Goal: Task Accomplishment & Management: Use online tool/utility

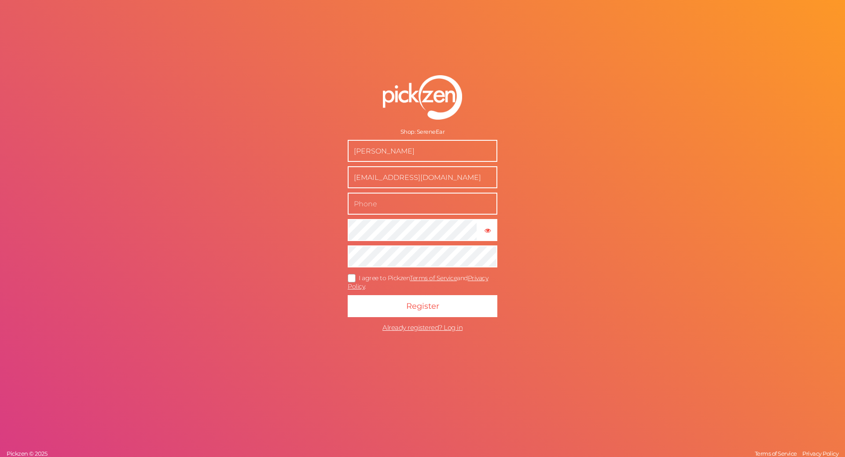
click at [429, 199] on input "text" at bounding box center [423, 204] width 150 height 22
type input "05439603699"
click at [353, 276] on icon at bounding box center [352, 278] width 14 height 5
click at [0, 0] on input "I agree to Pickzen Terms of Service and Privacy Policy ." at bounding box center [0, 0] width 0 height 0
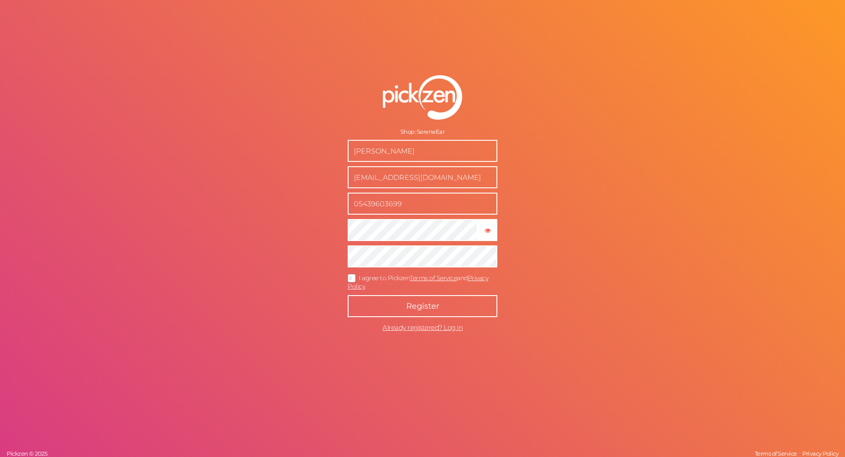
click at [413, 309] on span "Register" at bounding box center [422, 307] width 33 height 10
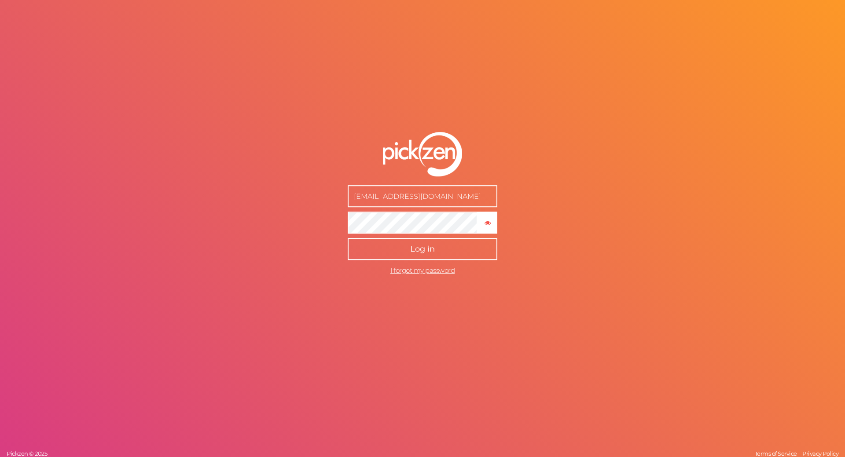
click at [430, 252] on span "Log in" at bounding box center [422, 250] width 25 height 10
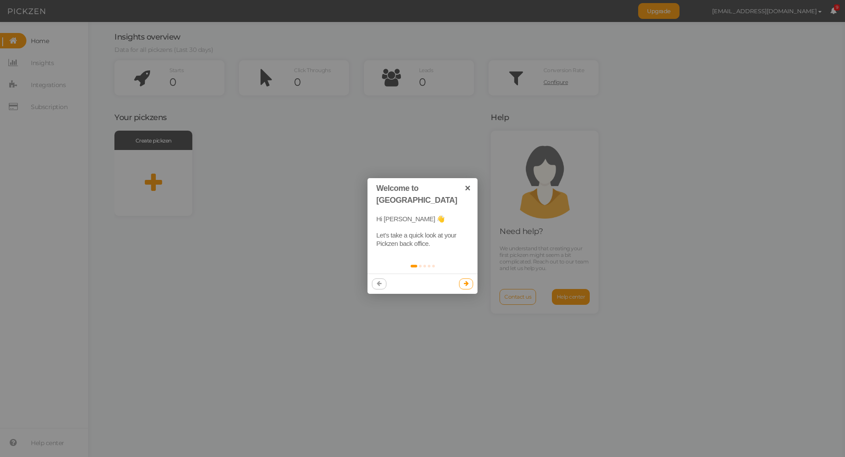
click at [466, 279] on link at bounding box center [466, 284] width 15 height 11
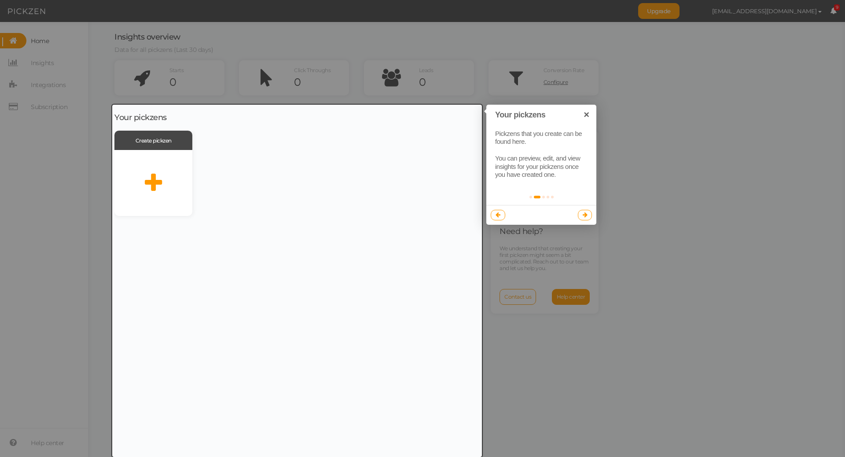
click at [585, 214] on icon at bounding box center [585, 215] width 5 height 6
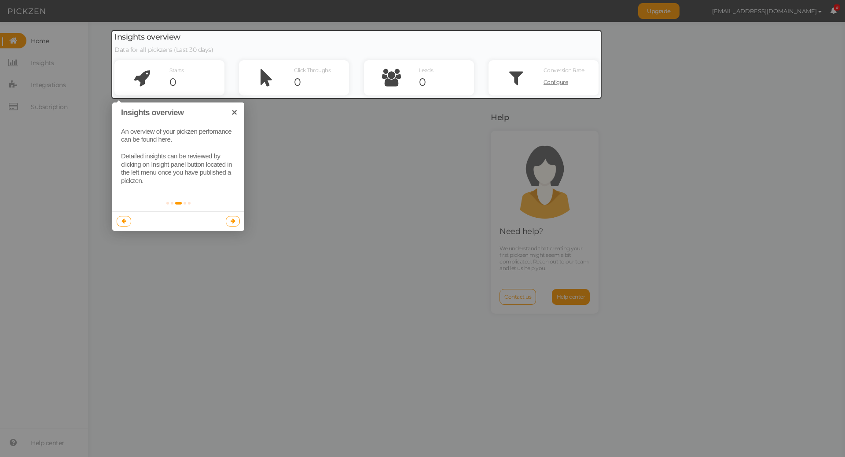
click at [232, 221] on icon at bounding box center [233, 221] width 5 height 6
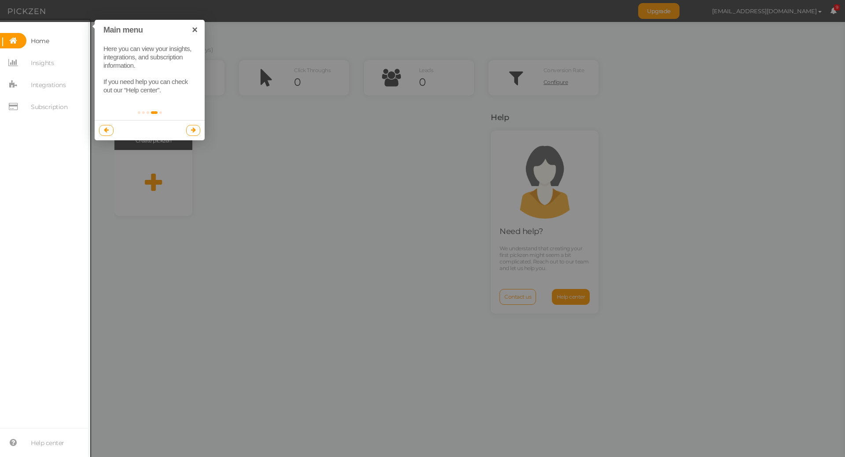
click at [193, 131] on icon at bounding box center [193, 130] width 5 height 6
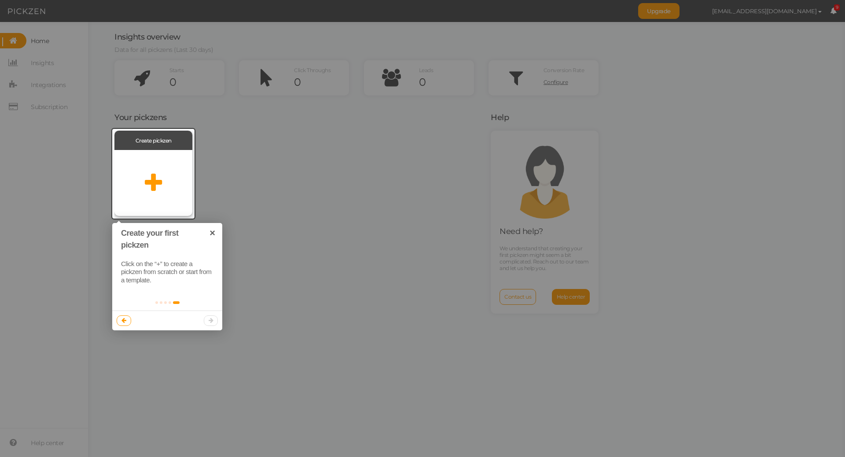
click at [164, 184] on div at bounding box center [153, 183] width 78 height 66
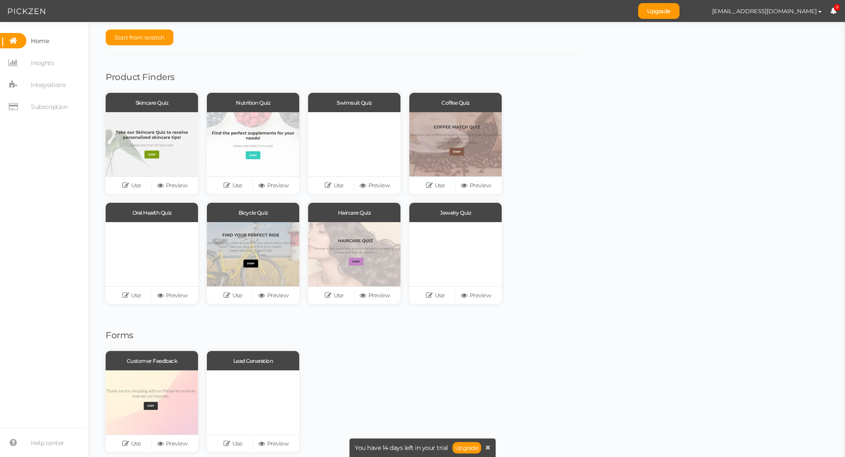
scroll to position [33, 0]
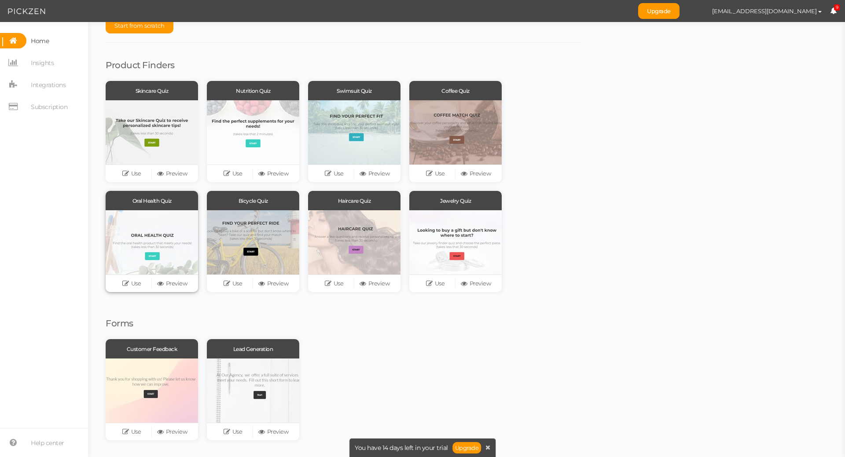
click at [157, 232] on div at bounding box center [152, 242] width 92 height 64
click at [134, 286] on link "Use" at bounding box center [131, 284] width 41 height 12
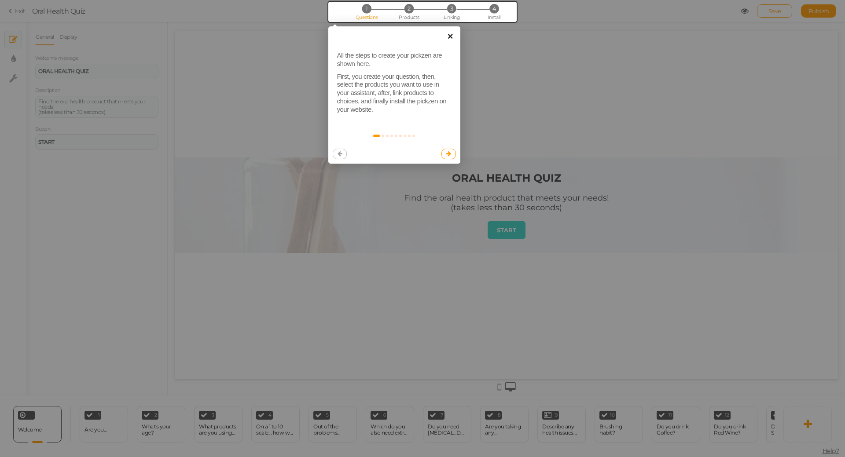
click at [453, 33] on link "×" at bounding box center [451, 36] width 20 height 20
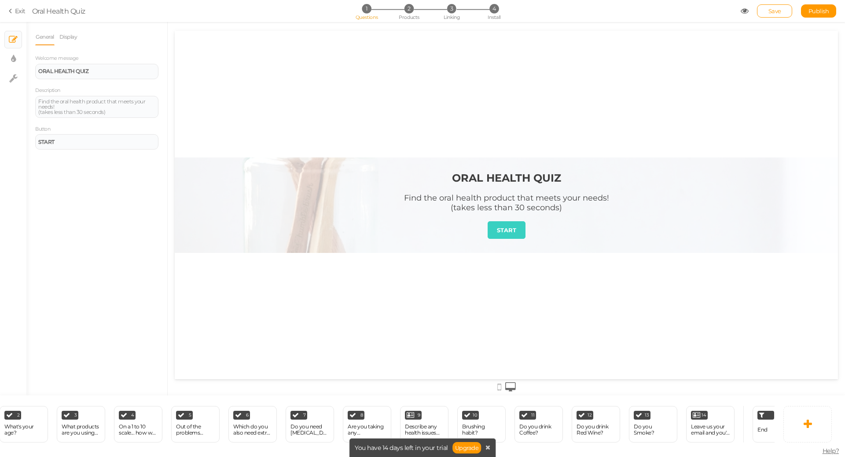
scroll to position [0, 168]
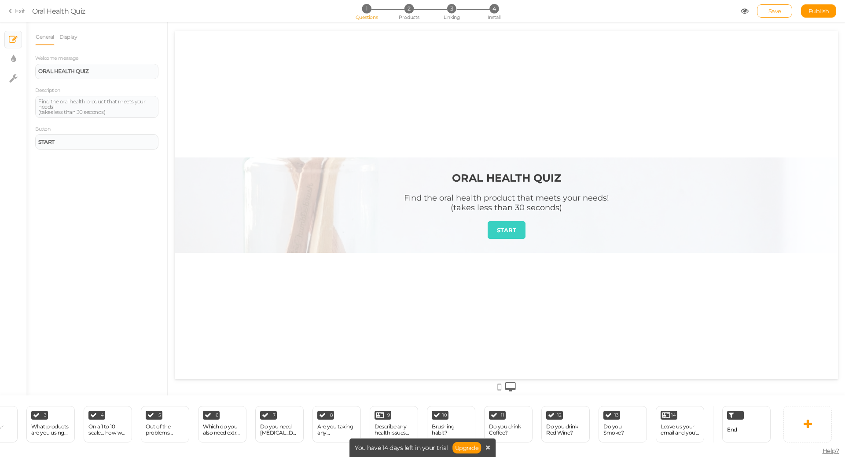
click at [807, 454] on div "Welcome Delete 1 Are you... × Define the conditions to show this slide. Clone C…" at bounding box center [422, 427] width 845 height 62
click at [487, 446] on icon at bounding box center [488, 448] width 5 height 6
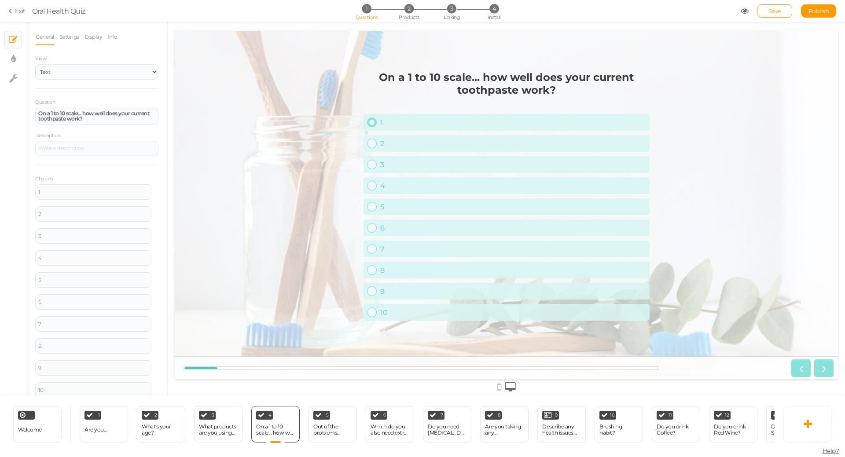
scroll to position [0, 0]
click at [107, 432] on div "1 Are you... × Define the conditions to show this slide. Clone Change type Dele…" at bounding box center [104, 424] width 48 height 37
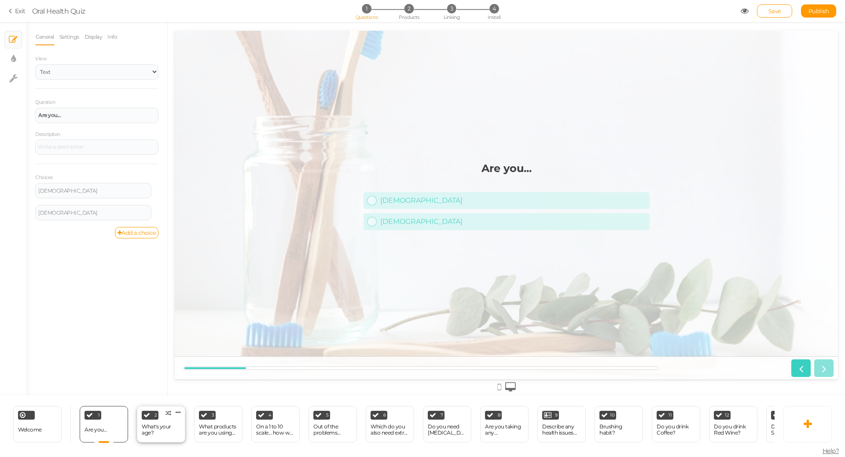
click at [167, 427] on div "What's your age?" at bounding box center [161, 430] width 39 height 12
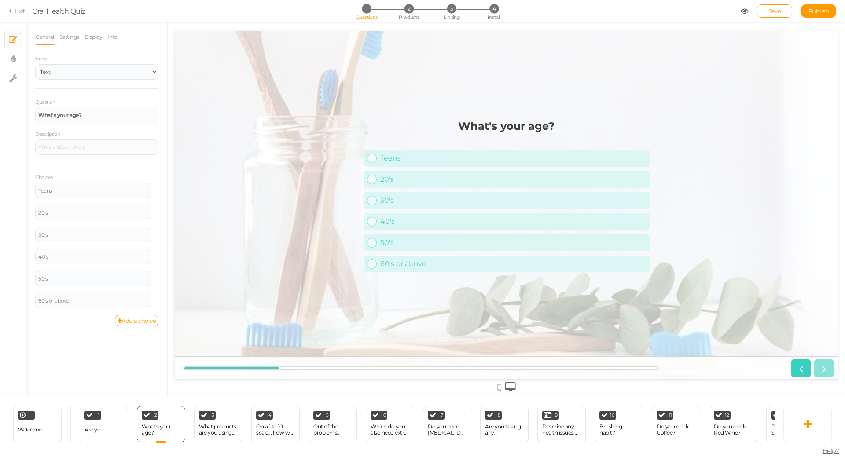
click at [213, 427] on div "What products are you using now?" at bounding box center [218, 430] width 39 height 12
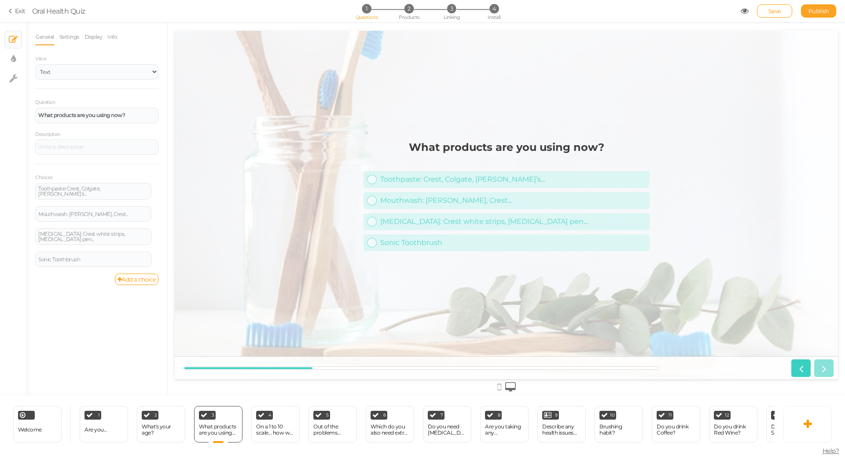
click at [822, 14] on span "Publish" at bounding box center [819, 10] width 21 height 7
click at [822, 13] on section "Exit Oral Health Quiz 1 Questions 2 Products 3 Linking 4 Install Save Publish" at bounding box center [422, 11] width 845 height 22
click at [11, 9] on icon at bounding box center [12, 11] width 6 height 8
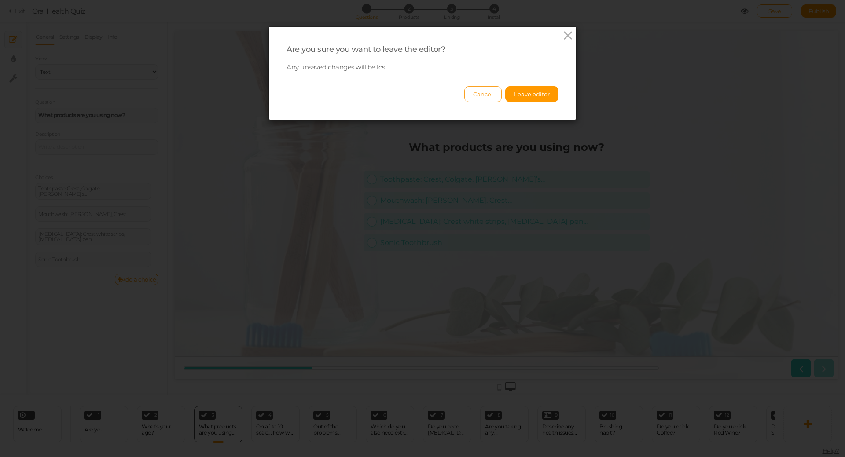
click at [498, 95] on button "Cancel" at bounding box center [482, 94] width 37 height 16
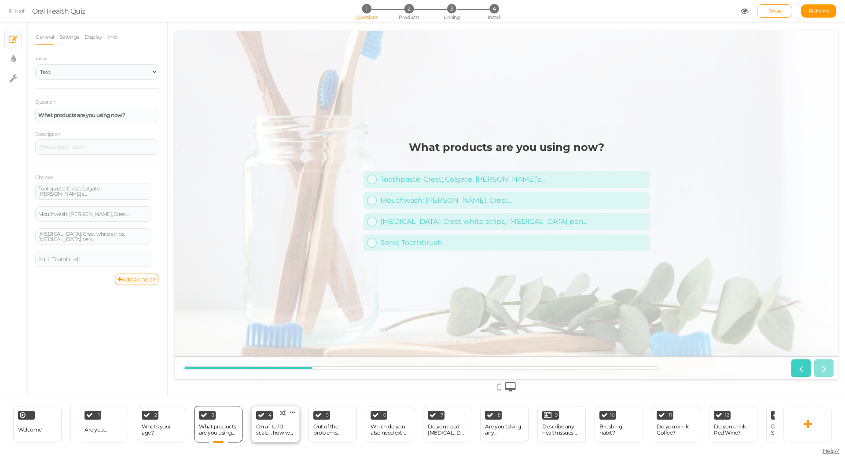
click at [284, 423] on div "On a 1 to 10 scale... how well does your current toothpaste w..." at bounding box center [275, 430] width 39 height 15
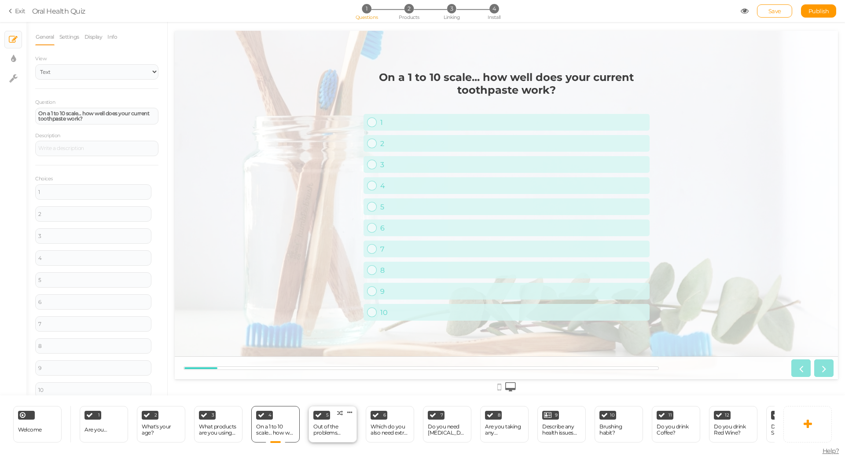
click at [328, 428] on div "Out of the problems below, which do you need most help with?" at bounding box center [332, 430] width 39 height 12
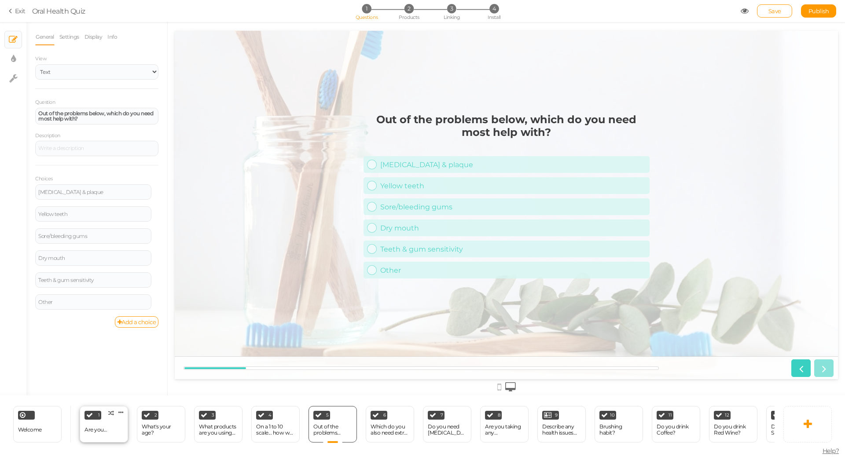
click at [119, 422] on div "1 Are you... × Define the conditions to show this slide. Clone Change type Dele…" at bounding box center [104, 424] width 48 height 37
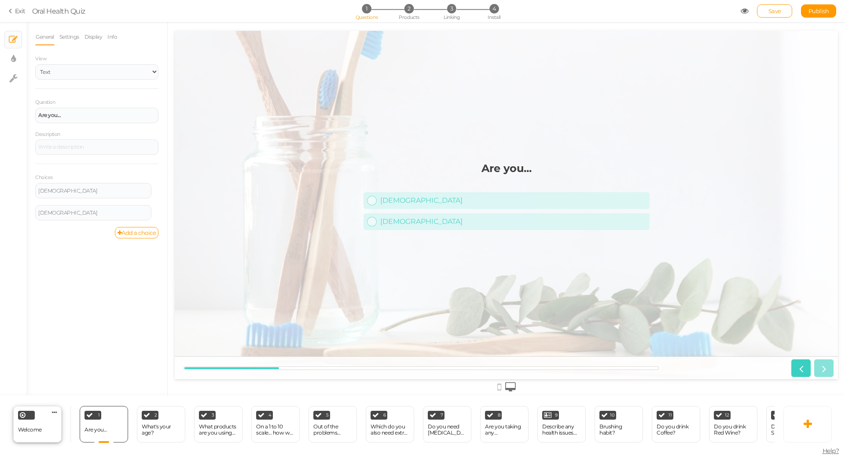
click at [45, 420] on div "Welcome Delete" at bounding box center [37, 424] width 48 height 37
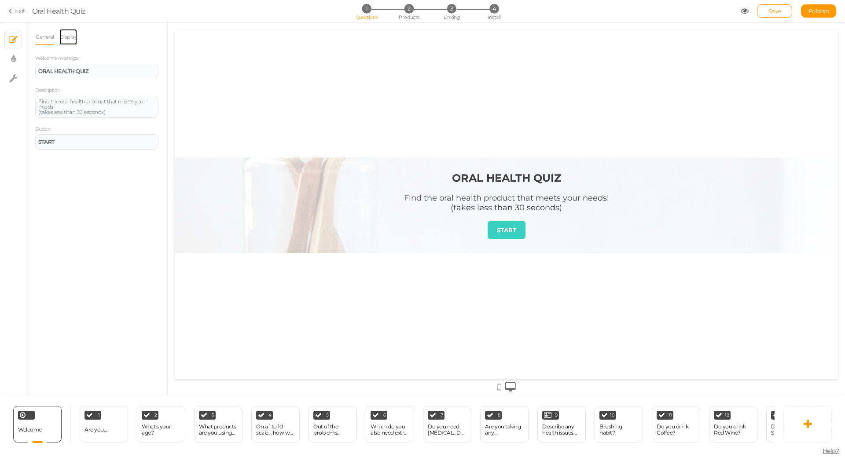
click at [69, 38] on link "Display" at bounding box center [68, 37] width 19 height 17
click at [152, 60] on button "Set" at bounding box center [151, 64] width 15 height 11
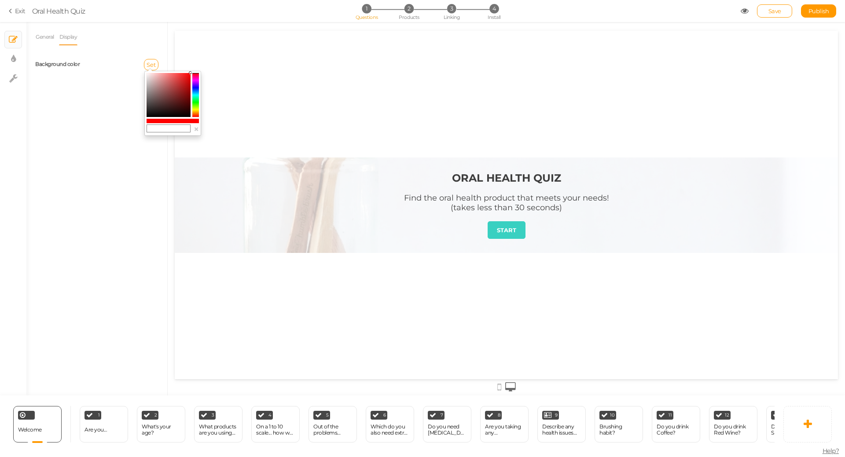
click at [169, 79] on colorpicker-saturation at bounding box center [169, 95] width 44 height 44
click at [171, 80] on colorpicker-saturation at bounding box center [169, 95] width 44 height 44
click at [177, 83] on icon at bounding box center [175, 82] width 3 height 3
type input "#c73a3a"
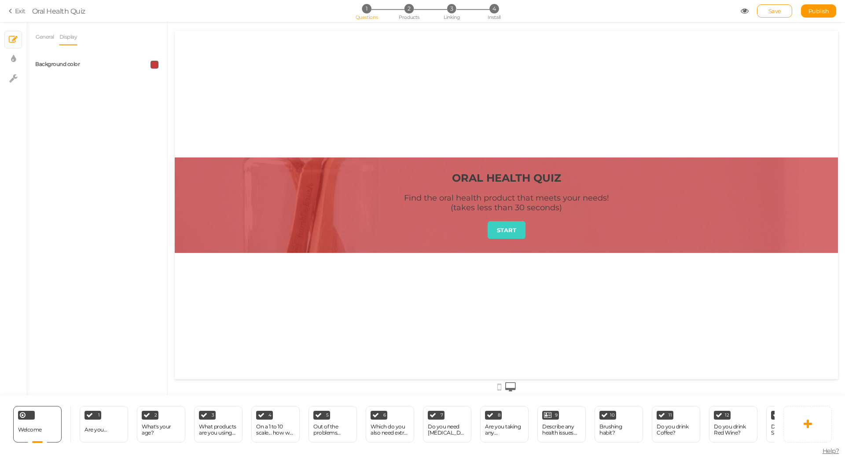
click at [154, 64] on span at bounding box center [155, 65] width 8 height 8
drag, startPoint x: 184, startPoint y: 82, endPoint x: 161, endPoint y: 73, distance: 24.5
click at [183, 82] on icon at bounding box center [183, 81] width 3 height 3
type input "#f1f1f1"
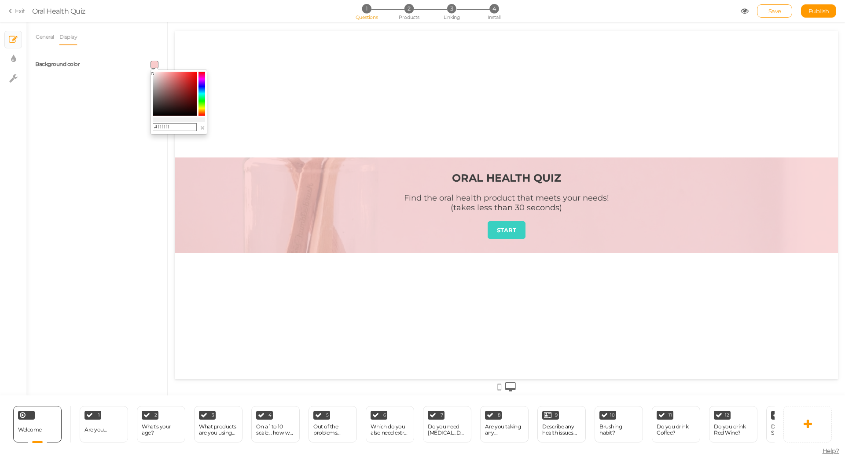
drag, startPoint x: 161, startPoint y: 73, endPoint x: 153, endPoint y: 74, distance: 8.5
click at [153, 74] on icon at bounding box center [152, 73] width 3 height 3
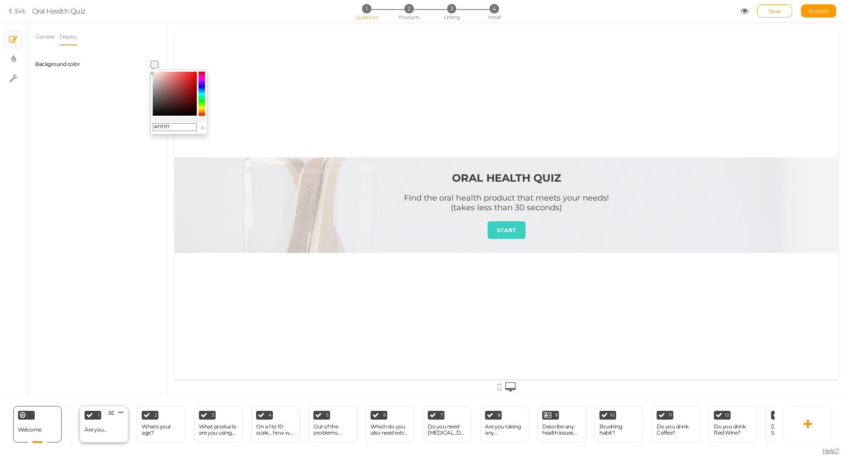
click at [88, 430] on div "Are you..." at bounding box center [96, 430] width 22 height 15
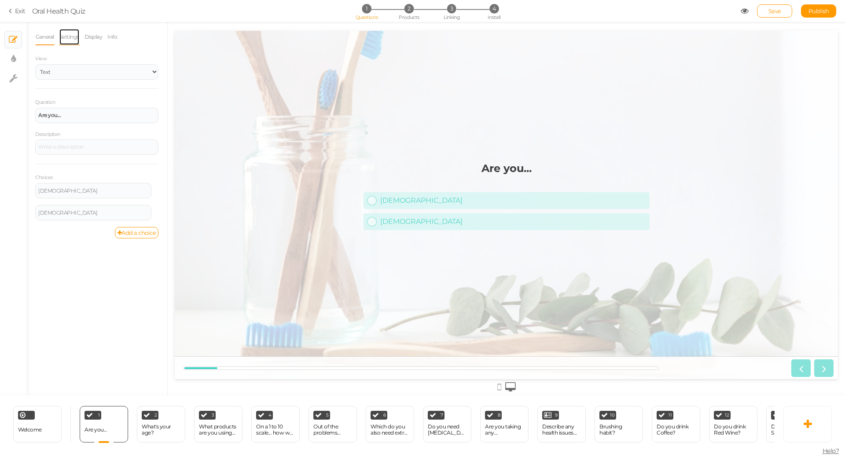
click at [74, 42] on link "Settings" at bounding box center [69, 37] width 21 height 17
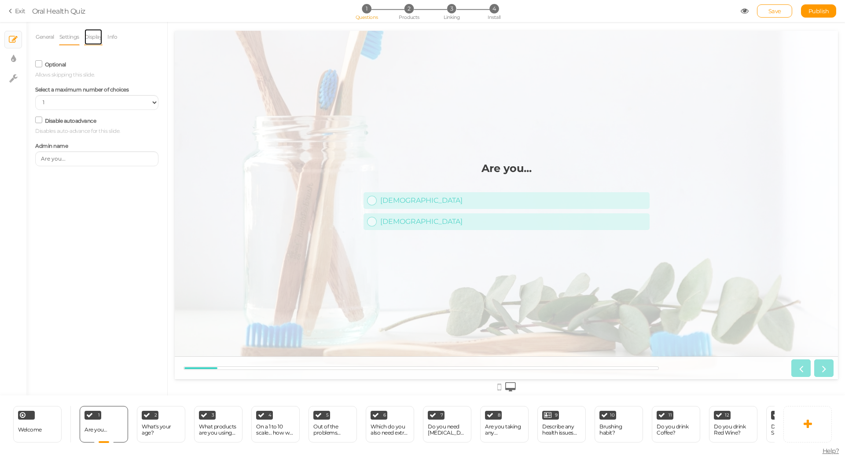
click at [91, 41] on link "Display" at bounding box center [93, 37] width 19 height 17
click at [151, 67] on span "Set" at bounding box center [151, 64] width 9 height 7
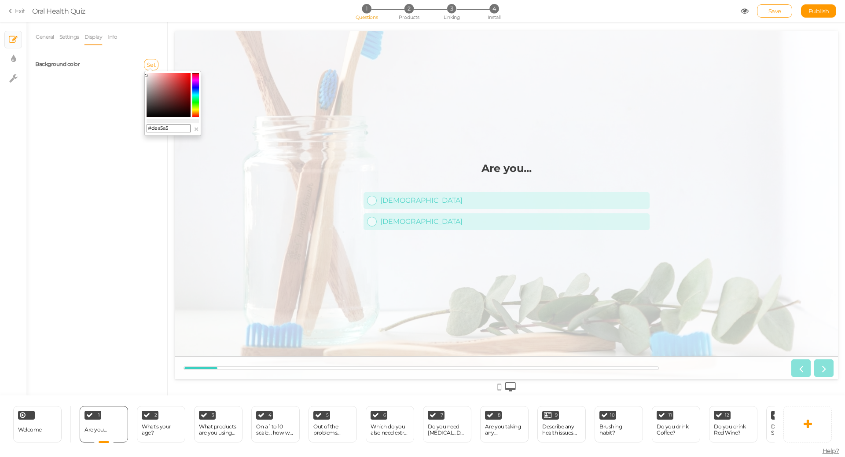
type input "#dea2a2"
drag, startPoint x: 147, startPoint y: 77, endPoint x: 158, endPoint y: 79, distance: 11.1
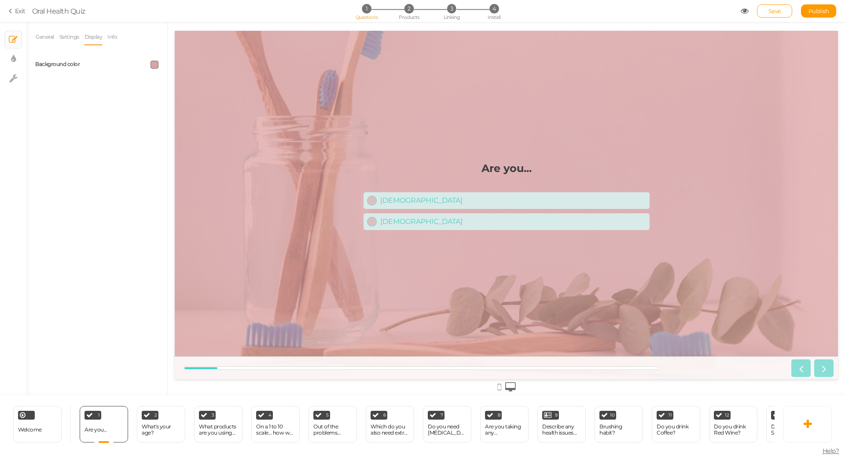
click at [154, 65] on span at bounding box center [155, 65] width 8 height 8
click at [155, 65] on span at bounding box center [155, 65] width 8 height 8
click at [203, 96] on colorpicker-hue at bounding box center [202, 94] width 7 height 44
type input "#a2dece"
click at [203, 72] on icon at bounding box center [202, 71] width 7 height 1
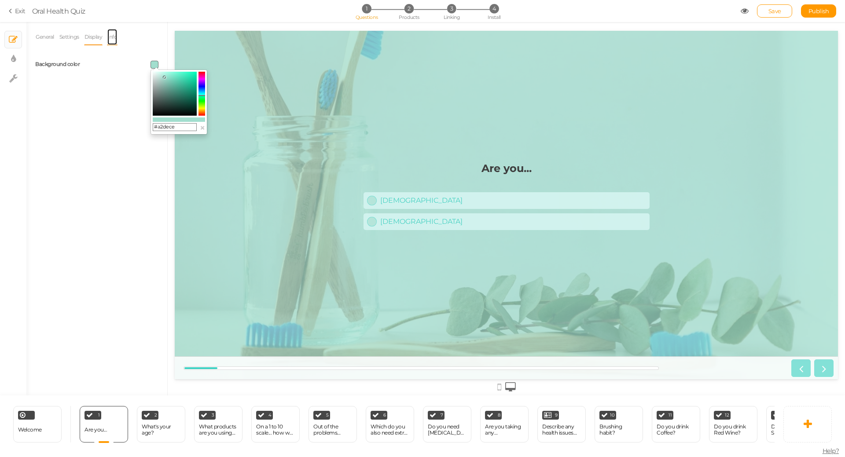
click at [114, 37] on link "Info" at bounding box center [112, 37] width 11 height 17
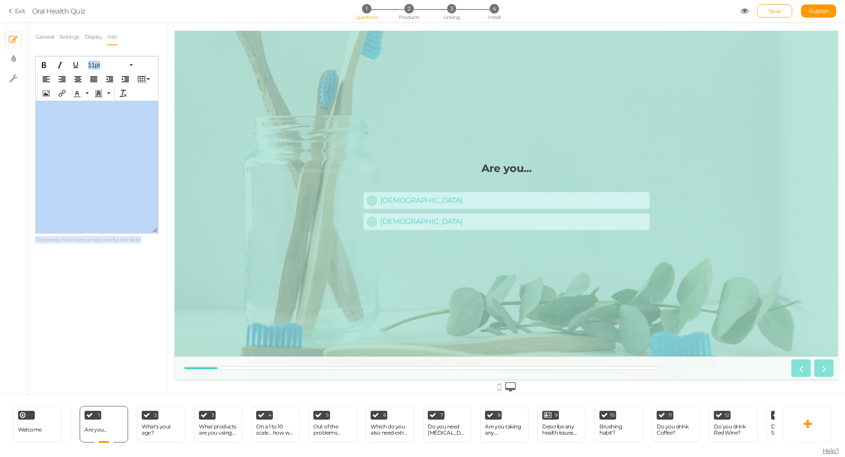
click at [83, 38] on li "Settings" at bounding box center [71, 37] width 25 height 17
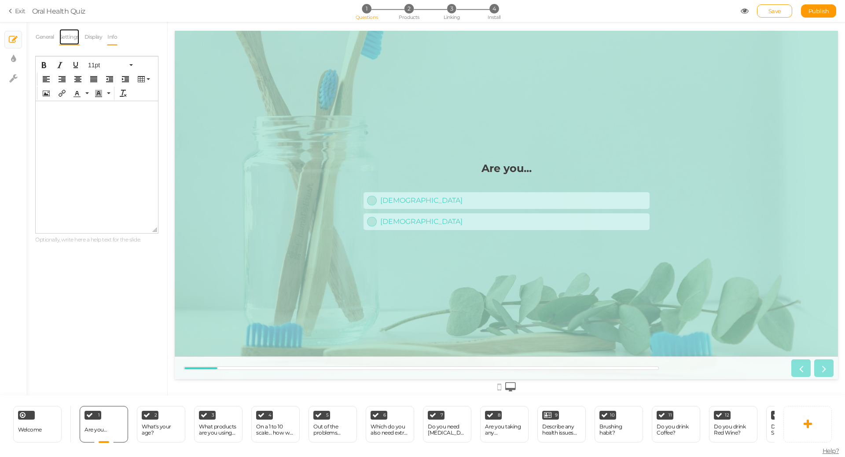
click at [77, 36] on link "Settings" at bounding box center [69, 37] width 21 height 17
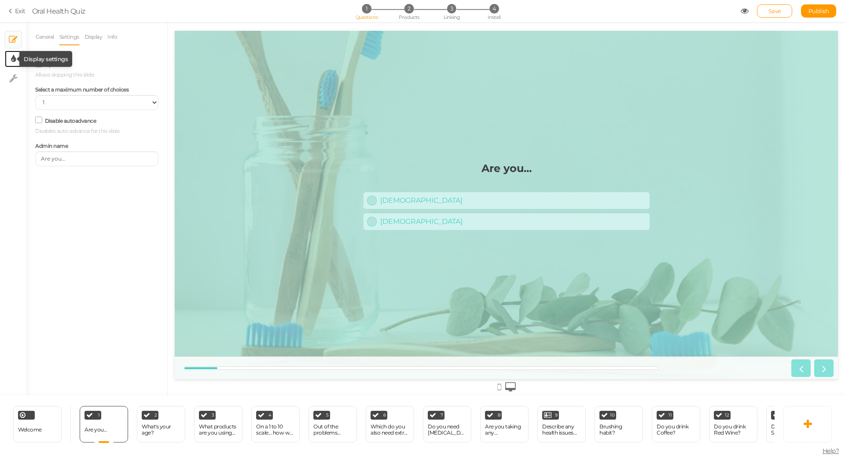
click at [15, 59] on icon at bounding box center [13, 59] width 5 height 9
select select "2"
select select "montserrat"
select select "fade"
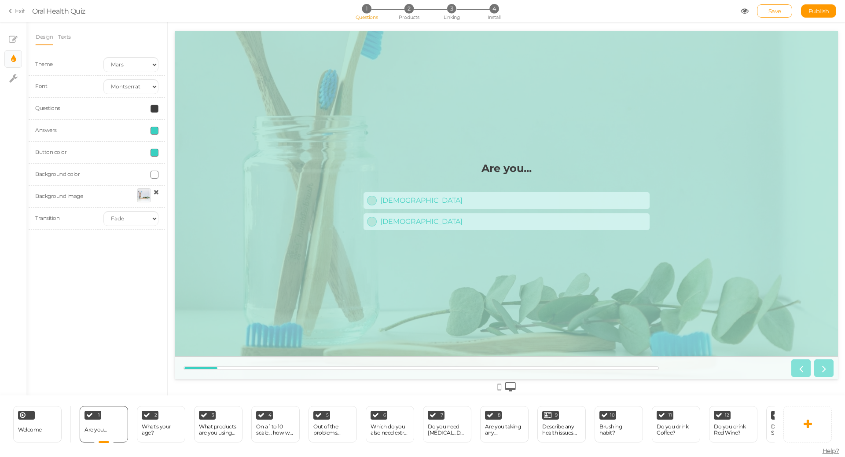
click at [145, 197] on div at bounding box center [144, 195] width 14 height 14
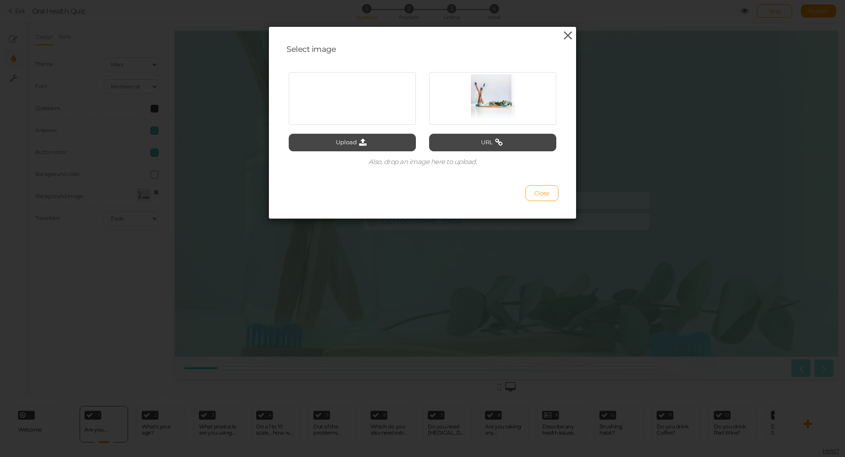
click at [564, 33] on icon at bounding box center [568, 35] width 13 height 13
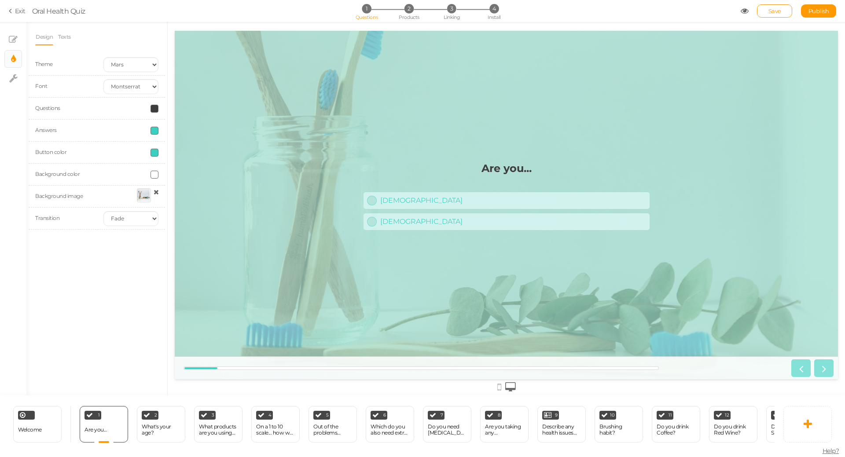
click at [143, 197] on div at bounding box center [144, 195] width 14 height 14
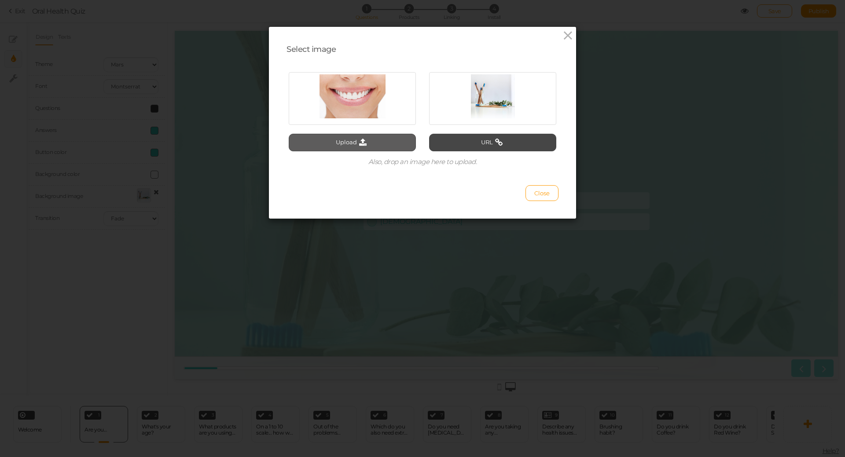
click at [346, 146] on button "Upload" at bounding box center [352, 143] width 127 height 18
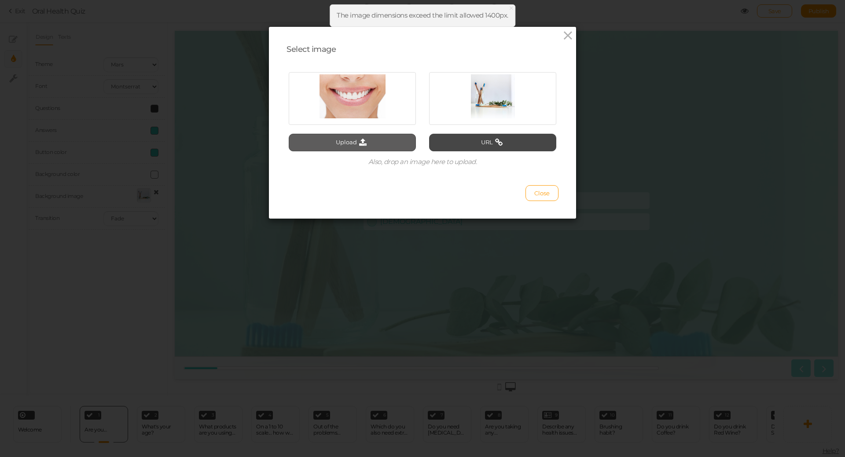
click at [389, 147] on button "Upload" at bounding box center [352, 143] width 127 height 18
click at [539, 192] on span "Close" at bounding box center [541, 193] width 15 height 7
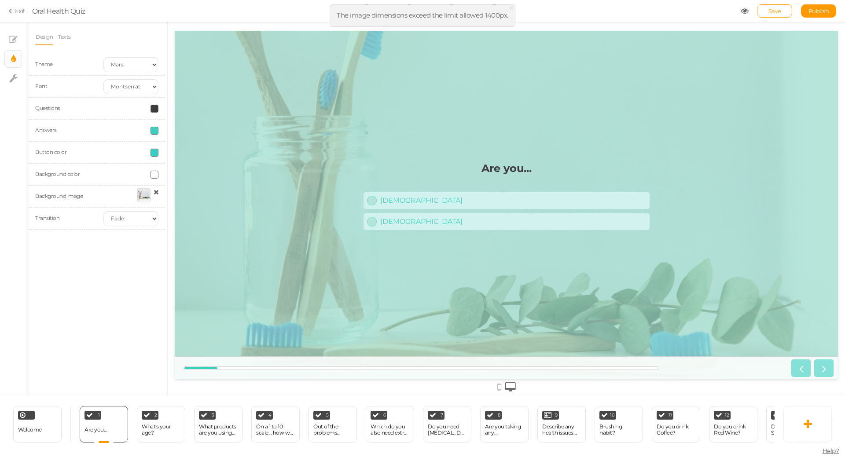
click at [154, 192] on icon at bounding box center [156, 192] width 5 height 7
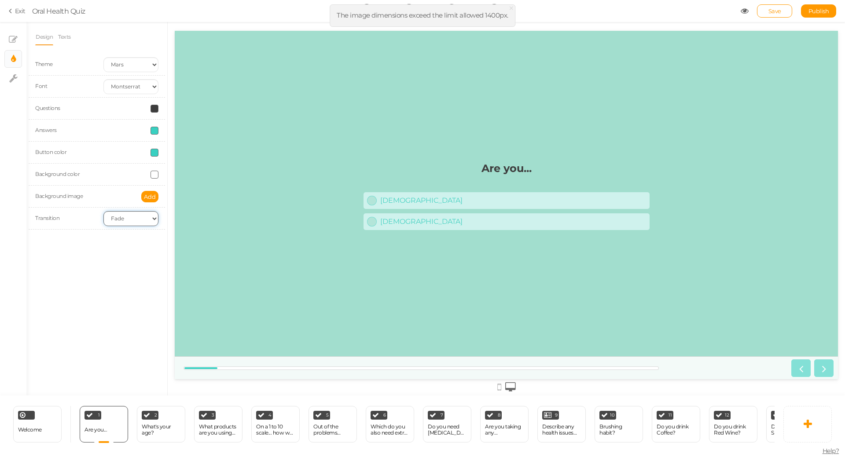
click at [142, 215] on select "None Fade Switch" at bounding box center [130, 218] width 55 height 15
click at [58, 250] on div "Design Texts Theme Earth Mars Font Custom Default Lato Lora Montserrat Open San…" at bounding box center [96, 209] width 141 height 374
click at [154, 131] on span at bounding box center [155, 131] width 8 height 8
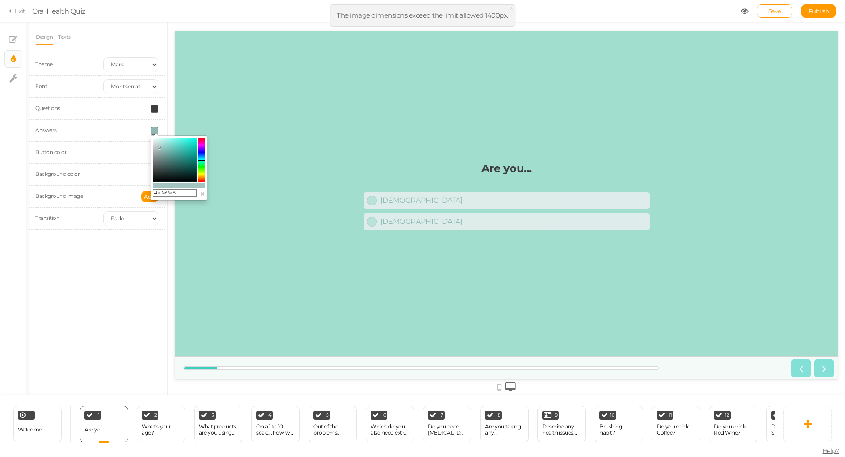
type input "#e8eeed"
drag, startPoint x: 183, startPoint y: 147, endPoint x: 154, endPoint y: 140, distance: 29.7
click at [154, 140] on colorpicker-saturation at bounding box center [175, 160] width 44 height 44
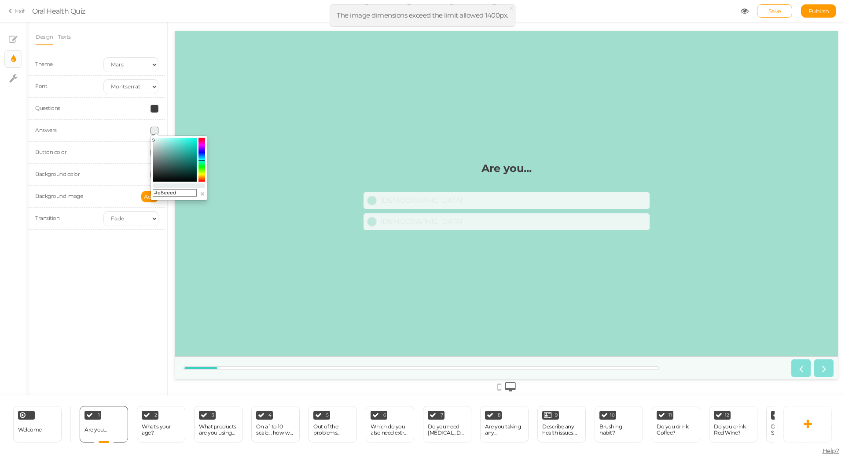
click at [126, 144] on div "Button color" at bounding box center [97, 153] width 136 height 22
click at [157, 152] on span at bounding box center [155, 153] width 8 height 8
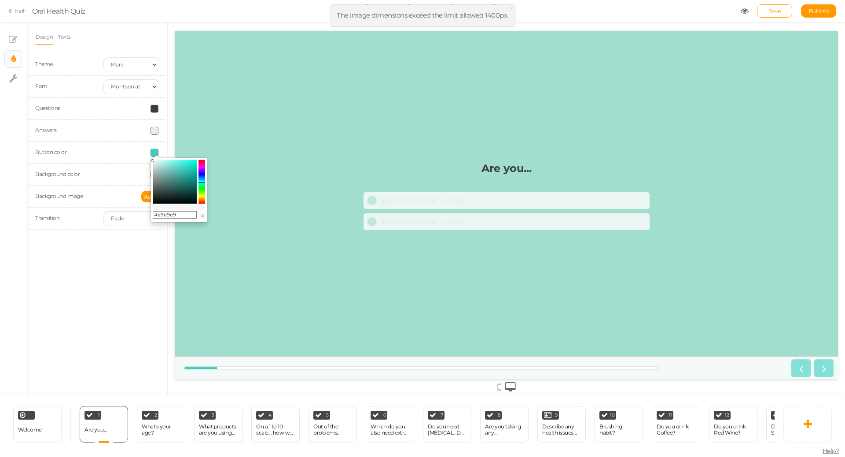
drag, startPoint x: 185, startPoint y: 168, endPoint x: 127, endPoint y: 163, distance: 58.3
click at [128, 163] on body "× Close The image dimensions exceed the limit allowed 1400px. × Close A wider s…" at bounding box center [422, 228] width 845 height 457
type input "#ebebeb"
click at [96, 161] on div "Button color" at bounding box center [97, 153] width 136 height 22
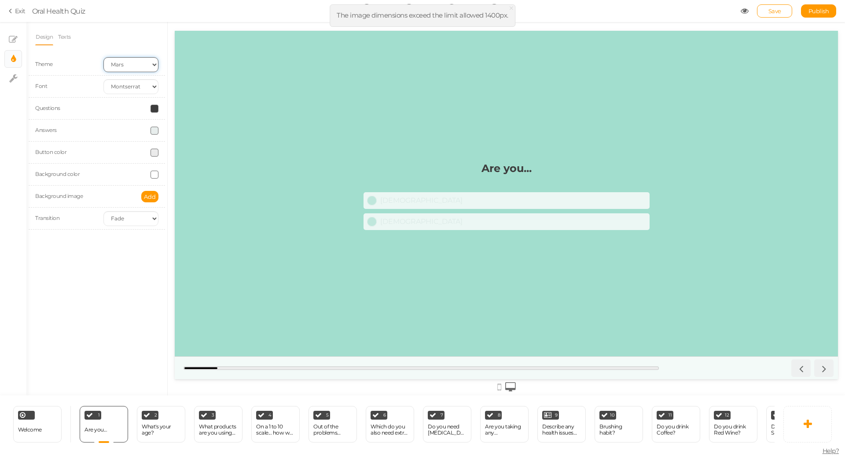
click at [139, 64] on select "Earth Mars" at bounding box center [130, 64] width 55 height 15
select select "1"
click at [103, 57] on select "Earth Mars" at bounding box center [130, 64] width 55 height 15
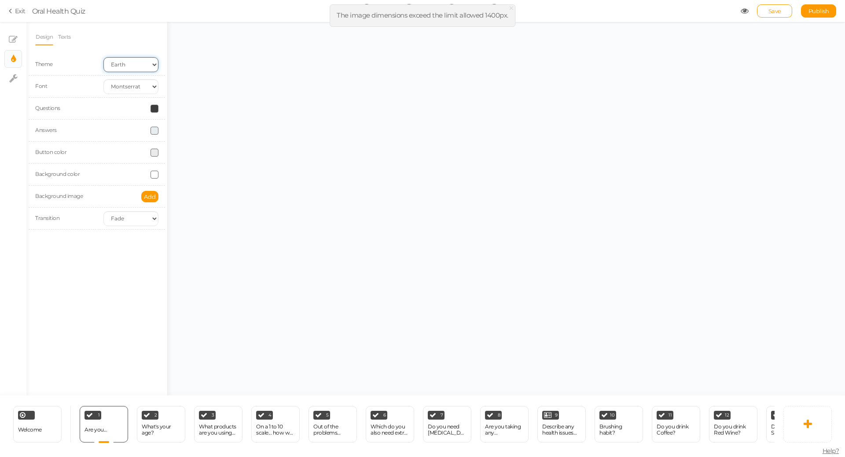
click at [150, 60] on select "Earth Mars" at bounding box center [130, 64] width 55 height 15
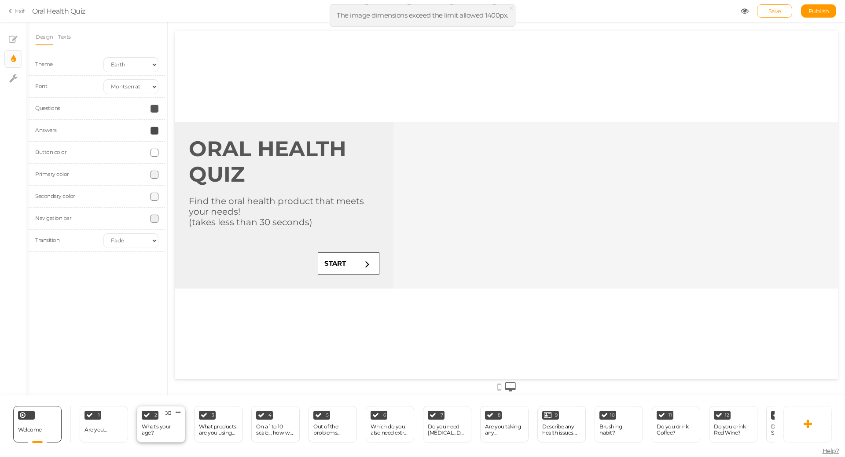
click at [156, 433] on div "What's your age?" at bounding box center [161, 430] width 39 height 12
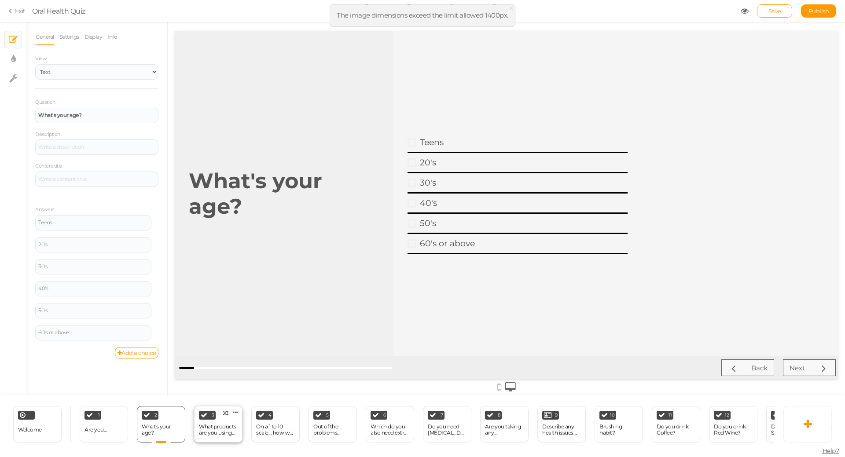
click at [220, 424] on div "What products are you using now?" at bounding box center [218, 430] width 39 height 12
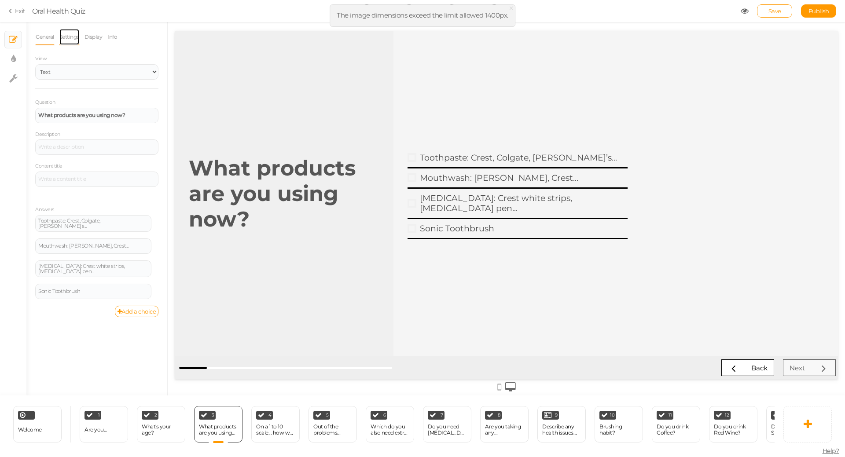
click at [74, 38] on link "Settings" at bounding box center [69, 37] width 21 height 17
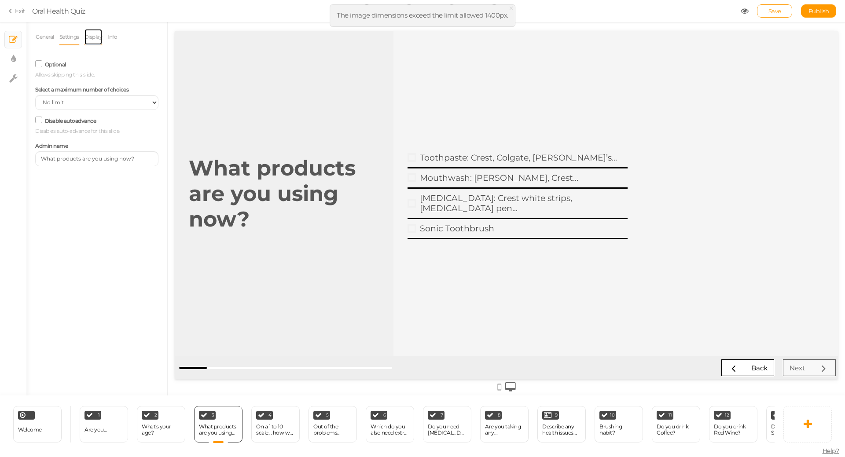
click at [86, 40] on link "Display" at bounding box center [93, 37] width 19 height 17
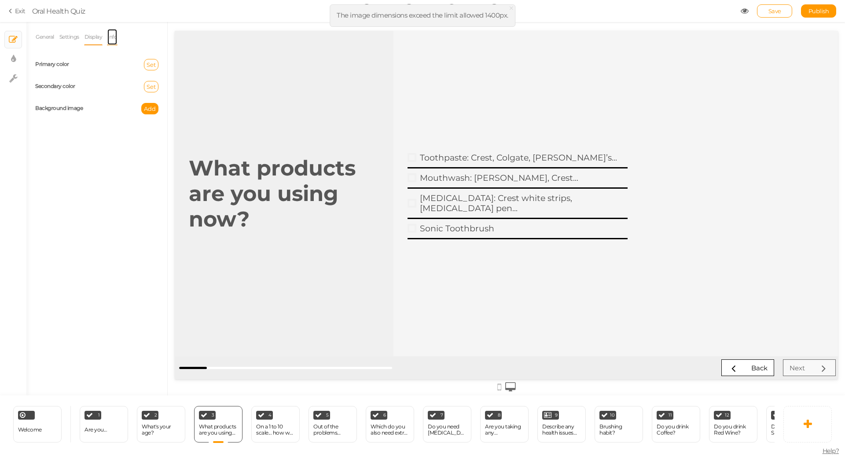
click at [107, 40] on link "Info" at bounding box center [112, 37] width 11 height 17
click at [73, 38] on link "Settings" at bounding box center [69, 37] width 21 height 17
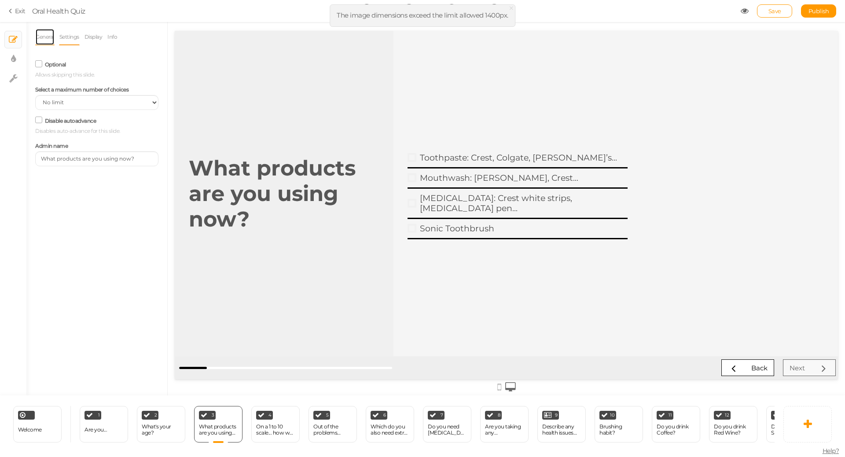
click at [52, 39] on link "General" at bounding box center [44, 37] width 19 height 17
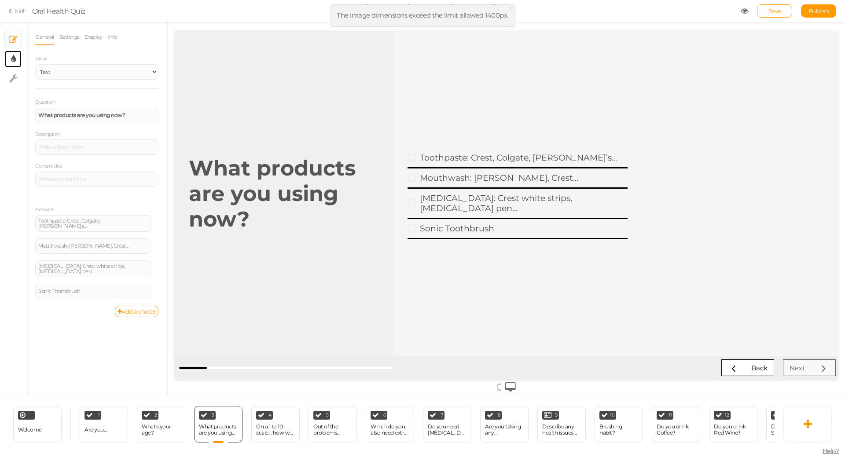
click at [20, 61] on link "× Display settings" at bounding box center [13, 59] width 17 height 17
select select "montserrat"
select select "fade"
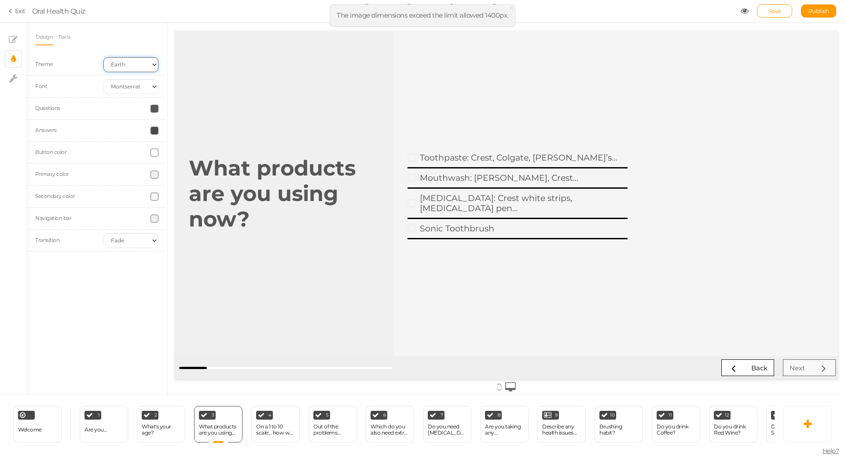
click at [136, 58] on select "Earth Mars" at bounding box center [130, 64] width 55 height 15
select select "2"
click at [103, 57] on select "Earth Mars" at bounding box center [130, 64] width 55 height 15
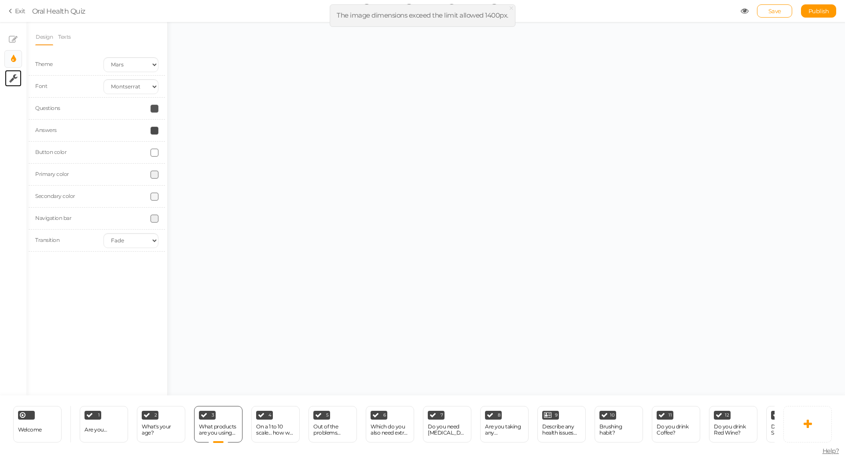
click at [14, 79] on icon at bounding box center [13, 78] width 8 height 9
select select "en"
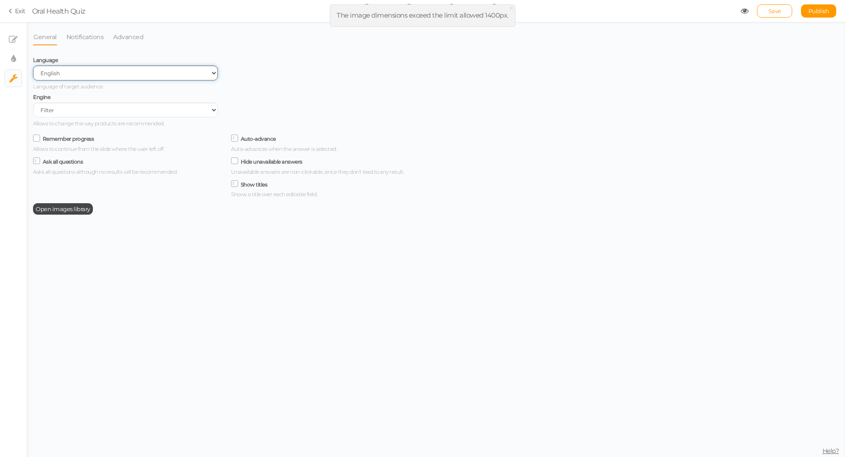
click at [124, 74] on select "Spanish English Portuguese" at bounding box center [125, 73] width 185 height 15
click at [128, 72] on select "Spanish English Portuguese" at bounding box center [125, 73] width 185 height 15
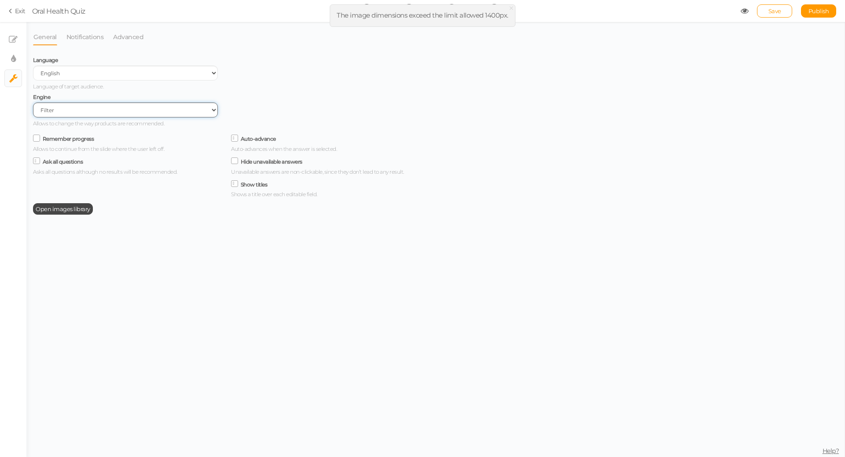
click at [101, 116] on select "Filter AI Tree No-Code Form (No products)" at bounding box center [125, 110] width 185 height 15
click at [105, 111] on select "Filter AI Tree No-Code Form (No products)" at bounding box center [125, 110] width 185 height 15
click at [88, 108] on select "Filter AI Tree No-Code Form (No products)" at bounding box center [125, 110] width 185 height 15
click at [38, 140] on icon at bounding box center [37, 138] width 12 height 4
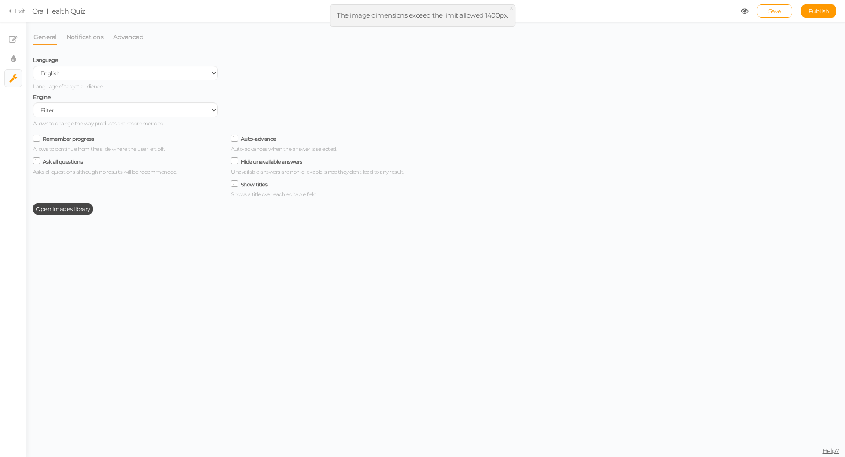
click at [0, 0] on input "Remember progress" at bounding box center [0, 0] width 0 height 0
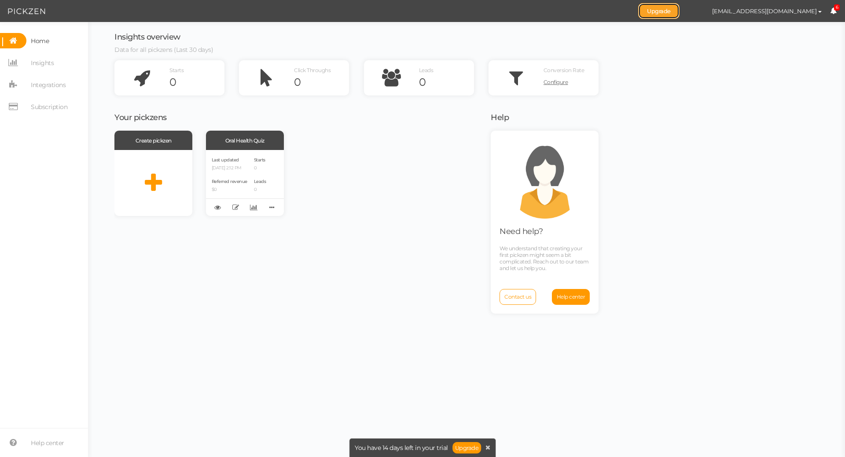
click at [678, 14] on link "Upgrade" at bounding box center [658, 11] width 41 height 16
click at [49, 79] on span "Integrations" at bounding box center [48, 85] width 35 height 14
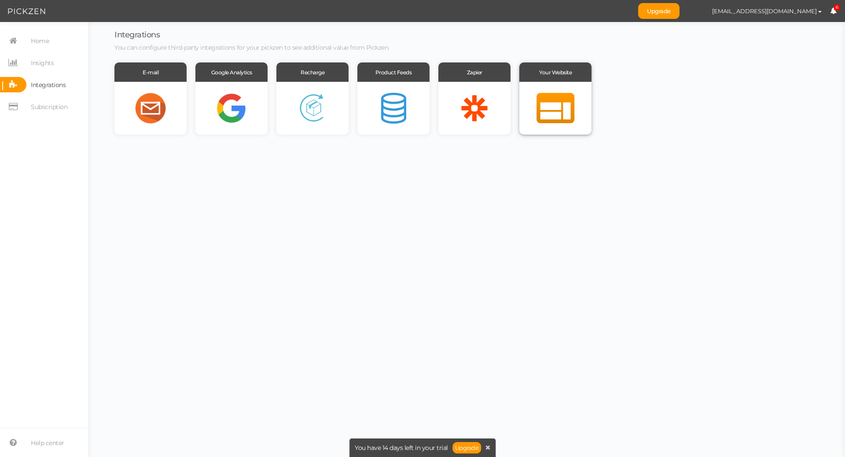
click at [554, 103] on div at bounding box center [556, 108] width 72 height 53
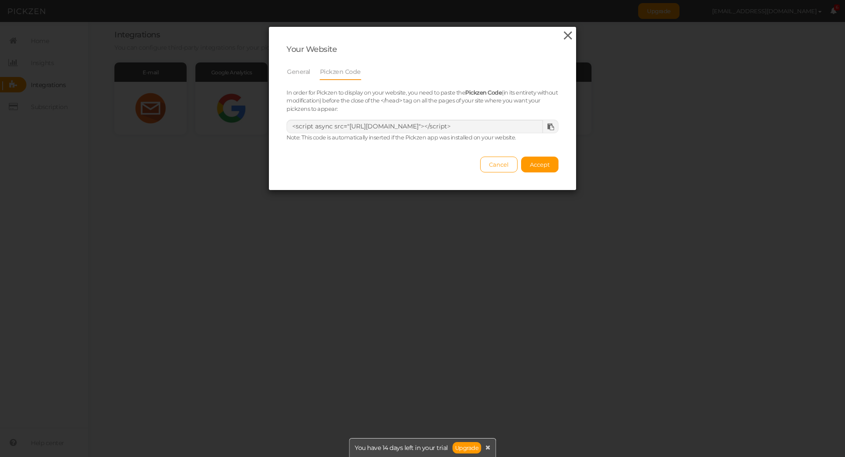
click at [567, 34] on icon at bounding box center [568, 35] width 13 height 13
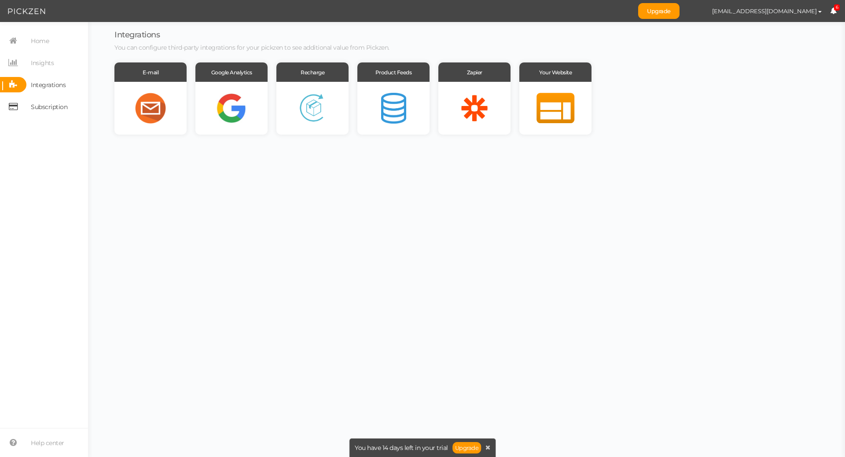
click at [48, 105] on span "Subscription" at bounding box center [49, 107] width 37 height 14
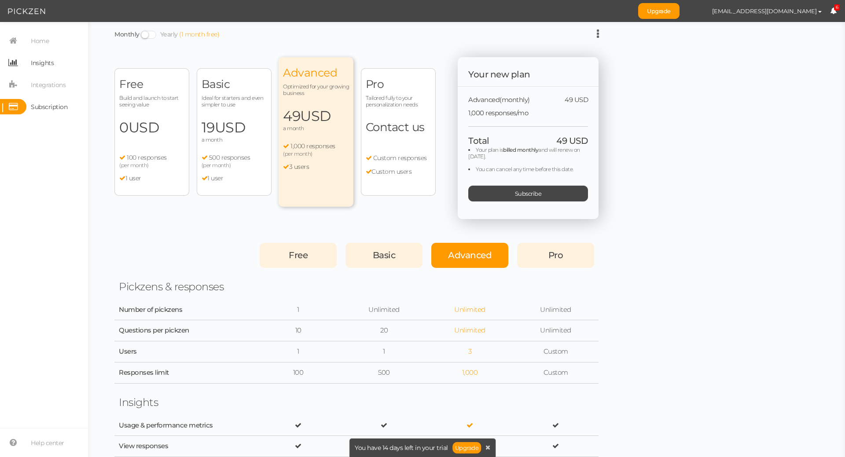
click at [49, 66] on span "Insights" at bounding box center [42, 63] width 23 height 14
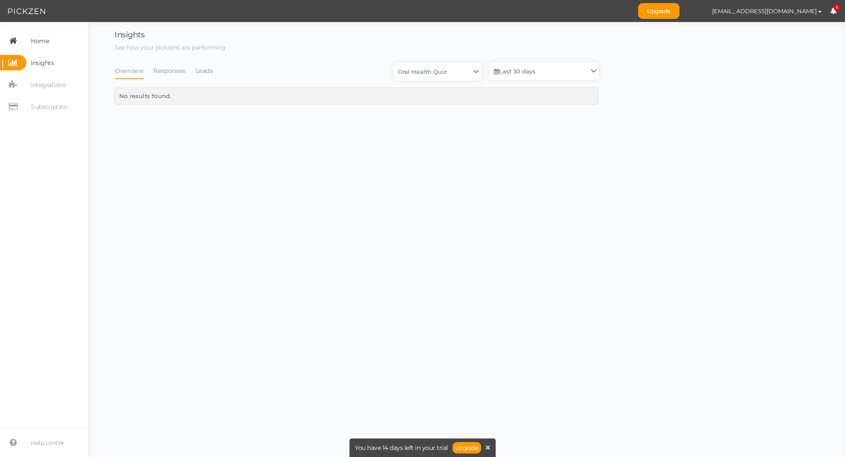
click at [47, 41] on span "Home" at bounding box center [40, 41] width 18 height 14
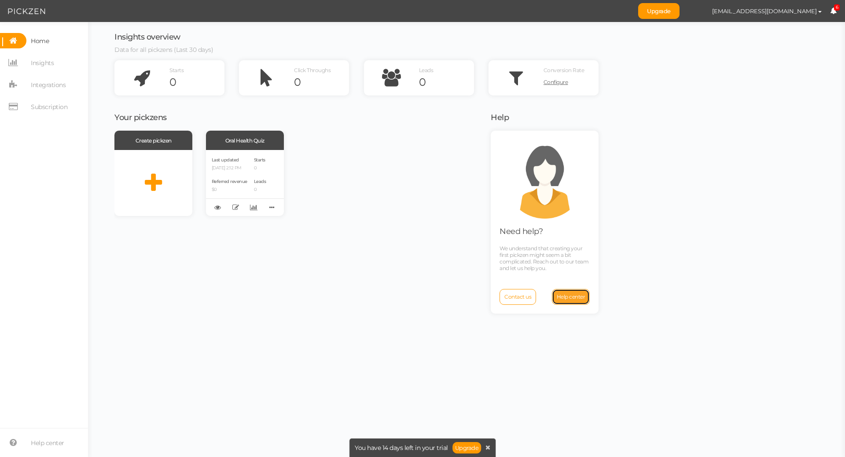
click at [575, 299] on span "Help center" at bounding box center [571, 297] width 29 height 7
click at [54, 85] on span "Integrations" at bounding box center [48, 85] width 35 height 14
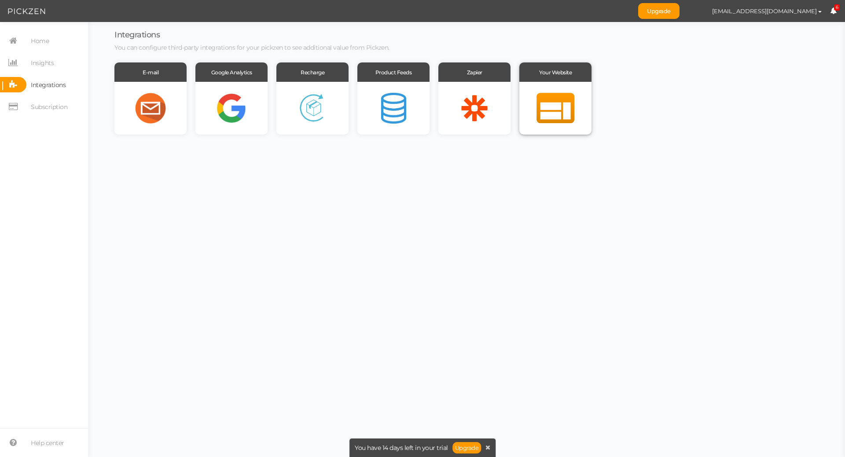
click at [557, 123] on div at bounding box center [556, 108] width 72 height 53
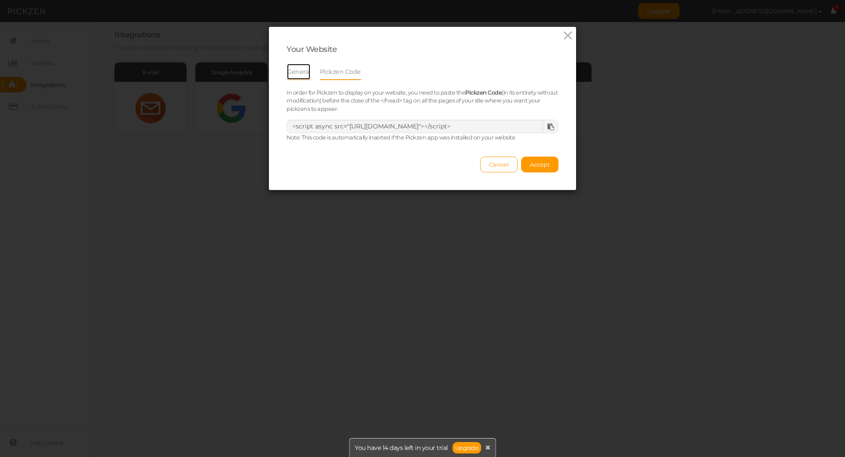
click at [296, 78] on link "General" at bounding box center [299, 71] width 24 height 17
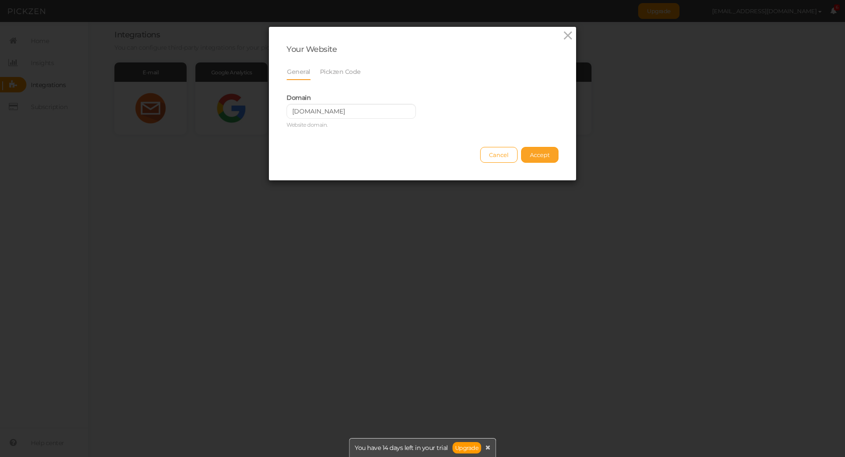
click at [541, 157] on span "Accept" at bounding box center [540, 154] width 20 height 7
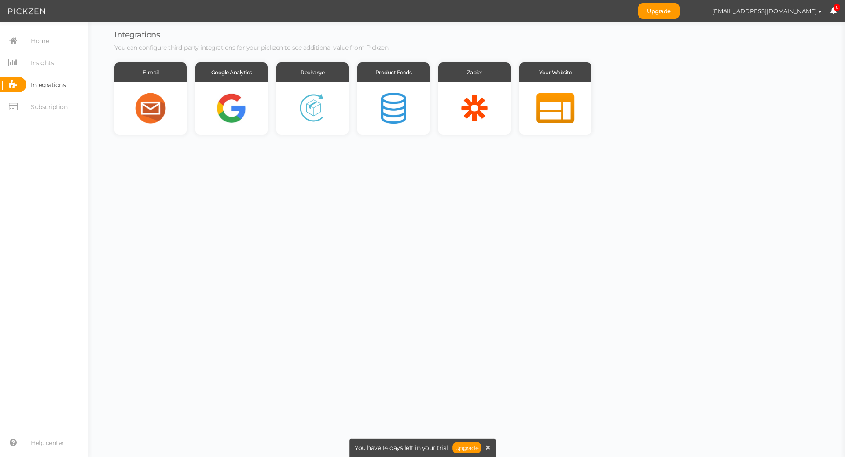
click at [837, 14] on span "Upgrade aliosmantosun39@gmail.com Preferences Help Log out 6" at bounding box center [741, 11] width 207 height 22
click at [834, 10] on icon at bounding box center [833, 10] width 7 height 7
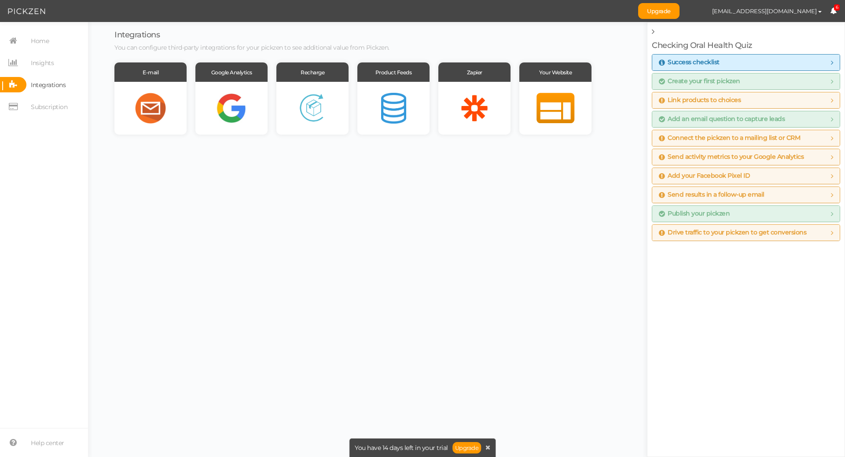
click at [829, 64] on span "Success checklist" at bounding box center [746, 62] width 174 height 7
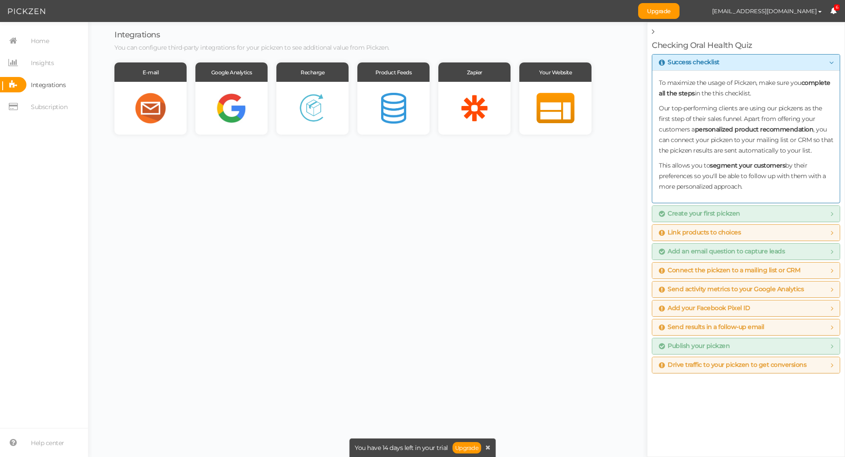
click at [831, 63] on icon at bounding box center [831, 62] width 4 height 7
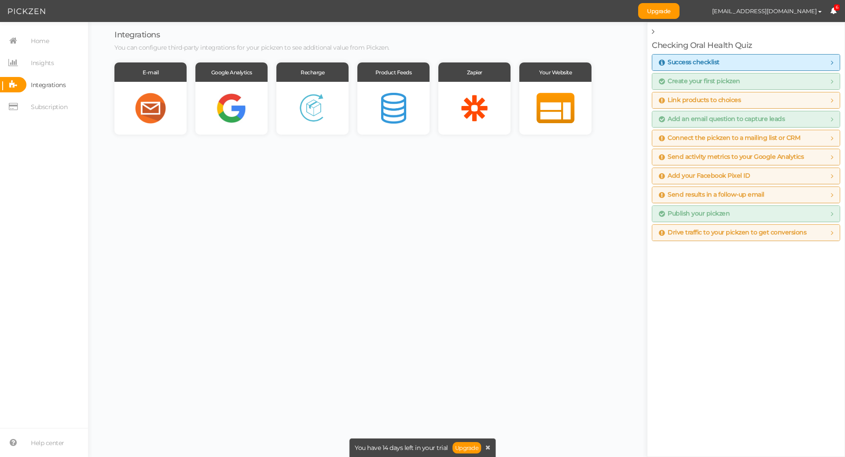
click at [774, 175] on span "Add your Facebook Pixel ID" at bounding box center [746, 176] width 174 height 7
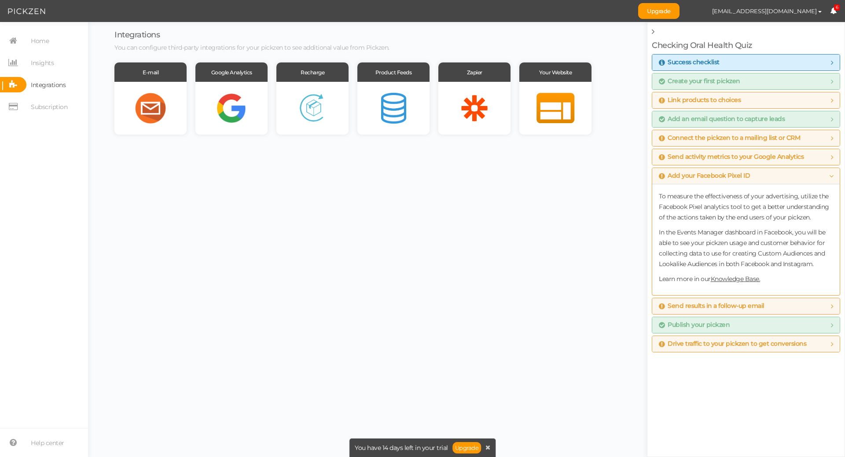
click at [759, 140] on span "Connect the pickzen to a mailing list or CRM" at bounding box center [729, 138] width 141 height 7
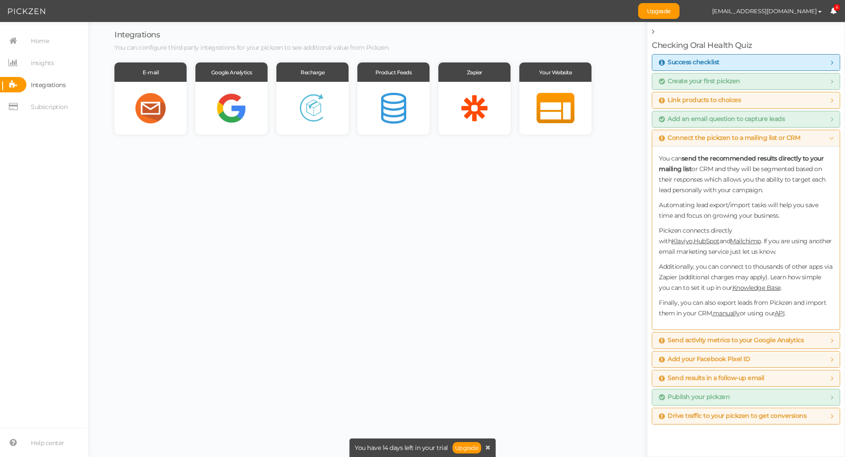
click at [759, 140] on span "Connect the pickzen to a mailing list or CRM" at bounding box center [729, 138] width 141 height 7
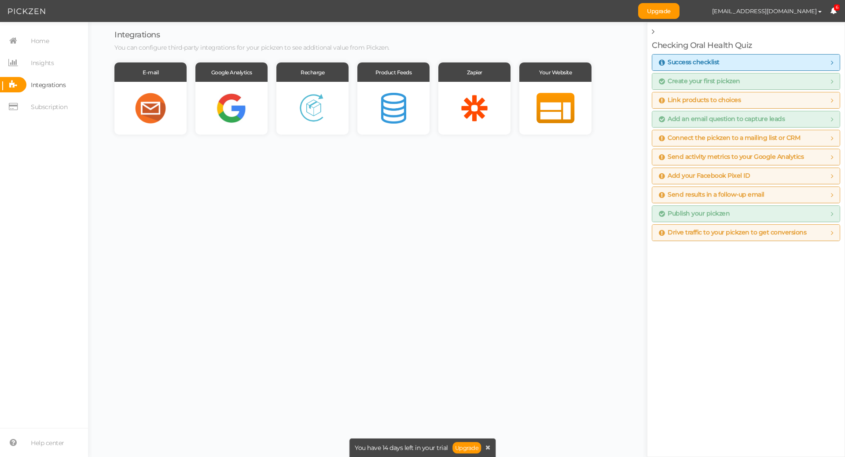
click at [745, 97] on span "Link products to choices" at bounding box center [746, 100] width 174 height 7
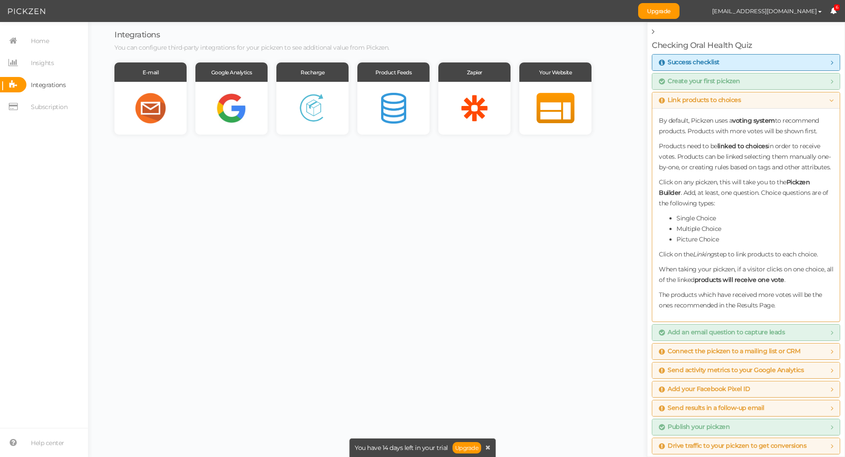
click at [745, 97] on span "Link products to choices" at bounding box center [746, 100] width 174 height 7
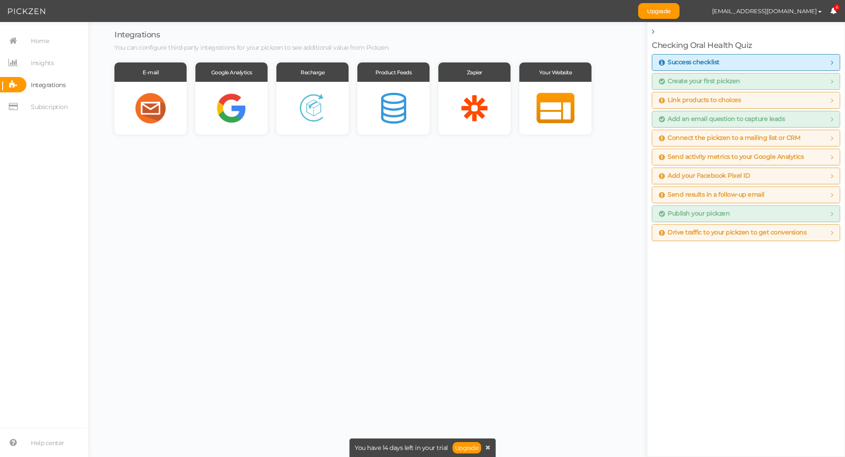
click at [731, 62] on span "Success checklist" at bounding box center [746, 62] width 174 height 7
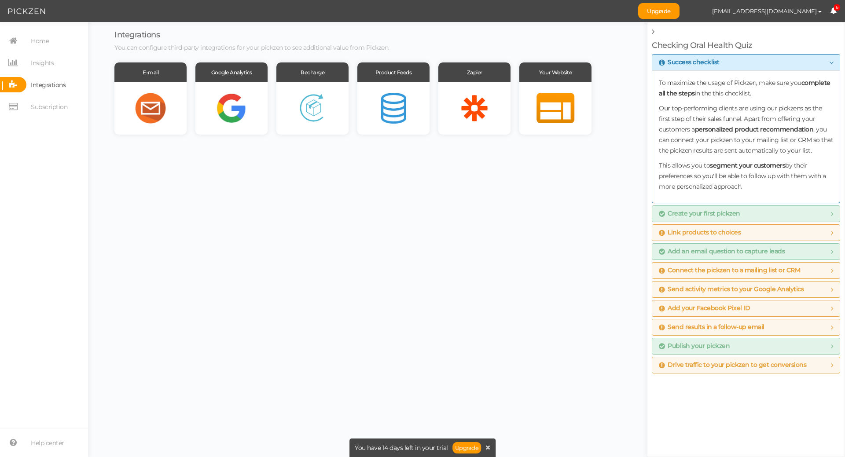
click at [731, 62] on span "Success checklist" at bounding box center [746, 62] width 174 height 7
click at [405, 292] on body "Upgrade aliosmantosun39@gmail.com Preferences Help Log out 6 × Close A wider sc…" at bounding box center [422, 228] width 845 height 457
click at [654, 30] on link at bounding box center [654, 32] width 4 height 10
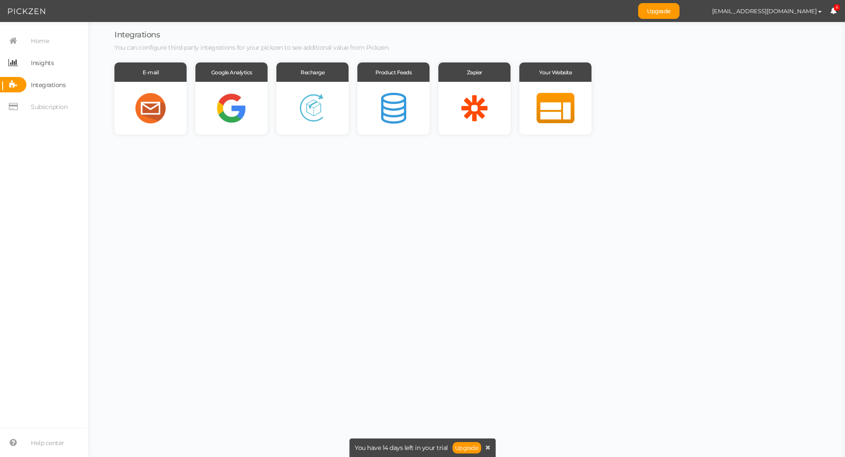
click at [41, 59] on span "Insights" at bounding box center [42, 63] width 23 height 14
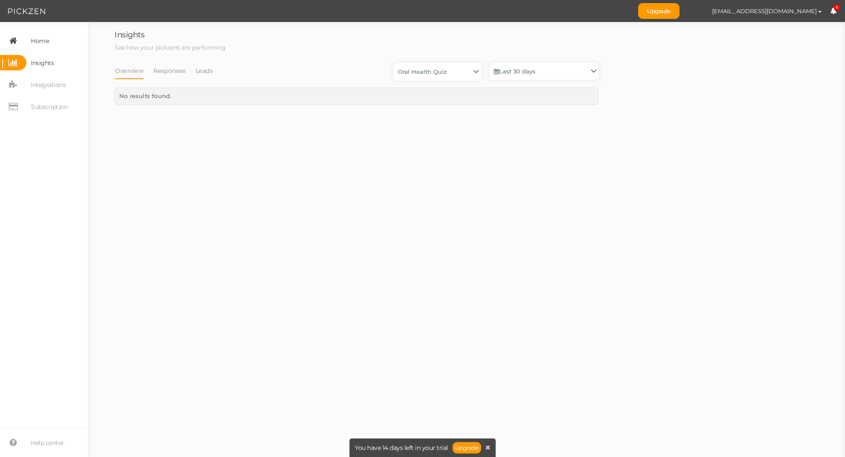
click at [44, 44] on span "Home" at bounding box center [40, 41] width 18 height 14
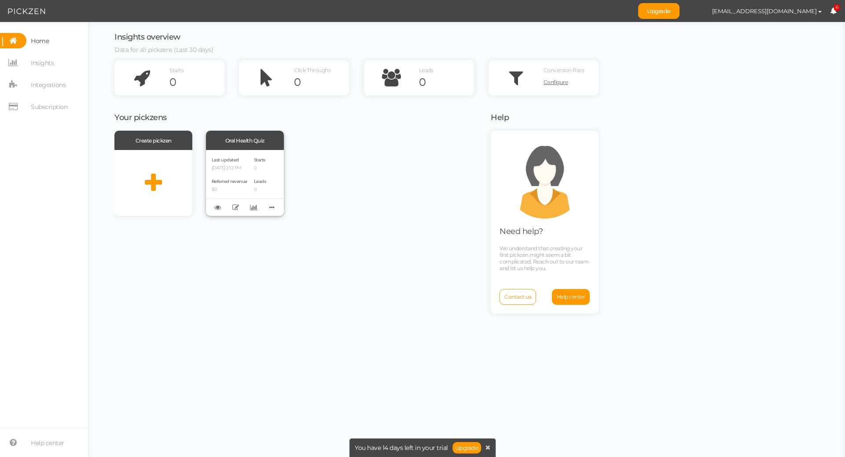
click at [255, 171] on div "Starts 0 Leads 0" at bounding box center [260, 183] width 12 height 55
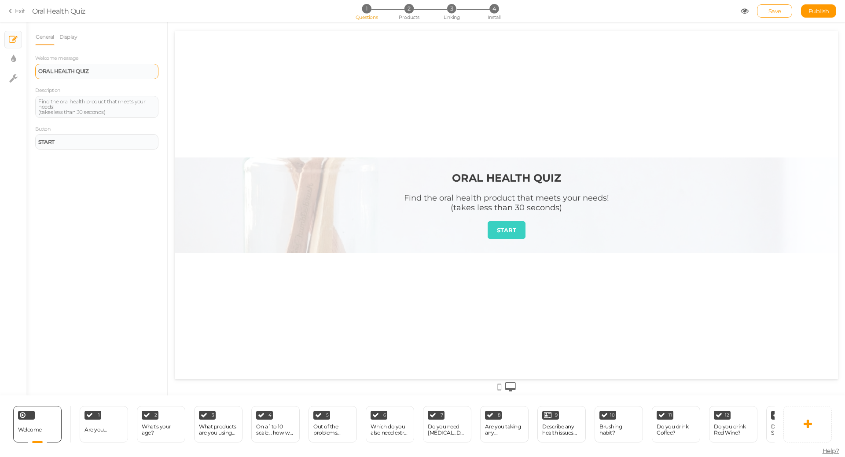
click at [94, 70] on div "ORAL HEALTH QUIZ" at bounding box center [96, 71] width 117 height 5
click at [497, 178] on strong "ORAL HEALTH QUIZ" at bounding box center [506, 178] width 109 height 13
drag, startPoint x: 90, startPoint y: 71, endPoint x: 0, endPoint y: 71, distance: 90.3
click at [0, 71] on div "× Slides × Display settings × Settings General Display Welcome message ORAL HEA…" at bounding box center [422, 209] width 845 height 374
paste div
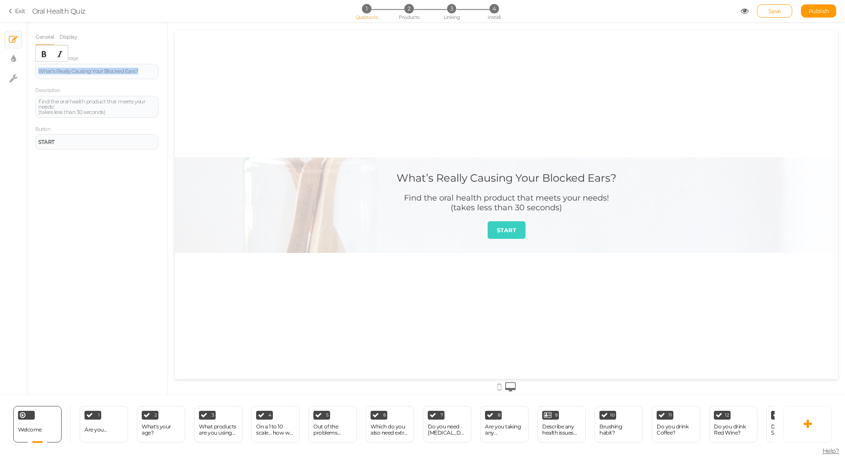
drag, startPoint x: 142, startPoint y: 70, endPoint x: 0, endPoint y: 65, distance: 141.9
click at [0, 65] on div "× Slides × Display settings × Settings General Display Welcome message What’s R…" at bounding box center [422, 209] width 845 height 374
click at [41, 53] on icon "Bold" at bounding box center [44, 54] width 7 height 7
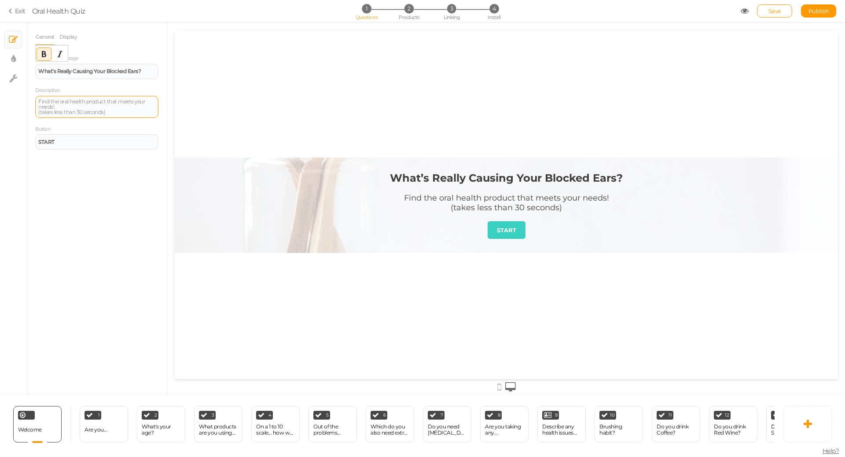
click at [84, 109] on div "Find the oral health product that meets your needs! (takes less than 30 seconds)" at bounding box center [96, 107] width 117 height 16
click at [100, 109] on div "Find the oral health product that meets your needs! (takes less than 30 seconds)" at bounding box center [96, 107] width 117 height 16
drag, startPoint x: 121, startPoint y: 113, endPoint x: 29, endPoint y: 109, distance: 91.7
click at [29, 107] on div "General Display Welcome message What’s Really Causing Your Blocked Ears? Descri…" at bounding box center [96, 212] width 141 height 367
click at [88, 191] on div "General Display Welcome message What’s Really Causing Your Blocked Ears? Descri…" at bounding box center [96, 212] width 141 height 367
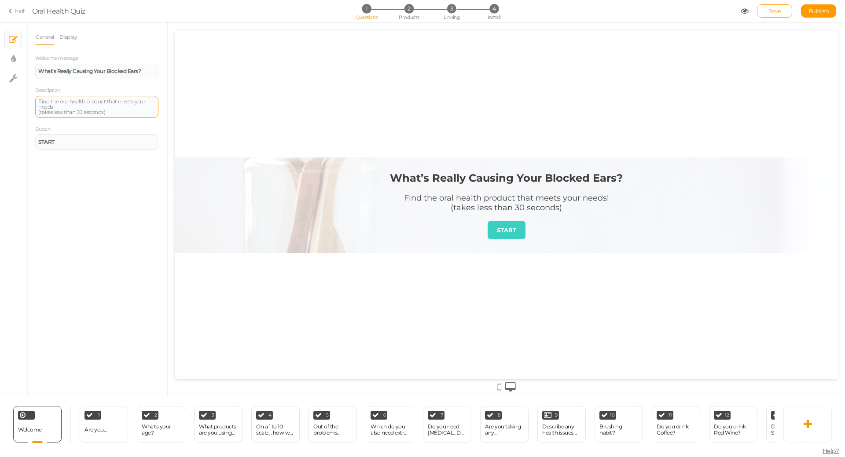
click at [68, 103] on div "Find the oral health product that meets your needs! (takes less than 30 seconds)" at bounding box center [96, 107] width 117 height 16
click at [70, 31] on link "Display" at bounding box center [68, 37] width 19 height 17
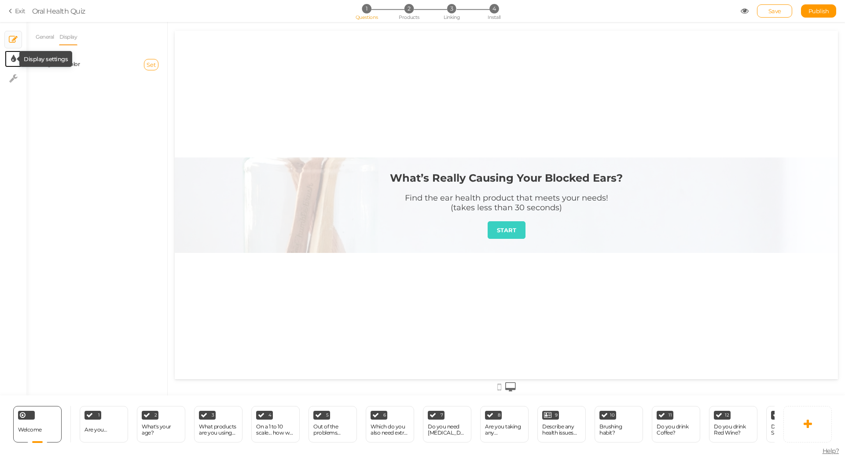
click at [15, 56] on icon at bounding box center [13, 59] width 5 height 9
select select "2"
select select "montserrat"
select select "fade"
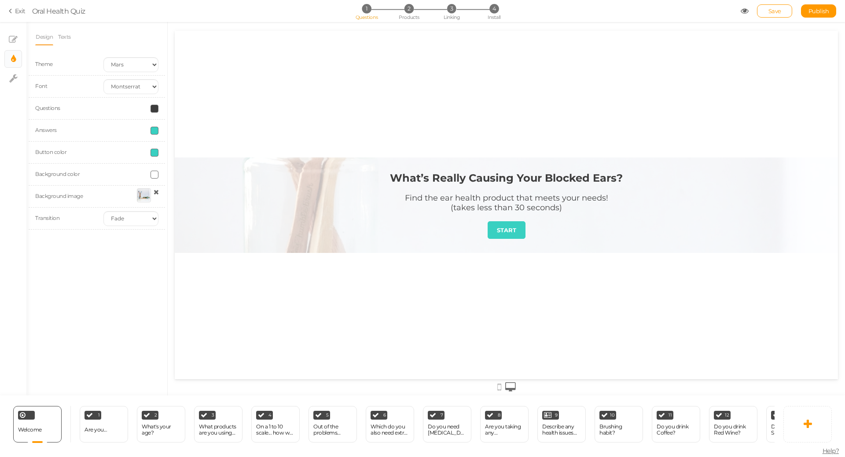
click at [154, 193] on icon at bounding box center [156, 192] width 5 height 7
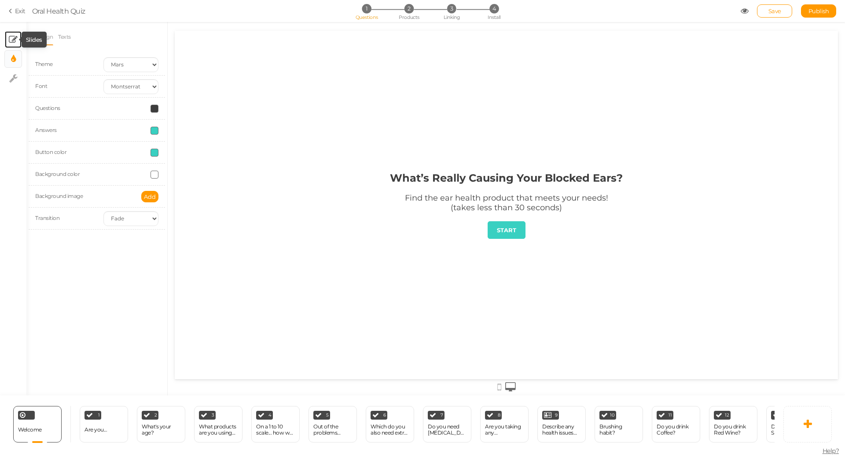
click at [13, 38] on icon at bounding box center [13, 39] width 9 height 9
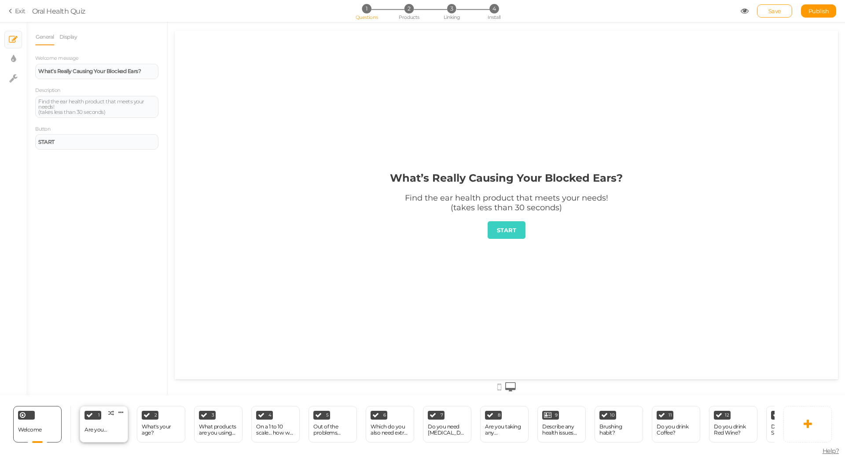
click at [106, 422] on div "1 Are you... × Define the conditions to show this slide. Clone Change type Dele…" at bounding box center [104, 424] width 48 height 37
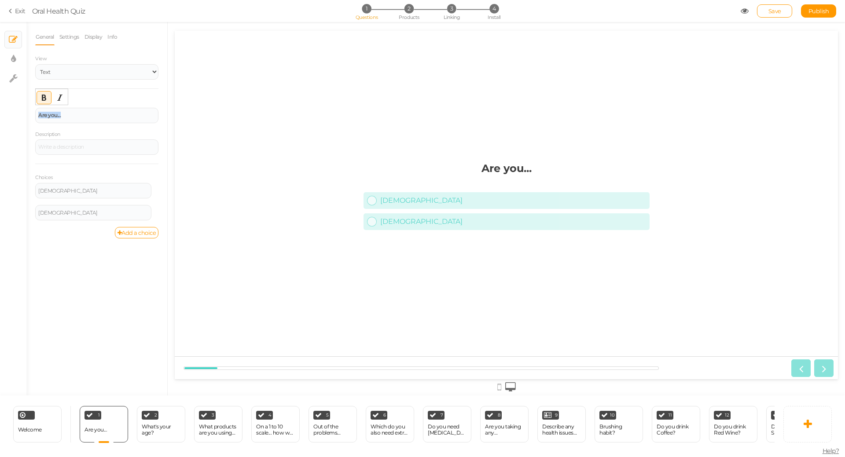
drag, startPoint x: 104, startPoint y: 112, endPoint x: 29, endPoint y: 115, distance: 75.4
click at [29, 115] on div "General Settings Display Info View Text Images Slider Dropdown Question Are you…" at bounding box center [96, 212] width 141 height 367
paste div
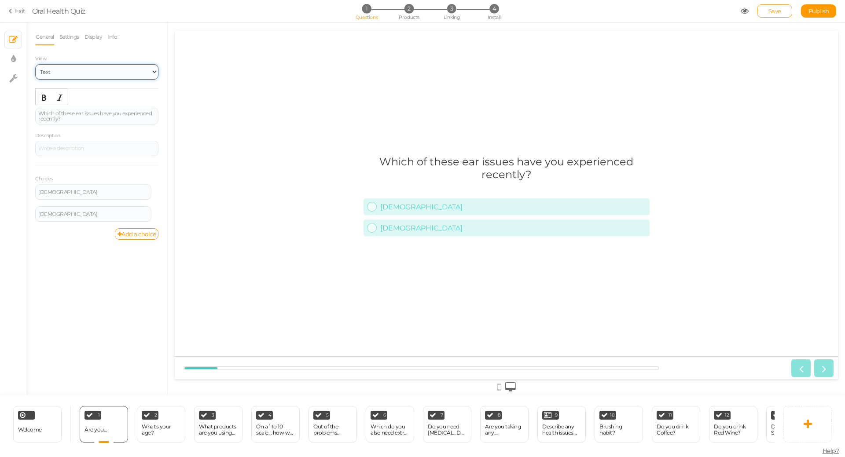
click at [115, 70] on select "Text Images Slider Dropdown" at bounding box center [96, 71] width 123 height 15
click at [35, 64] on select "Text Images Slider Dropdown" at bounding box center [96, 71] width 123 height 15
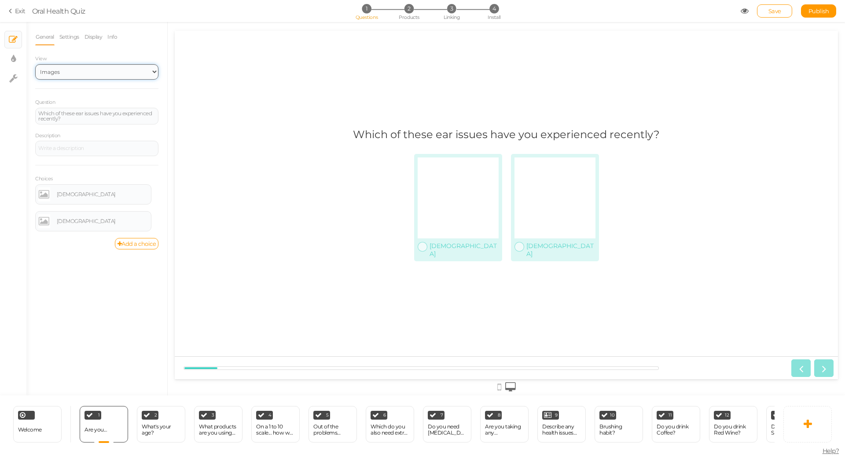
click at [121, 74] on select "Text Images Slider Dropdown" at bounding box center [96, 71] width 123 height 15
click at [35, 64] on select "Text Images Slider Dropdown" at bounding box center [96, 71] width 123 height 15
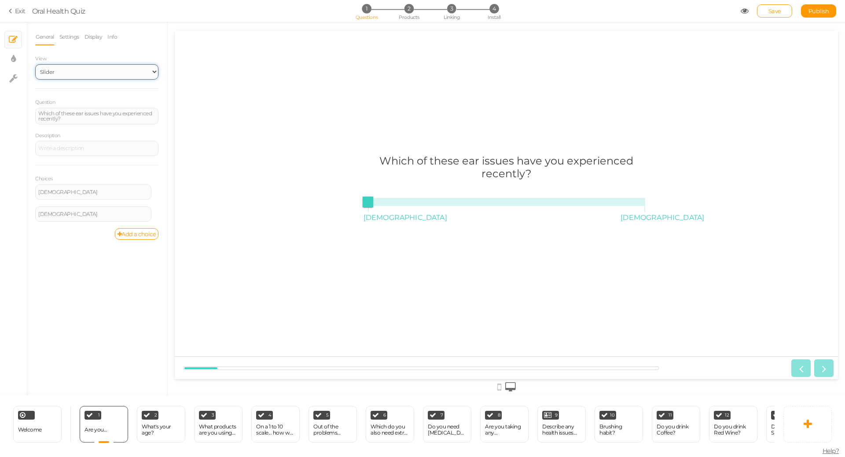
drag, startPoint x: 128, startPoint y: 71, endPoint x: 122, endPoint y: 77, distance: 8.7
click at [128, 71] on select "Text Images Slider Dropdown" at bounding box center [96, 71] width 123 height 15
click at [35, 64] on select "Text Images Slider Dropdown" at bounding box center [96, 71] width 123 height 15
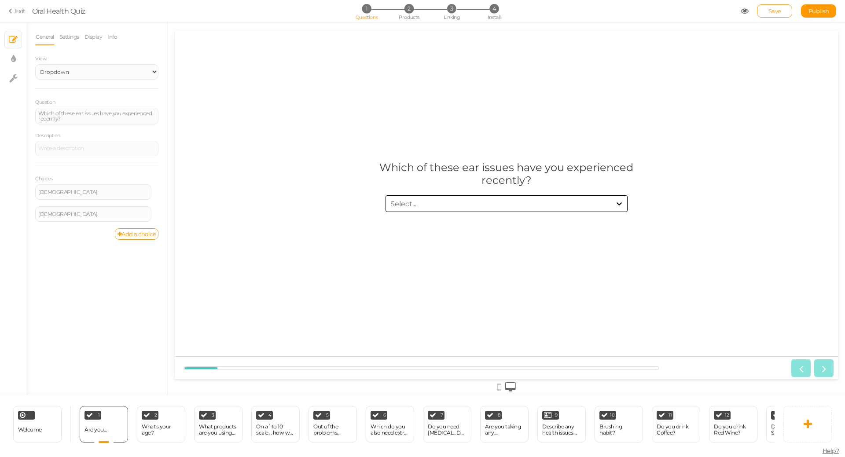
click at [405, 208] on div "Select..." at bounding box center [498, 204] width 225 height 10
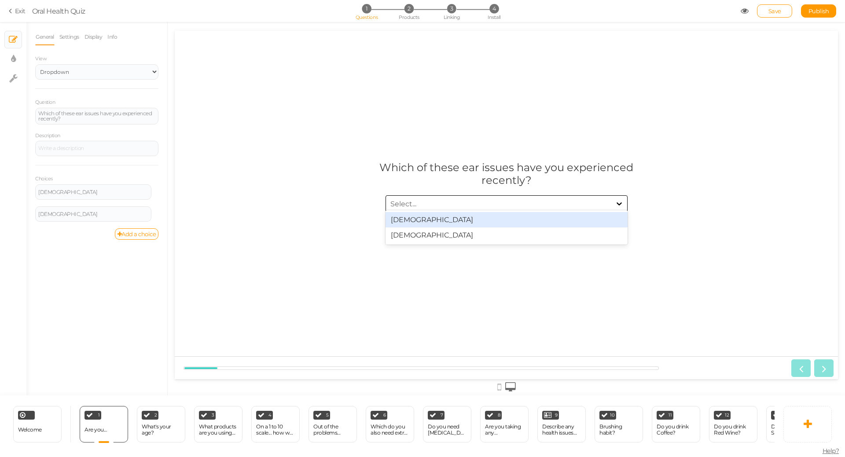
click at [406, 206] on div "Select..." at bounding box center [404, 203] width 26 height 8
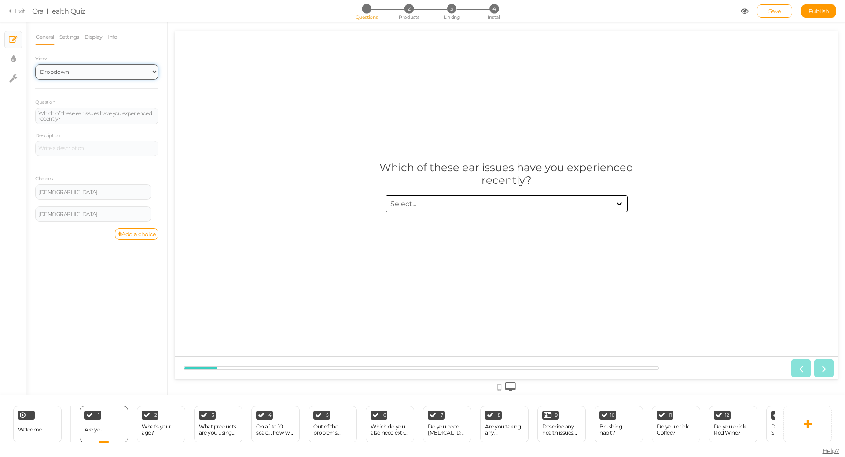
click at [99, 66] on select "Text Images Slider Dropdown" at bounding box center [96, 71] width 123 height 15
select select "1"
click at [35, 64] on select "Text Images Slider Dropdown" at bounding box center [96, 71] width 123 height 15
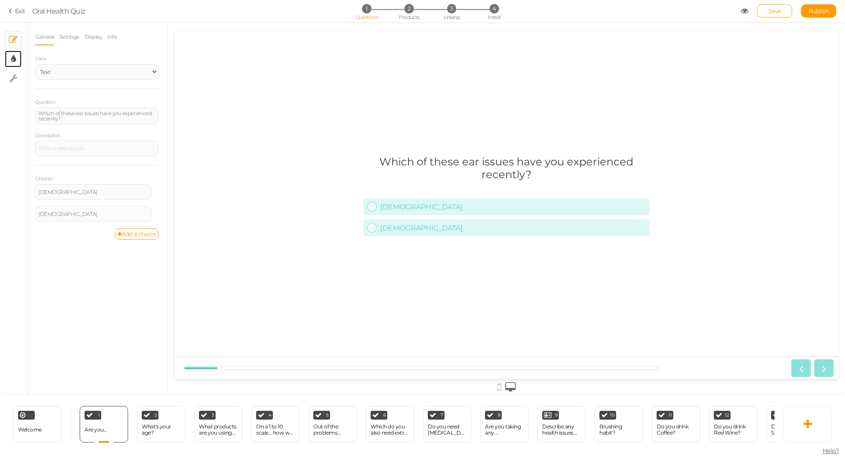
click at [19, 63] on link "× Display settings" at bounding box center [13, 59] width 17 height 17
select select "2"
select select "montserrat"
select select "fade"
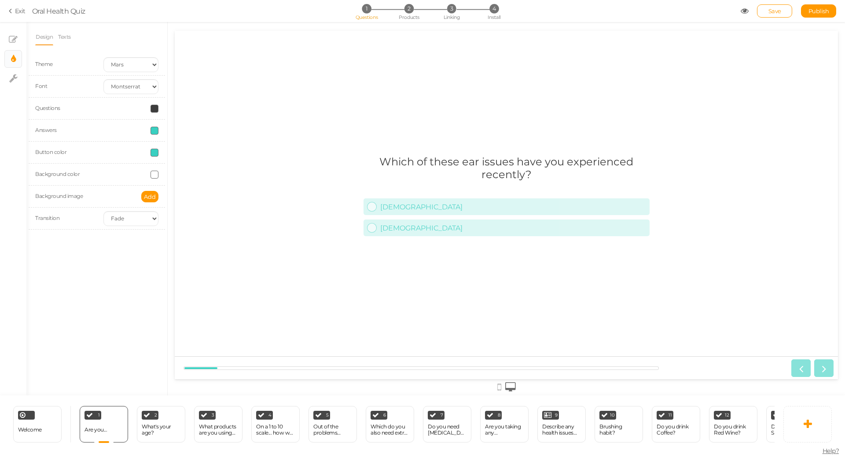
click at [153, 133] on span at bounding box center [155, 131] width 8 height 8
drag, startPoint x: 155, startPoint y: 141, endPoint x: 143, endPoint y: 140, distance: 12.0
click at [144, 140] on body "× Close A wider screen is needed to use the Pickzen builder Exit Oral Health Qu…" at bounding box center [422, 228] width 845 height 457
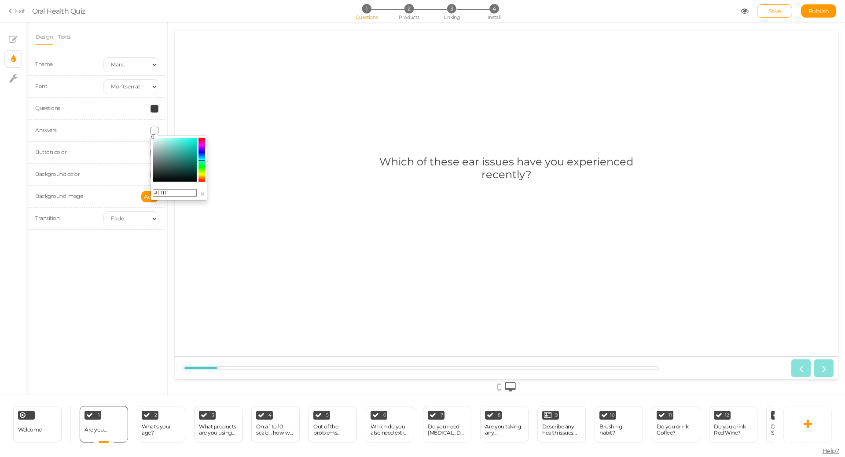
drag, startPoint x: 152, startPoint y: 140, endPoint x: 9, endPoint y: -37, distance: 227.9
click at [9, 0] on html "× Close A wider screen is needed to use the Pickzen builder Exit Oral Health Qu…" at bounding box center [422, 228] width 845 height 457
type input "#ffffff"
drag, startPoint x: 154, startPoint y: 140, endPoint x: 136, endPoint y: 125, distance: 23.2
click at [136, 125] on body "× Close A wider screen is needed to use the Pickzen builder Exit Oral Health Qu…" at bounding box center [422, 228] width 845 height 457
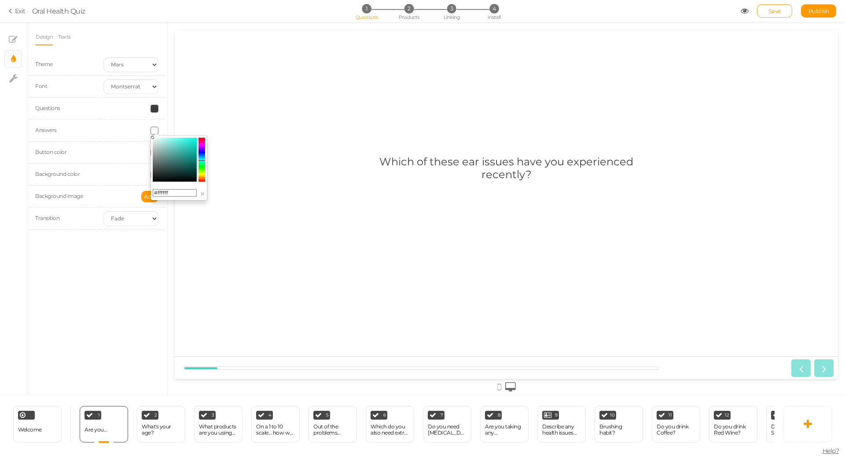
click at [108, 158] on div "Button color" at bounding box center [97, 153] width 136 height 22
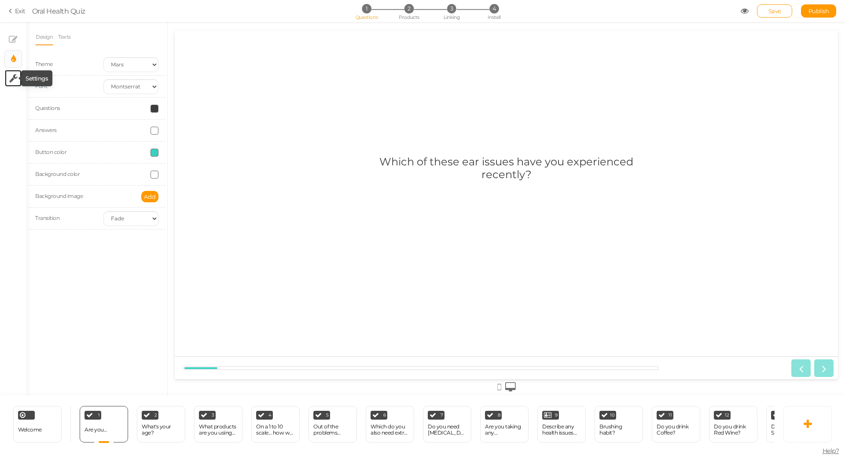
click at [13, 76] on icon at bounding box center [13, 78] width 8 height 9
select select "en"
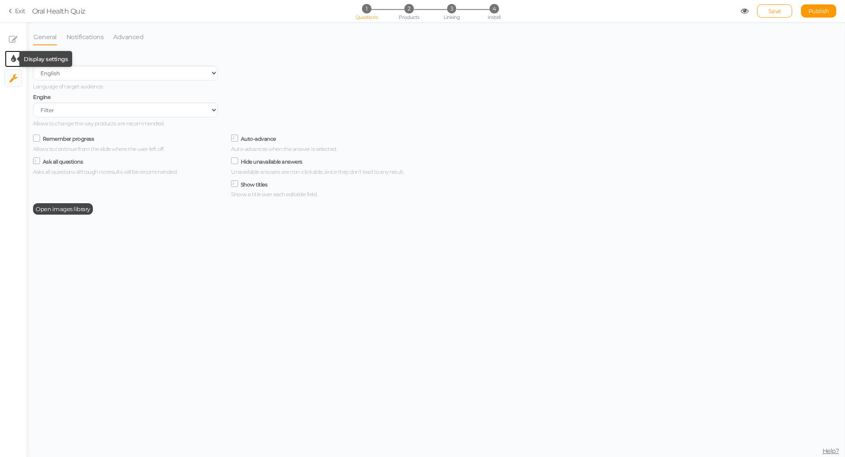
click at [15, 59] on icon at bounding box center [13, 59] width 5 height 9
select select "2"
select select "montserrat"
select select "fade"
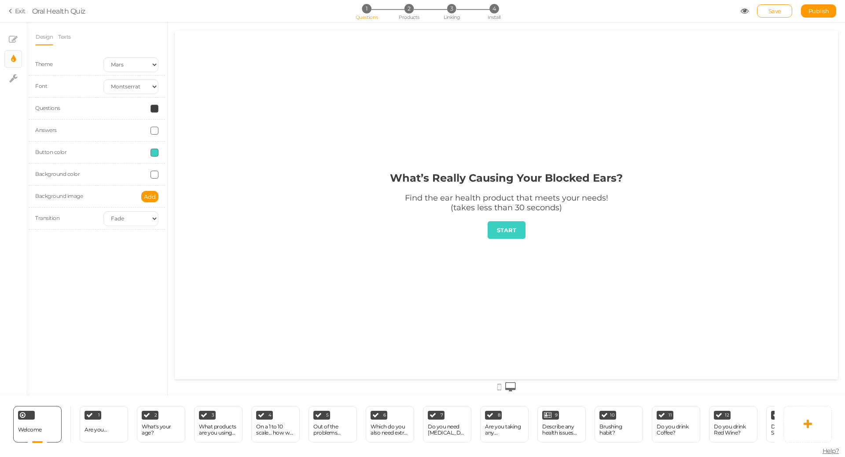
click at [153, 133] on span at bounding box center [155, 131] width 8 height 8
type input "#000000"
drag, startPoint x: 153, startPoint y: 139, endPoint x: 155, endPoint y: 206, distance: 66.5
click at [155, 206] on body "× Close A wider screen is needed to use the Pickzen builder Exit Oral Health Qu…" at bounding box center [422, 228] width 845 height 457
click at [103, 423] on div "Are you..." at bounding box center [96, 430] width 22 height 15
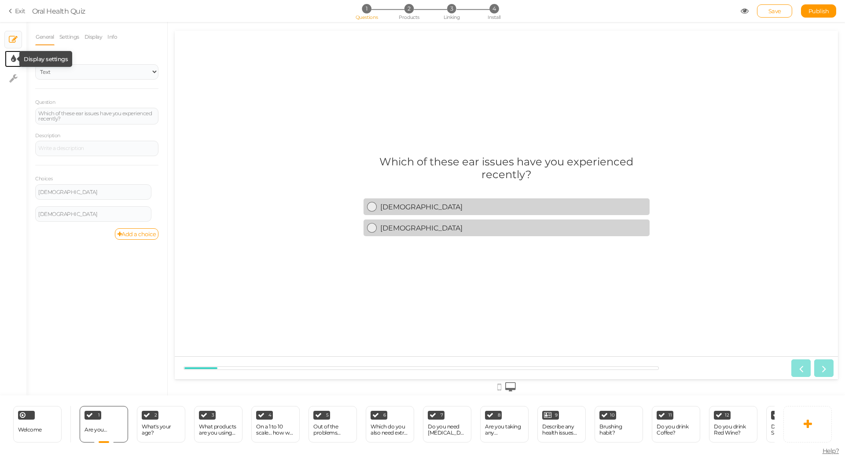
click at [16, 61] on link "× Display settings" at bounding box center [13, 59] width 17 height 17
select select "2"
select select "montserrat"
select select "fade"
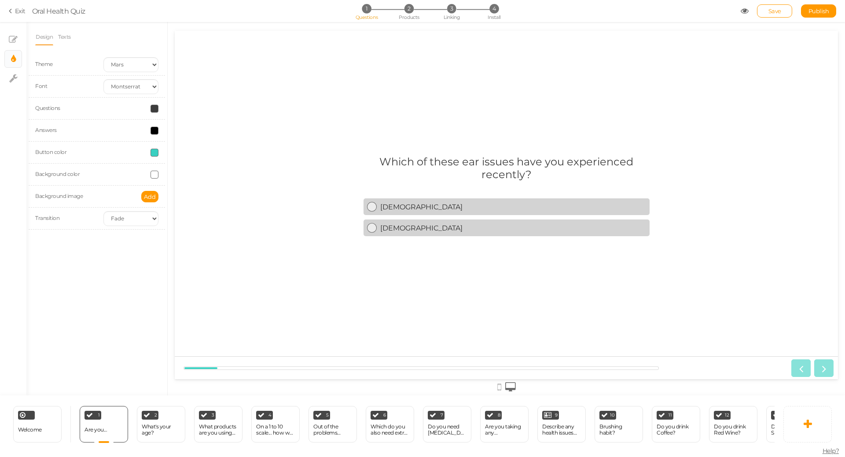
click at [155, 108] on span at bounding box center [155, 109] width 8 height 8
drag, startPoint x: 152, startPoint y: 151, endPoint x: 151, endPoint y: 181, distance: 29.9
click at [151, 182] on body "× Close A wider screen is needed to use the Pickzen builder Exit Oral Health Qu…" at bounding box center [422, 228] width 845 height 457
type input "#000000"
drag, startPoint x: 152, startPoint y: 149, endPoint x: 144, endPoint y: 169, distance: 20.8
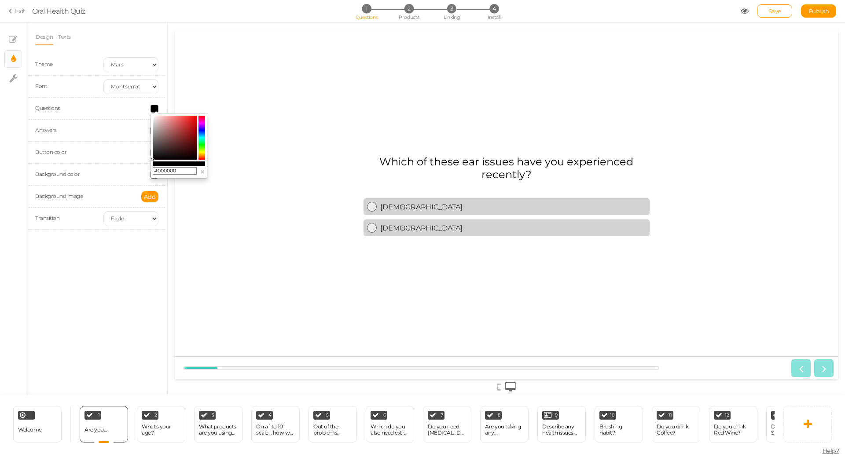
click at [144, 169] on body "× Close A wider screen is needed to use the Pickzen builder Exit Oral Health Qu…" at bounding box center [422, 228] width 845 height 457
click at [113, 232] on div "Theme Earth Mars Font Custom Default Lato Lora Montserrat Open Sans Oswald PT S…" at bounding box center [96, 145] width 123 height 183
click at [158, 130] on span at bounding box center [155, 131] width 8 height 8
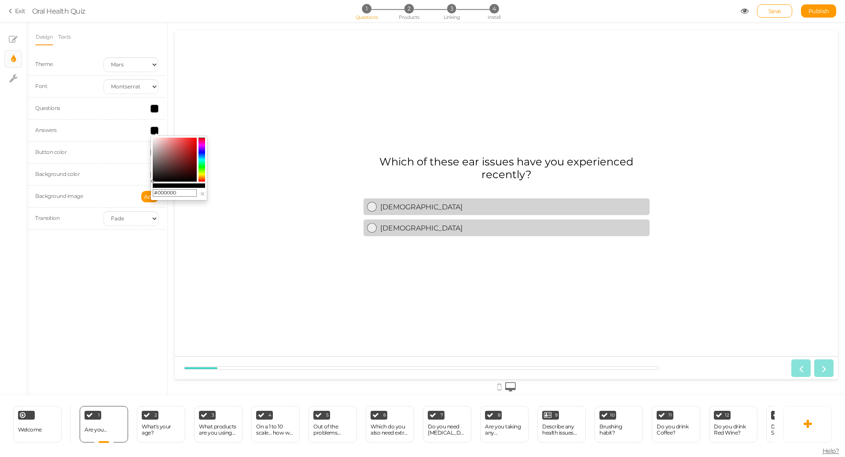
click at [105, 156] on div at bounding box center [131, 153] width 68 height 8
click at [154, 155] on span at bounding box center [155, 153] width 8 height 8
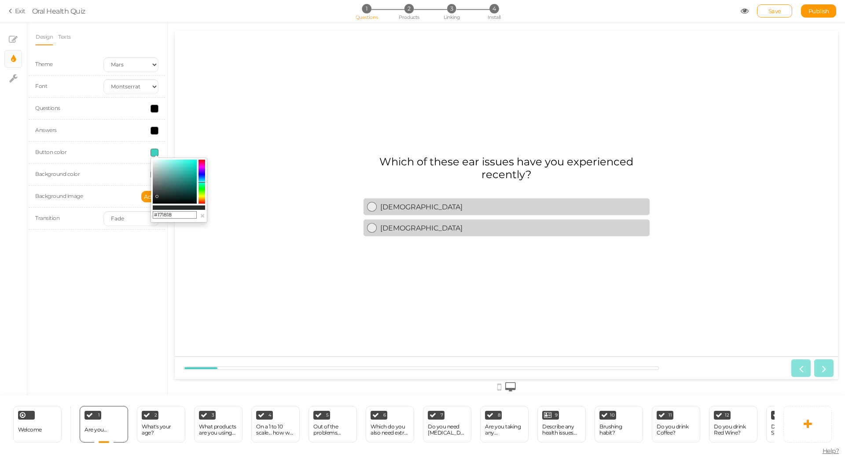
type input "#000000"
drag, startPoint x: 179, startPoint y: 171, endPoint x: 154, endPoint y: 207, distance: 44.6
click at [152, 210] on div "#000000 ×" at bounding box center [179, 190] width 57 height 65
click at [117, 262] on div "Design Texts Theme Earth Mars Font Custom Default Lato Lora Montserrat Open San…" at bounding box center [96, 209] width 141 height 374
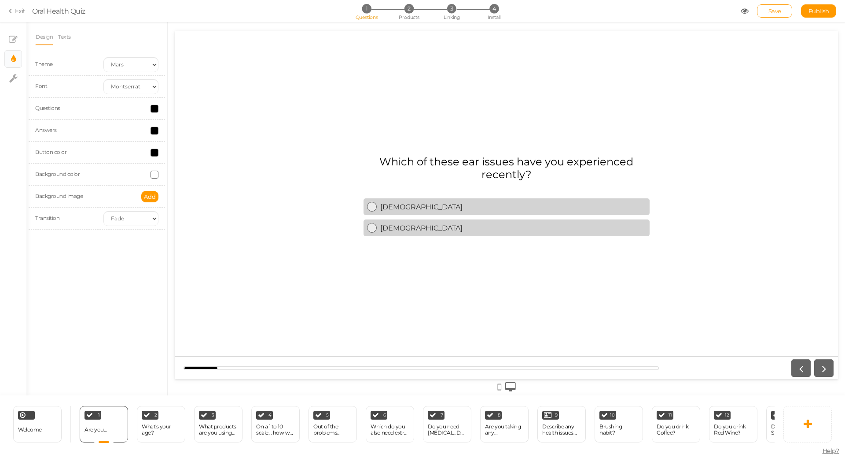
click at [153, 129] on span at bounding box center [155, 131] width 8 height 8
click at [203, 159] on colorpicker-hue at bounding box center [202, 160] width 7 height 44
click at [199, 162] on colorpicker-hue at bounding box center [202, 160] width 7 height 44
click at [199, 159] on icon at bounding box center [202, 158] width 7 height 1
click at [183, 143] on colorpicker-saturation at bounding box center [175, 160] width 44 height 44
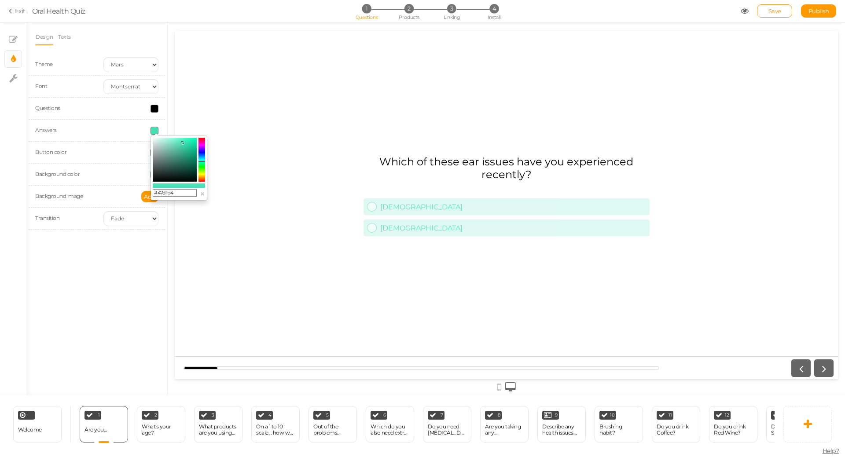
click at [166, 192] on input "#47dfb4" at bounding box center [175, 193] width 44 height 8
paste input "7ED6D3"
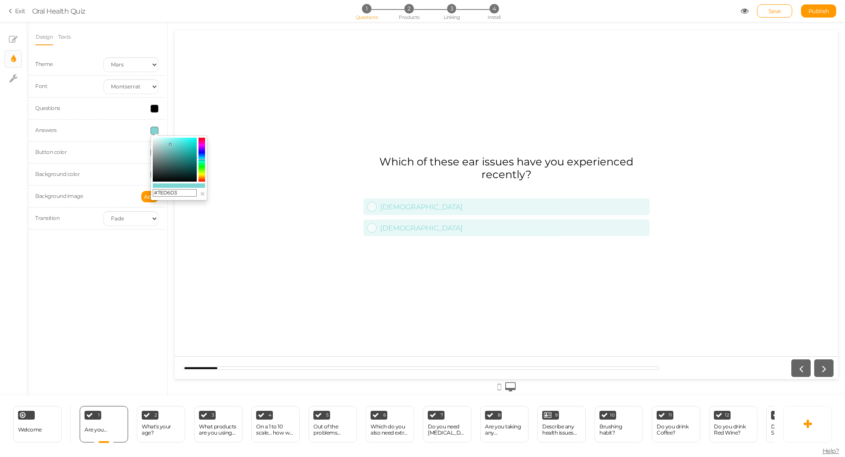
type input "#7ED6D3"
click at [249, 151] on div "Which of these ear issues have you experienced recently? Male Female" at bounding box center [506, 205] width 663 height 113
click at [11, 80] on icon at bounding box center [13, 78] width 8 height 9
select select "en"
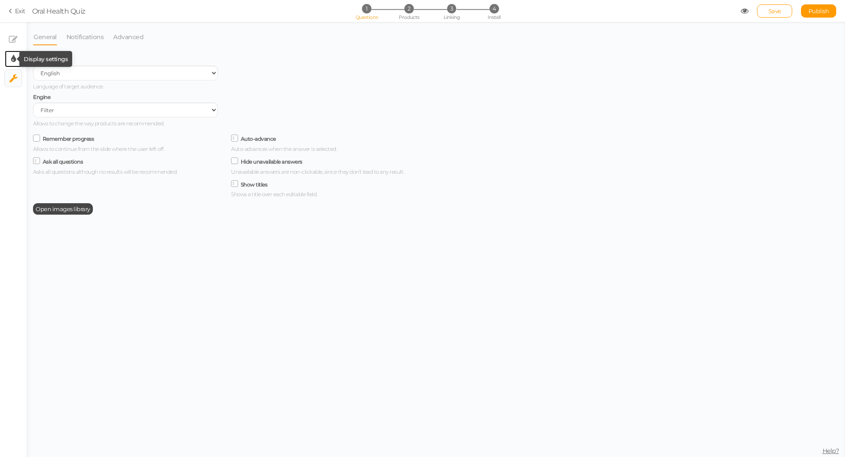
click at [11, 61] on icon at bounding box center [13, 59] width 5 height 9
select select "2"
select select "montserrat"
select select "fade"
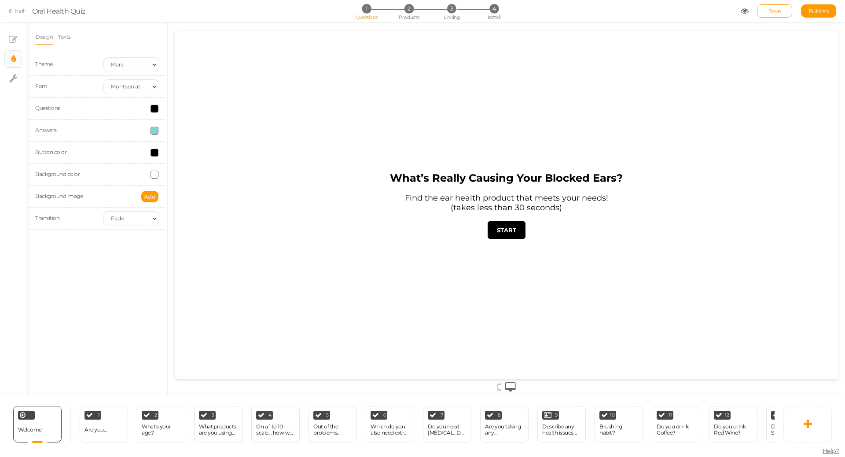
click at [158, 176] on span at bounding box center [155, 175] width 8 height 8
click at [162, 240] on input "#ffffff" at bounding box center [175, 237] width 44 height 8
paste input "7ED6D3"
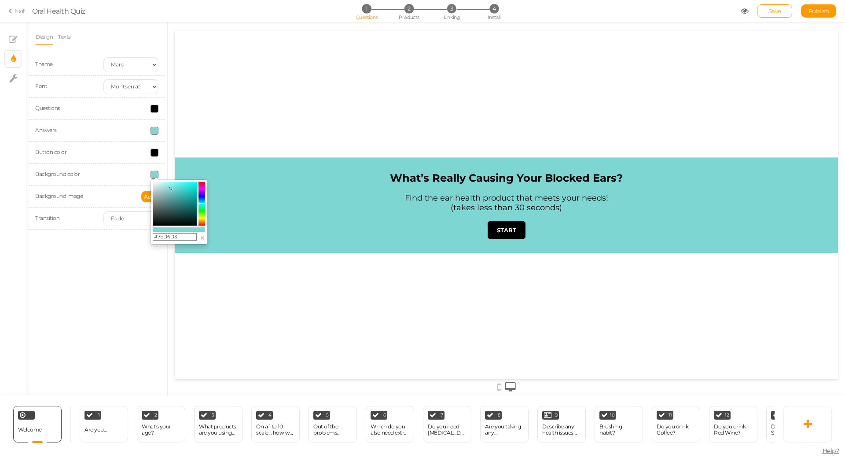
type input "#7ED6D3"
click at [317, 123] on div "What’s Really Causing Your Blocked Ears? Find the ear health product that meets…" at bounding box center [506, 205] width 663 height 349
click at [321, 96] on div "What’s Really Causing Your Blocked Ears? Find the ear health product that meets…" at bounding box center [506, 205] width 663 height 349
click at [227, 283] on div "What’s Really Causing Your Blocked Ears? Find the ear health product that meets…" at bounding box center [506, 205] width 663 height 349
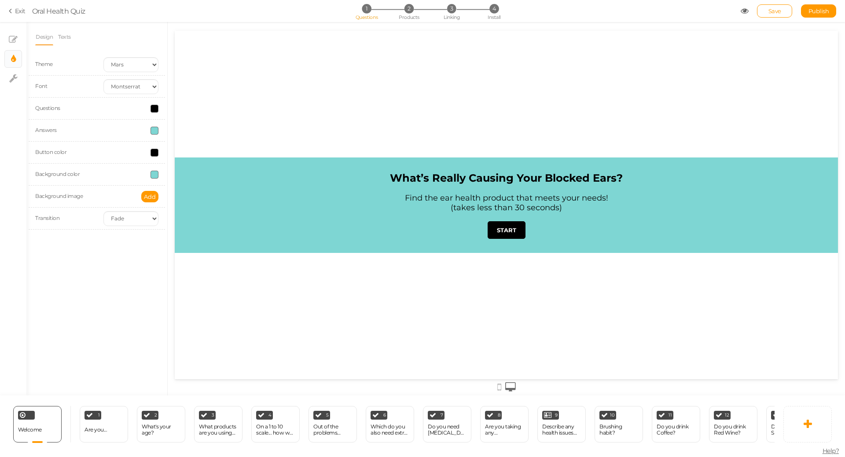
click at [145, 277] on div "Design Texts Theme Earth Mars Font Custom Default Lato Lora Montserrat Open San…" at bounding box center [96, 209] width 141 height 374
click at [158, 153] on span at bounding box center [155, 153] width 8 height 8
click at [174, 214] on input "#000000" at bounding box center [175, 215] width 44 height 8
click at [173, 214] on input "#000000" at bounding box center [175, 215] width 44 height 8
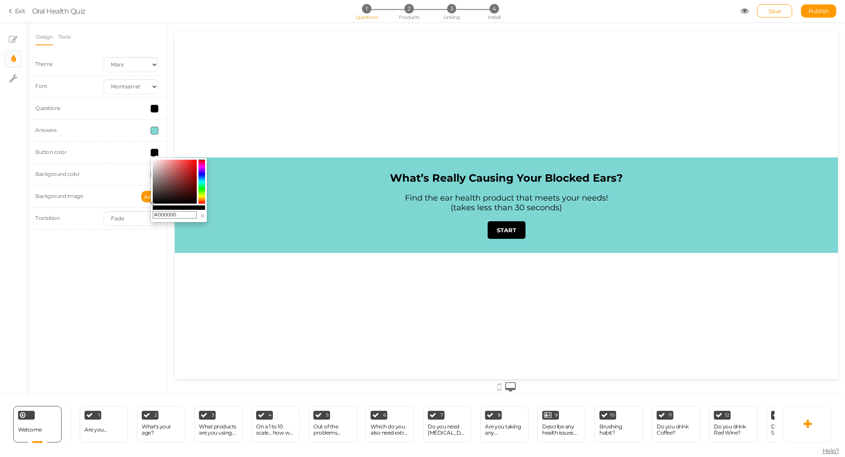
paste input "FF7E6B"
type input "#FF7E6B"
click at [271, 277] on div "What’s Really Causing Your Blocked Ears? Find the ear health product that meets…" at bounding box center [506, 205] width 663 height 349
click at [228, 125] on div "What’s Really Causing Your Blocked Ears? Find the ear health product that meets…" at bounding box center [506, 205] width 663 height 349
click at [135, 261] on div "Design Texts Theme Earth Mars Font Custom Default Lato Lora Montserrat Open San…" at bounding box center [96, 209] width 141 height 374
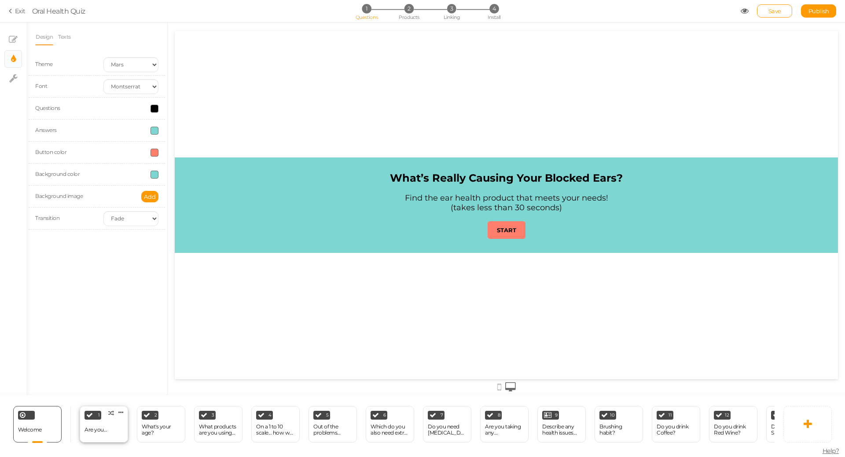
click at [102, 423] on div "Are you..." at bounding box center [96, 430] width 22 height 15
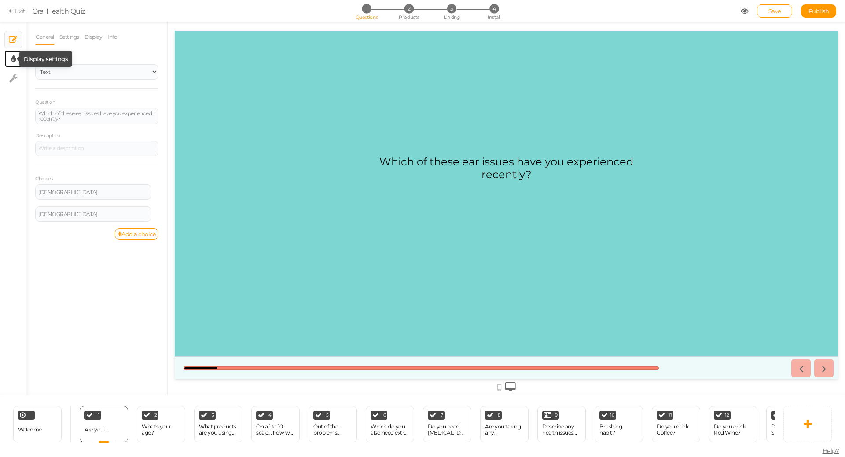
click at [11, 64] on tooltip "× Display settings" at bounding box center [13, 59] width 5 height 11
select select "2"
select select "montserrat"
select select "fade"
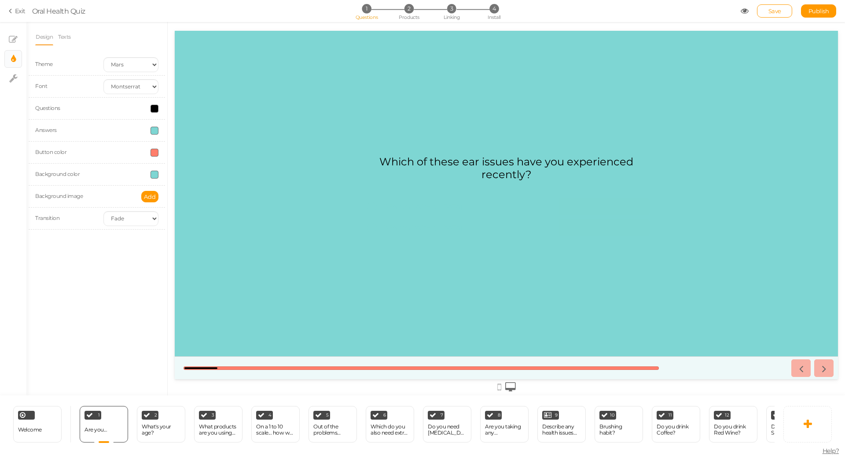
click at [154, 134] on span at bounding box center [155, 131] width 8 height 8
drag, startPoint x: 171, startPoint y: 144, endPoint x: 147, endPoint y: 186, distance: 47.7
click at [147, 186] on body "× Close A wider screen is needed to use the Pickzen builder Exit Oral Health Qu…" at bounding box center [422, 228] width 845 height 457
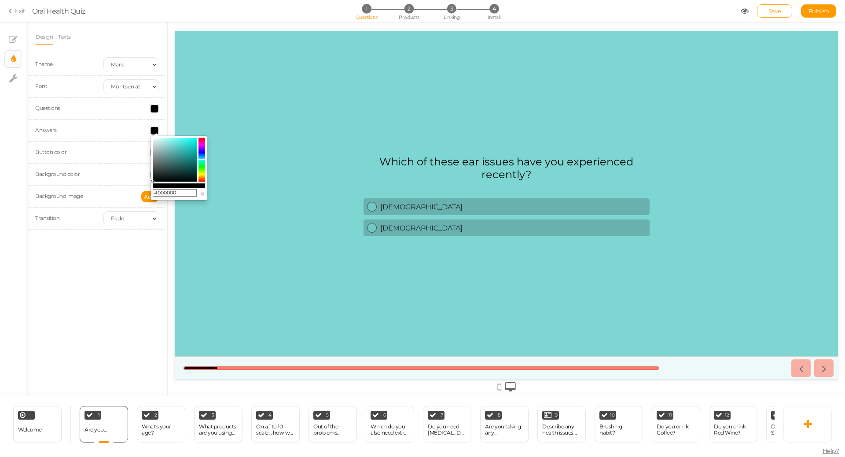
click at [151, 184] on div "#000000 ×" at bounding box center [179, 168] width 57 height 65
click at [152, 182] on icon at bounding box center [152, 181] width 3 height 3
drag, startPoint x: 152, startPoint y: 182, endPoint x: 153, endPoint y: 149, distance: 33.5
click at [152, 182] on icon at bounding box center [152, 181] width 3 height 3
drag, startPoint x: 153, startPoint y: 149, endPoint x: 149, endPoint y: 131, distance: 18.2
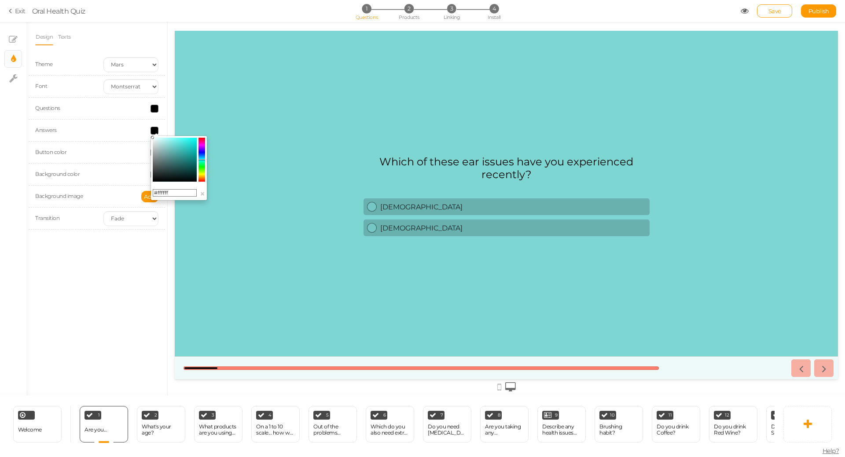
click at [149, 133] on body "× Close A wider screen is needed to use the Pickzen builder Exit Oral Health Qu…" at bounding box center [422, 228] width 845 height 457
click at [149, 131] on div at bounding box center [131, 131] width 68 height 8
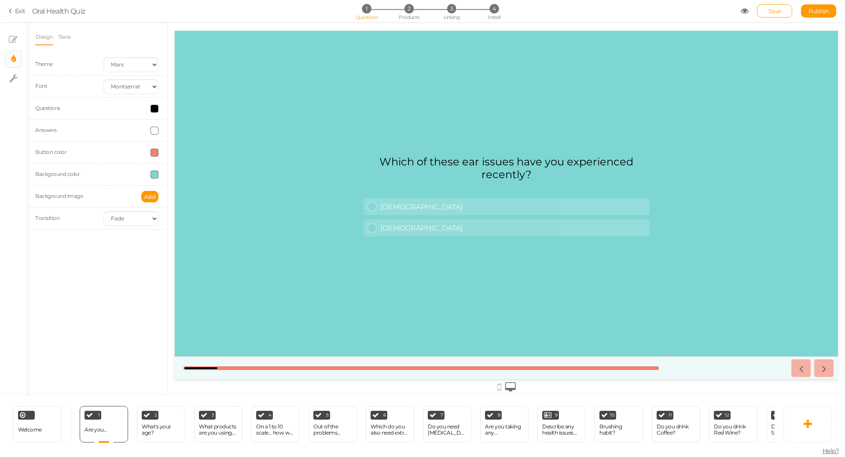
click at [156, 176] on span at bounding box center [155, 175] width 8 height 8
click at [155, 129] on span at bounding box center [155, 131] width 8 height 8
drag, startPoint x: 327, startPoint y: 169, endPoint x: 220, endPoint y: 126, distance: 115.4
click at [220, 126] on div at bounding box center [506, 205] width 663 height 349
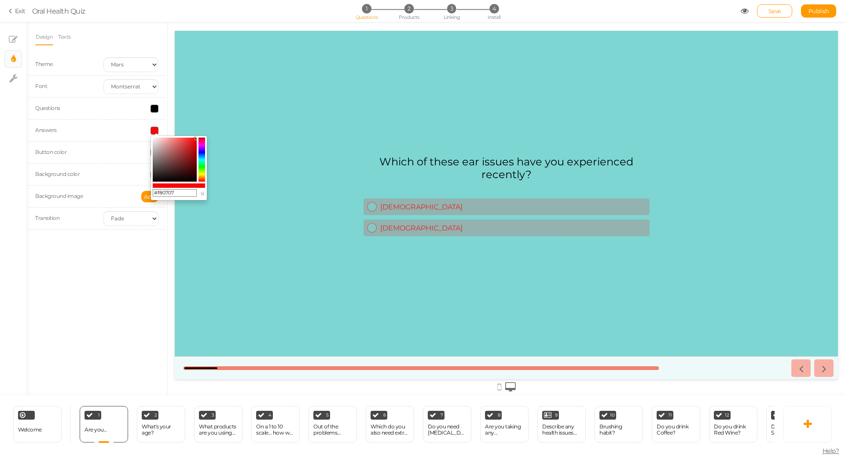
click at [195, 139] on icon at bounding box center [195, 138] width 3 height 3
drag, startPoint x: 195, startPoint y: 139, endPoint x: 149, endPoint y: 183, distance: 64.2
click at [151, 184] on div "#000000 ×" at bounding box center [179, 168] width 57 height 65
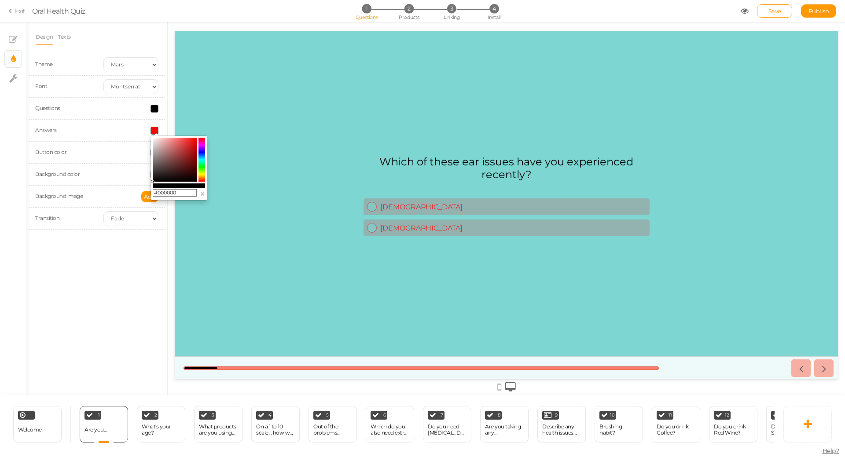
click at [151, 184] on div "#000000 ×" at bounding box center [179, 168] width 57 height 65
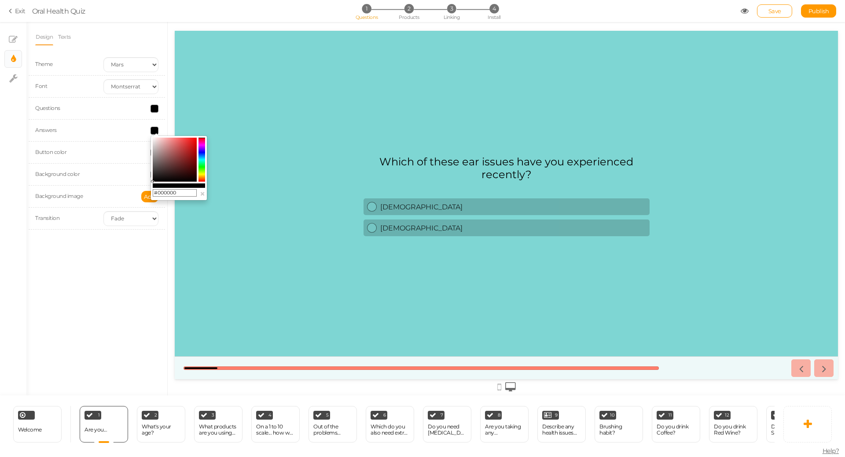
click at [280, 139] on div at bounding box center [506, 205] width 663 height 349
click at [116, 284] on div "Design Texts Theme Earth Mars Font Custom Default Lato Lora Montserrat Open San…" at bounding box center [96, 209] width 141 height 374
click at [155, 128] on span at bounding box center [155, 131] width 8 height 8
click at [165, 193] on input "#000000" at bounding box center [175, 193] width 44 height 8
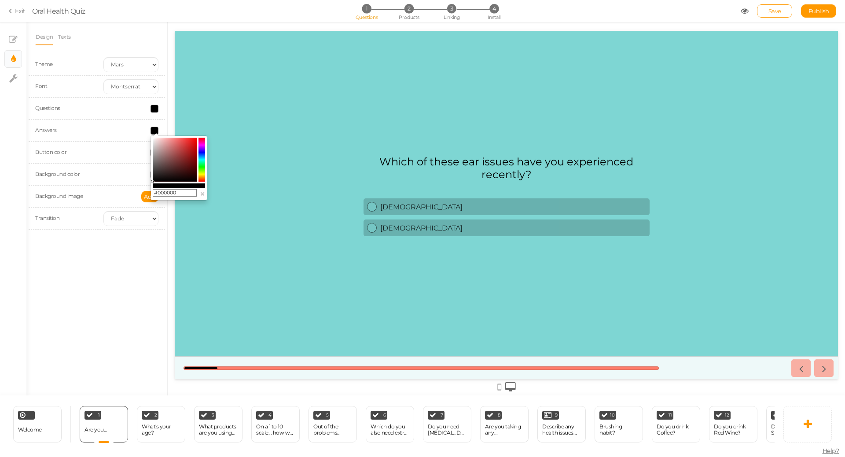
click at [165, 193] on input "#000000" at bounding box center [175, 193] width 44 height 8
paste input "FF7E6B"
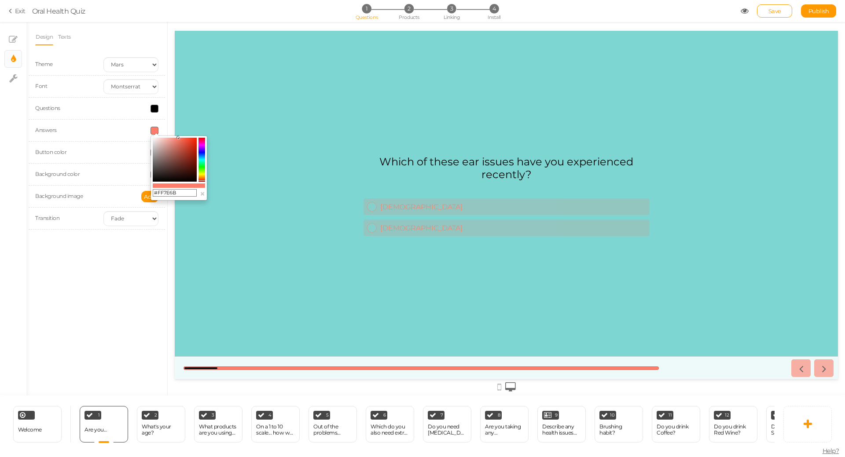
type input "#FF7E6B"
click at [231, 226] on div "Which of these ear issues have you experienced recently? Male Female" at bounding box center [506, 205] width 663 height 113
click at [233, 235] on div "Which of these ear issues have you experienced recently? Male Female" at bounding box center [506, 205] width 663 height 113
click at [107, 173] on div at bounding box center [131, 175] width 68 height 8
click at [158, 173] on span at bounding box center [155, 175] width 8 height 8
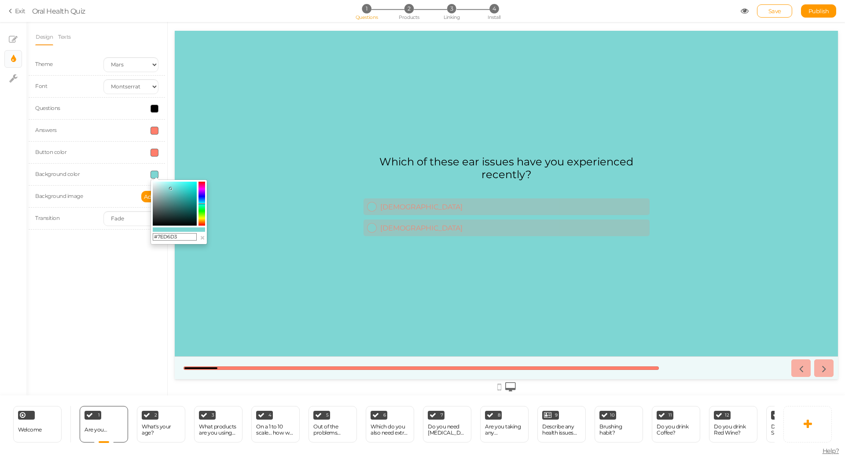
click at [173, 236] on input "#7ED6D3" at bounding box center [175, 237] width 44 height 8
paste input "#FF7E6B"
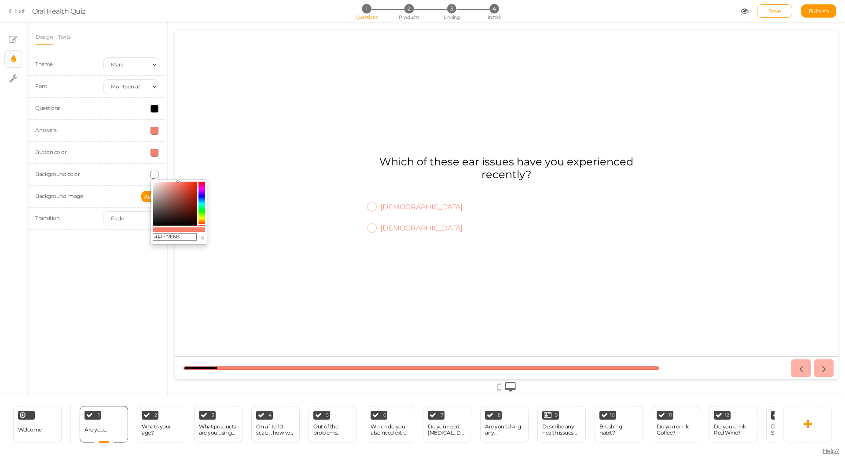
paste input "text"
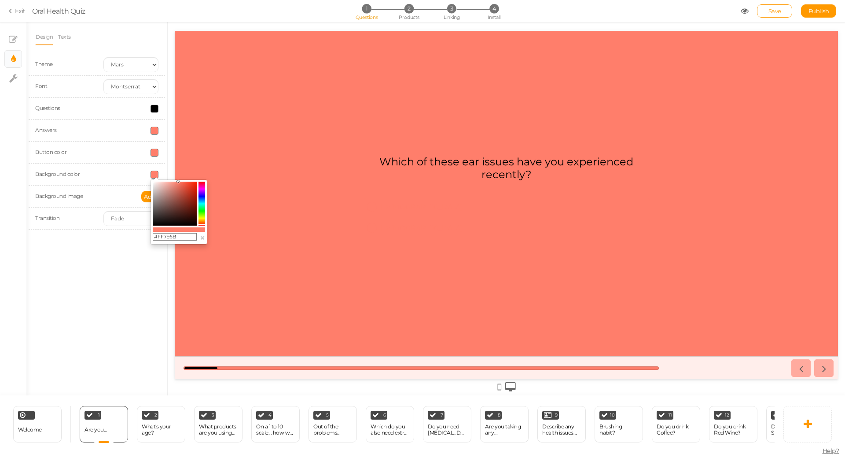
type input "#FF7E6B"
click at [258, 236] on div "Which of these ear issues have you experienced recently? Male Female" at bounding box center [506, 205] width 663 height 113
click at [151, 149] on span at bounding box center [155, 153] width 8 height 8
click at [174, 214] on input "#FF7E6B" at bounding box center [175, 215] width 44 height 8
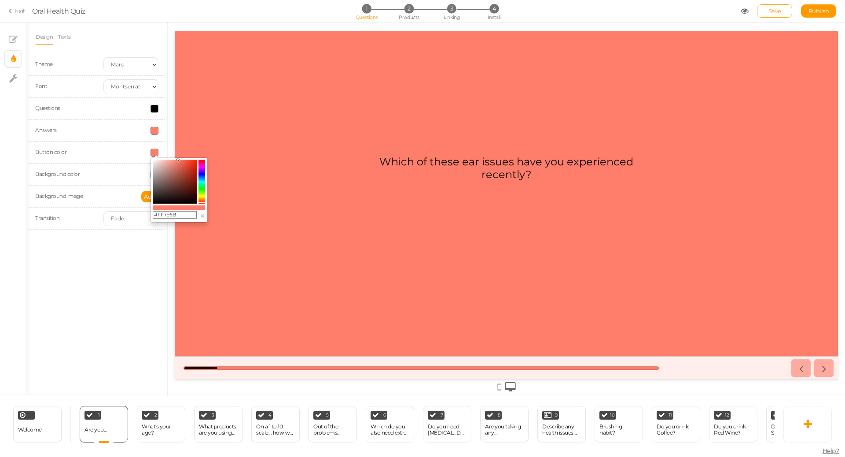
click at [174, 214] on input "#FF7E6B" at bounding box center [175, 215] width 44 height 8
paste input "7ED6D3"
type input "#7ED6D3"
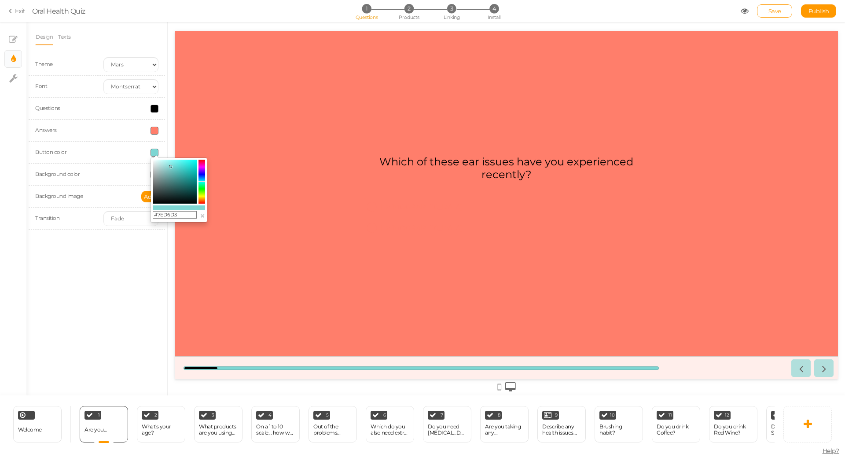
click at [151, 127] on span at bounding box center [155, 131] width 8 height 8
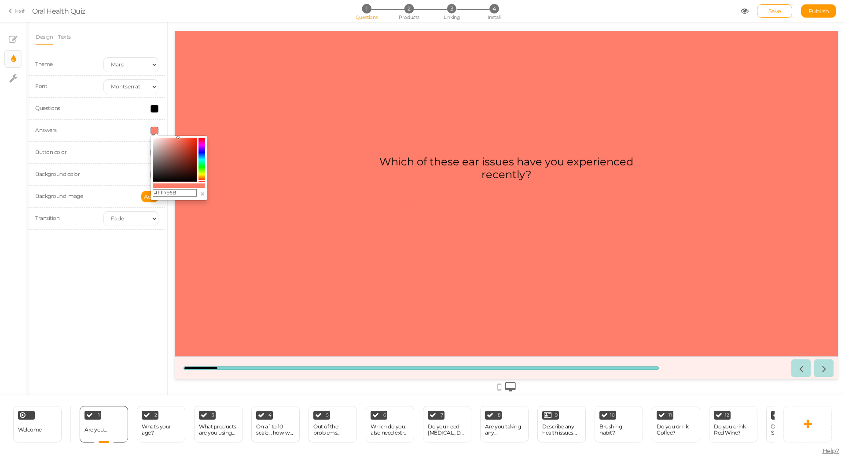
click at [175, 194] on input "#FF7E6B" at bounding box center [175, 193] width 44 height 8
click at [171, 194] on input "#FF7E6B" at bounding box center [175, 193] width 44 height 8
paste input "7ED6D3"
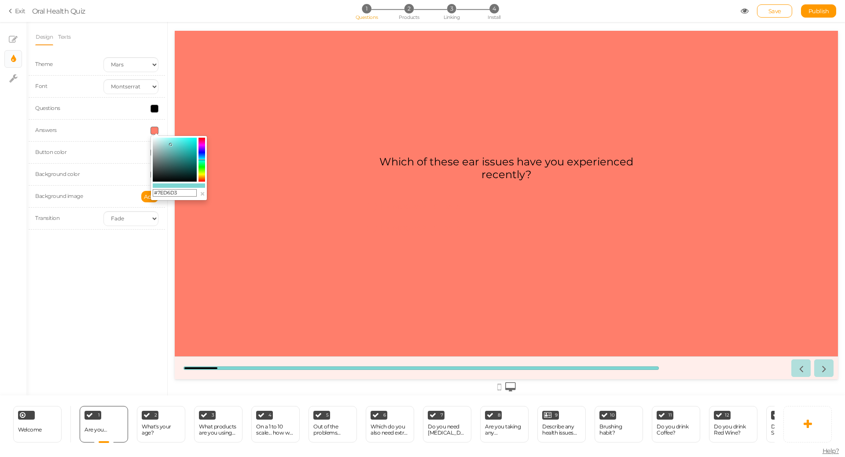
type input "#7ED6D3"
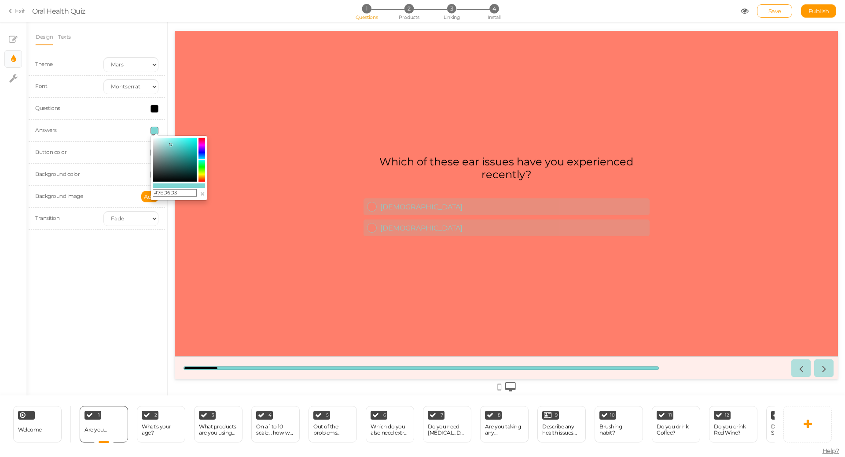
click at [323, 173] on div "Which of these ear issues have you experienced recently? Male Female" at bounding box center [506, 205] width 663 height 113
click at [212, 229] on div "Which of these ear issues have you experienced recently? Male Female" at bounding box center [506, 205] width 663 height 113
click at [113, 174] on div at bounding box center [131, 175] width 68 height 8
click at [153, 174] on span at bounding box center [155, 175] width 8 height 8
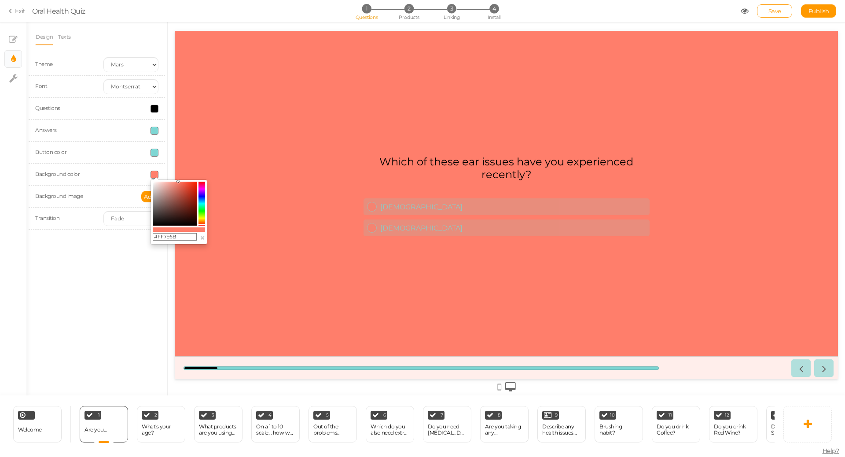
click at [153, 174] on span at bounding box center [155, 175] width 8 height 8
click at [164, 236] on input "#FF7E6B" at bounding box center [175, 237] width 44 height 8
paste input "7ED6D3"
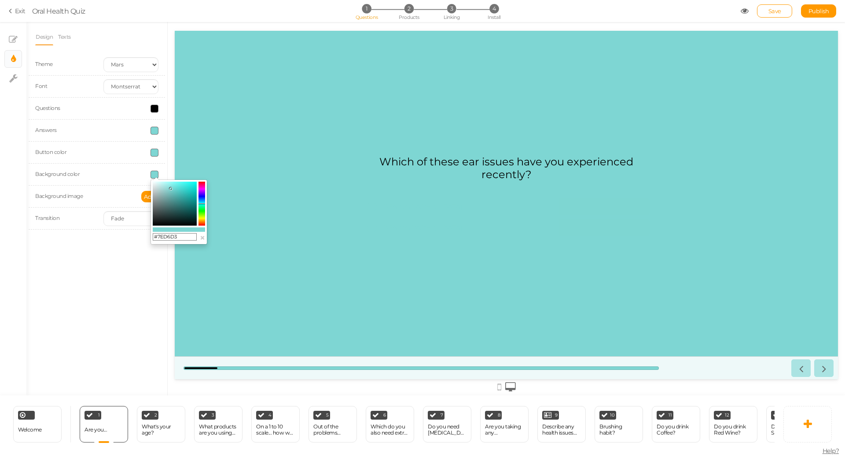
click at [170, 190] on icon at bounding box center [170, 188] width 3 height 3
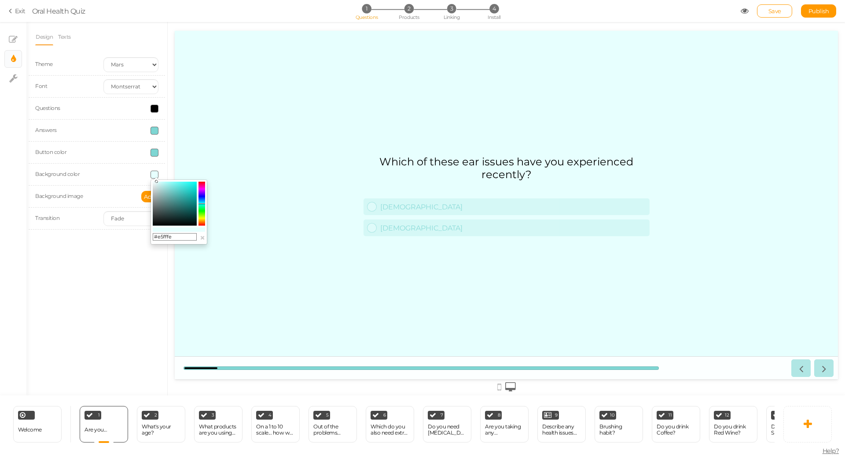
drag, startPoint x: 166, startPoint y: 185, endPoint x: 157, endPoint y: 173, distance: 15.1
click at [157, 173] on body "× Close A wider screen is needed to use the Pickzen builder Exit Oral Health Qu…" at bounding box center [422, 228] width 845 height 457
click at [178, 185] on colorpicker-saturation at bounding box center [175, 204] width 44 height 44
click at [180, 186] on colorpicker-saturation at bounding box center [175, 204] width 44 height 44
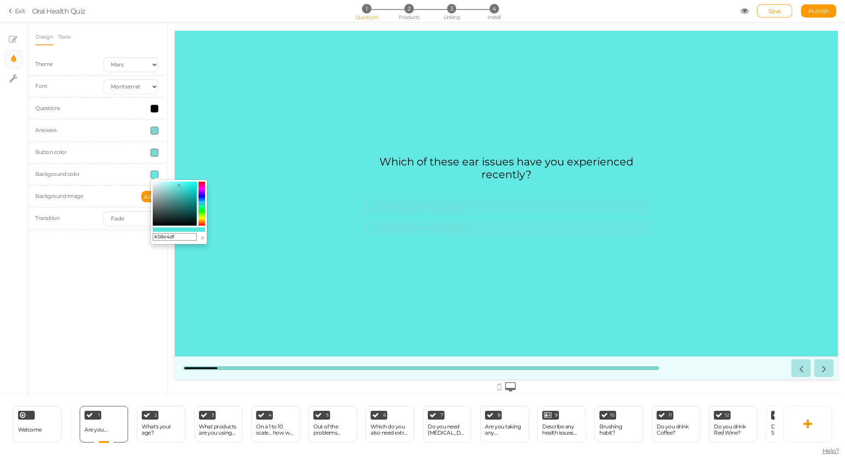
click at [180, 186] on icon at bounding box center [179, 185] width 3 height 3
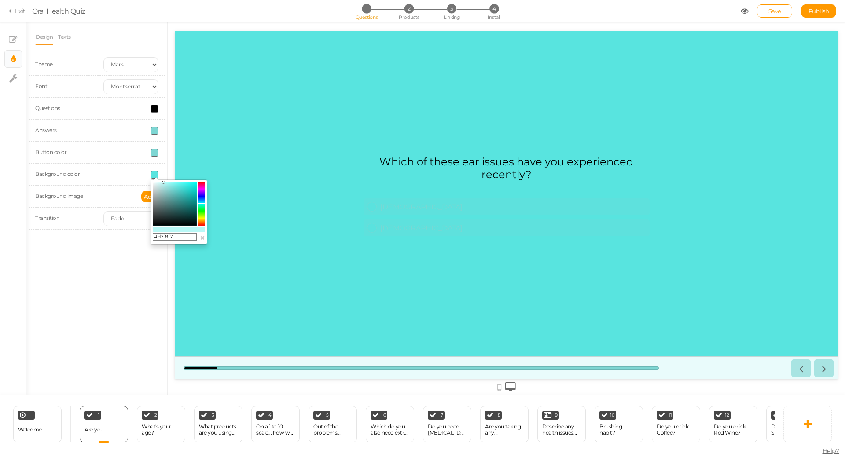
drag, startPoint x: 177, startPoint y: 186, endPoint x: 159, endPoint y: 183, distance: 19.2
click at [162, 183] on icon at bounding box center [163, 182] width 3 height 3
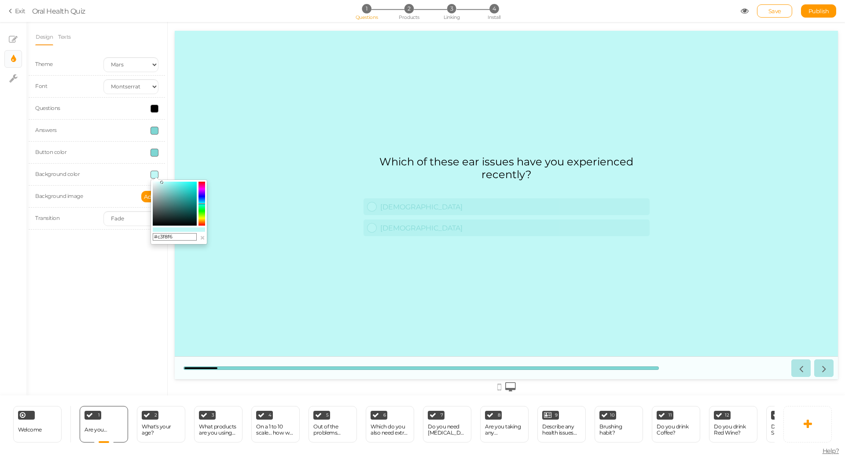
type input "#c8f8f7"
click at [161, 183] on icon at bounding box center [160, 182] width 3 height 3
click at [167, 236] on input "#c8f8f7" at bounding box center [175, 237] width 44 height 8
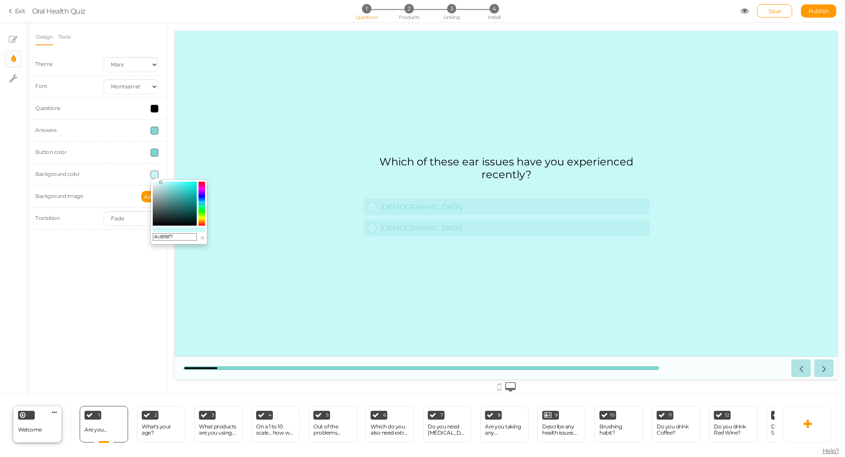
click at [41, 431] on div "Welcome" at bounding box center [30, 430] width 24 height 15
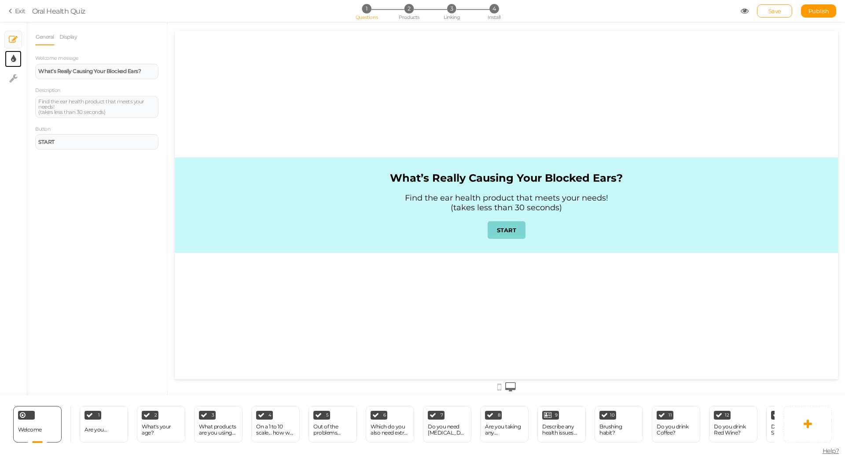
click at [16, 63] on link "× Display settings" at bounding box center [13, 59] width 17 height 17
select select "2"
select select "montserrat"
select select "fade"
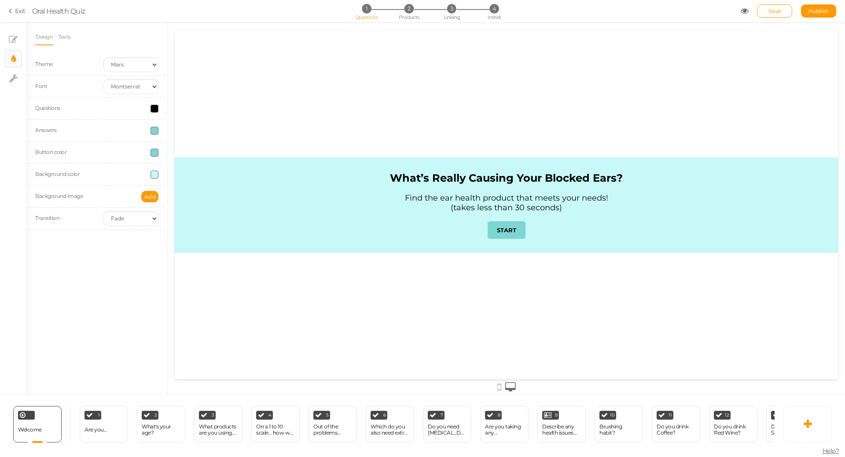
click at [156, 177] on span at bounding box center [155, 175] width 8 height 8
click at [168, 237] on input "#c8f8f7" at bounding box center [175, 237] width 44 height 8
paste input "#"
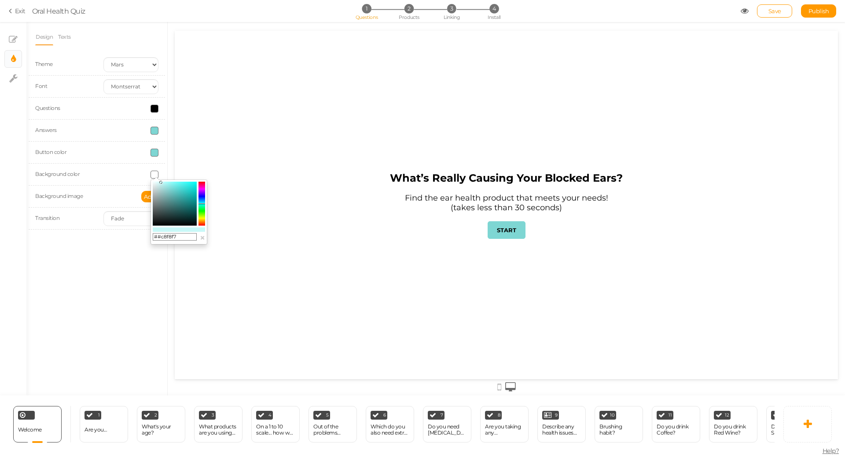
click at [137, 280] on div "Design Texts Theme Earth Mars Font Custom Default Lato Lora Montserrat Open San…" at bounding box center [96, 209] width 141 height 374
click at [156, 173] on span at bounding box center [155, 175] width 8 height 8
click at [165, 233] on input "##c8f8f7" at bounding box center [175, 237] width 44 height 8
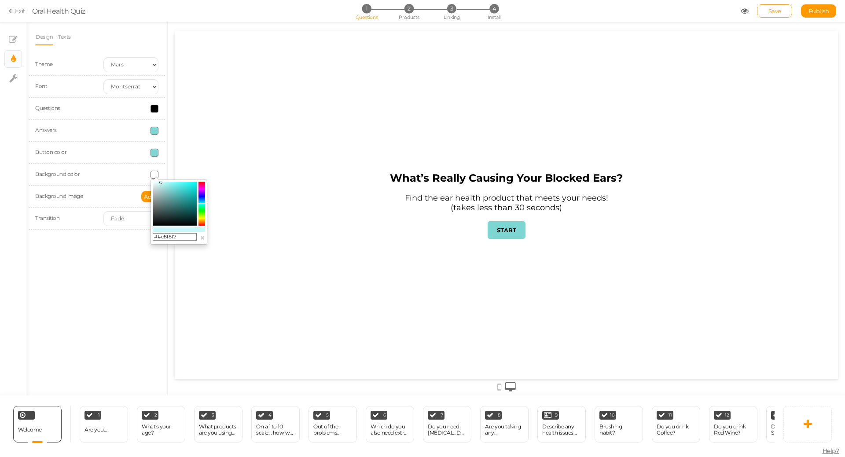
paste input "text"
type input "#c8f8f7"
click at [121, 276] on div "Design Texts Theme Earth Mars Font Custom Default Lato Lora Montserrat Open San…" at bounding box center [96, 209] width 141 height 374
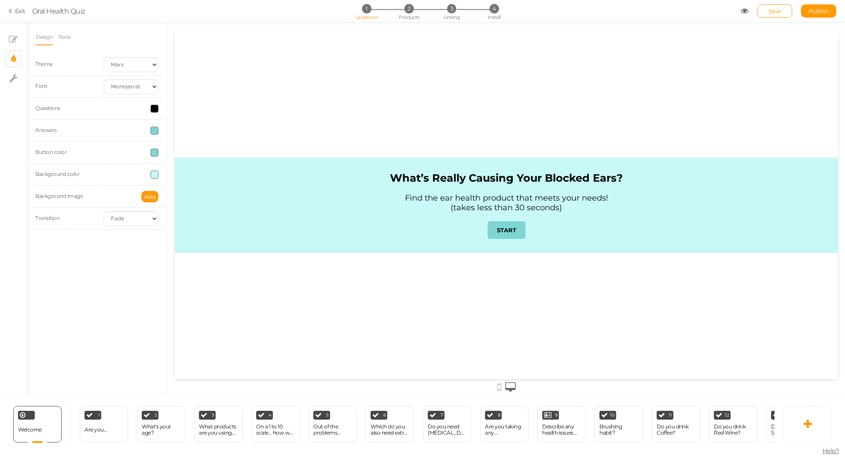
click at [154, 154] on span at bounding box center [155, 153] width 8 height 8
click at [178, 214] on input "#7ED6D3" at bounding box center [175, 215] width 44 height 8
click at [176, 215] on input "#7ED6D3" at bounding box center [175, 215] width 44 height 8
paste input "FF7E6B"
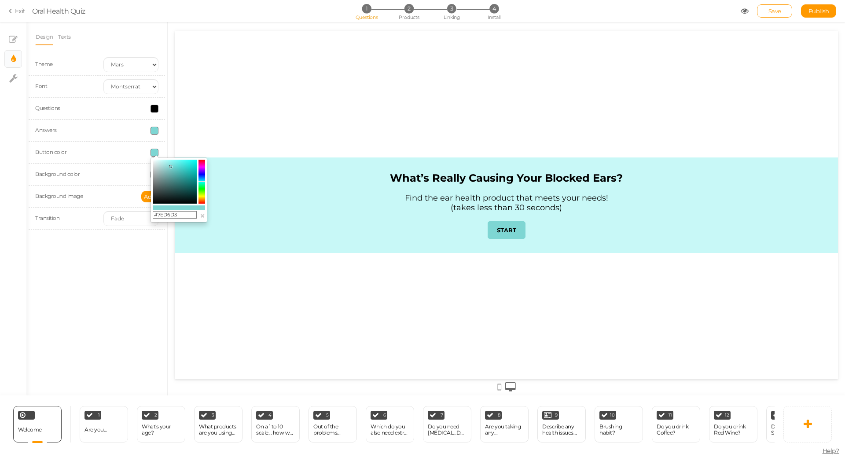
type input "#FF7E6B"
click at [142, 265] on div "Design Texts Theme Earth Mars Font Custom Default Lato Lora Montserrat Open San…" at bounding box center [96, 209] width 141 height 374
click at [143, 265] on div "Design Texts Theme Earth Mars Font Custom Default Lato Lora Montserrat Open San…" at bounding box center [96, 209] width 141 height 374
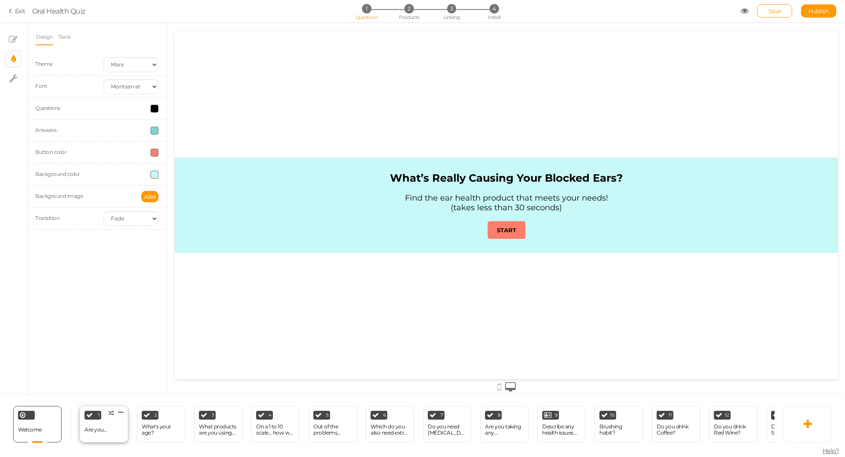
click at [109, 426] on div "1 Are you... × Define the conditions to show this slide. Clone Change type Dele…" at bounding box center [104, 424] width 48 height 37
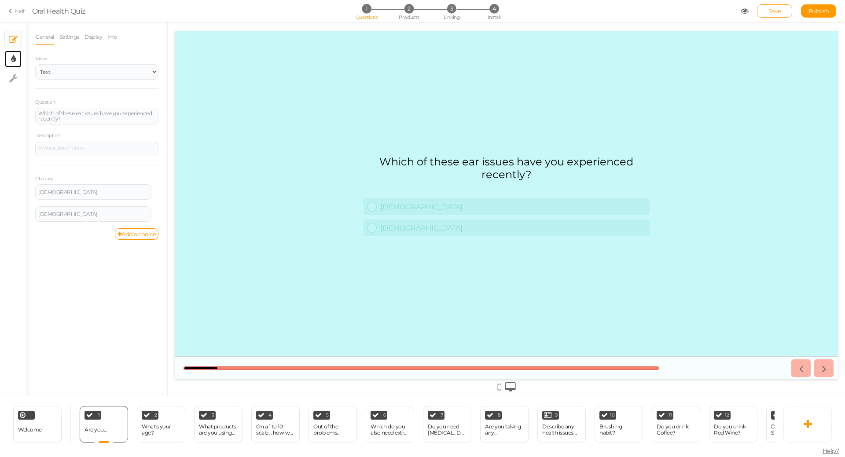
click at [16, 63] on link "× Display settings" at bounding box center [13, 59] width 17 height 17
select select "2"
select select "montserrat"
select select "fade"
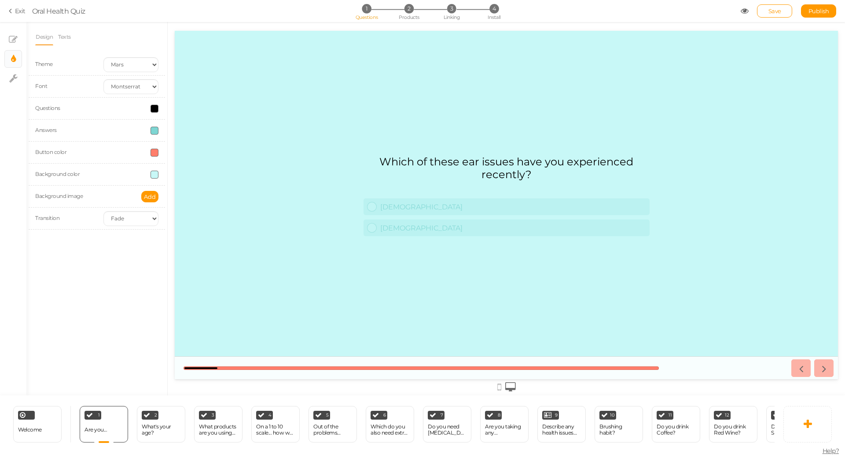
click at [157, 131] on span at bounding box center [155, 131] width 8 height 8
click at [169, 145] on icon at bounding box center [170, 144] width 3 height 3
type input "#000000"
click at [159, 184] on div "#000000 ×" at bounding box center [179, 168] width 57 height 65
click at [159, 184] on colorpicker-preview at bounding box center [179, 186] width 52 height 4
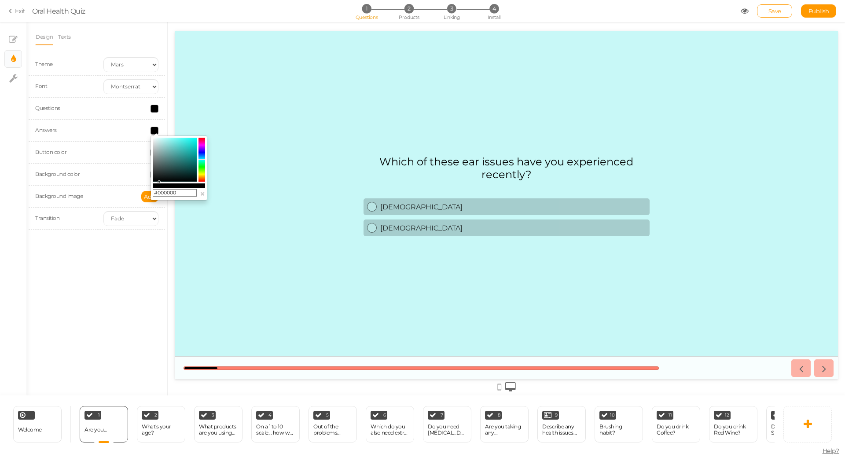
drag, startPoint x: 159, startPoint y: 184, endPoint x: 151, endPoint y: 180, distance: 9.5
click at [156, 183] on div "#000000 ×" at bounding box center [179, 168] width 57 height 65
click at [152, 181] on div "#000000 ×" at bounding box center [179, 168] width 57 height 65
drag, startPoint x: 150, startPoint y: 180, endPoint x: 144, endPoint y: 179, distance: 5.4
click at [144, 179] on div "Background color" at bounding box center [97, 175] width 136 height 22
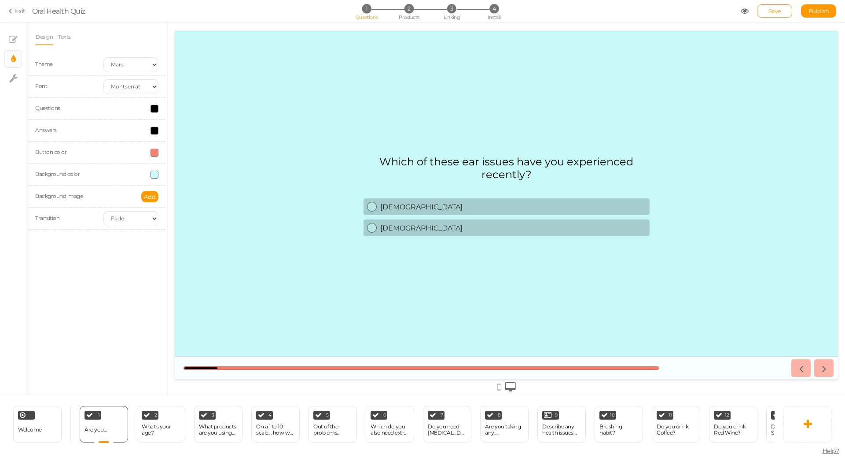
click at [156, 129] on span at bounding box center [155, 131] width 8 height 8
click at [97, 319] on div "Design Texts Theme Earth Mars Font Custom Default Lato Lora Montserrat Open San…" at bounding box center [96, 209] width 141 height 374
click at [15, 37] on icon at bounding box center [13, 39] width 9 height 9
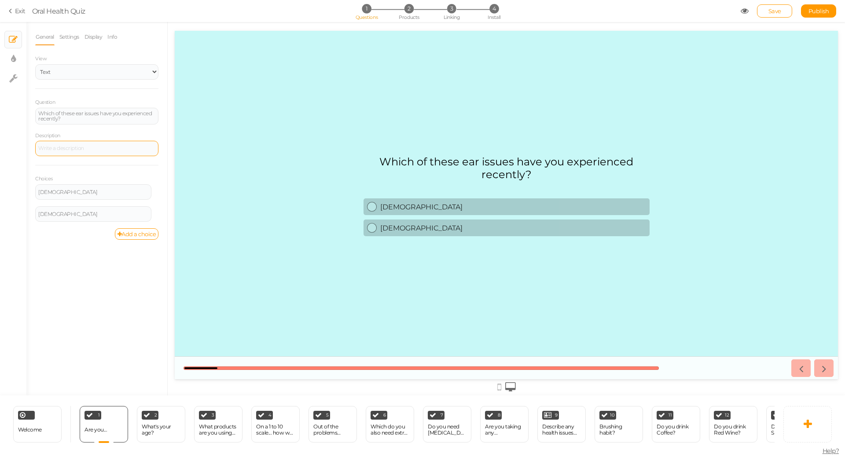
click at [99, 148] on div at bounding box center [96, 148] width 117 height 5
click at [67, 184] on div "Male" at bounding box center [93, 191] width 116 height 15
click at [67, 188] on div "Male" at bounding box center [93, 191] width 116 height 15
click at [59, 194] on div "Male" at bounding box center [93, 192] width 110 height 5
paste div
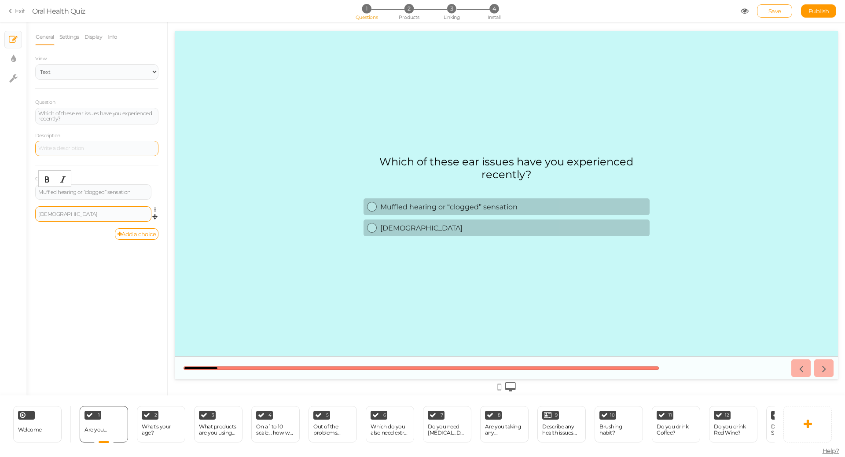
click at [89, 206] on div "Muffled hearing or “clogged” sensation Settings Delete" at bounding box center [96, 195] width 123 height 22
click at [87, 213] on div "Female" at bounding box center [93, 214] width 110 height 5
paste div
click at [131, 236] on link "Add a choice" at bounding box center [137, 234] width 44 height 11
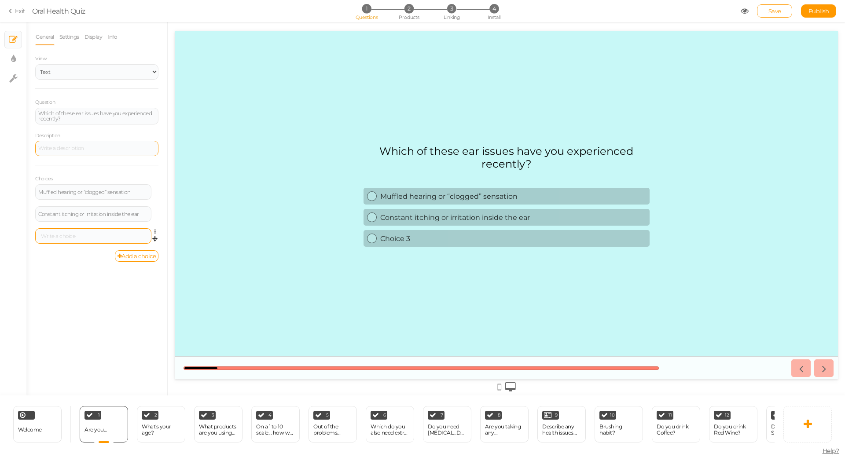
click at [63, 231] on div at bounding box center [93, 236] width 116 height 15
click at [64, 237] on div at bounding box center [93, 236] width 110 height 5
click at [122, 258] on link "Add a choice" at bounding box center [137, 257] width 44 height 11
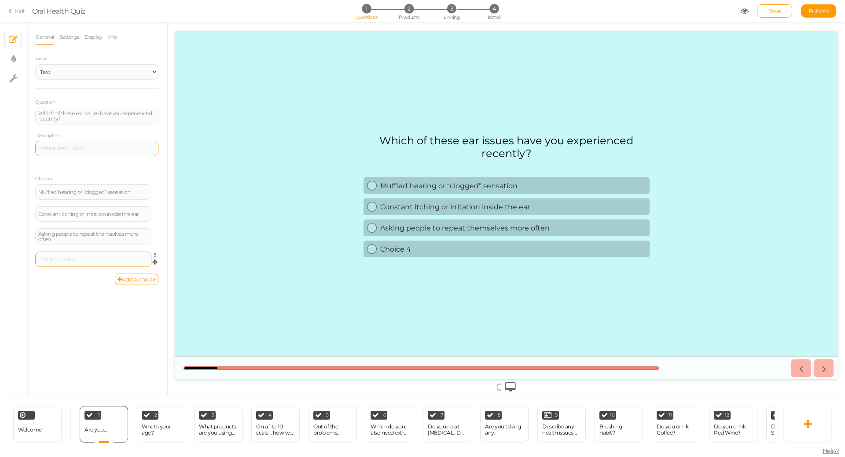
click at [62, 262] on div at bounding box center [93, 259] width 116 height 15
click at [65, 258] on div at bounding box center [93, 259] width 110 height 5
click at [131, 281] on link "Add a choice" at bounding box center [137, 279] width 44 height 11
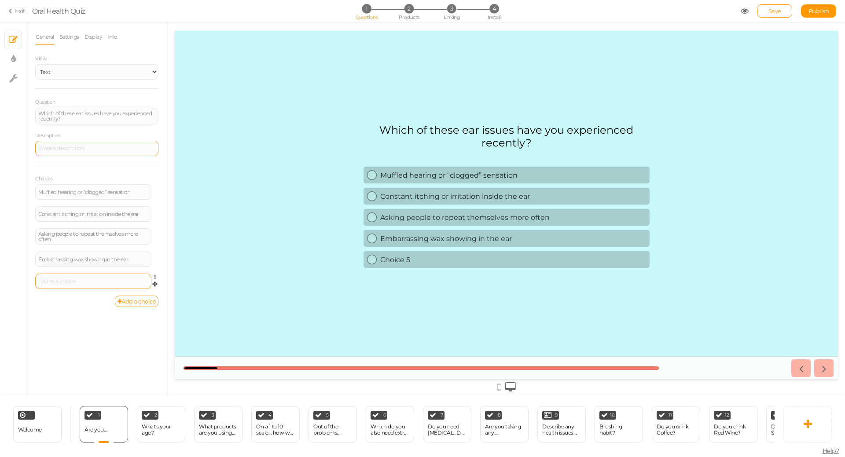
click at [78, 279] on div at bounding box center [93, 281] width 110 height 5
click at [12, 60] on icon at bounding box center [13, 59] width 5 height 9
select select "2"
select select "montserrat"
select select "fade"
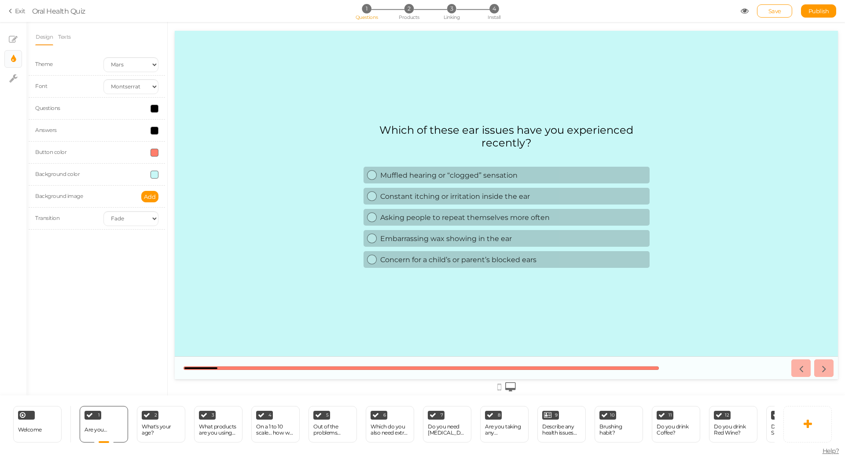
click at [155, 154] on span at bounding box center [155, 153] width 8 height 8
drag, startPoint x: 180, startPoint y: 160, endPoint x: 168, endPoint y: 185, distance: 28.0
click at [179, 160] on colorpicker-saturation at bounding box center [175, 182] width 44 height 44
drag, startPoint x: 168, startPoint y: 185, endPoint x: 151, endPoint y: 201, distance: 23.7
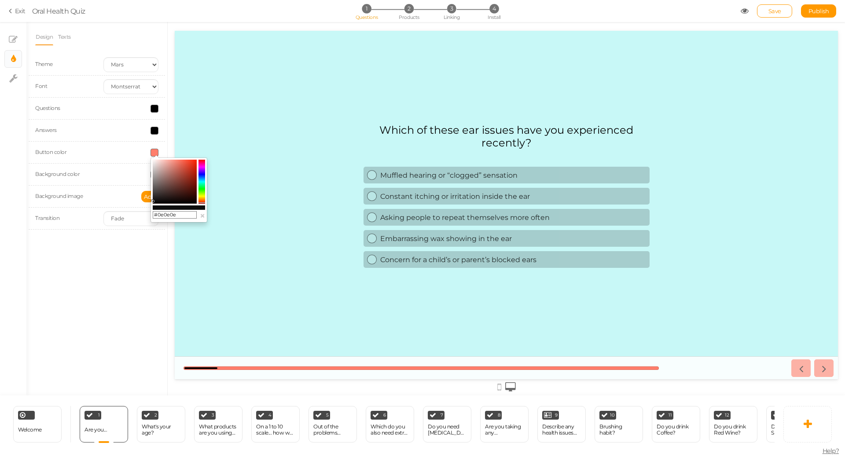
click at [151, 201] on div "#0e0e0e ×" at bounding box center [179, 190] width 57 height 65
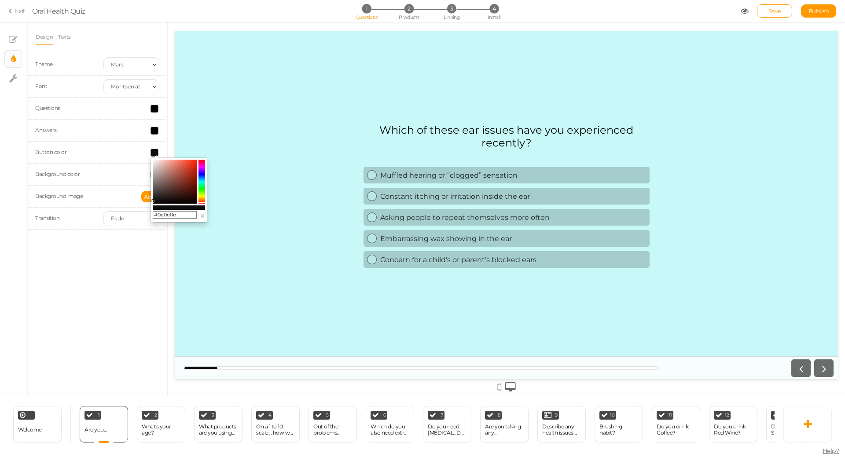
click at [149, 207] on body "× Close A wider screen is needed to use the Pickzen builder Exit Oral Health Qu…" at bounding box center [422, 228] width 845 height 457
type input "#000000"
drag, startPoint x: 151, startPoint y: 207, endPoint x: 149, endPoint y: 214, distance: 6.5
click at [149, 214] on body "× Close A wider screen is needed to use the Pickzen builder Exit Oral Health Qu…" at bounding box center [422, 228] width 845 height 457
click at [108, 272] on div "Design Texts Theme Earth Mars Font Custom Default Lato Lora Montserrat Open San…" at bounding box center [96, 209] width 141 height 374
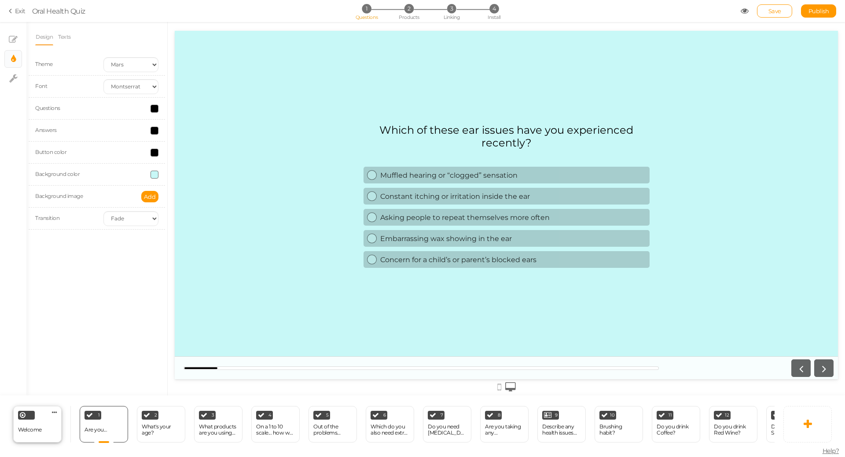
click at [38, 427] on span "Welcome" at bounding box center [30, 430] width 24 height 7
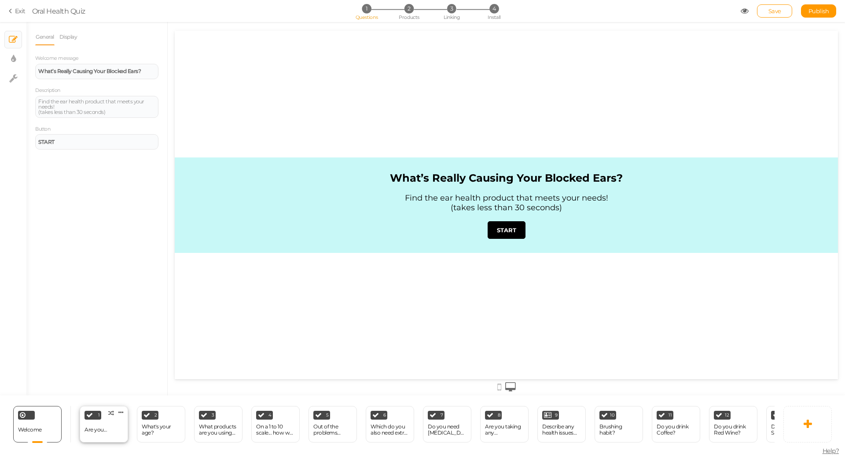
click at [100, 427] on div "Are you..." at bounding box center [96, 430] width 22 height 6
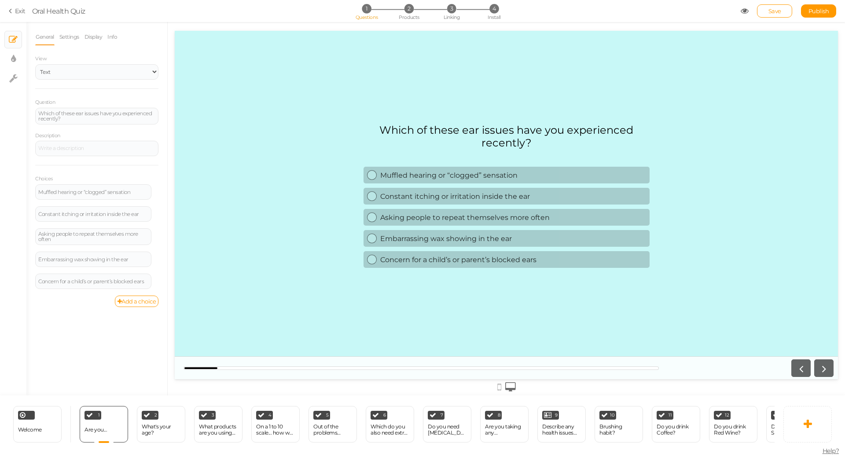
scroll to position [0, 0]
click at [67, 39] on link "Settings" at bounding box center [69, 37] width 21 height 17
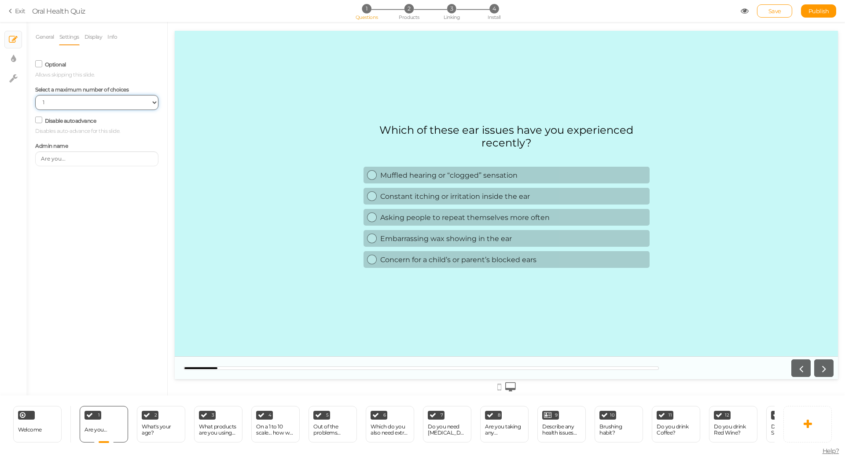
click at [91, 102] on select "No limit 1 2 3 4 5 6 7 8 9 10" at bounding box center [96, 102] width 123 height 15
select select
click at [35, 96] on select "No limit 1 2 3 4 5 6 7 8 9 10" at bounding box center [96, 102] width 123 height 15
click at [87, 113] on div "Disable autoadvance Disables auto-advance for this slide." at bounding box center [97, 124] width 136 height 29
click at [51, 66] on label "Optional" at bounding box center [55, 64] width 21 height 7
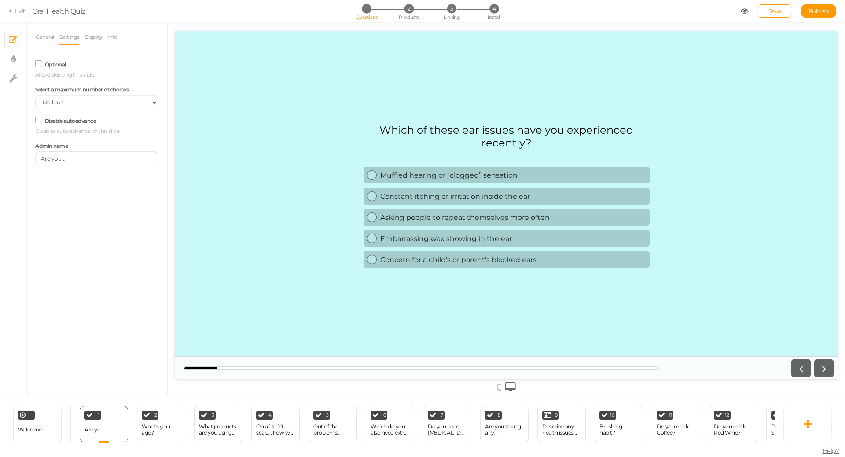
click at [0, 0] on input "Optional" at bounding box center [0, 0] width 0 height 0
click at [53, 63] on label "Optional" at bounding box center [55, 64] width 21 height 7
click at [0, 0] on input "Optional" at bounding box center [0, 0] width 0 height 0
click at [84, 161] on input "Are you..." at bounding box center [96, 158] width 123 height 15
click at [96, 39] on link "Display" at bounding box center [93, 37] width 19 height 17
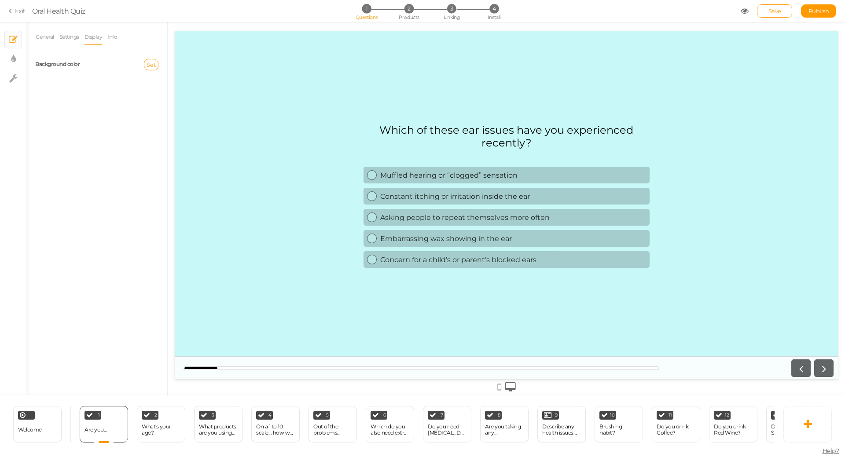
click at [107, 39] on li "Display" at bounding box center [95, 37] width 23 height 17
click at [113, 36] on link "Info" at bounding box center [112, 37] width 11 height 17
click at [99, 39] on link "Display" at bounding box center [93, 37] width 19 height 17
click at [41, 42] on link "General" at bounding box center [44, 37] width 19 height 17
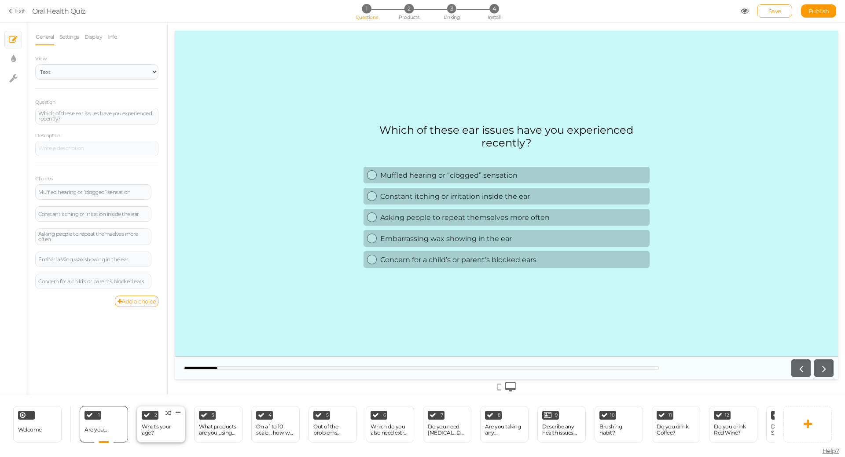
click at [153, 424] on div "What's your age?" at bounding box center [161, 430] width 39 height 12
select select "1"
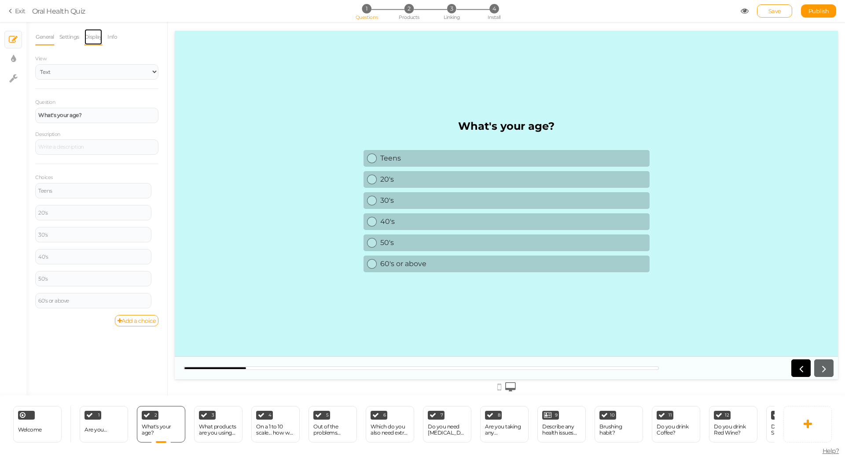
click at [89, 37] on link "Display" at bounding box center [93, 37] width 19 height 17
click at [64, 35] on link "Settings" at bounding box center [69, 37] width 21 height 17
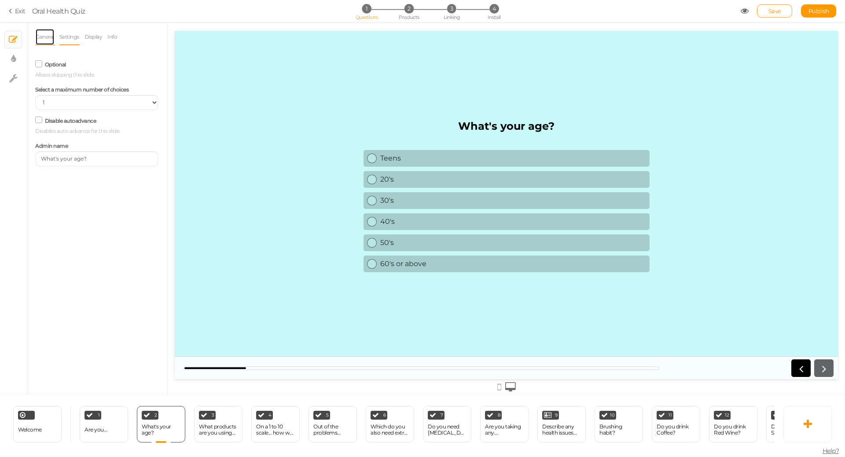
click at [42, 38] on link "General" at bounding box center [44, 37] width 19 height 17
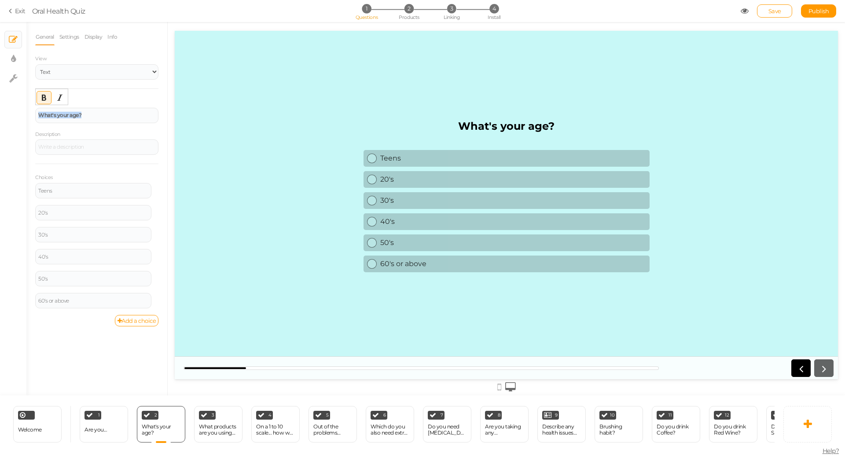
drag, startPoint x: 77, startPoint y: 117, endPoint x: 9, endPoint y: 122, distance: 68.5
click at [10, 122] on div "× Slides × Display settings × Settings General Settings Display Info View Text …" at bounding box center [422, 209] width 845 height 374
paste div
click at [70, 191] on div "Teens" at bounding box center [93, 192] width 110 height 5
drag, startPoint x: 73, startPoint y: 193, endPoint x: 42, endPoint y: 196, distance: 30.9
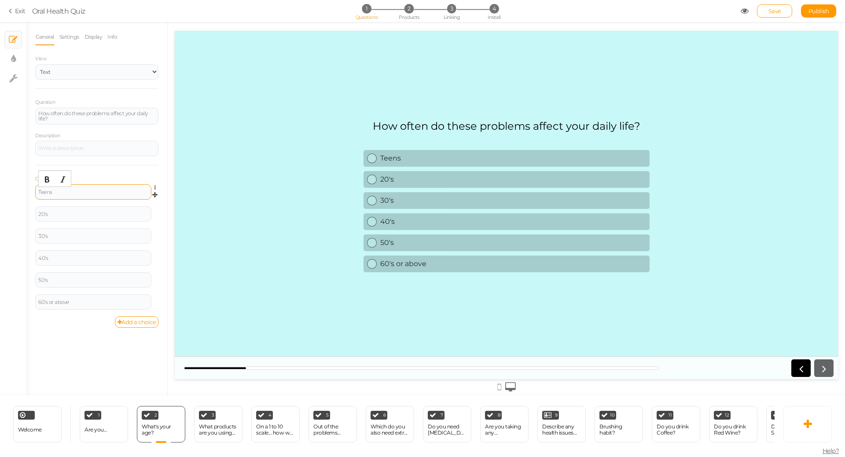
click at [66, 195] on div "Teens" at bounding box center [93, 191] width 116 height 15
click at [23, 198] on div "× Slides × Display settings × Settings" at bounding box center [13, 209] width 26 height 374
click at [63, 191] on div "Teens" at bounding box center [93, 192] width 110 height 5
drag, startPoint x: 63, startPoint y: 191, endPoint x: 16, endPoint y: 191, distance: 46.7
click at [16, 191] on div "× Slides × Display settings × Settings General Settings Display Info View Text …" at bounding box center [422, 209] width 845 height 374
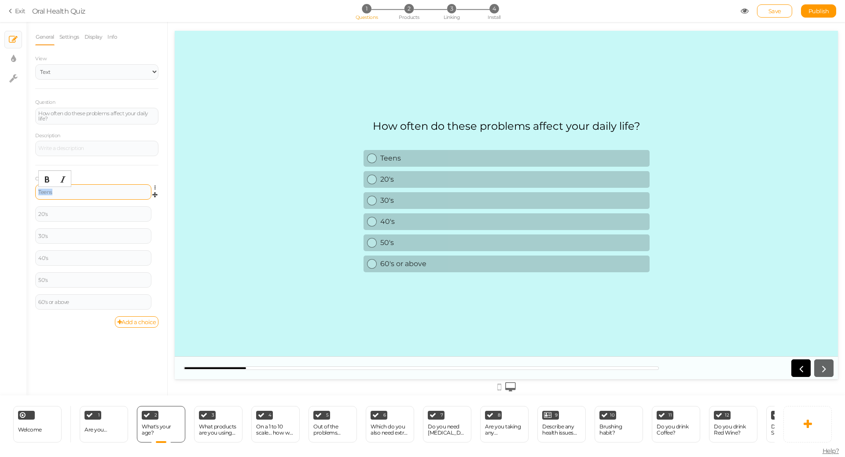
paste div
click at [104, 215] on div "20's" at bounding box center [93, 215] width 110 height 5
click at [99, 188] on div "How often do these problems affect your daily life?" at bounding box center [93, 193] width 110 height 11
click at [95, 215] on div "20's" at bounding box center [93, 214] width 110 height 5
paste div
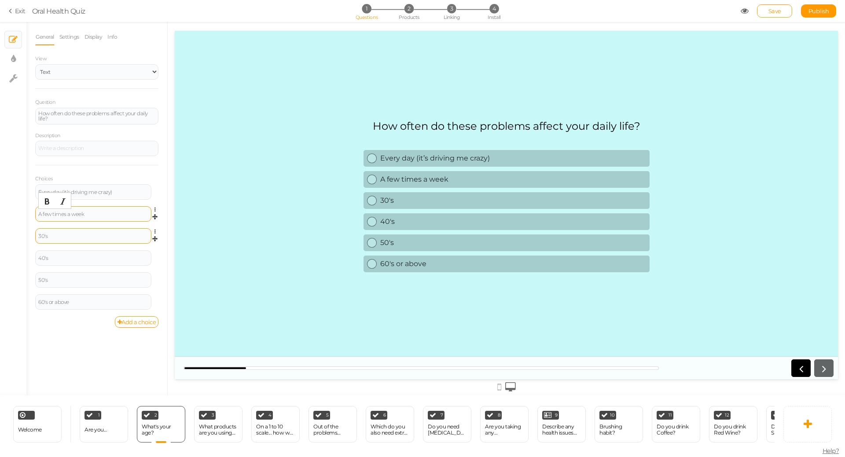
click at [80, 234] on div "30's" at bounding box center [93, 236] width 110 height 5
paste div
click at [98, 258] on div "40's" at bounding box center [93, 259] width 110 height 5
paste div
click at [156, 275] on icon at bounding box center [158, 277] width 6 height 5
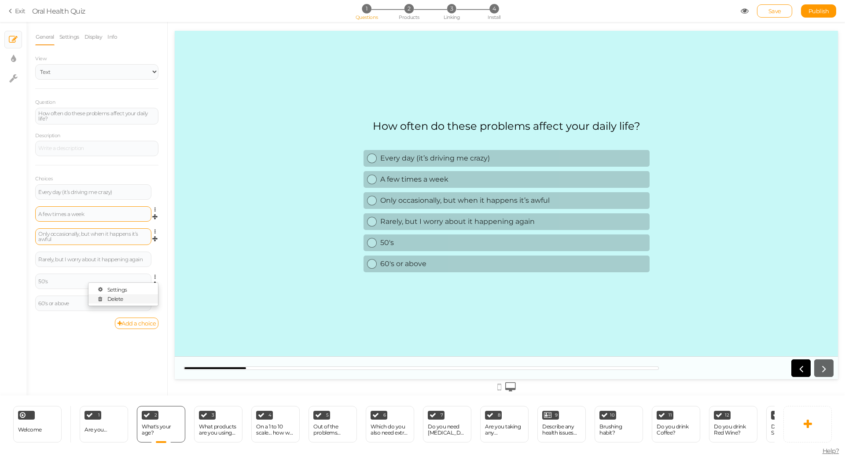
click at [136, 296] on link "Delete" at bounding box center [123, 299] width 70 height 9
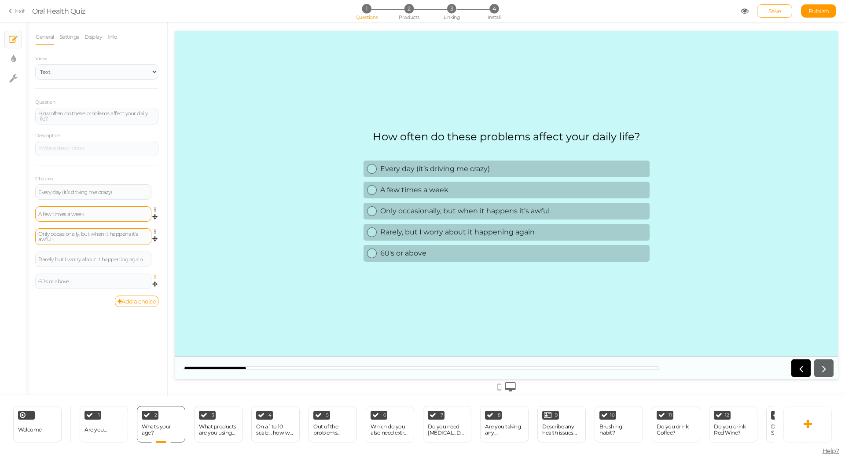
click at [155, 276] on icon at bounding box center [158, 277] width 6 height 5
click at [139, 296] on link "Delete" at bounding box center [123, 299] width 70 height 9
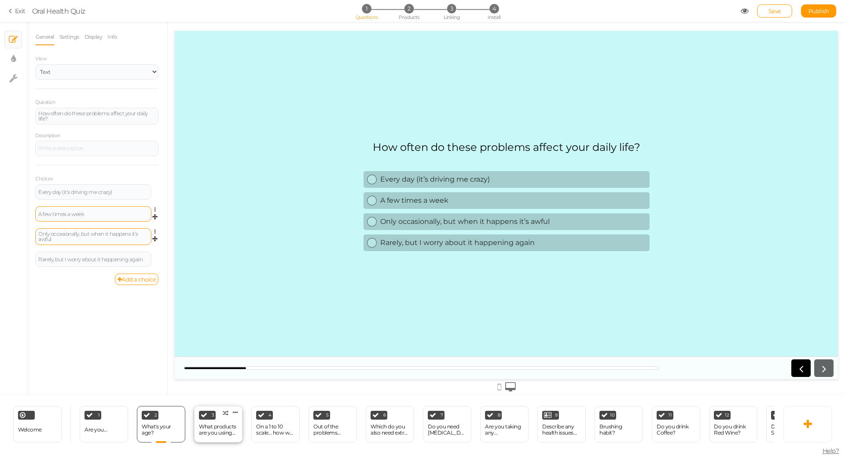
click at [211, 427] on div "What products are you using now?" at bounding box center [218, 430] width 39 height 12
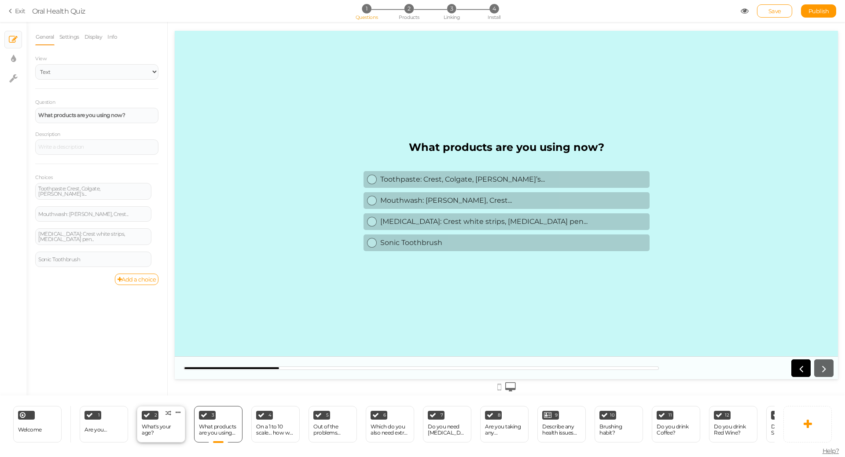
click at [161, 429] on div "What's your age?" at bounding box center [161, 430] width 39 height 12
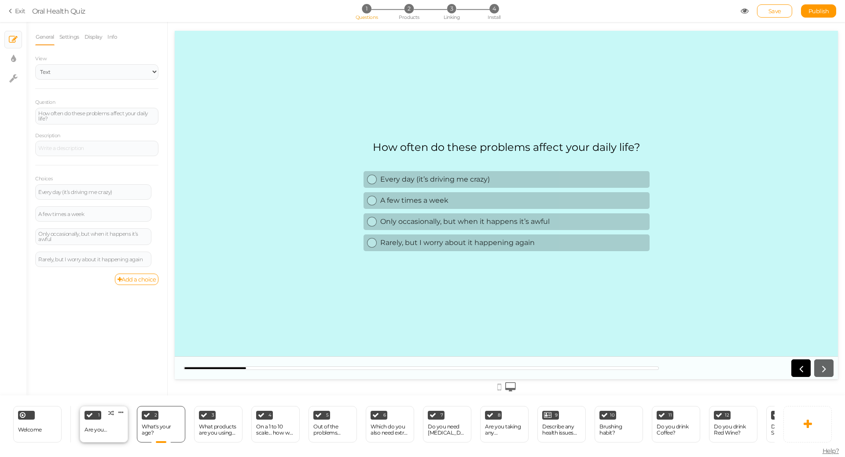
click at [103, 433] on div "Are you..." at bounding box center [96, 430] width 22 height 15
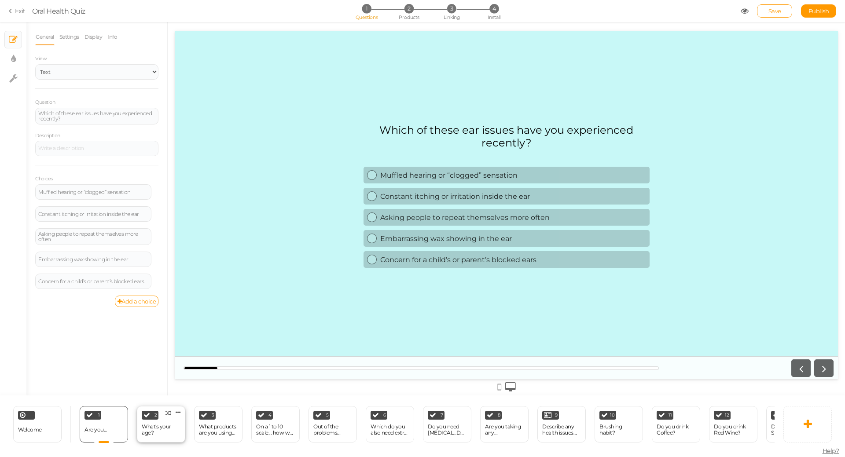
click at [158, 425] on div "What's your age?" at bounding box center [161, 430] width 39 height 12
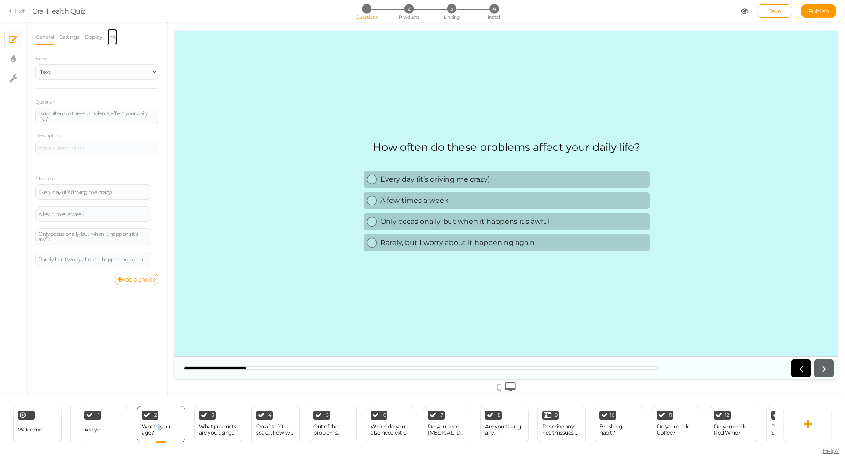
click at [114, 36] on link "Info" at bounding box center [112, 37] width 11 height 17
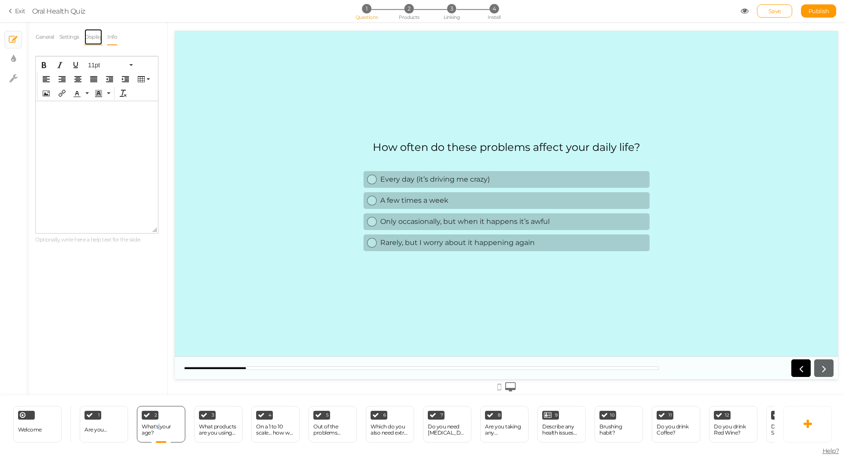
click at [100, 37] on link "Display" at bounding box center [93, 37] width 19 height 17
click at [67, 39] on link "Settings" at bounding box center [69, 37] width 21 height 17
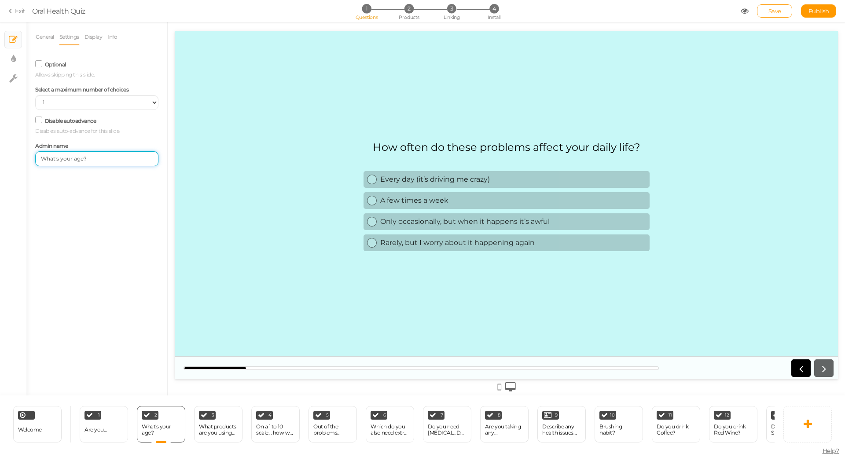
drag, startPoint x: 97, startPoint y: 164, endPoint x: 26, endPoint y: 166, distance: 70.5
click at [26, 166] on div "General Settings Display Info View Text Images Slider Dropdown Question How oft…" at bounding box center [96, 212] width 141 height 367
type input "How often"
click at [222, 428] on div "What products are you using now?" at bounding box center [218, 430] width 39 height 12
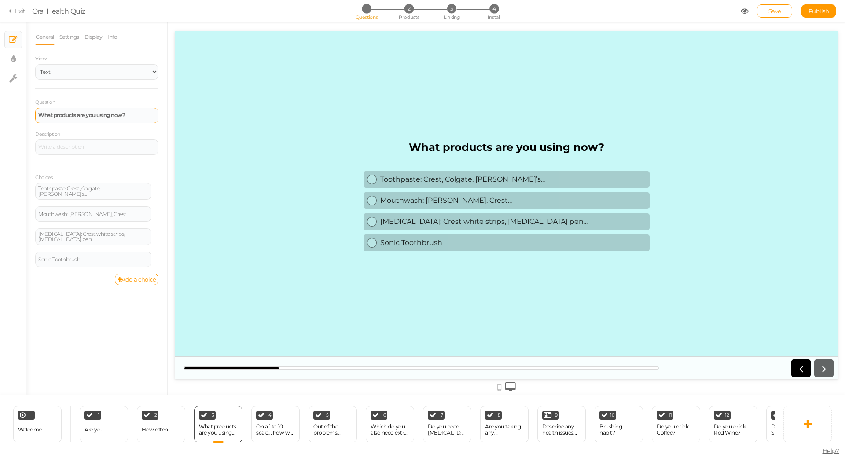
click at [110, 118] on div "What products are you using now?" at bounding box center [96, 115] width 123 height 15
paste div
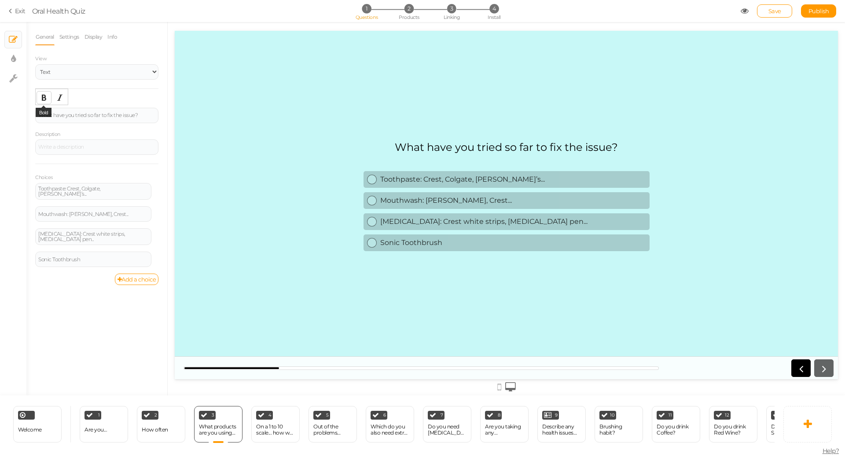
click at [46, 99] on icon "Bold" at bounding box center [44, 97] width 7 height 7
click at [277, 424] on div "On a 1 to 10 scale... how well does your current toothpaste w..." at bounding box center [275, 430] width 39 height 12
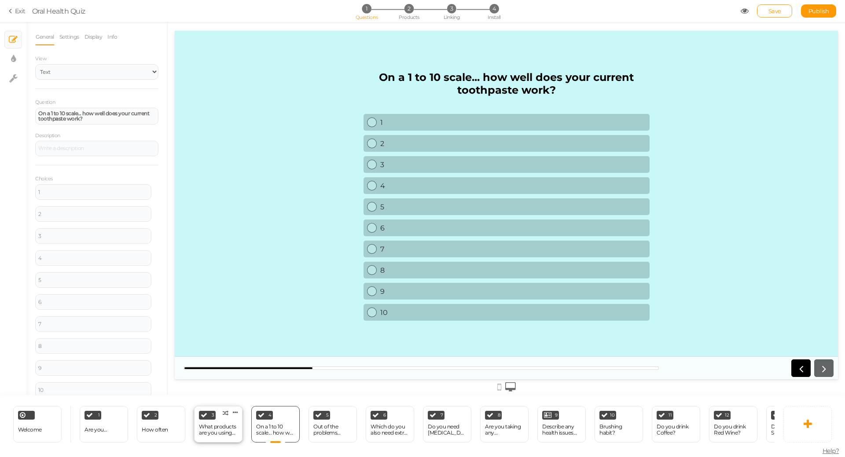
click at [217, 429] on div "What products are you using now?" at bounding box center [218, 430] width 39 height 12
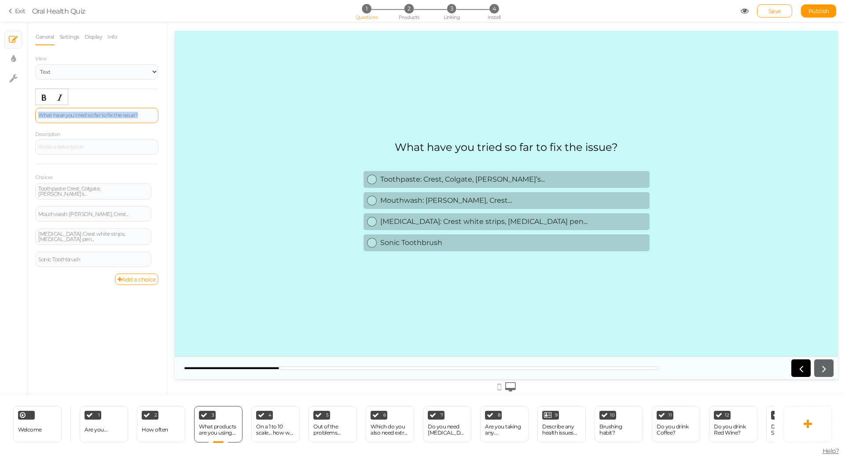
drag, startPoint x: 139, startPoint y: 115, endPoint x: 37, endPoint y: 122, distance: 102.8
click at [37, 122] on div "What have you tried so far to fix the issue?" at bounding box center [96, 115] width 123 height 15
click at [44, 95] on icon "Bold" at bounding box center [44, 97] width 7 height 7
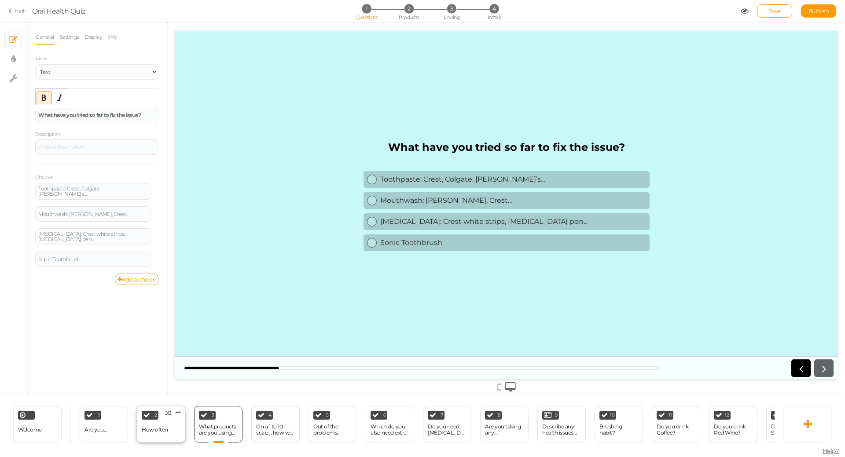
click at [174, 427] on div "2 How often × Define the conditions to show this slide. Clone Change type Delete" at bounding box center [161, 424] width 48 height 37
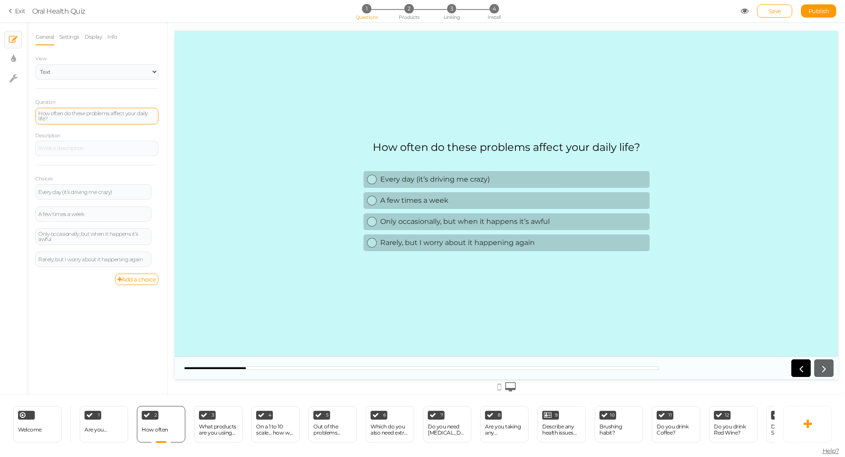
click at [132, 121] on div "How often do these problems affect your daily life?" at bounding box center [96, 116] width 117 height 11
drag, startPoint x: 106, startPoint y: 114, endPoint x: 38, endPoint y: 110, distance: 68.4
click at [38, 110] on div "How often do these problems affect your daily life?" at bounding box center [96, 116] width 123 height 17
click at [43, 95] on icon "Bold" at bounding box center [44, 97] width 7 height 7
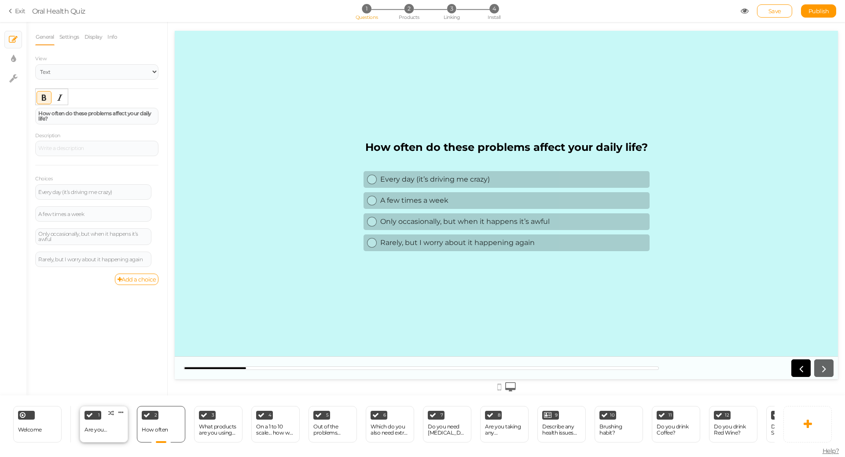
click at [101, 438] on div "1 Are you... × Define the conditions to show this slide. Clone Change type Dele…" at bounding box center [104, 424] width 48 height 37
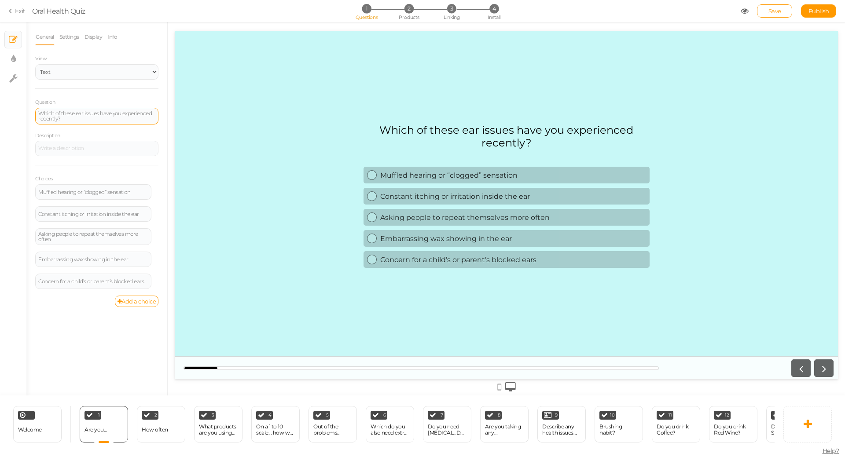
click at [65, 121] on div "Which of these ear issues have you experienced recently?" at bounding box center [96, 116] width 117 height 11
drag, startPoint x: 56, startPoint y: 116, endPoint x: 36, endPoint y: 111, distance: 20.5
click at [36, 111] on div "Which of these ear issues have you experienced recently?" at bounding box center [96, 116] width 123 height 17
click at [40, 99] on button "Bold" at bounding box center [44, 98] width 14 height 12
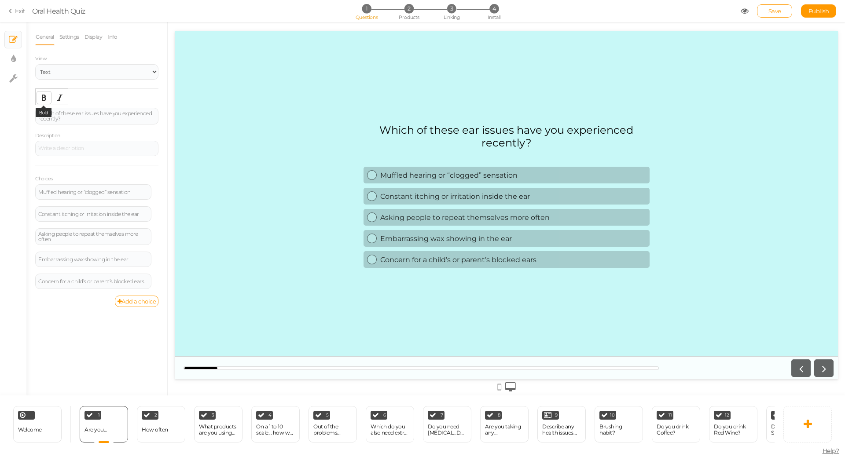
click at [40, 99] on button "Bold" at bounding box center [44, 98] width 14 height 12
click at [50, 117] on div "﻿ ﻿ Which of these ear issues have you experienced recently?" at bounding box center [96, 116] width 117 height 11
click at [50, 117] on div "Which of these ear issues have you experienced recently?" at bounding box center [96, 116] width 117 height 11
click at [45, 96] on icon "Bold" at bounding box center [44, 97] width 7 height 7
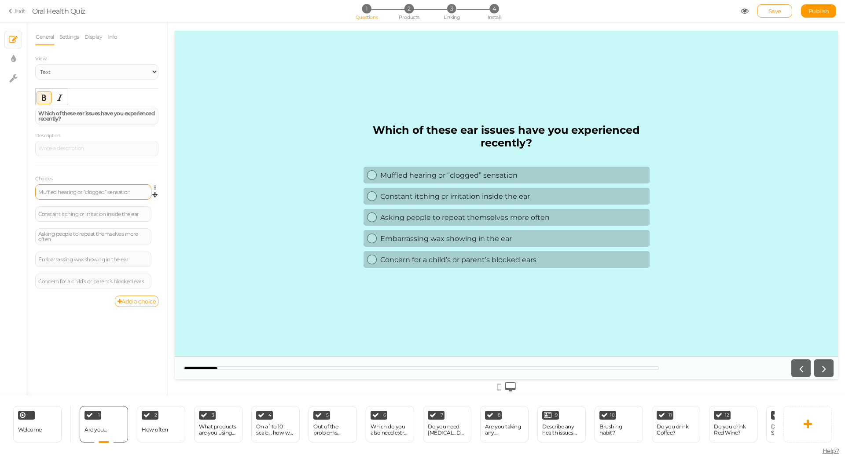
click at [79, 193] on div "Muffled hearing or “clogged” sensation" at bounding box center [93, 192] width 110 height 5
click at [66, 191] on div "Muffled hearing or “clogged” sensation" at bounding box center [93, 192] width 110 height 5
click at [66, 190] on div "Muffled hearing or “clogged” sensation" at bounding box center [93, 192] width 110 height 5
click at [66, 192] on div "Muffled hearing or “clogged” sensation" at bounding box center [93, 192] width 110 height 5
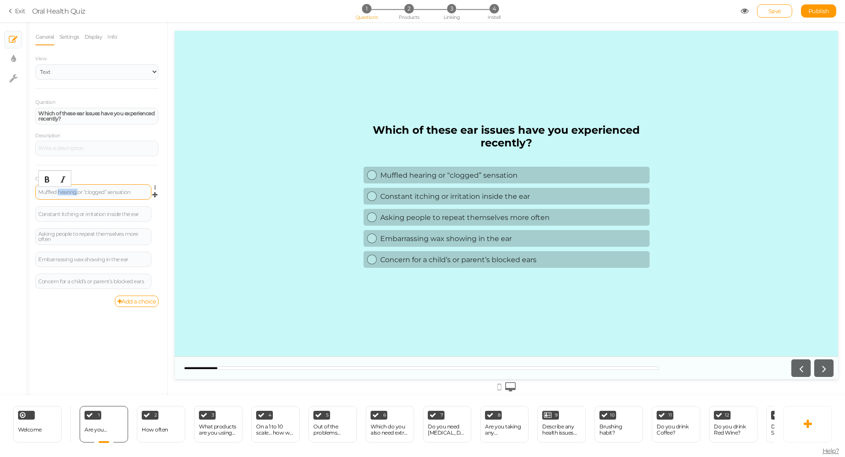
click at [66, 192] on div "Muffled hearing or “clogged” sensation" at bounding box center [93, 192] width 110 height 5
click at [52, 180] on button "Bold" at bounding box center [47, 179] width 14 height 12
click at [35, 423] on div "Welcome" at bounding box center [30, 430] width 24 height 15
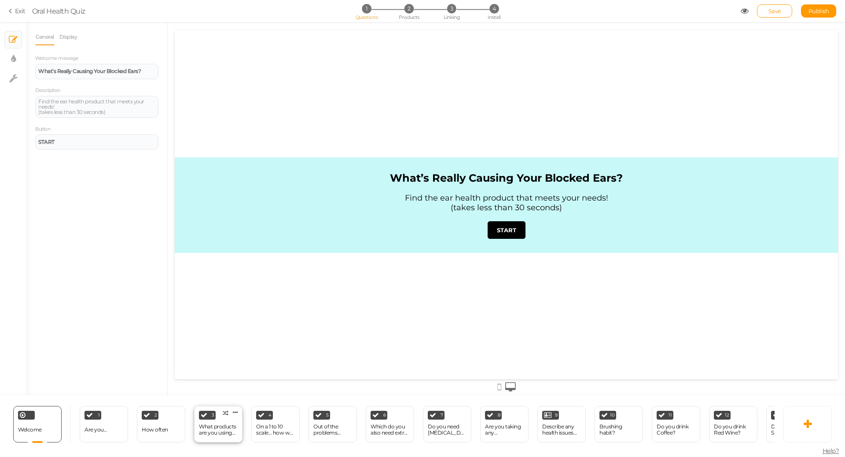
click at [216, 428] on div "What products are you using now?" at bounding box center [218, 430] width 39 height 12
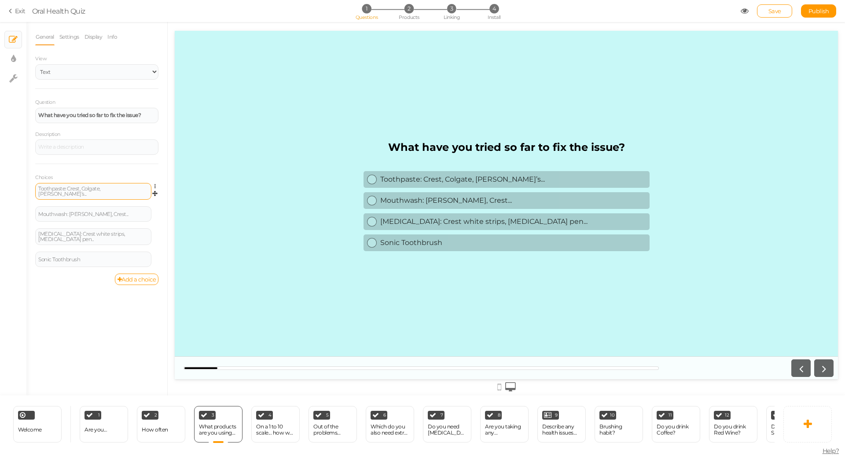
click at [119, 189] on div "Toothpaste: Crest, Colgate, Tom’s..." at bounding box center [93, 191] width 110 height 11
paste div
click at [107, 207] on div "Mouthwash: Listerine, Crest..." at bounding box center [93, 212] width 116 height 15
click at [125, 210] on div "Mouthwash: Listerine, Crest..." at bounding box center [93, 212] width 110 height 5
paste div
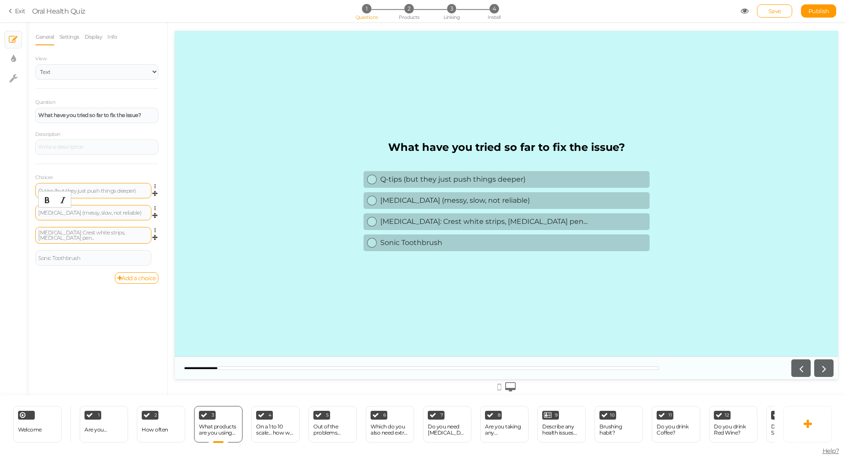
click at [99, 235] on div "Whitening: Crest white strips, whitening pen..." at bounding box center [93, 235] width 110 height 11
paste div
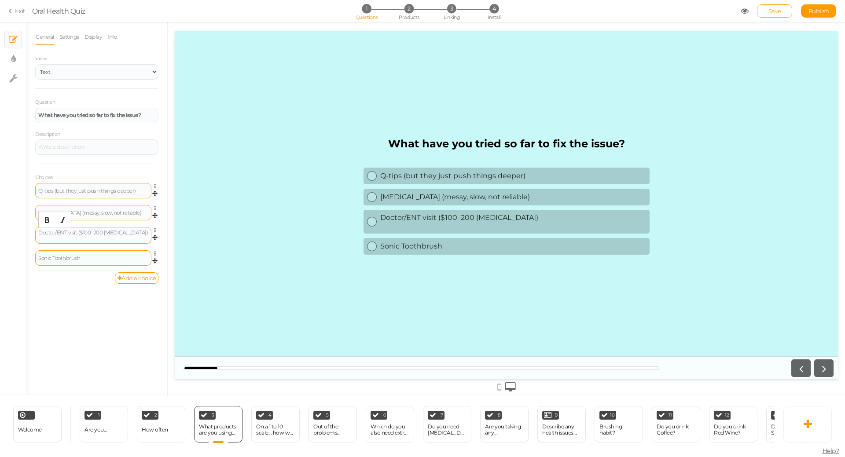
click at [88, 256] on div "Sonic Toothbrush" at bounding box center [93, 258] width 110 height 5
paste div
click at [125, 277] on link "Add a choice" at bounding box center [137, 278] width 44 height 11
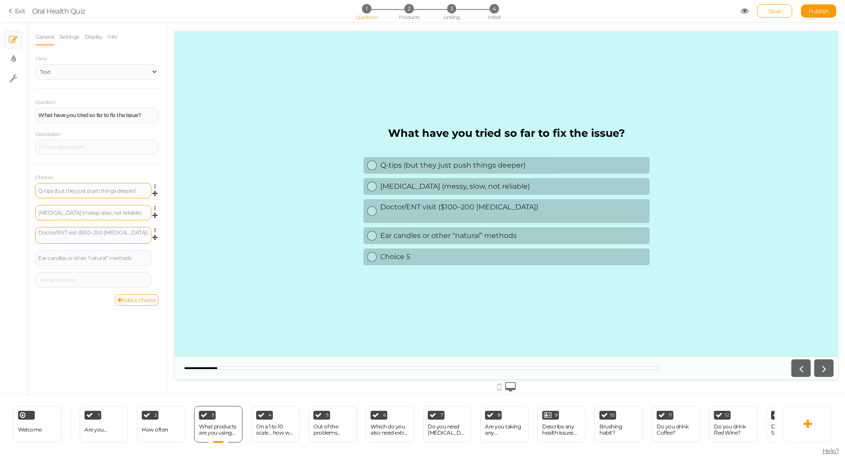
click at [98, 236] on div "Doctor/ENT visit ($100–200 per trip)" at bounding box center [93, 235] width 110 height 11
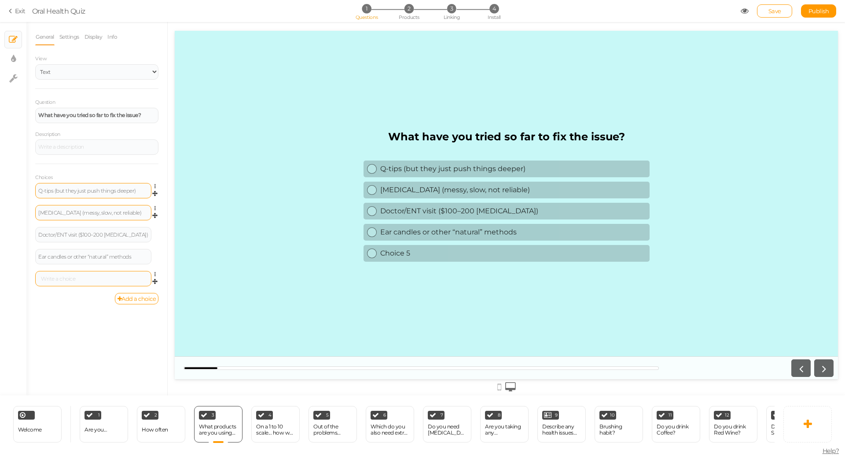
click at [93, 273] on div at bounding box center [93, 278] width 116 height 15
click at [91, 278] on div at bounding box center [93, 278] width 110 height 5
click at [271, 425] on div "On a 1 to 10 scale... how well does your current toothpaste w..." at bounding box center [275, 430] width 39 height 12
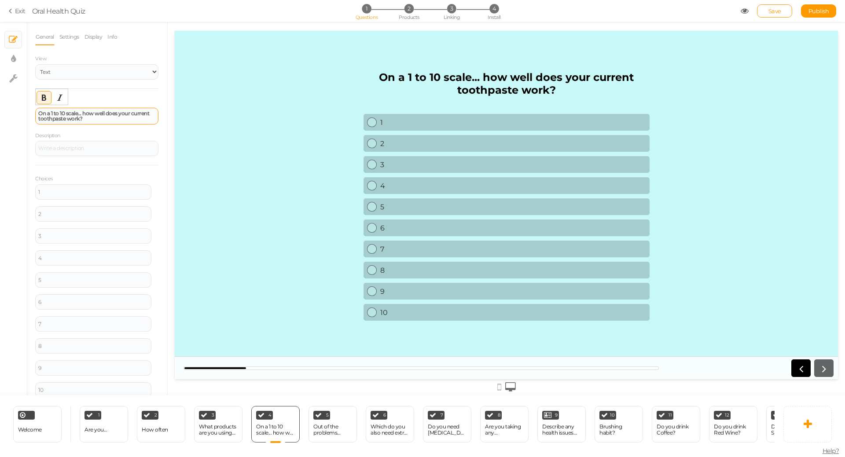
click at [101, 120] on strong "On a 1 to 10 scale... how well does your current toothpaste work?" at bounding box center [93, 116] width 111 height 12
paste div
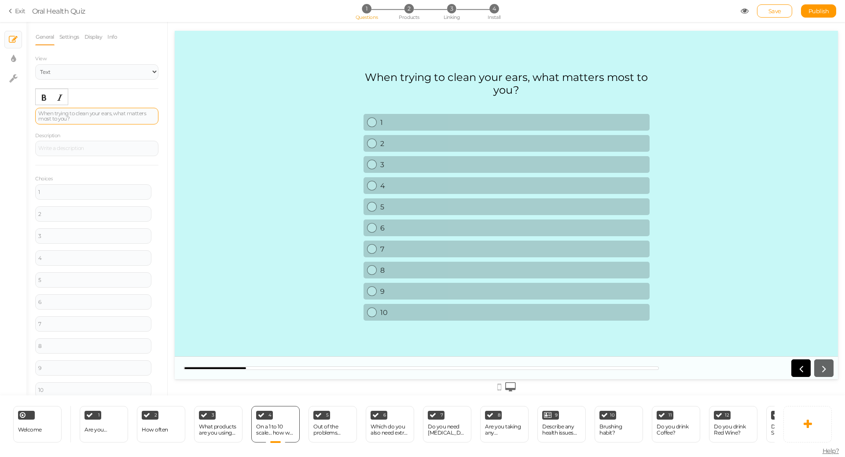
click at [82, 116] on div "When trying to clean your ears, what matters most to you?" at bounding box center [96, 116] width 117 height 11
click at [45, 96] on icon "Bold" at bounding box center [44, 97] width 7 height 7
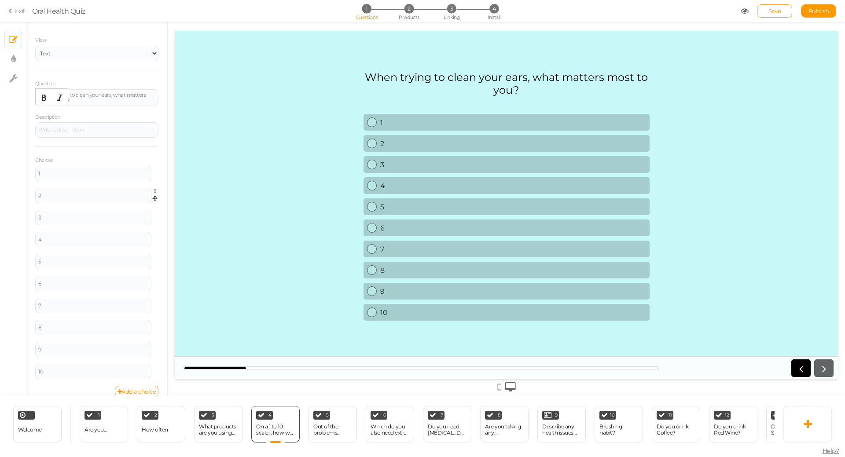
scroll to position [28, 0]
click at [88, 161] on div "1" at bounding box center [93, 164] width 116 height 15
click at [74, 163] on div "1" at bounding box center [93, 164] width 110 height 5
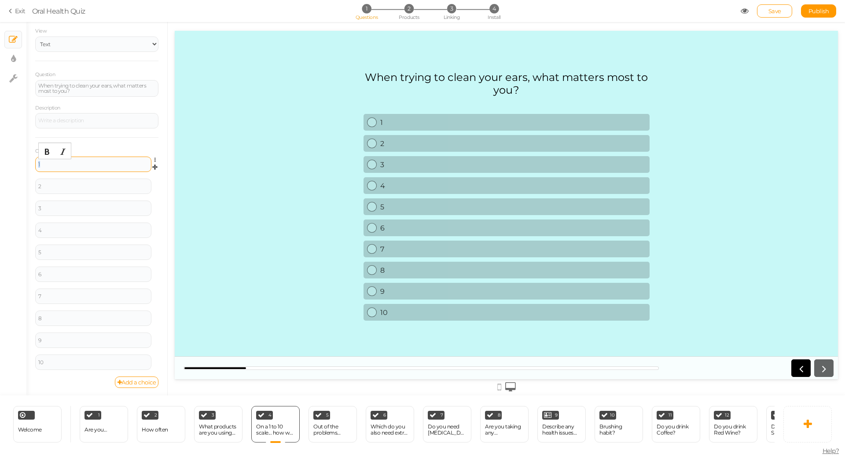
click at [74, 163] on div "1" at bounding box center [93, 164] width 110 height 5
paste div
click at [62, 89] on div "When trying to clean your ears, what matters most to you?" at bounding box center [96, 88] width 117 height 11
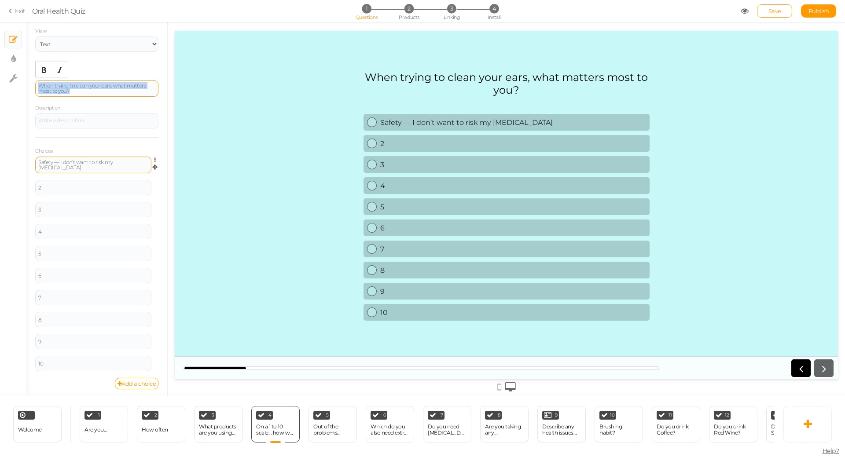
click at [62, 89] on div "When trying to clean your ears, what matters most to you?" at bounding box center [96, 88] width 117 height 11
click at [47, 70] on icon "Bold" at bounding box center [44, 69] width 7 height 7
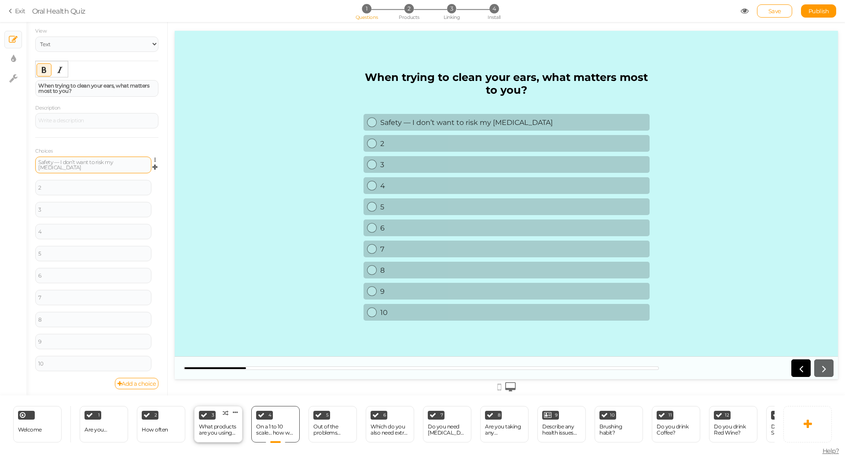
click at [220, 433] on div "What products are you using now?" at bounding box center [218, 430] width 39 height 15
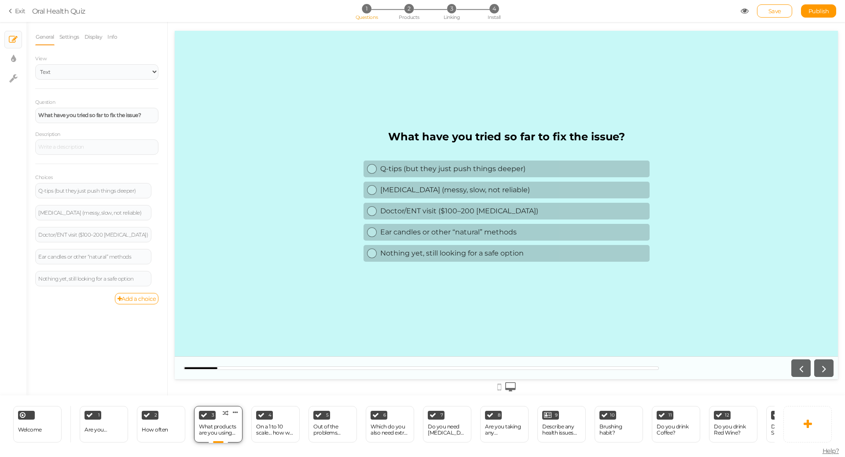
scroll to position [0, 0]
click at [69, 39] on link "Settings" at bounding box center [69, 37] width 21 height 17
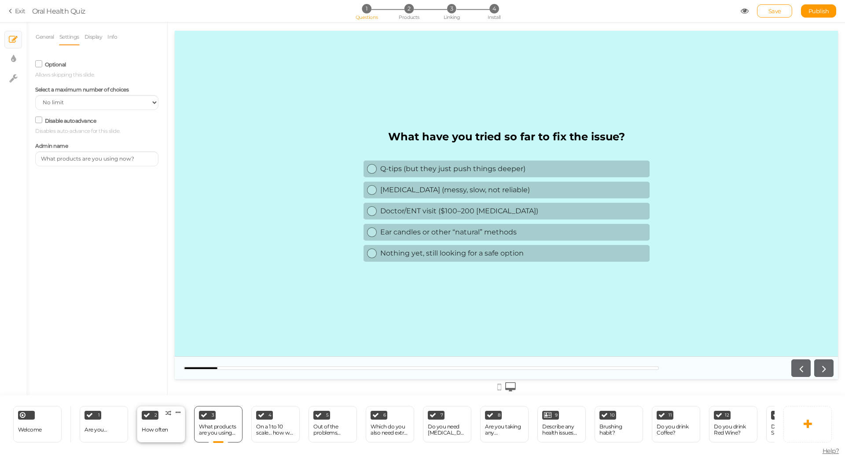
click at [160, 435] on div "2 How often × Define the conditions to show this slide. Clone Change type Delete" at bounding box center [161, 424] width 48 height 37
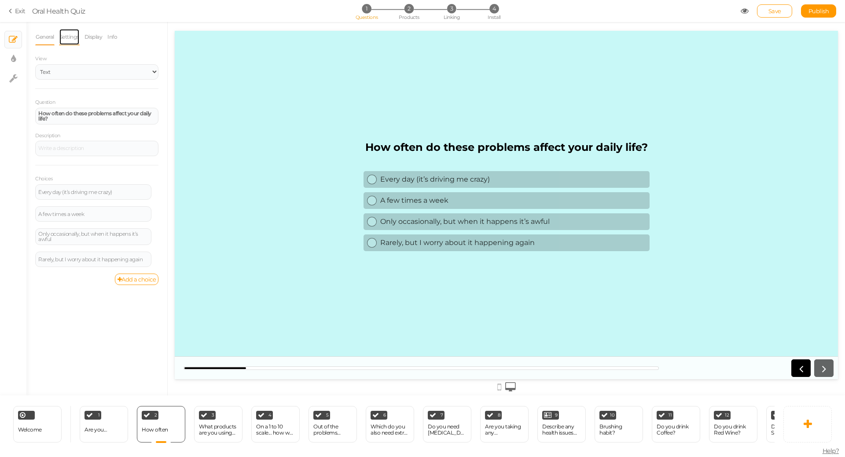
click at [74, 37] on link "Settings" at bounding box center [69, 37] width 21 height 17
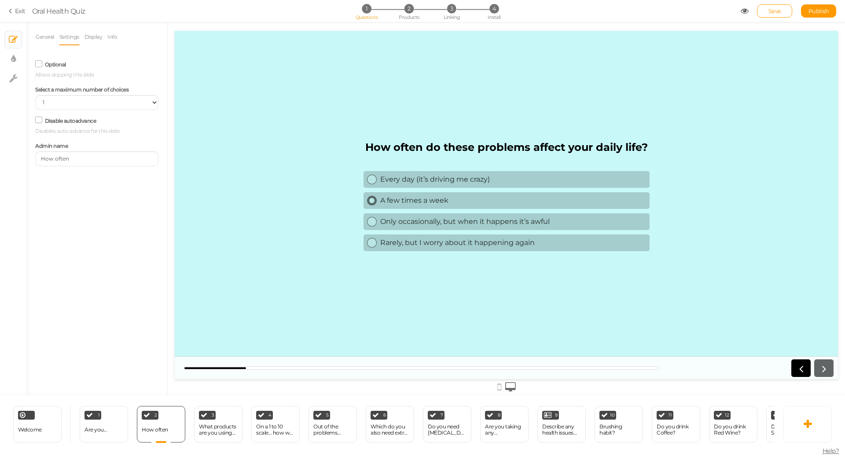
click at [423, 193] on link "A few times a week" at bounding box center [507, 200] width 286 height 17
click at [420, 221] on div "Only occasionally, but when it happens it’s awful" at bounding box center [513, 221] width 266 height 8
drag, startPoint x: 230, startPoint y: 431, endPoint x: 264, endPoint y: 397, distance: 48.6
click at [229, 432] on div "What products are you using now?" at bounding box center [218, 430] width 39 height 12
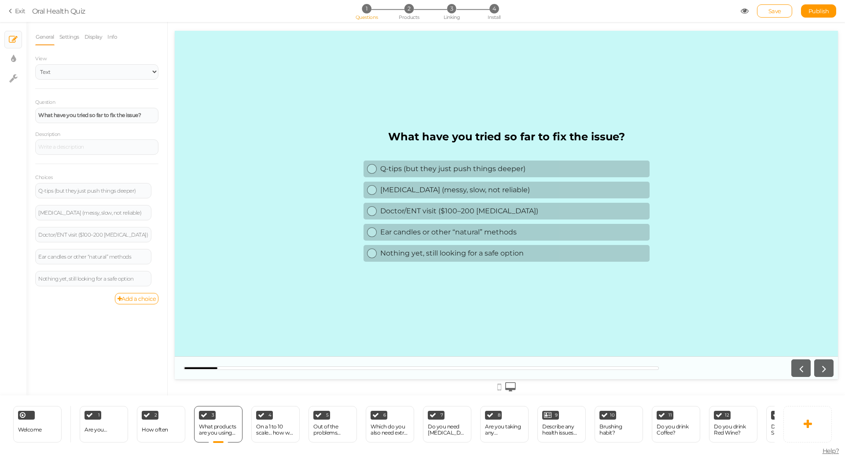
click at [417, 179] on div "Q-tips (but they just push things deeper) Ear drops (messy, slow, not reliable)…" at bounding box center [507, 212] width 286 height 106
click at [417, 212] on div "Doctor/ENT visit ($100–200 per trip)" at bounding box center [513, 211] width 266 height 8
click at [411, 194] on link "Ear drops (messy, slow, not reliable)" at bounding box center [507, 190] width 286 height 17
click at [419, 168] on div "Q-tips (but they just push things deeper)" at bounding box center [513, 169] width 266 height 8
click at [278, 434] on div "On a 1 to 10 scale... how well does your current toothpaste w..." at bounding box center [275, 430] width 39 height 15
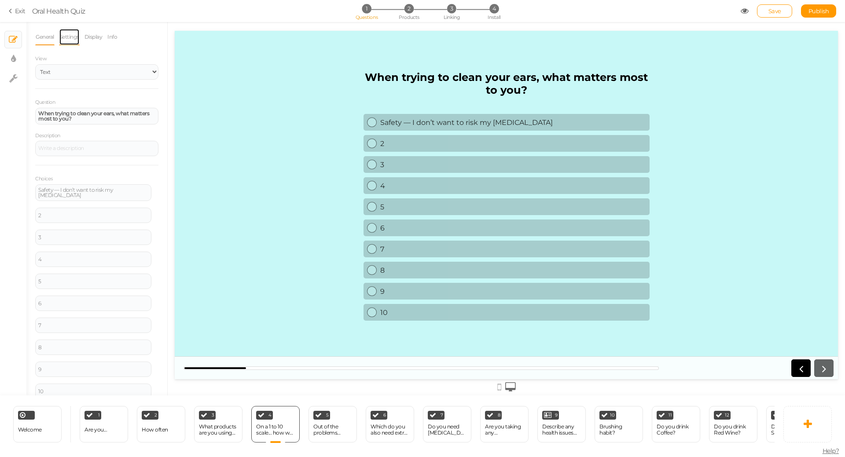
click at [62, 36] on link "Settings" at bounding box center [69, 37] width 21 height 17
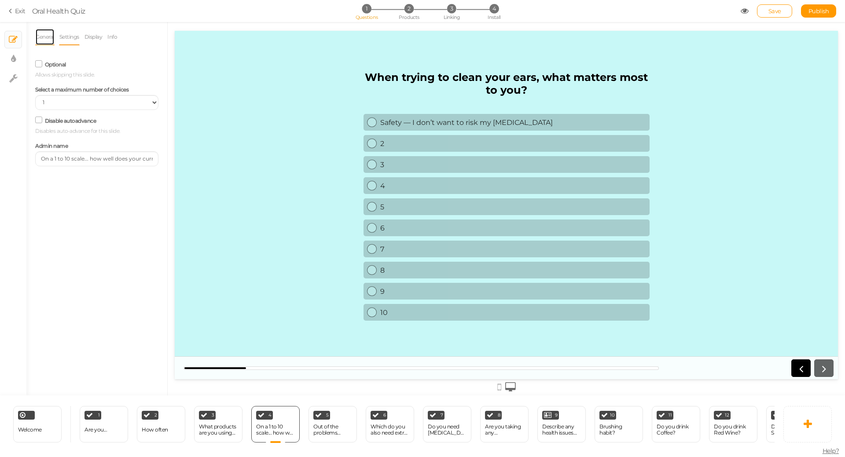
click at [50, 38] on link "General" at bounding box center [44, 37] width 19 height 17
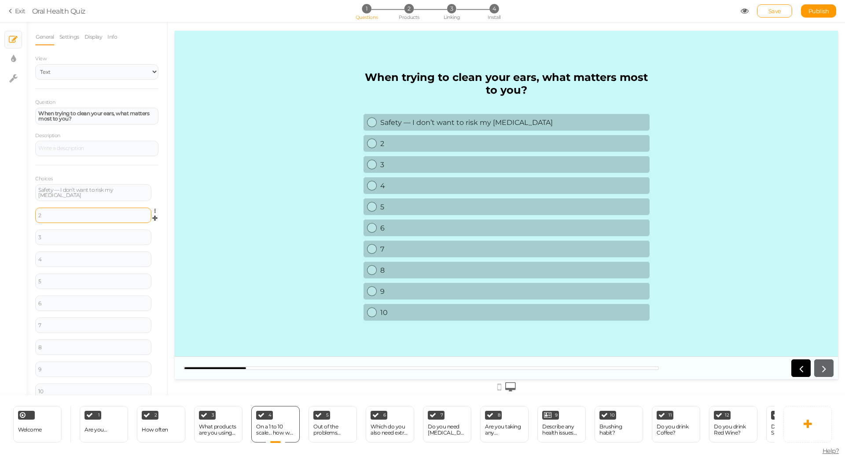
click at [66, 218] on div "2" at bounding box center [93, 215] width 116 height 15
click at [64, 213] on div "2" at bounding box center [93, 215] width 110 height 5
paste div
click at [155, 232] on icon at bounding box center [158, 234] width 6 height 5
click at [134, 253] on link "Delete" at bounding box center [123, 256] width 70 height 9
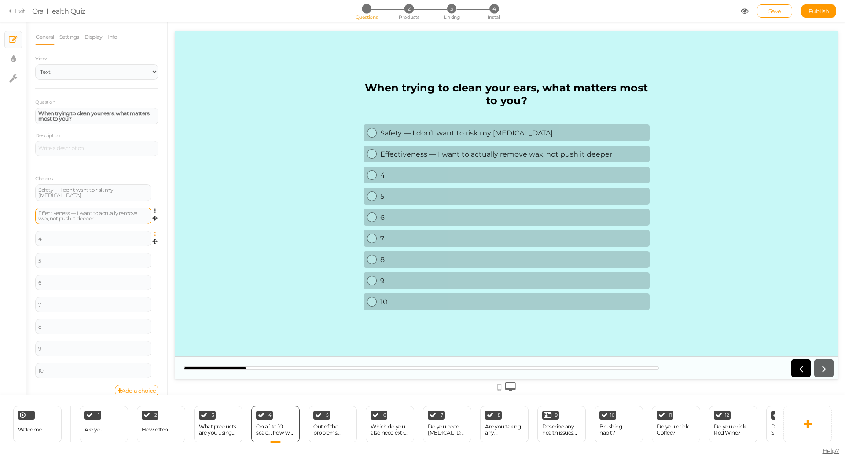
click at [155, 232] on icon at bounding box center [158, 234] width 6 height 5
click at [139, 255] on link "Delete" at bounding box center [123, 256] width 70 height 9
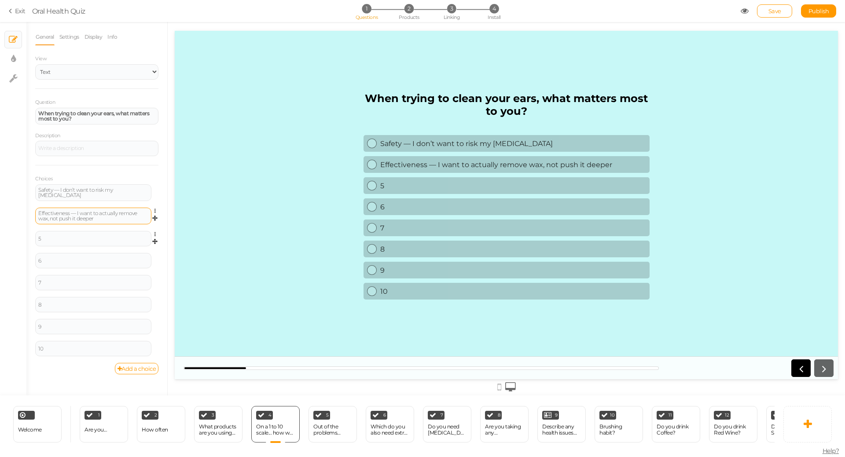
click at [154, 232] on link at bounding box center [157, 234] width 7 height 7
click at [149, 249] on link "Settings" at bounding box center [123, 247] width 70 height 9
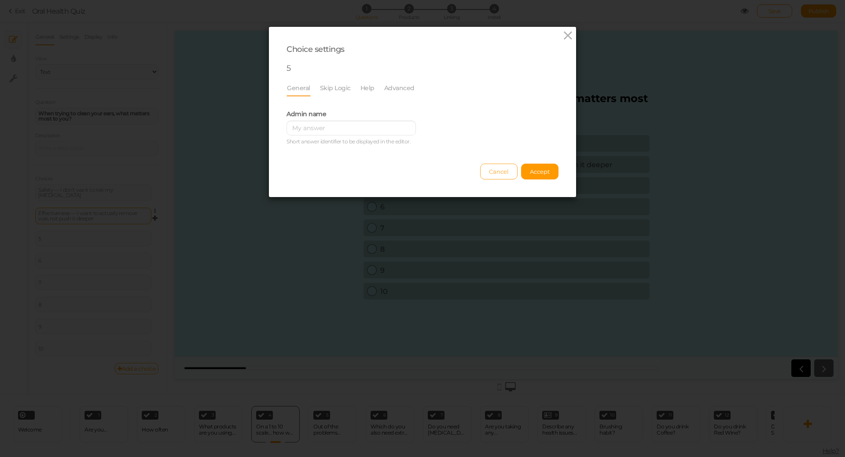
click at [498, 171] on span "Cancel" at bounding box center [499, 171] width 20 height 7
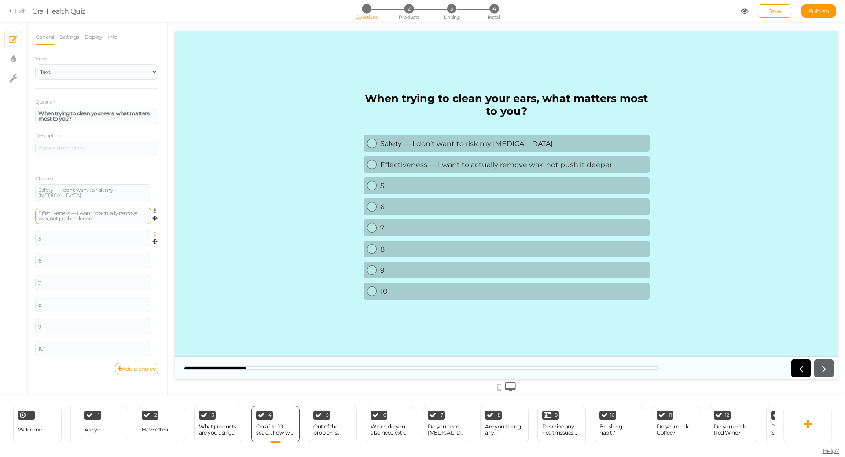
click at [157, 232] on icon at bounding box center [158, 234] width 6 height 5
click at [146, 252] on link "Delete" at bounding box center [123, 256] width 70 height 9
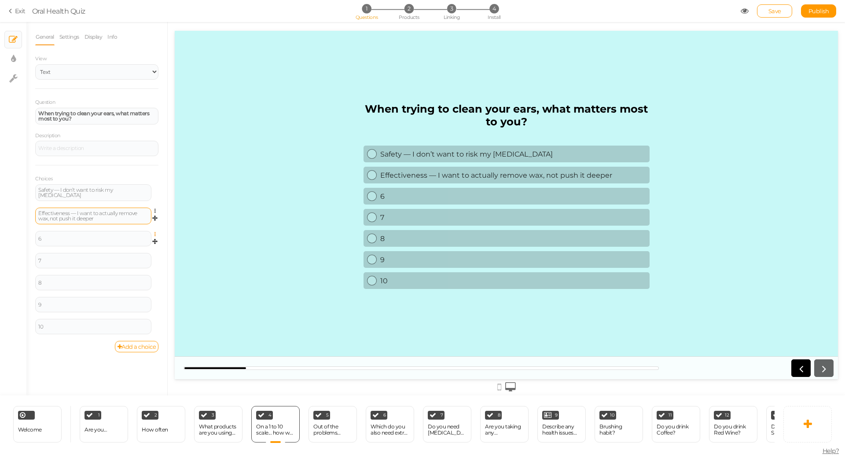
click at [157, 232] on icon at bounding box center [158, 234] width 6 height 5
click at [149, 252] on link "Delete" at bounding box center [123, 256] width 70 height 9
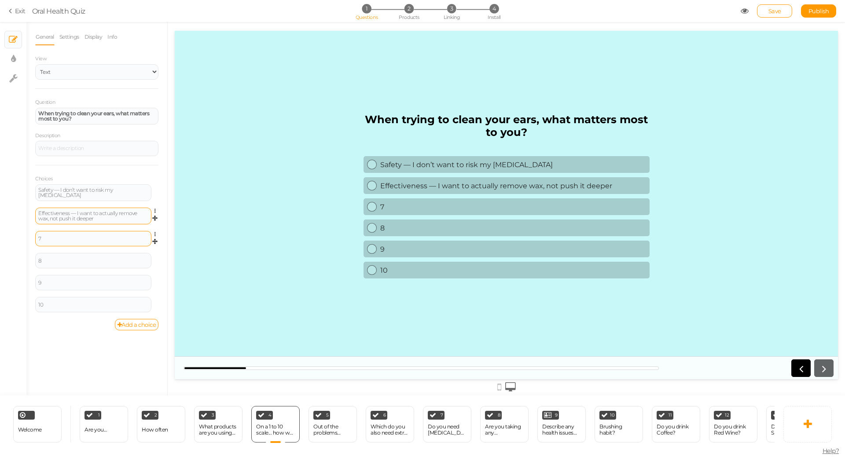
click at [78, 245] on div "7 Settings Delete" at bounding box center [96, 242] width 123 height 22
click at [77, 238] on div "7" at bounding box center [93, 238] width 110 height 5
paste div
click at [68, 261] on div "8" at bounding box center [93, 262] width 110 height 5
paste div
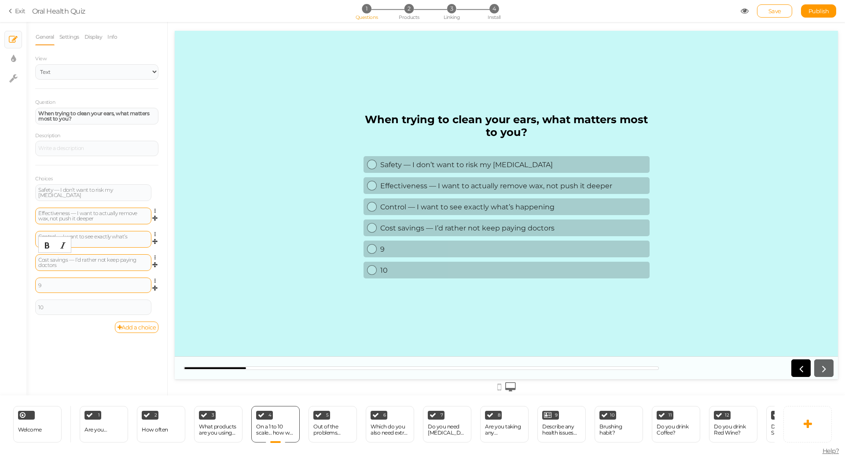
click at [57, 278] on div "9" at bounding box center [93, 285] width 116 height 15
click at [57, 288] on div "9" at bounding box center [93, 285] width 116 height 15
click at [56, 287] on div "9" at bounding box center [93, 285] width 116 height 15
click at [58, 283] on div "9" at bounding box center [93, 285] width 110 height 5
paste div
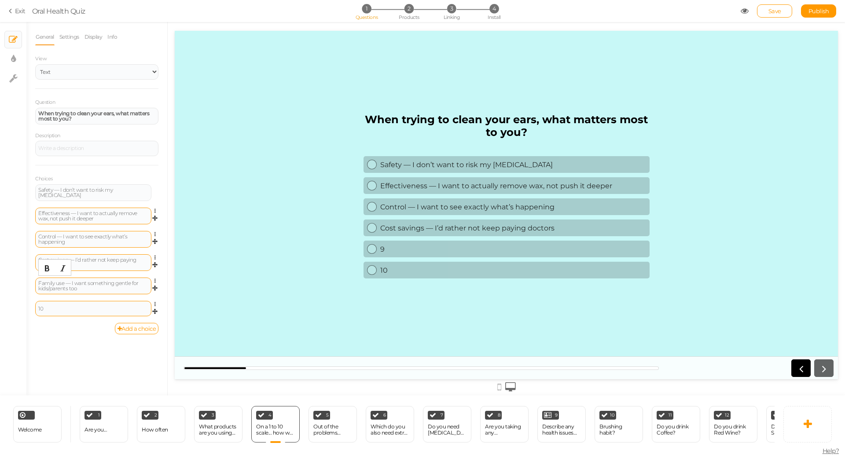
click at [68, 301] on div "10" at bounding box center [93, 308] width 116 height 15
click at [72, 306] on div "10" at bounding box center [93, 308] width 110 height 5
click at [155, 302] on icon at bounding box center [158, 304] width 6 height 5
click at [140, 324] on link "Delete" at bounding box center [123, 326] width 70 height 9
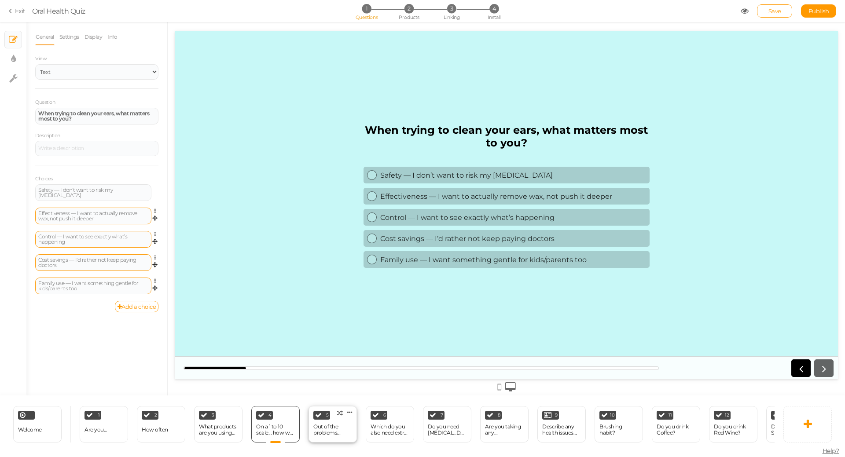
click at [326, 428] on div "Out of the problems below, which do you need most help with?" at bounding box center [332, 430] width 39 height 12
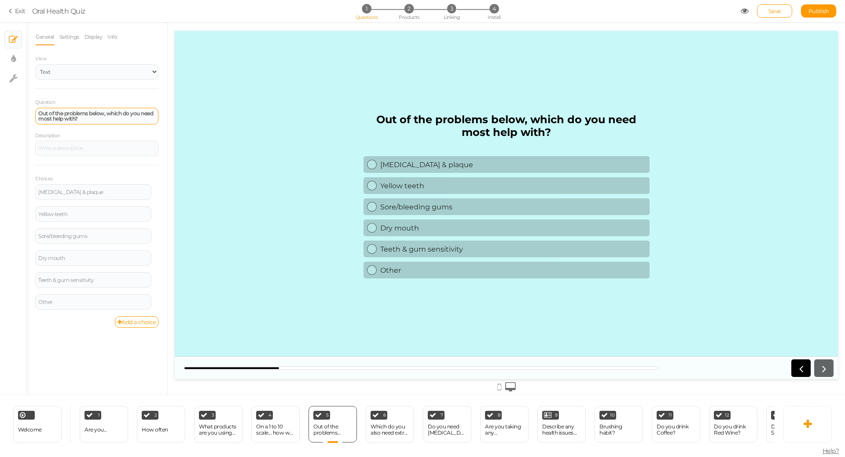
click at [95, 117] on div "Out of the problems below, which do you need most help with?" at bounding box center [96, 116] width 117 height 11
paste div
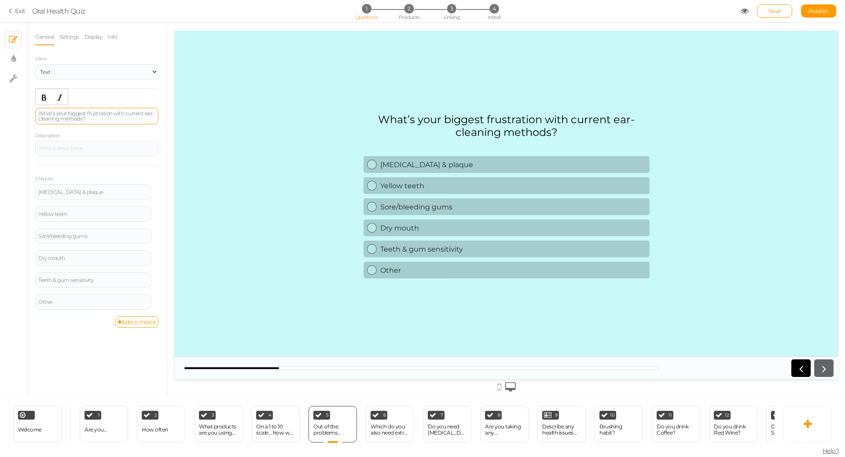
click at [68, 114] on div "What’s your biggest frustration with current ear-cleaning methods?" at bounding box center [96, 116] width 117 height 11
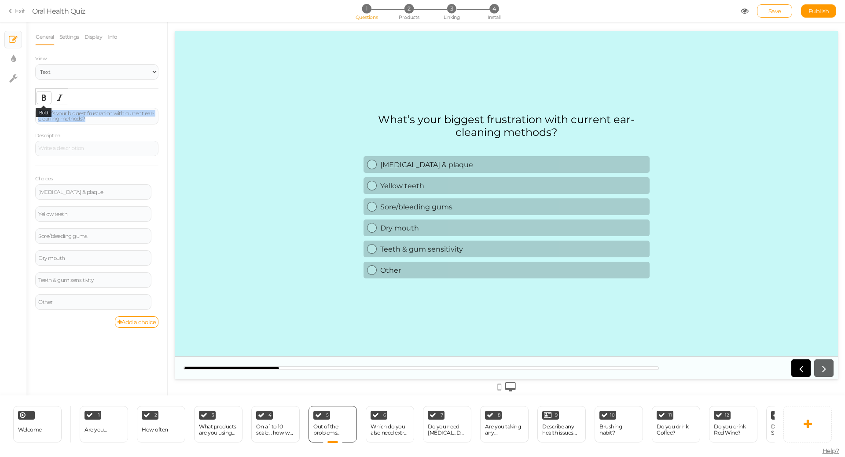
click at [43, 99] on icon "Bold" at bounding box center [44, 97] width 7 height 7
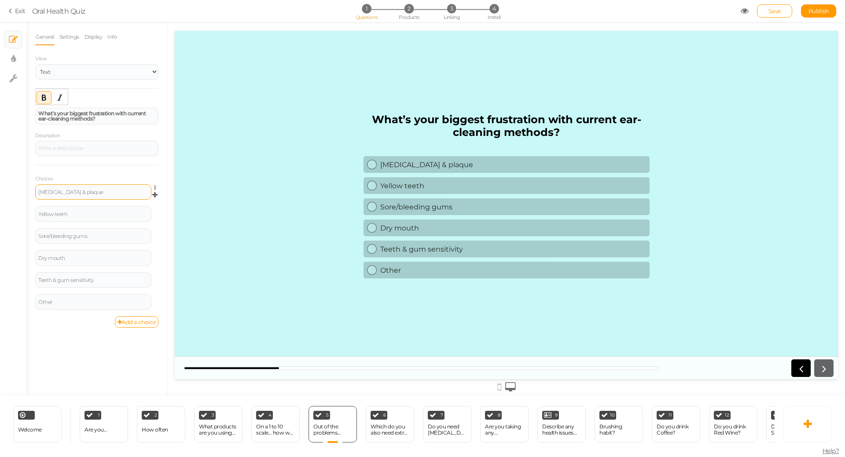
click at [72, 188] on div "Cavities & plaque" at bounding box center [93, 191] width 116 height 15
click at [80, 190] on div "Cavities & plaque" at bounding box center [93, 192] width 110 height 5
paste div
click at [86, 214] on div "Yellow teeth" at bounding box center [93, 214] width 110 height 5
paste div
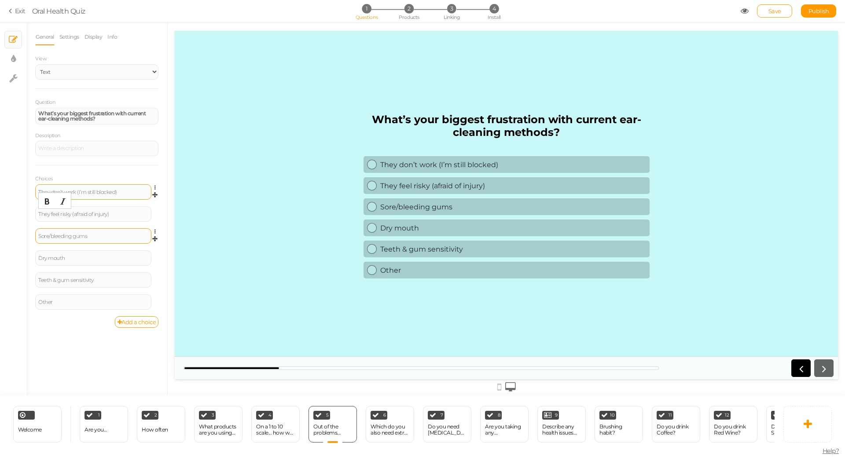
click at [100, 237] on div "Sore/bleeding gums" at bounding box center [93, 236] width 110 height 5
paste div
click at [87, 256] on div "Dry mouth" at bounding box center [93, 258] width 110 height 5
paste div
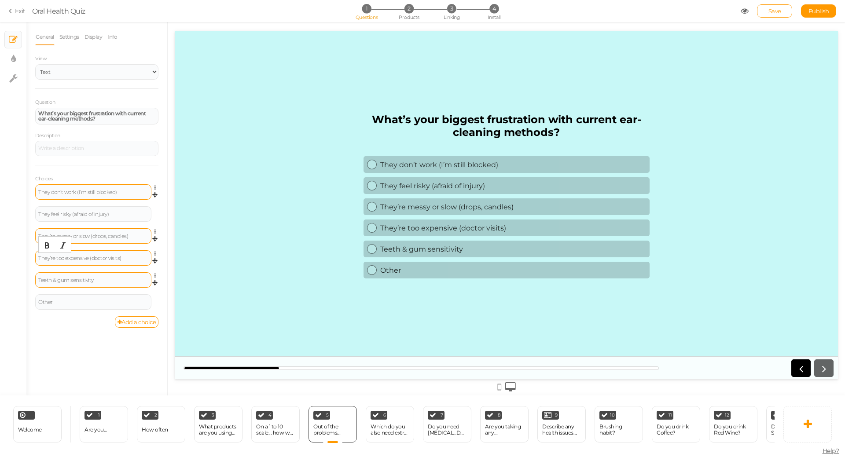
click at [101, 280] on div "Teeth & gum sensitivity" at bounding box center [93, 280] width 110 height 5
paste div
click at [155, 296] on icon at bounding box center [158, 297] width 6 height 5
click at [138, 318] on link "Delete" at bounding box center [123, 319] width 70 height 9
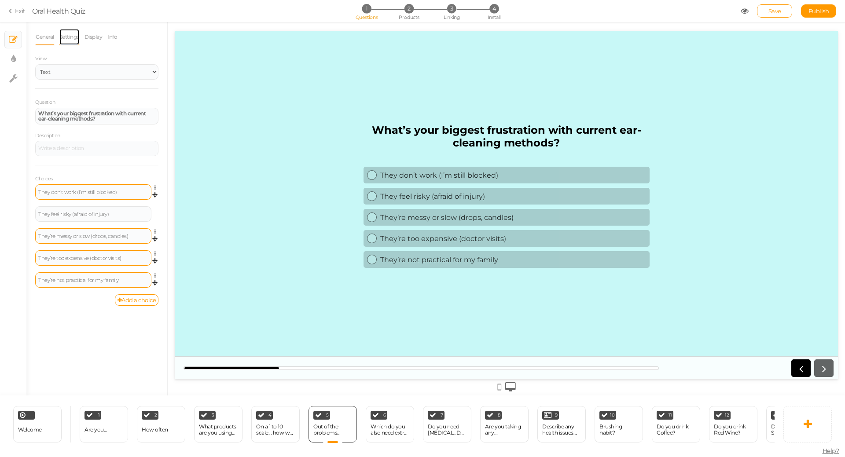
click at [78, 38] on link "Settings" at bounding box center [69, 37] width 21 height 17
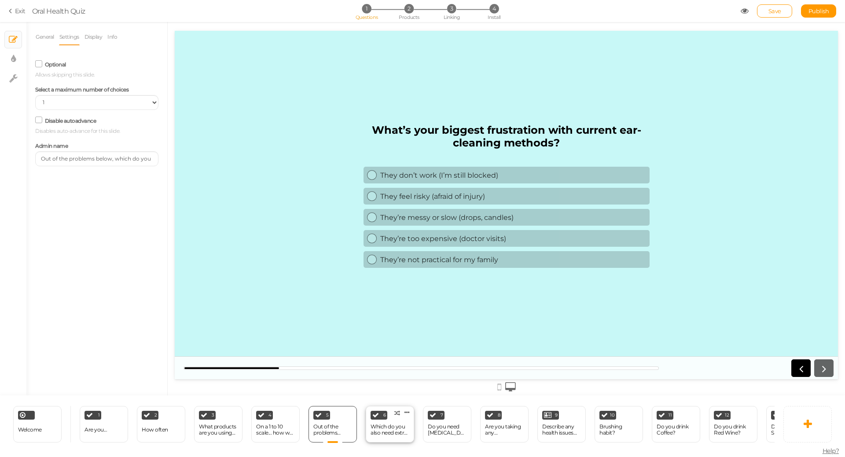
click at [390, 429] on div "Which do you also need extra help with?" at bounding box center [390, 430] width 39 height 12
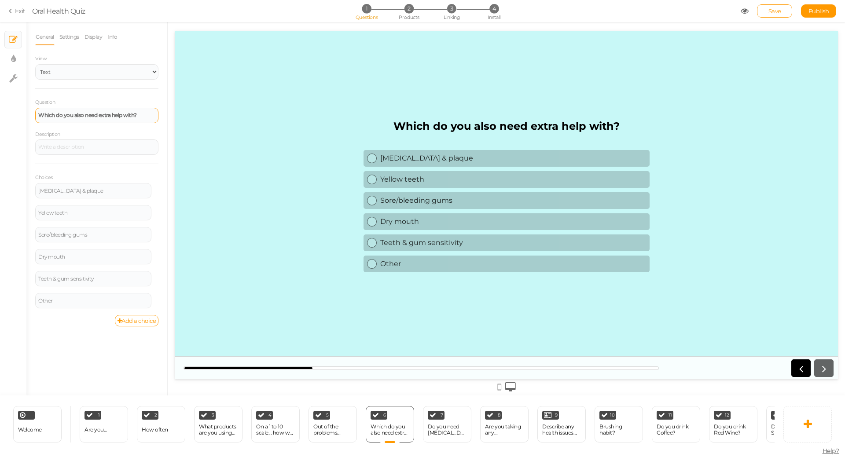
click at [74, 115] on strong "Which do you also need extra help with?" at bounding box center [87, 115] width 99 height 7
paste div
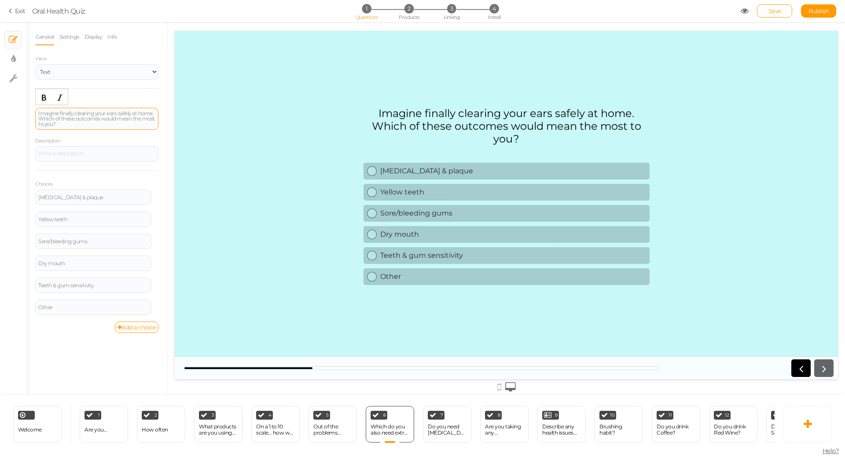
click at [129, 115] on div "Imagine finally clearing your ears safely at home. Which of these outcomes woul…" at bounding box center [96, 119] width 117 height 16
click at [44, 101] on button "Bold" at bounding box center [44, 98] width 14 height 12
click at [44, 100] on icon "Bold" at bounding box center [44, 97] width 7 height 7
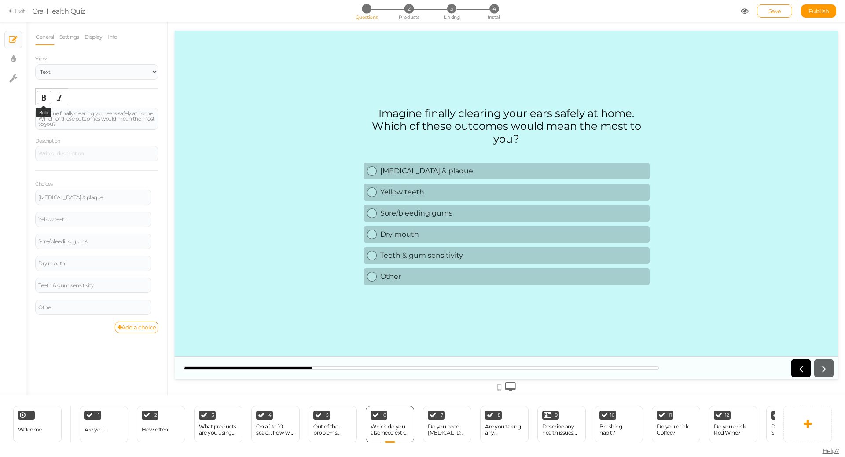
click at [47, 103] on button "Bold" at bounding box center [44, 98] width 14 height 12
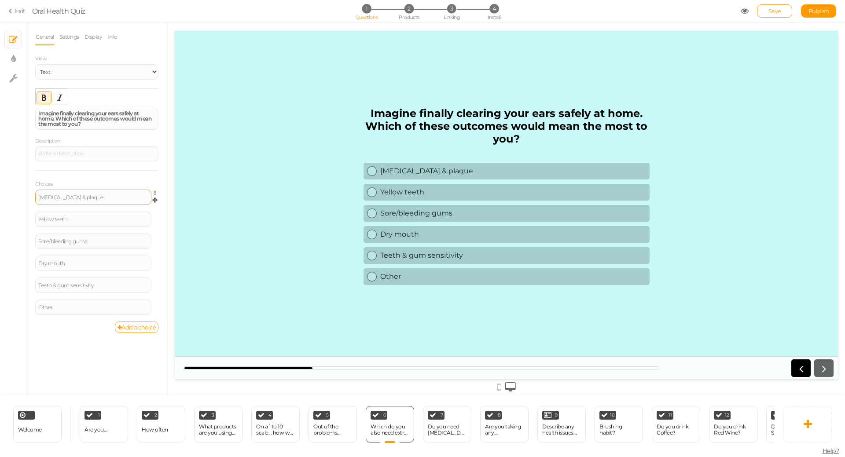
click at [86, 196] on div "Cavities & plaque" at bounding box center [93, 197] width 110 height 5
paste div
click at [86, 221] on div "Yellow teeth" at bounding box center [93, 219] width 110 height 5
paste div
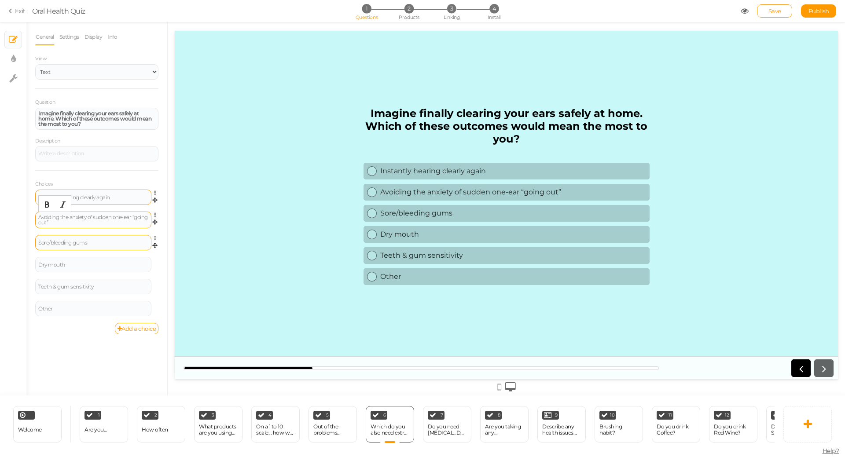
click at [99, 241] on div "Sore/bleeding gums" at bounding box center [93, 242] width 110 height 5
paste div
click at [104, 258] on div "Dry mouth" at bounding box center [93, 265] width 116 height 15
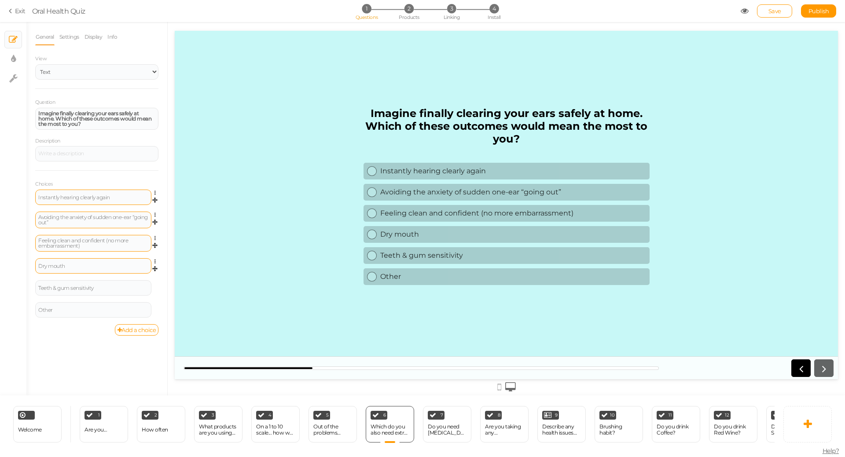
click at [101, 265] on div "Dry mouth" at bounding box center [93, 266] width 110 height 5
paste div
click at [95, 288] on div "Teeth & gum sensitivity" at bounding box center [93, 289] width 110 height 5
paste div
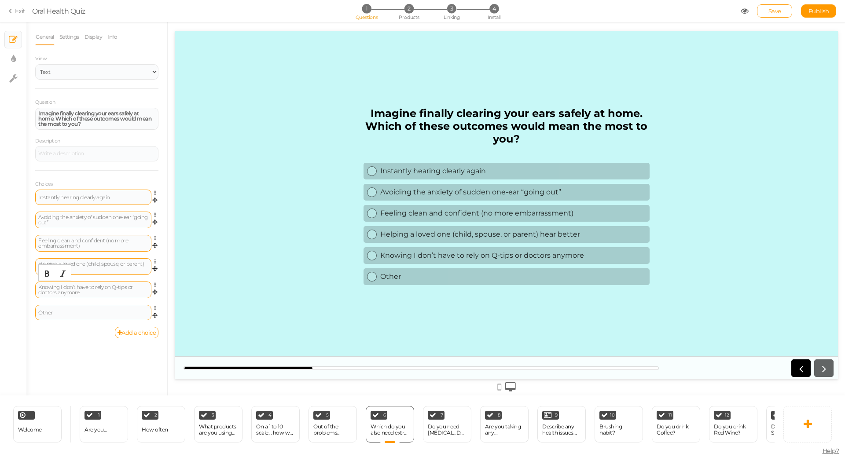
click at [91, 310] on div "Other" at bounding box center [93, 312] width 110 height 5
click at [156, 306] on icon at bounding box center [158, 308] width 6 height 5
click at [140, 326] on link "Delete" at bounding box center [123, 330] width 70 height 9
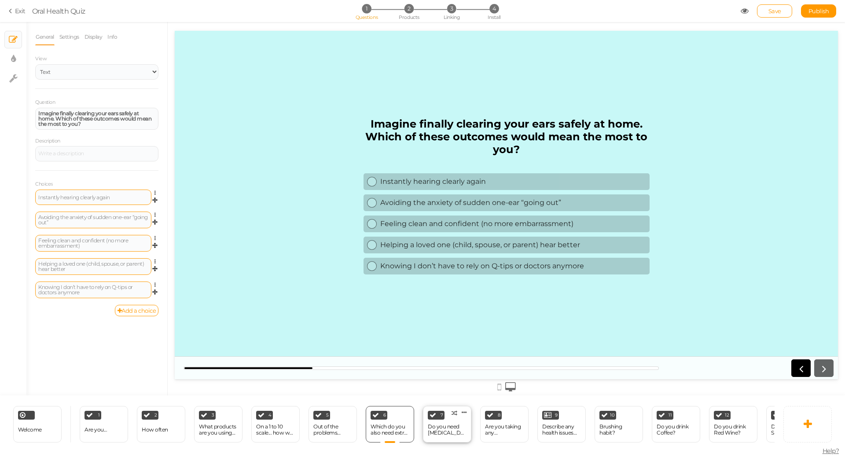
click at [453, 426] on div "Do you need [MEDICAL_DATA] FAST?" at bounding box center [447, 430] width 39 height 12
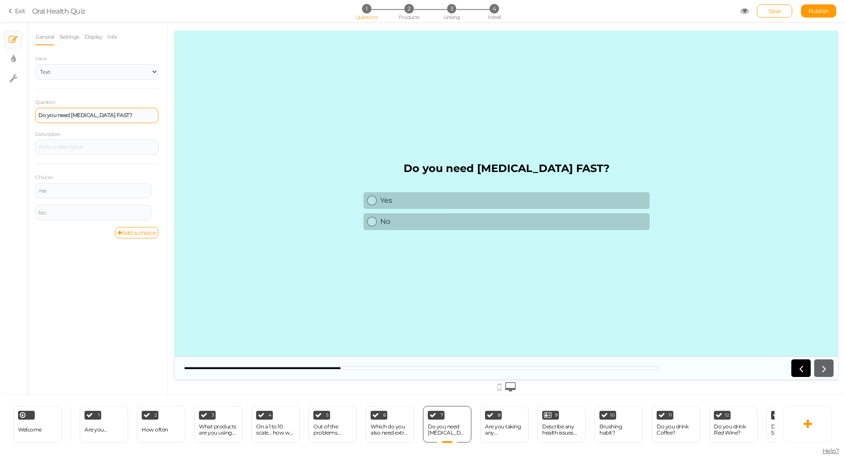
click at [129, 116] on div "Do you need [MEDICAL_DATA] FAST?" at bounding box center [96, 115] width 117 height 5
paste div
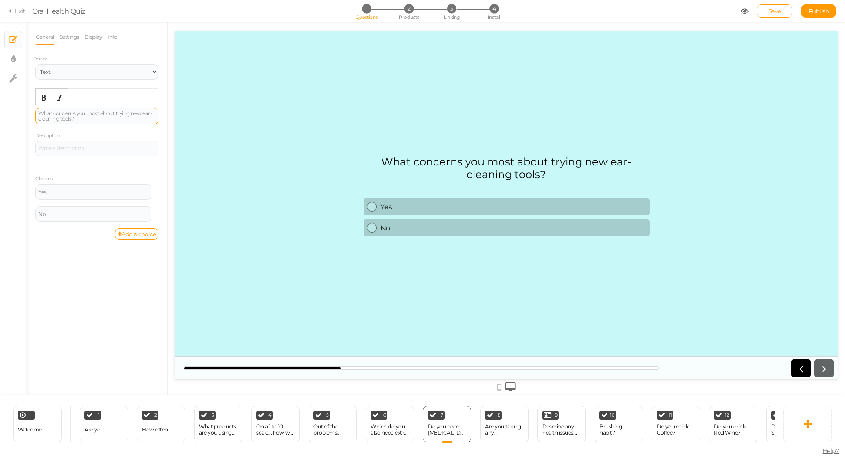
click at [115, 113] on div "What concerns you most about trying new ear-cleaning tools?" at bounding box center [96, 116] width 117 height 11
click at [41, 94] on icon "Bold" at bounding box center [44, 97] width 7 height 7
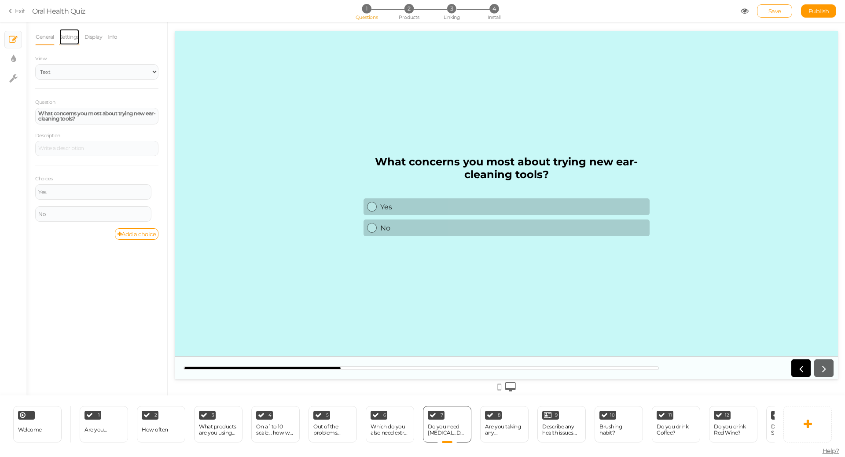
click at [76, 33] on link "Settings" at bounding box center [69, 37] width 21 height 17
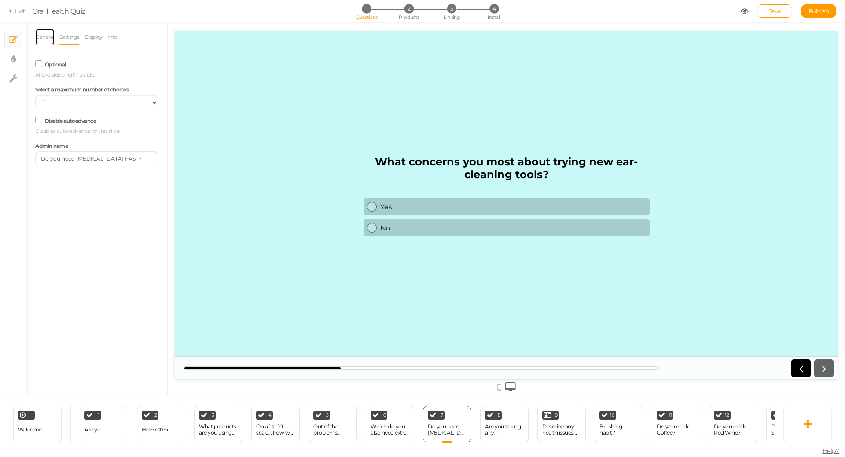
click at [48, 43] on link "General" at bounding box center [44, 37] width 19 height 17
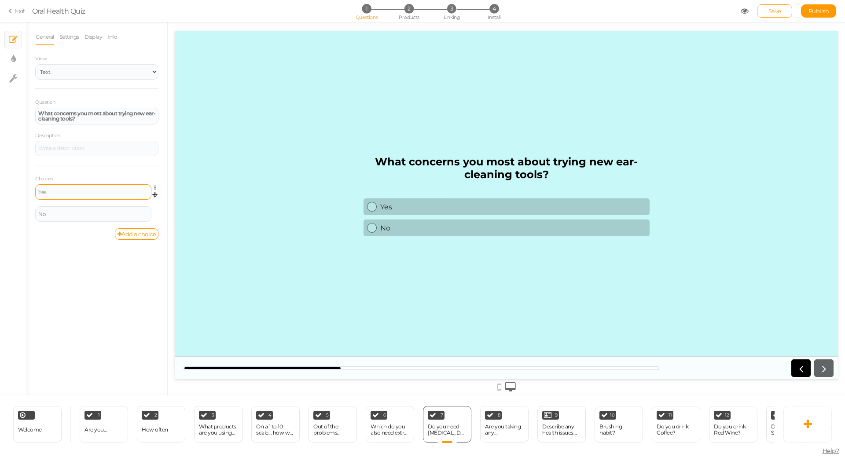
click at [101, 186] on div "Yes" at bounding box center [93, 191] width 116 height 15
click at [102, 187] on div "Yes" at bounding box center [93, 191] width 116 height 15
click at [101, 192] on div "Yes" at bounding box center [93, 192] width 110 height 5
paste div
click at [99, 212] on div "No" at bounding box center [93, 214] width 110 height 5
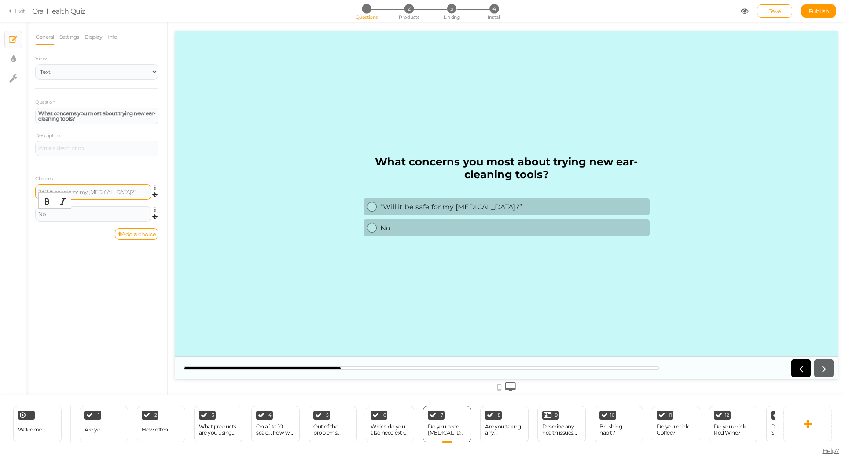
paste div
click at [138, 234] on link "Add a choice" at bounding box center [137, 234] width 44 height 11
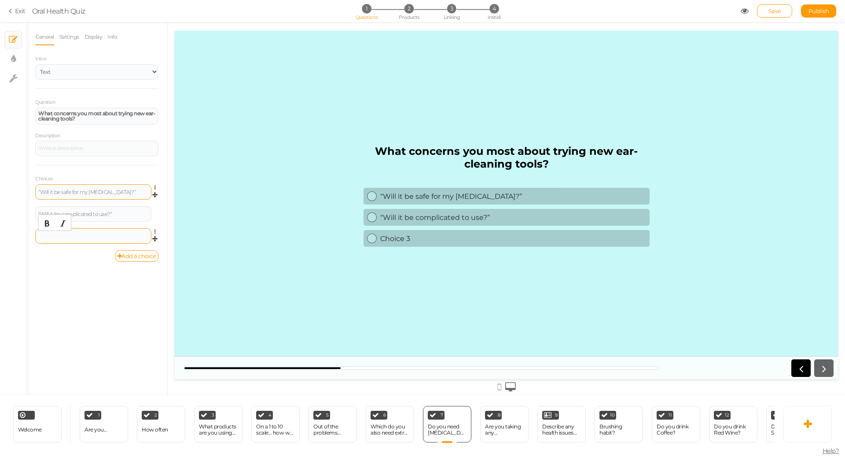
click at [71, 234] on div at bounding box center [93, 236] width 110 height 5
click at [130, 254] on link "Add a choice" at bounding box center [137, 256] width 44 height 11
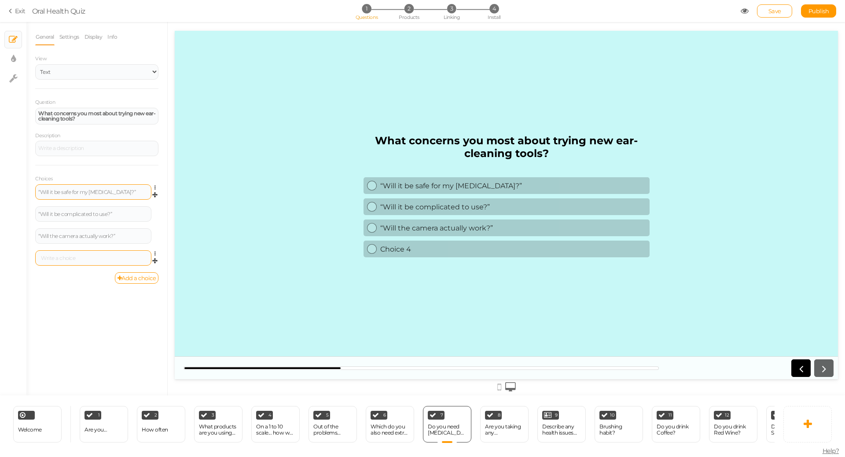
click at [88, 253] on div at bounding box center [93, 258] width 116 height 15
click at [88, 261] on div at bounding box center [93, 258] width 116 height 15
click at [87, 256] on div at bounding box center [93, 258] width 110 height 5
click at [136, 279] on link "Add a choice" at bounding box center [137, 278] width 44 height 11
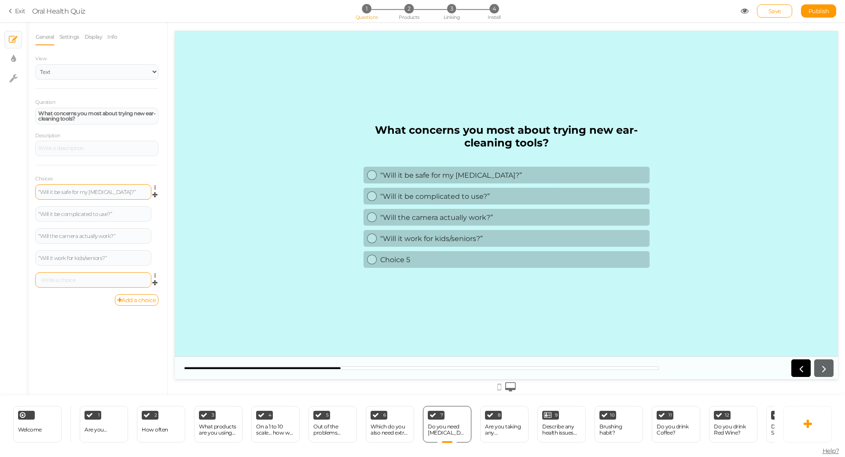
click at [75, 276] on div at bounding box center [93, 280] width 116 height 15
click at [77, 282] on div at bounding box center [93, 280] width 110 height 5
click at [97, 342] on div "General Settings Display Info View Text Images Slider Dropdown Question What co…" at bounding box center [96, 212] width 141 height 367
click at [581, 409] on icon at bounding box center [578, 412] width 5 height 7
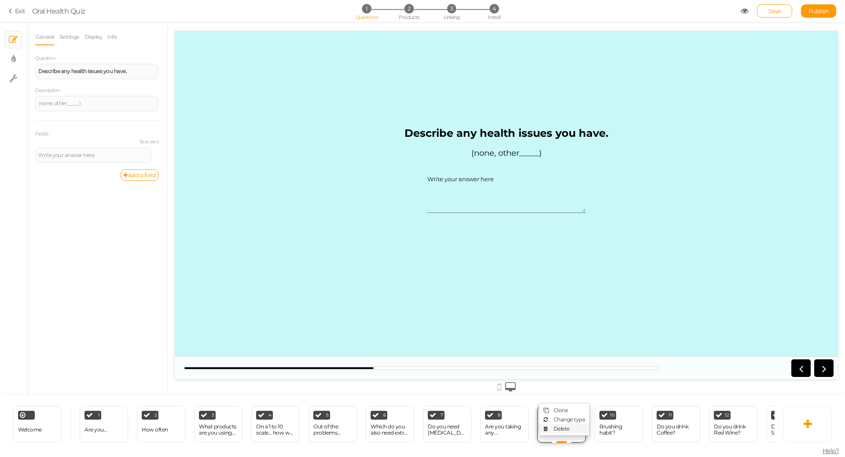
click at [573, 425] on link "Delete" at bounding box center [564, 428] width 50 height 9
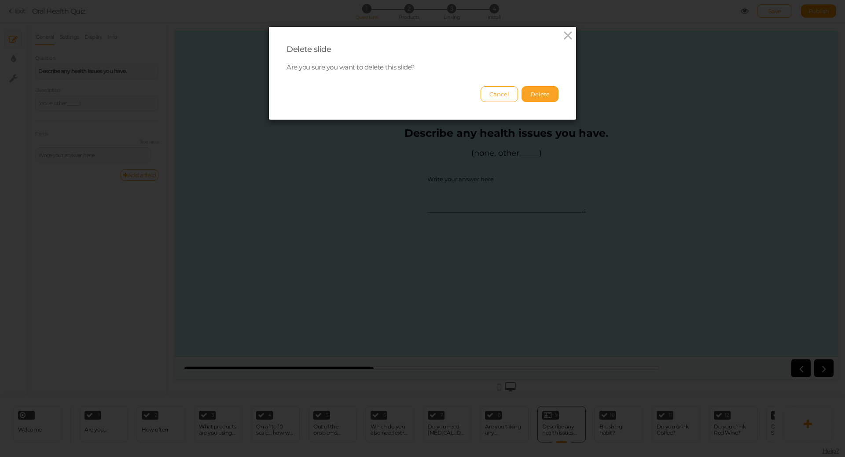
click at [541, 97] on button "Delete" at bounding box center [540, 94] width 37 height 16
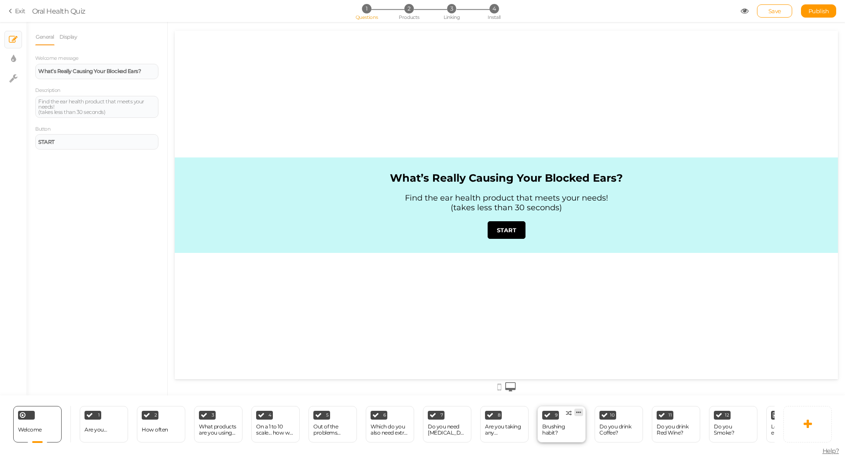
click at [582, 409] on link at bounding box center [579, 412] width 9 height 7
click at [0, 0] on link "Clone" at bounding box center [0, 0] width 0 height 0
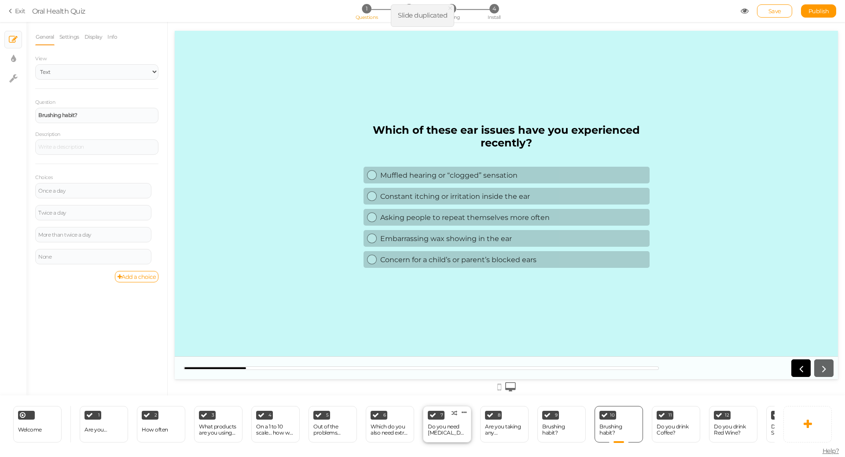
click at [454, 428] on div "Do you need [MEDICAL_DATA] FAST?" at bounding box center [447, 430] width 39 height 12
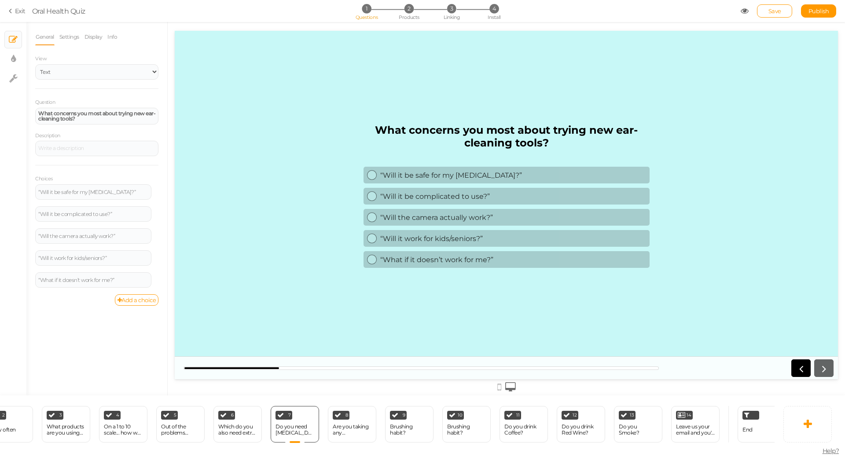
scroll to position [0, 168]
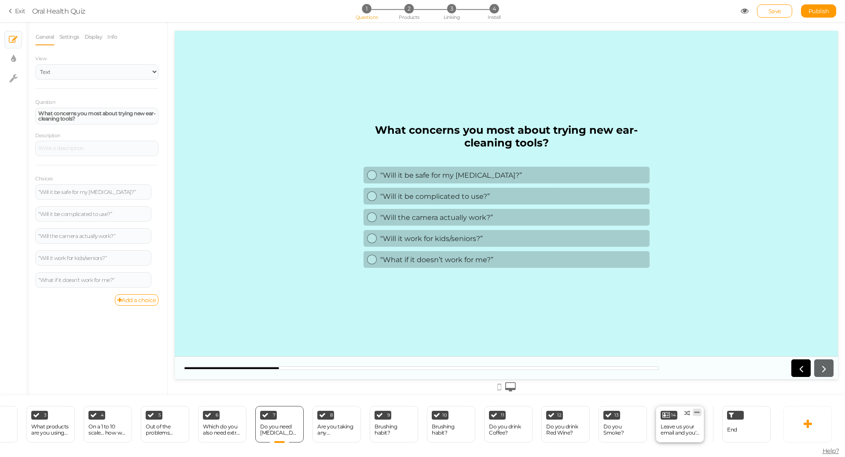
click at [700, 409] on link at bounding box center [697, 412] width 9 height 7
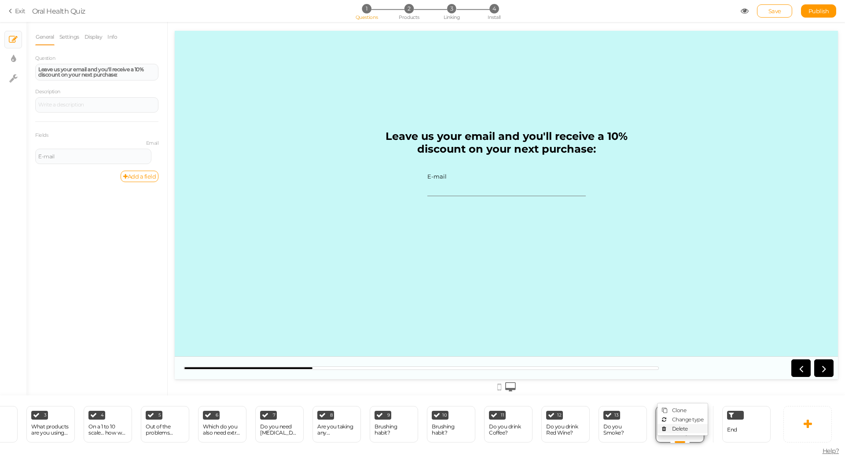
scroll to position [0, 0]
click at [689, 424] on link "Delete" at bounding box center [683, 428] width 50 height 9
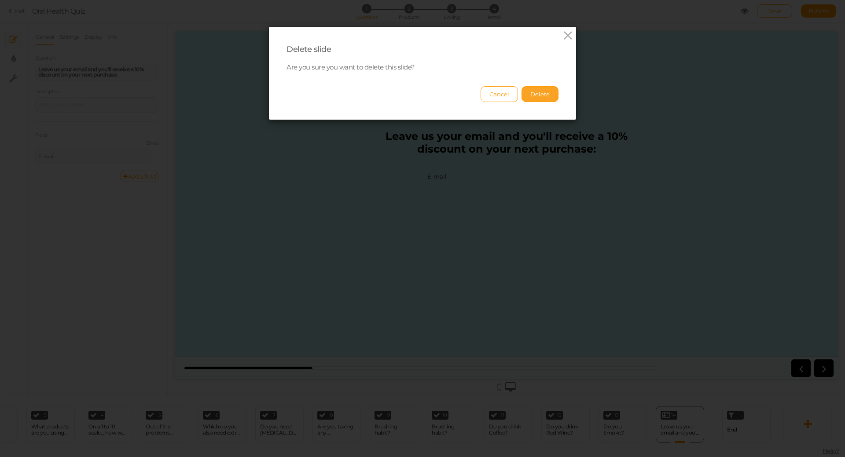
click at [537, 94] on button "Delete" at bounding box center [540, 94] width 37 height 16
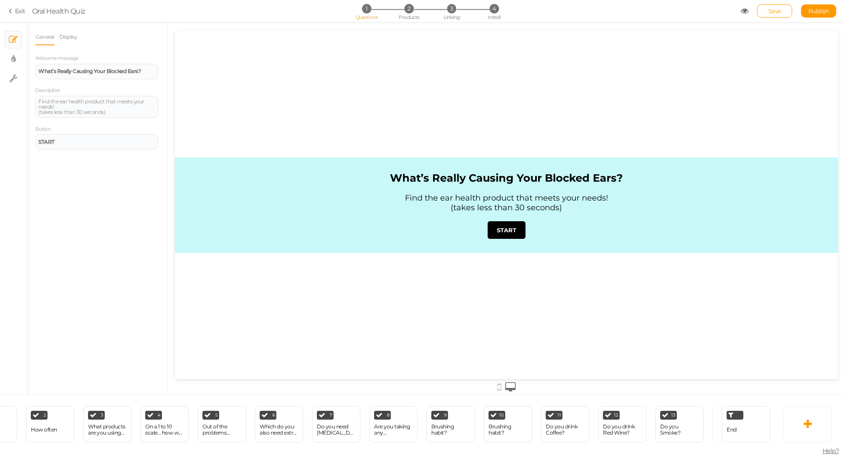
scroll to position [0, 111]
click at [699, 409] on icon at bounding box center [697, 412] width 5 height 7
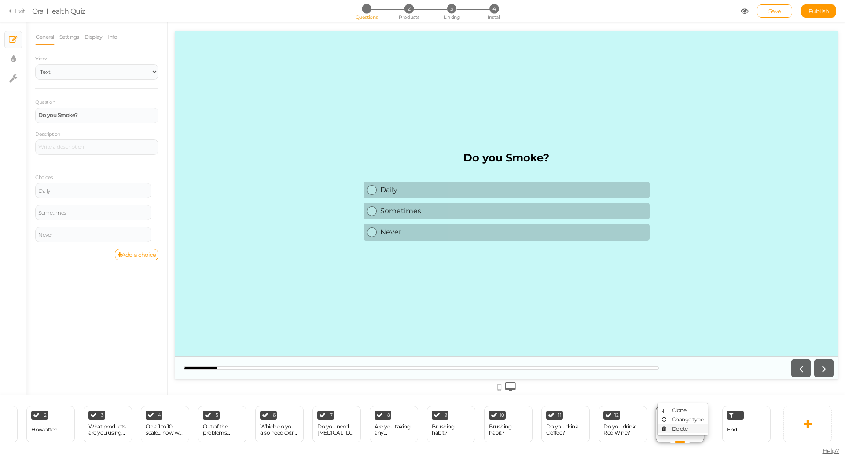
scroll to position [0, 0]
click at [689, 424] on link "Delete" at bounding box center [683, 428] width 50 height 9
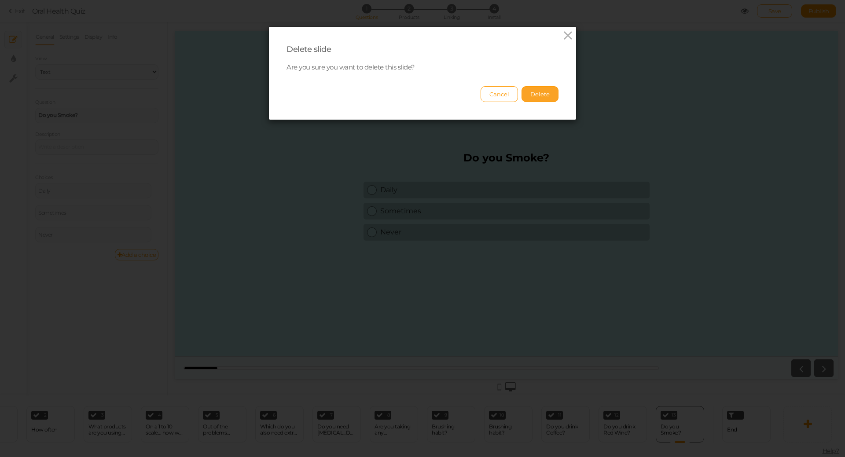
click at [541, 94] on button "Delete" at bounding box center [540, 94] width 37 height 16
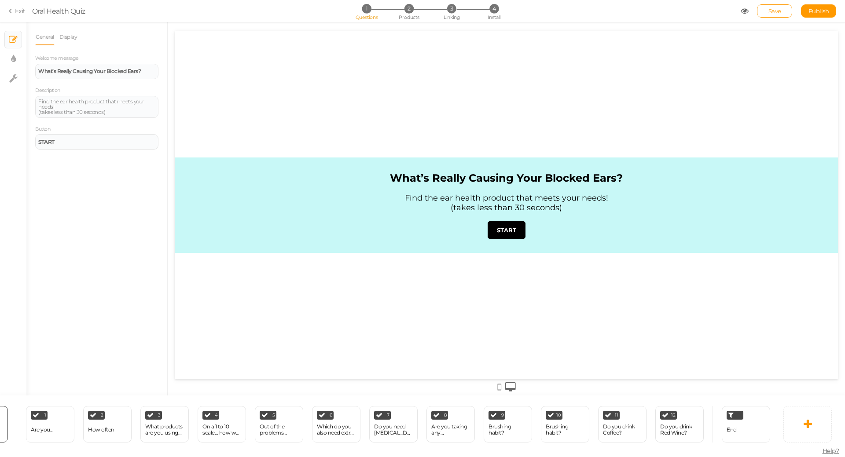
scroll to position [0, 53]
click at [697, 410] on icon at bounding box center [697, 412] width 5 height 7
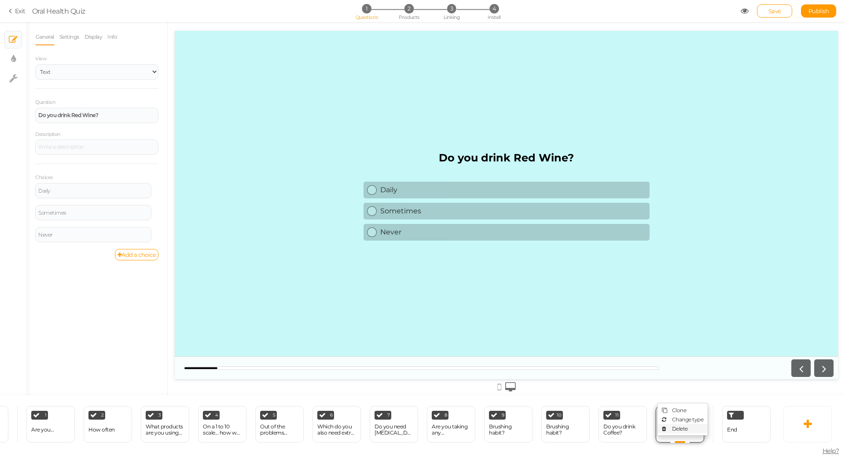
scroll to position [0, 0]
click at [687, 426] on span "Delete" at bounding box center [680, 429] width 16 height 7
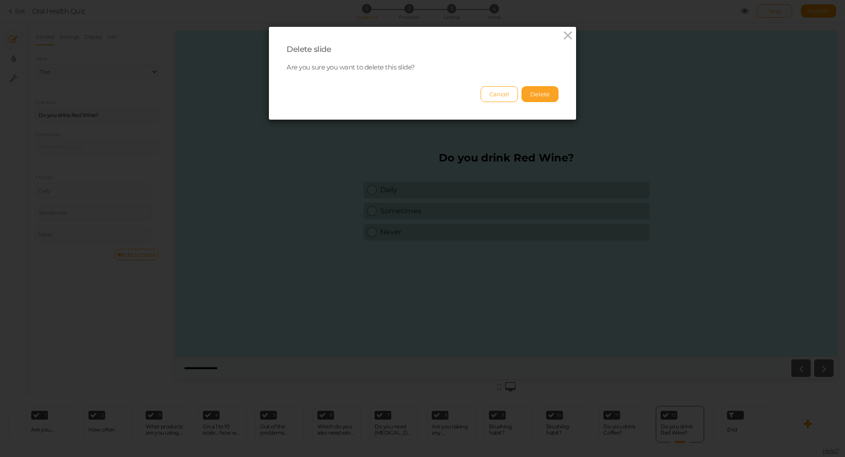
click at [535, 88] on button "Delete" at bounding box center [540, 94] width 37 height 16
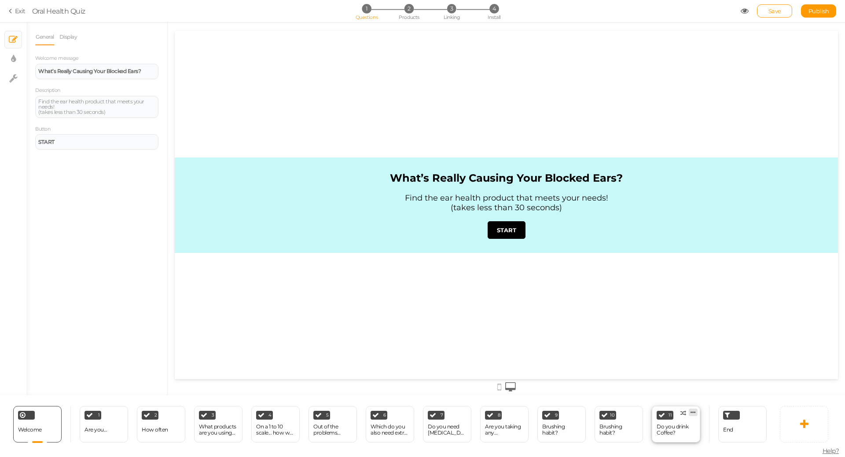
click at [696, 412] on link at bounding box center [693, 412] width 9 height 7
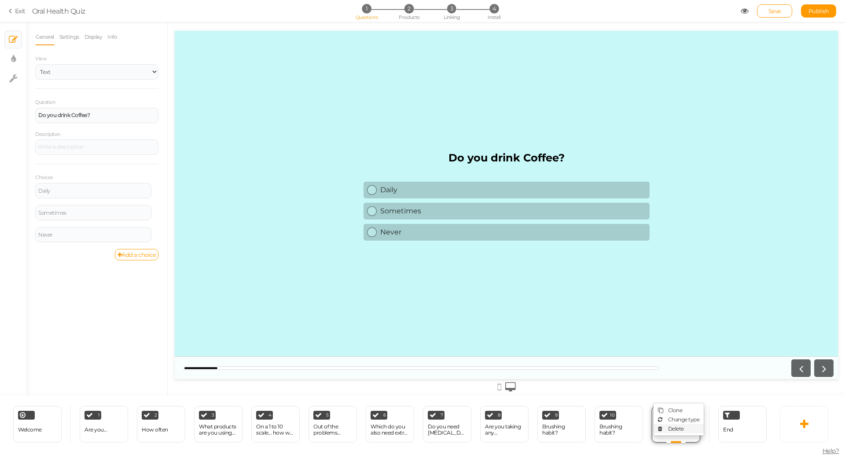
click at [672, 426] on span "Delete" at bounding box center [676, 429] width 16 height 7
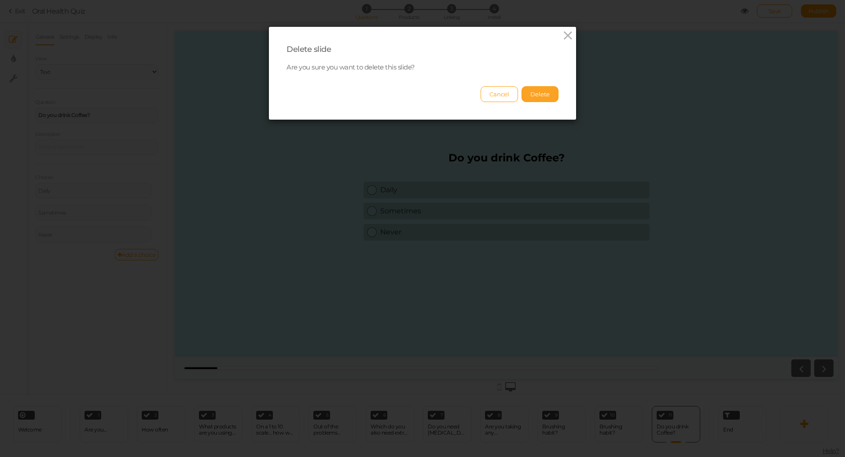
click at [539, 94] on button "Delete" at bounding box center [540, 94] width 37 height 16
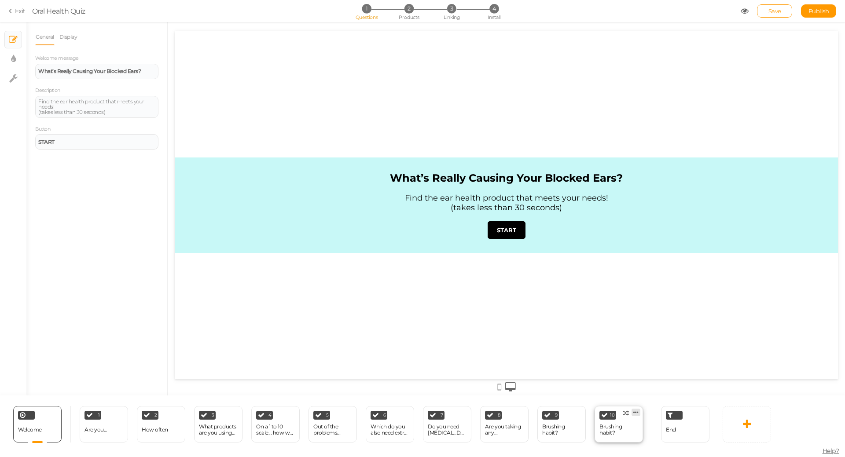
click at [638, 411] on icon at bounding box center [636, 412] width 5 height 7
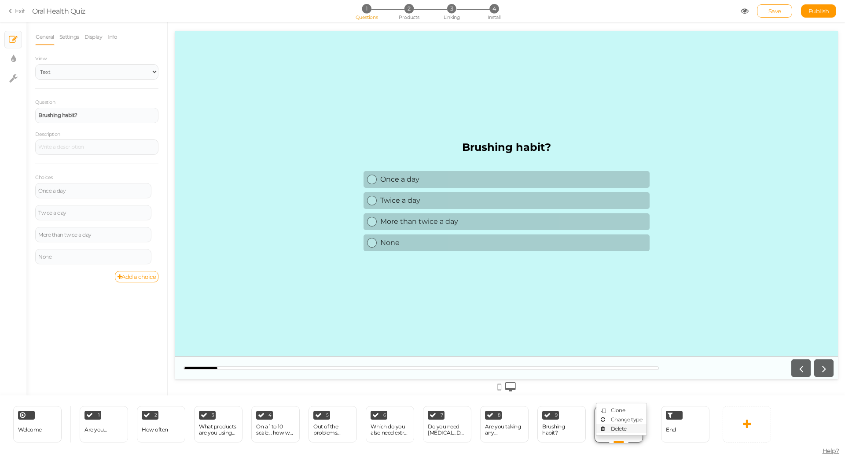
click at [630, 427] on link "Delete" at bounding box center [622, 428] width 50 height 9
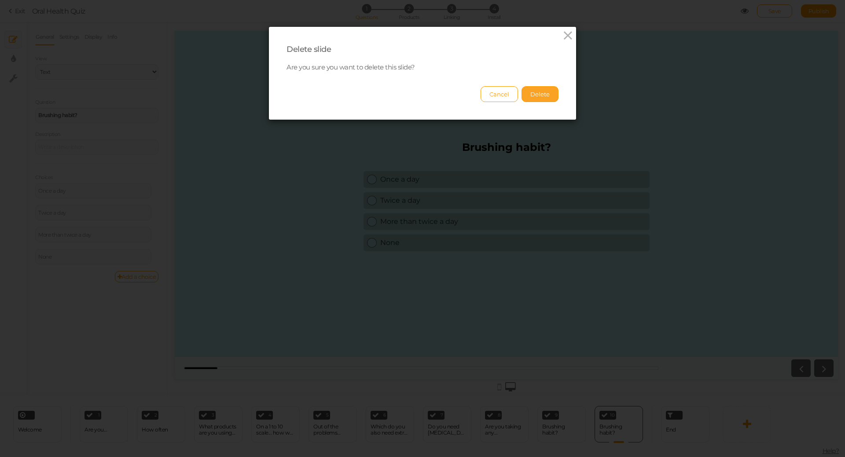
click at [538, 91] on button "Delete" at bounding box center [540, 94] width 37 height 16
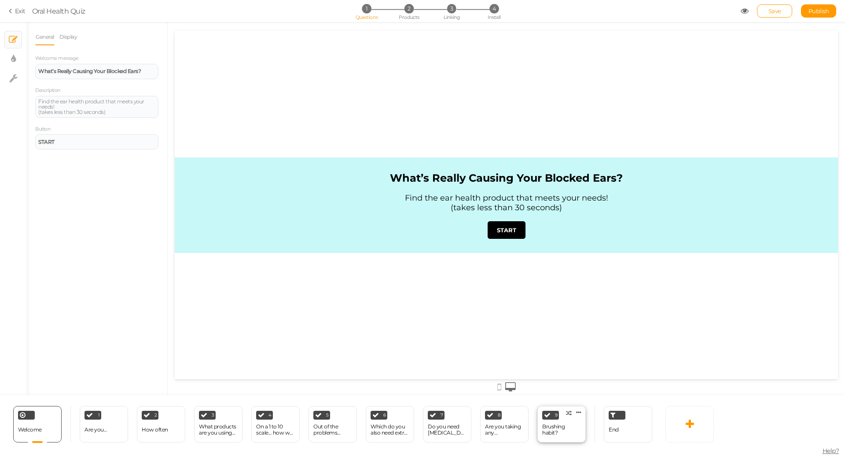
click at [563, 432] on div "Brushing habit?" at bounding box center [561, 430] width 39 height 12
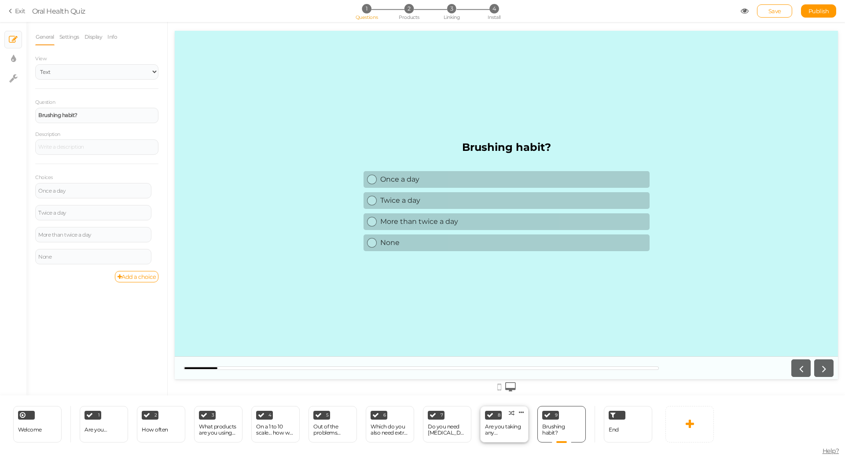
click at [516, 434] on div "Are you taking any medications?" at bounding box center [504, 430] width 39 height 12
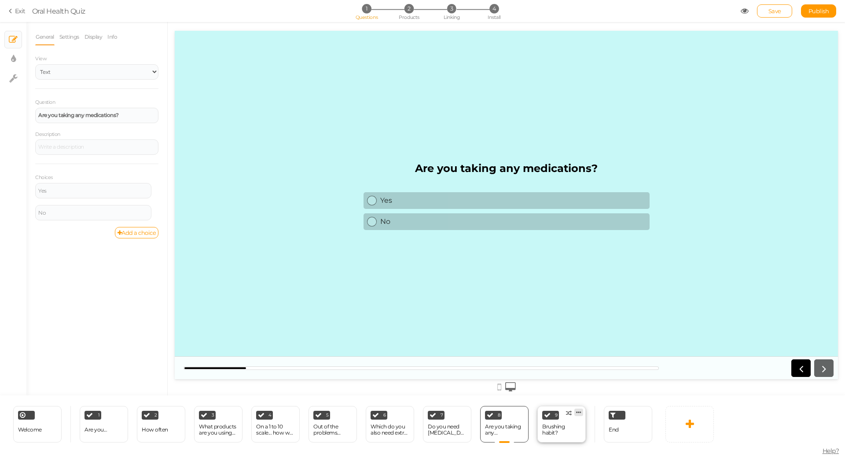
click at [579, 413] on icon at bounding box center [578, 412] width 5 height 7
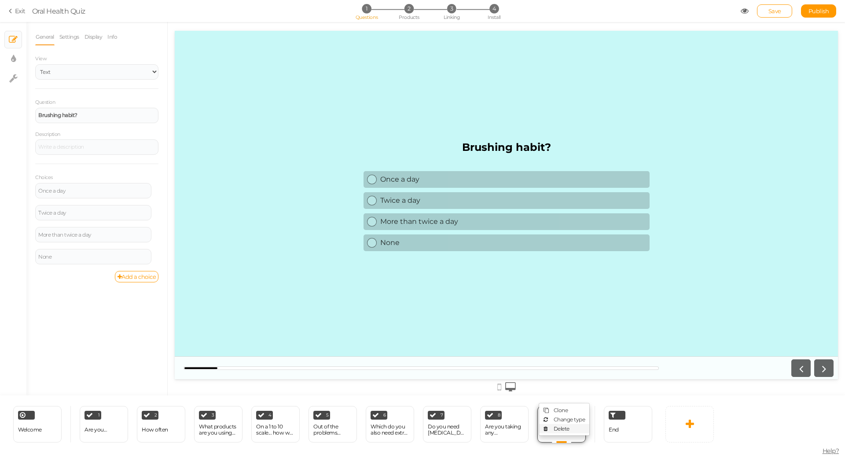
click at [572, 428] on link "Delete" at bounding box center [564, 428] width 50 height 9
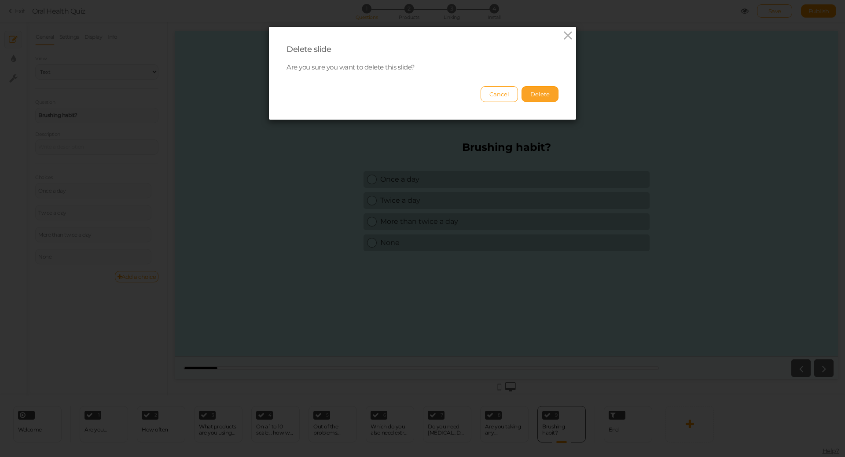
click at [542, 99] on button "Delete" at bounding box center [540, 94] width 37 height 16
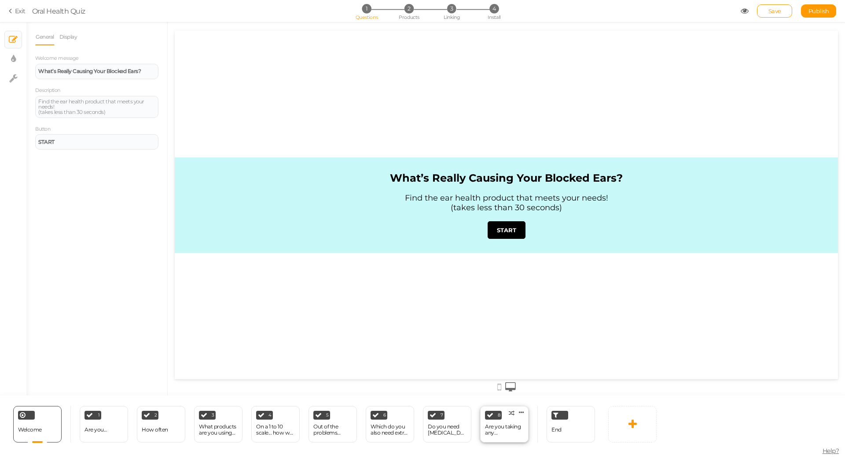
click at [519, 432] on div "Are you taking any medications?" at bounding box center [504, 430] width 39 height 12
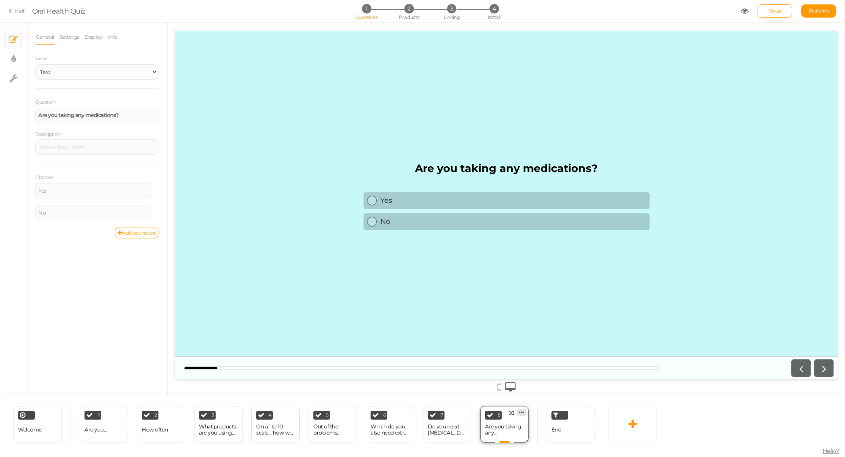
click at [524, 413] on link at bounding box center [521, 412] width 9 height 7
click at [513, 429] on link "Delete" at bounding box center [507, 428] width 50 height 9
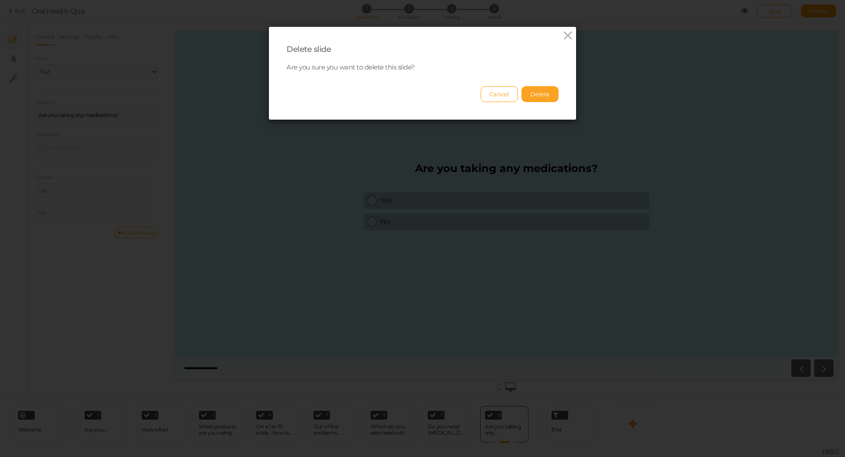
click at [539, 90] on button "Delete" at bounding box center [540, 94] width 37 height 16
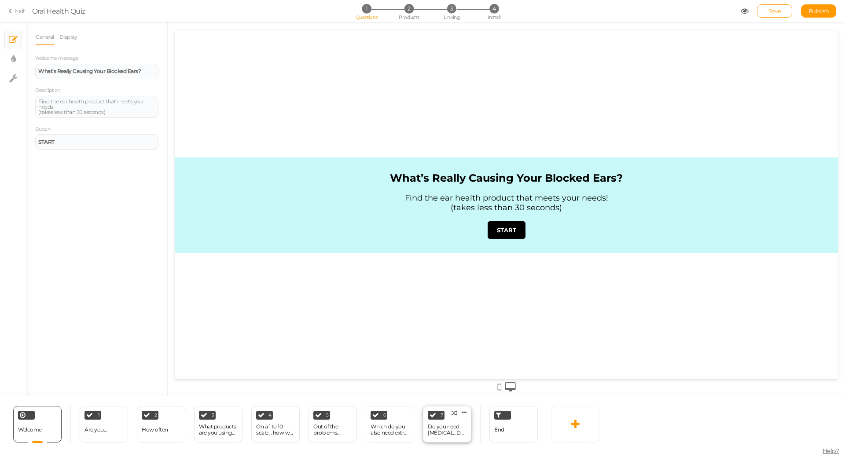
click at [447, 433] on div "Do you need [MEDICAL_DATA] FAST?" at bounding box center [447, 430] width 39 height 12
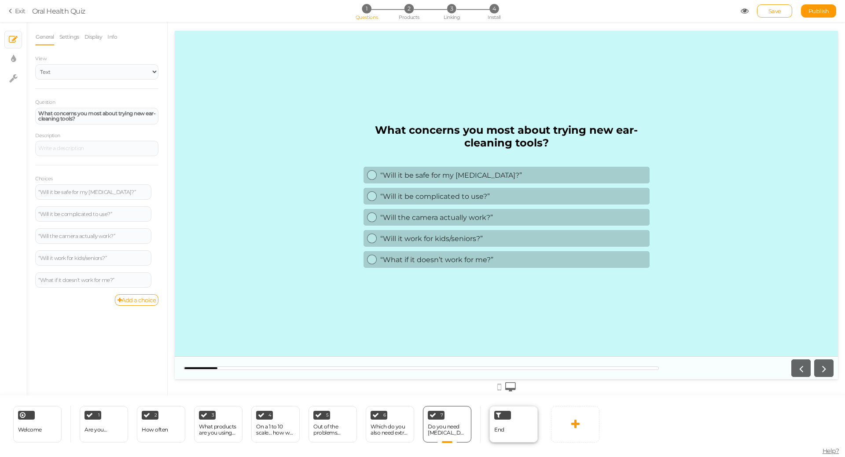
click at [513, 435] on div "End" at bounding box center [514, 424] width 48 height 37
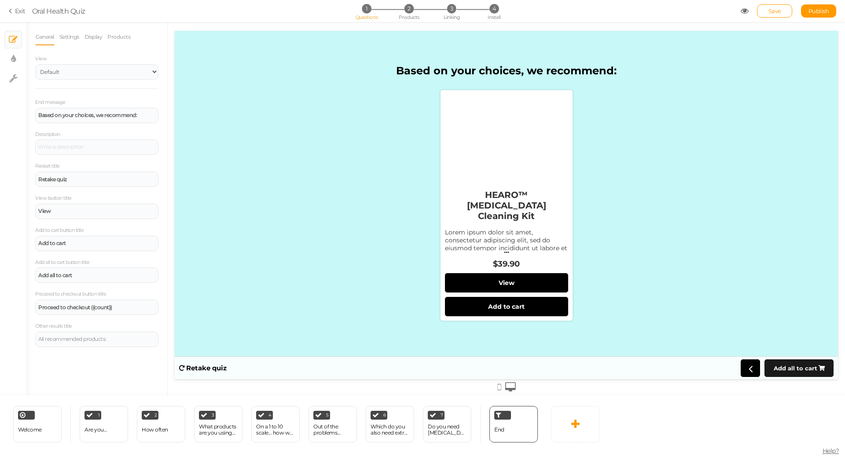
click at [797, 369] on strong "Add all to cart" at bounding box center [796, 368] width 44 height 7
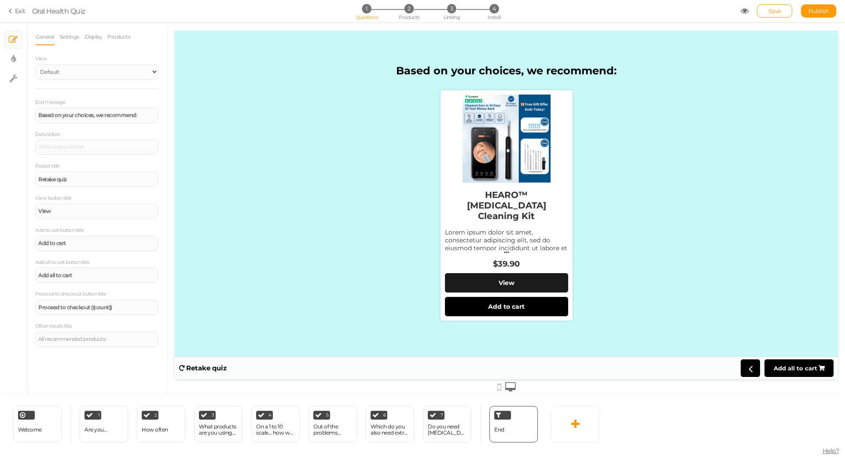
click at [530, 281] on link "View" at bounding box center [506, 282] width 123 height 19
click at [513, 281] on strong "View" at bounding box center [507, 283] width 16 height 8
click at [89, 248] on div "Add to cart" at bounding box center [96, 243] width 123 height 15
click at [70, 37] on link "Settings" at bounding box center [69, 37] width 21 height 17
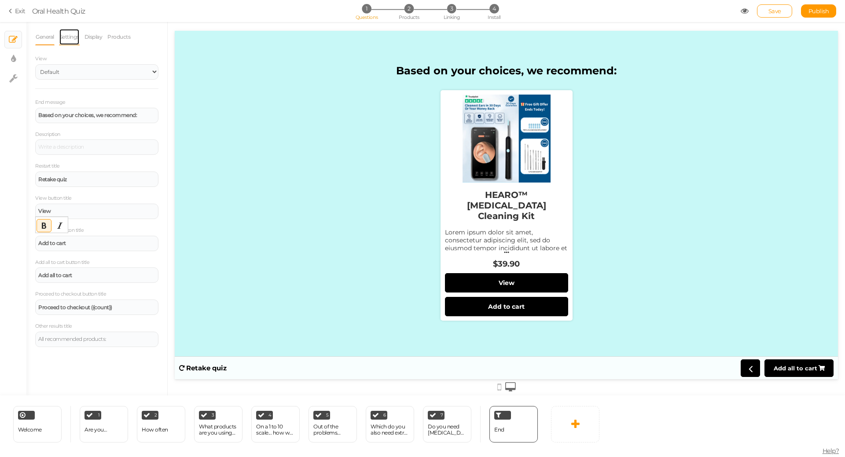
click at [70, 37] on link "Settings" at bounding box center [69, 37] width 21 height 17
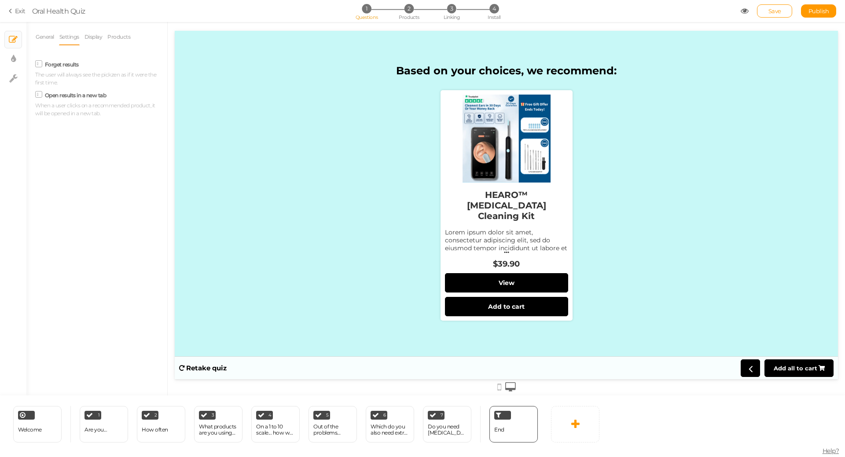
click at [92, 48] on div "General Settings Display Products View Default Top End message Based on your ch…" at bounding box center [96, 75] width 123 height 93
click at [96, 30] on link "Display" at bounding box center [93, 37] width 19 height 17
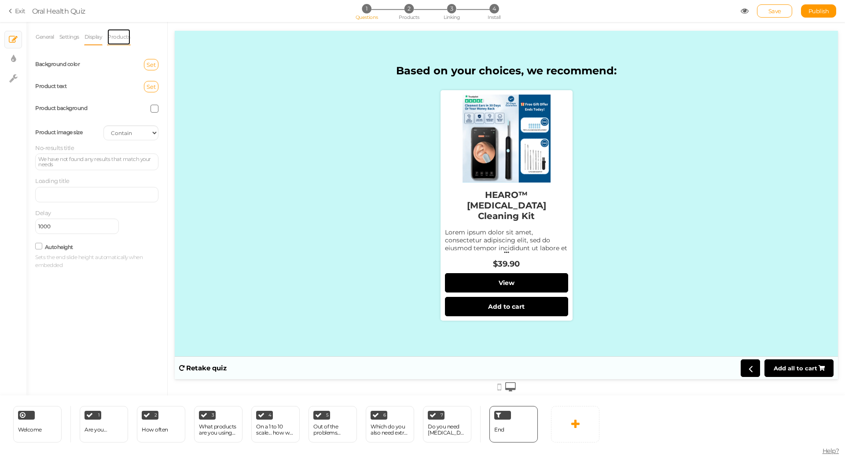
click at [129, 35] on link "Products" at bounding box center [119, 37] width 24 height 17
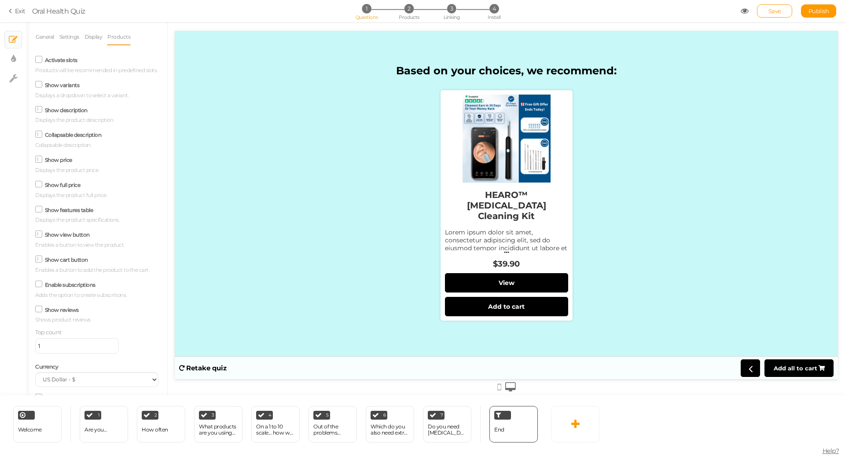
click at [36, 87] on icon at bounding box center [39, 84] width 12 height 4
click at [0, 0] on input "Show variants" at bounding box center [0, 0] width 0 height 0
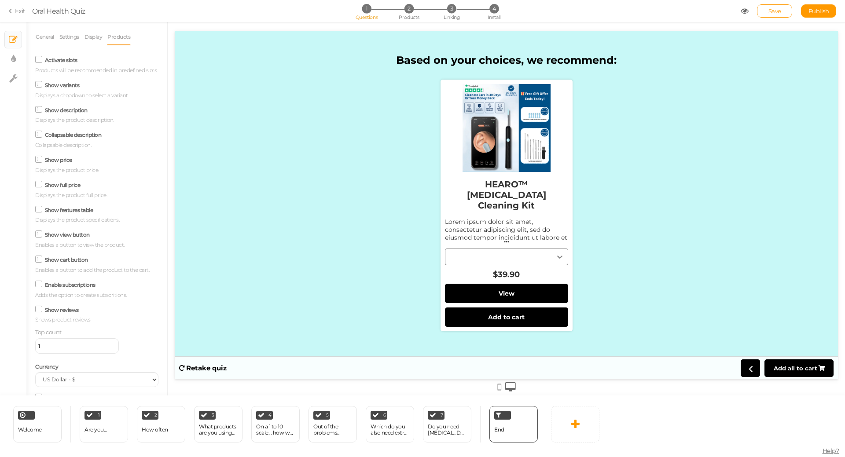
click at [40, 85] on icon at bounding box center [39, 85] width 4 height 0
click at [0, 0] on input "Show variants" at bounding box center [0, 0] width 0 height 0
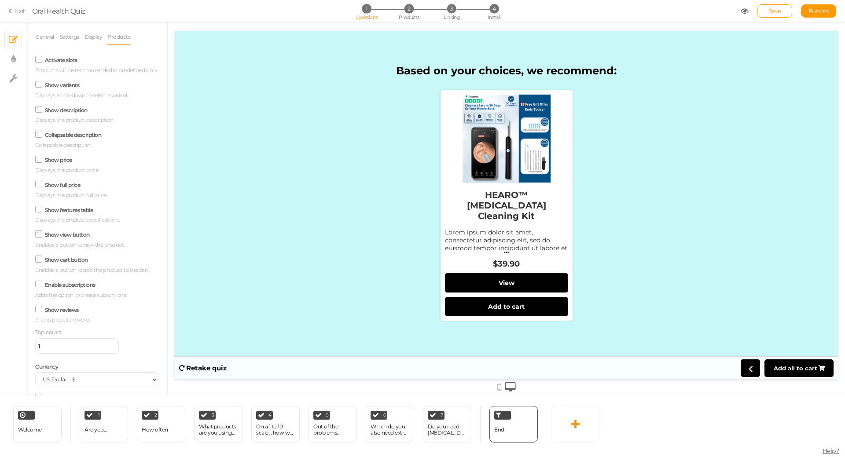
click at [63, 263] on label "Show cart button" at bounding box center [66, 260] width 43 height 7
click at [0, 0] on input "Show cart button" at bounding box center [0, 0] width 0 height 0
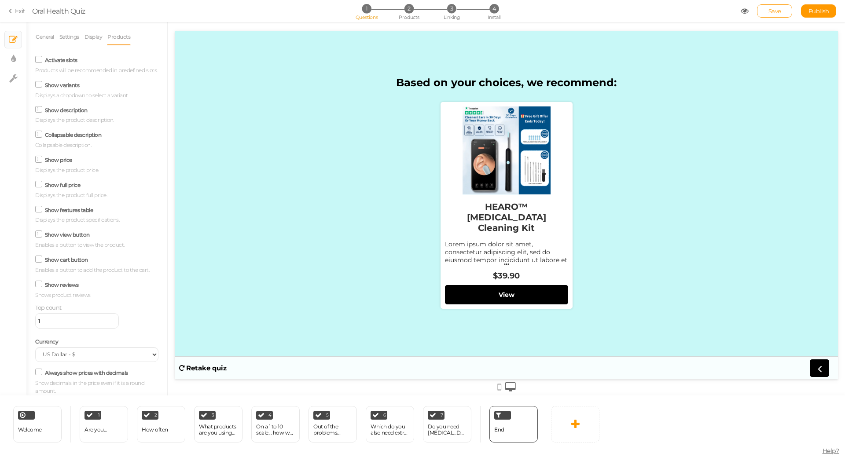
scroll to position [83, 0]
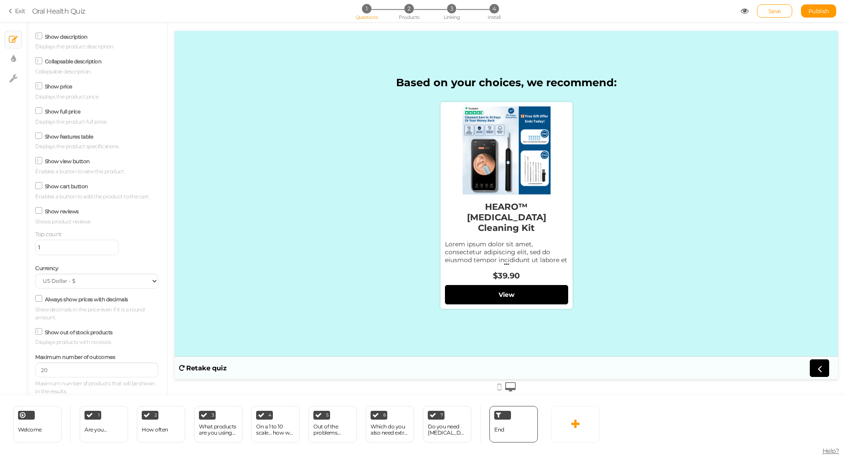
click at [61, 137] on label "Show features table" at bounding box center [69, 136] width 48 height 7
click at [0, 0] on input "Show features table" at bounding box center [0, 0] width 0 height 0
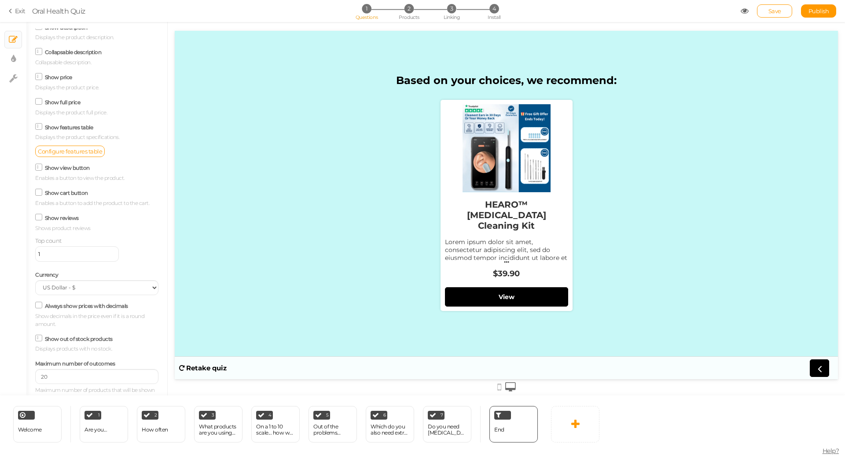
click at [40, 130] on span at bounding box center [38, 126] width 7 height 7
click at [0, 0] on input "Show features table" at bounding box center [0, 0] width 0 height 0
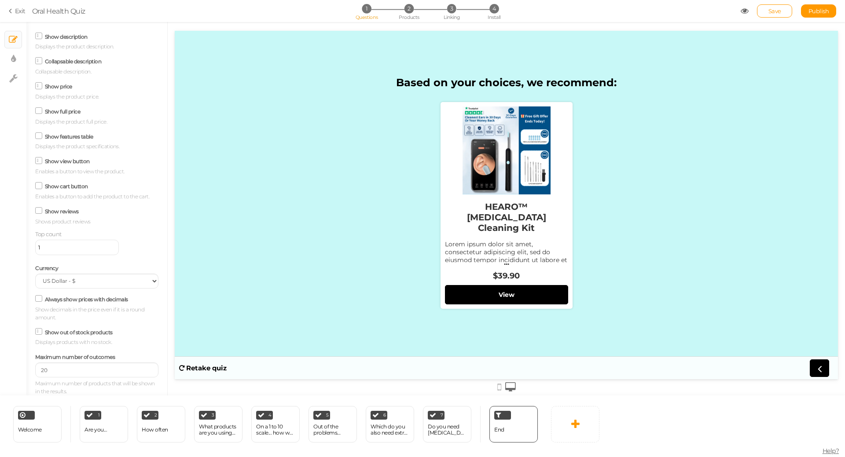
click at [41, 110] on icon at bounding box center [39, 111] width 12 height 4
click at [0, 0] on input "Show full price" at bounding box center [0, 0] width 0 height 0
click at [39, 301] on icon at bounding box center [39, 299] width 12 height 4
click at [0, 0] on input "Always show prices with decimals" at bounding box center [0, 0] width 0 height 0
click at [40, 299] on icon at bounding box center [39, 299] width 4 height 0
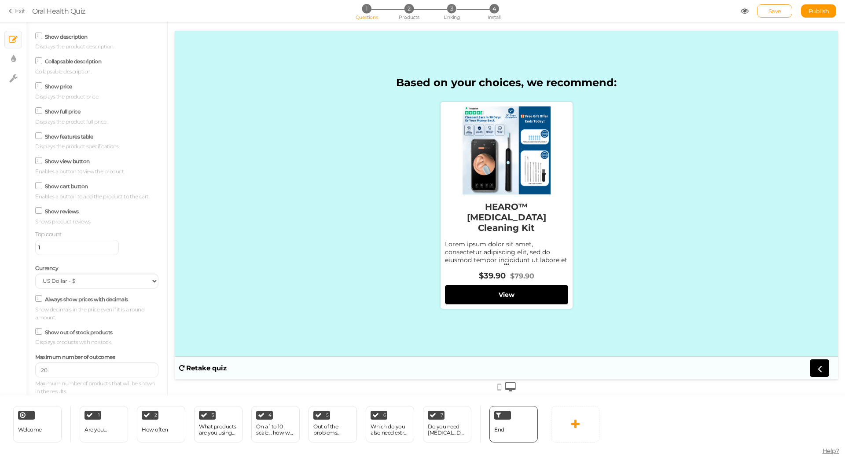
click at [0, 0] on input "Always show prices with decimals" at bounding box center [0, 0] width 0 height 0
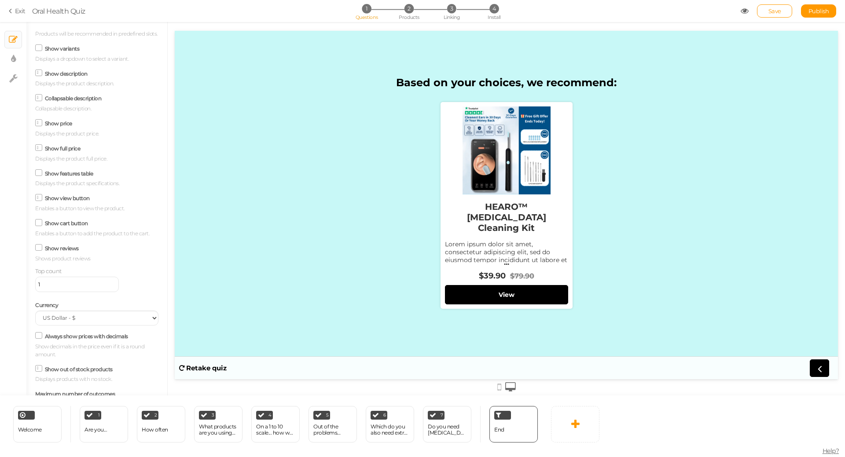
scroll to position [0, 0]
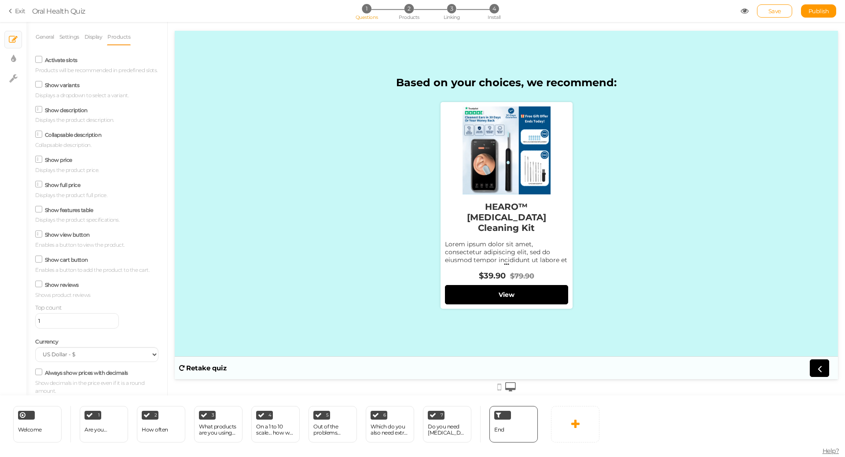
click at [38, 60] on icon at bounding box center [39, 59] width 12 height 4
click at [0, 0] on input "Activate slots" at bounding box center [0, 0] width 0 height 0
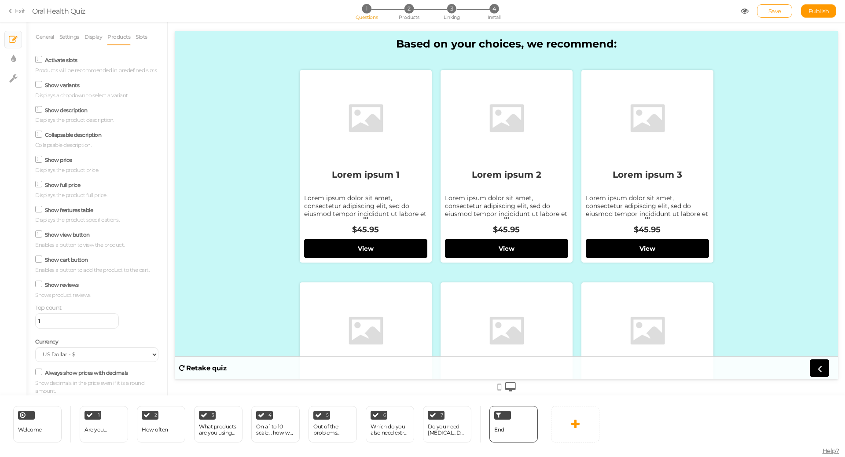
click at [38, 74] on div "Activate slots Products will be recommended in predefined slots." at bounding box center [96, 64] width 123 height 21
click at [37, 59] on icon at bounding box center [39, 59] width 4 height 0
click at [0, 0] on input "Activate slots" at bounding box center [0, 0] width 0 height 0
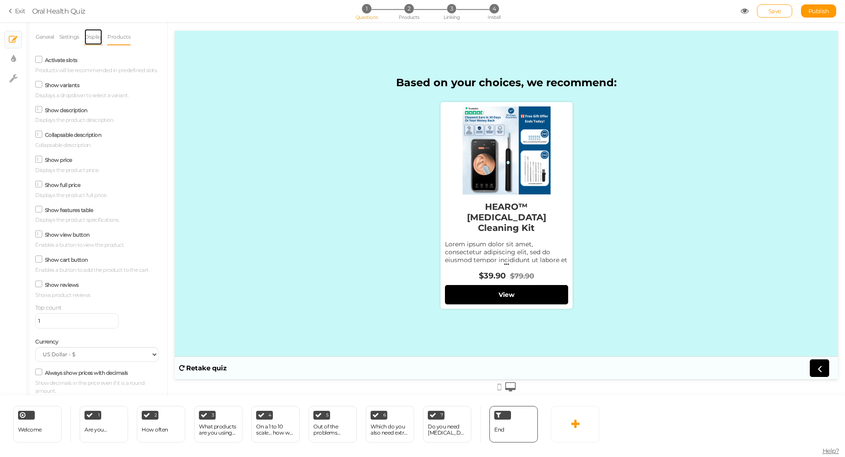
click at [89, 38] on link "Display" at bounding box center [93, 37] width 19 height 17
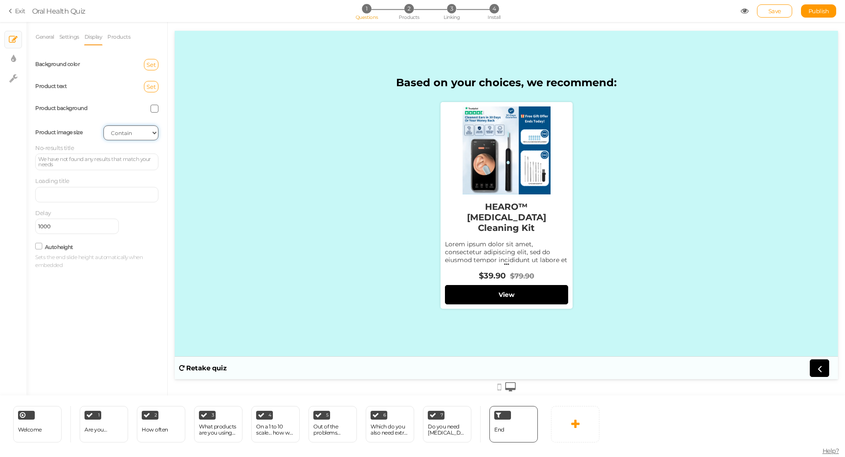
click at [154, 134] on select "Cover Contain Default" at bounding box center [130, 132] width 55 height 15
click at [47, 39] on link "General" at bounding box center [44, 37] width 19 height 17
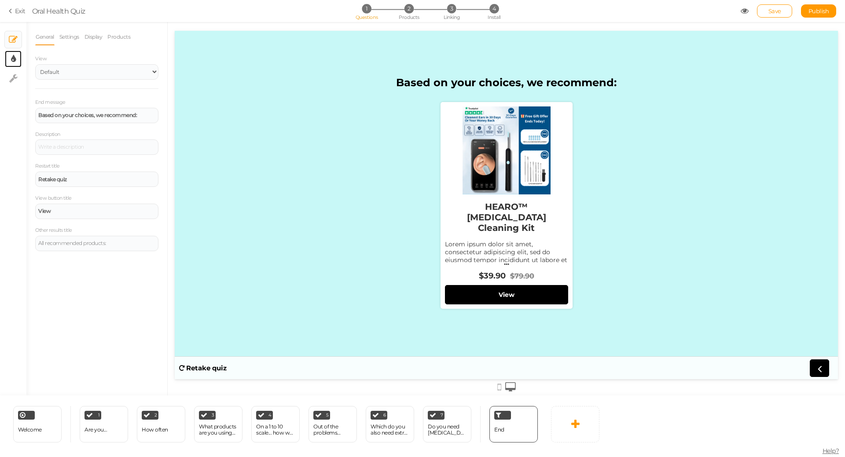
click at [15, 56] on icon at bounding box center [13, 59] width 5 height 9
select select "2"
select select "montserrat"
select select "fade"
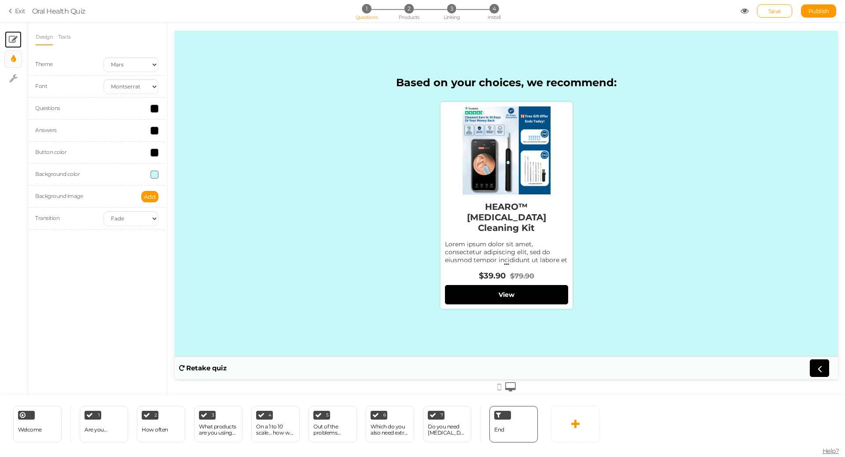
click at [14, 41] on icon at bounding box center [13, 39] width 9 height 9
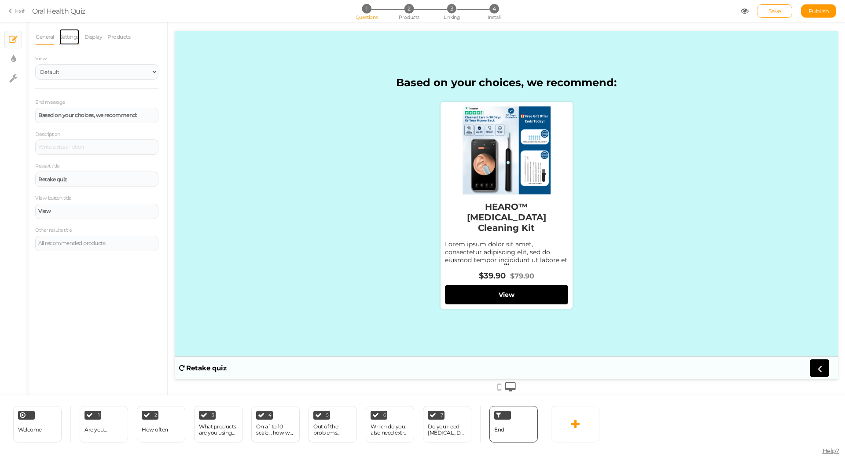
click at [71, 40] on link "Settings" at bounding box center [69, 37] width 21 height 17
click at [93, 38] on link "Display" at bounding box center [93, 37] width 19 height 17
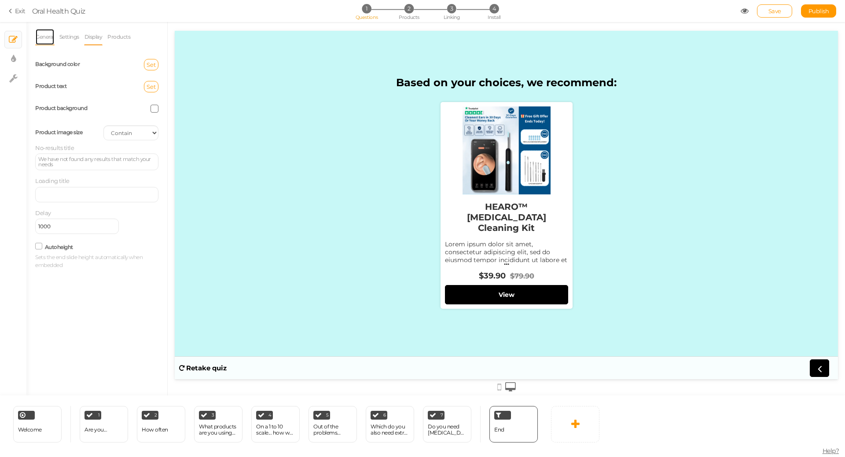
click at [38, 40] on link "General" at bounding box center [44, 37] width 19 height 17
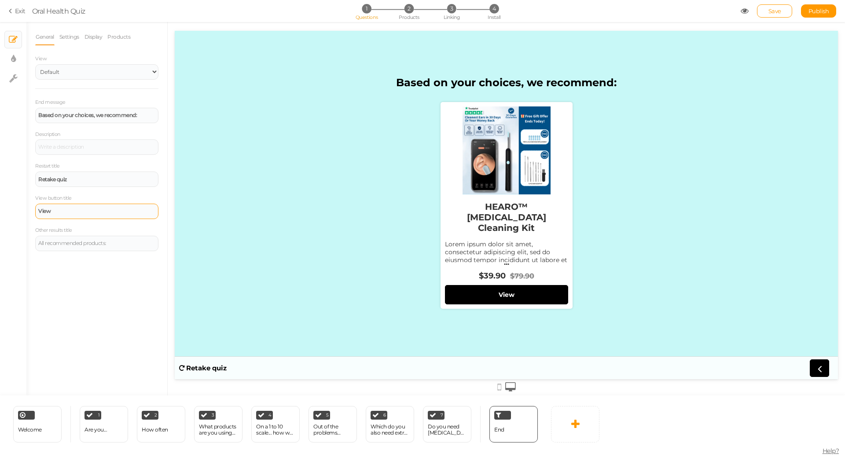
click at [79, 211] on div "View" at bounding box center [96, 211] width 117 height 5
drag, startPoint x: 78, startPoint y: 212, endPoint x: 13, endPoint y: 223, distance: 66.1
click at [13, 223] on div "× Slides × Display settings × Settings General Settings Display Products View D…" at bounding box center [422, 209] width 845 height 374
click at [13, 223] on div "× Slides × Display settings × Settings" at bounding box center [13, 209] width 26 height 374
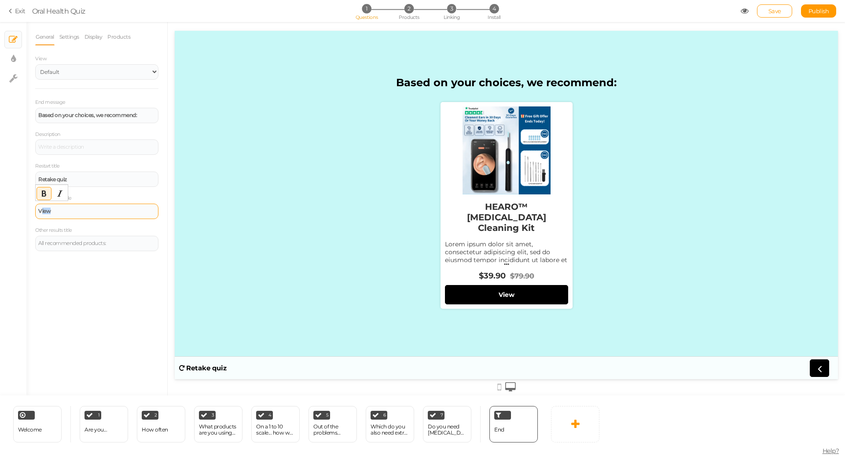
drag, startPoint x: 55, startPoint y: 209, endPoint x: 40, endPoint y: 209, distance: 15.0
click at [40, 209] on div "View" at bounding box center [96, 211] width 117 height 5
click at [60, 214] on div "Check Availability" at bounding box center [96, 211] width 117 height 5
click at [57, 212] on div "Check Availability" at bounding box center [96, 211] width 117 height 5
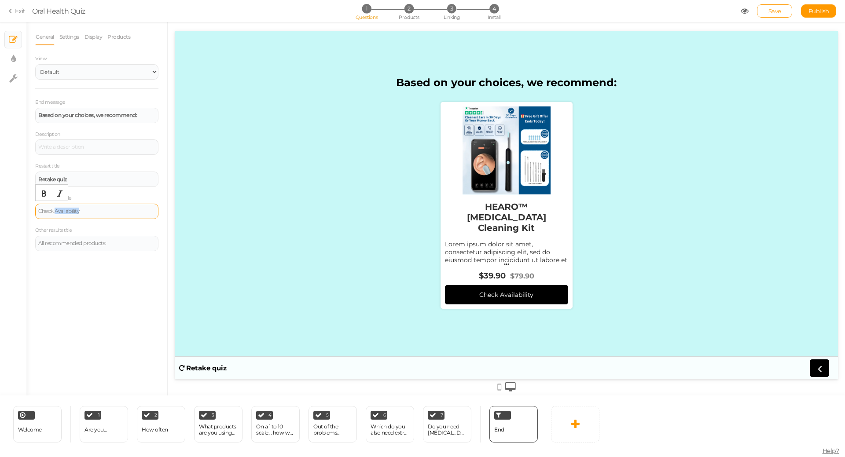
click at [57, 212] on div "Check Availability" at bounding box center [96, 211] width 117 height 5
click at [47, 192] on icon "Bold" at bounding box center [44, 193] width 7 height 7
click at [107, 269] on div "General Settings Display Products View Default Top End message Based on your ch…" at bounding box center [96, 212] width 141 height 367
click at [116, 121] on div "Based on your choices, we recommend:" at bounding box center [96, 115] width 123 height 15
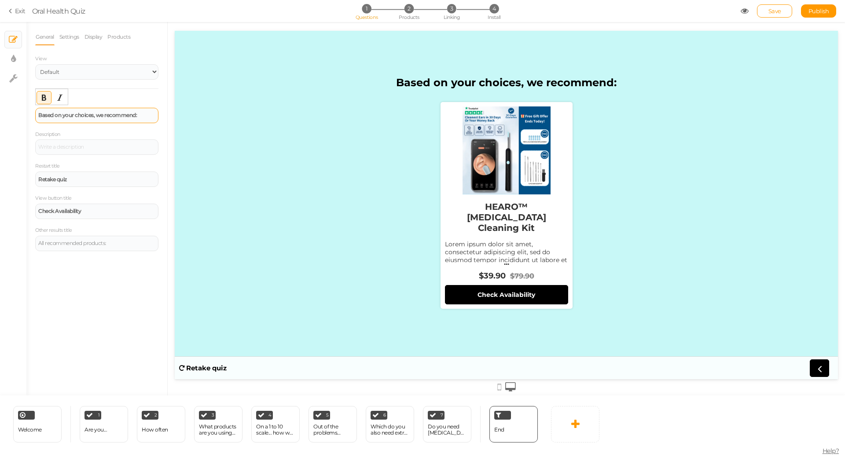
paste div
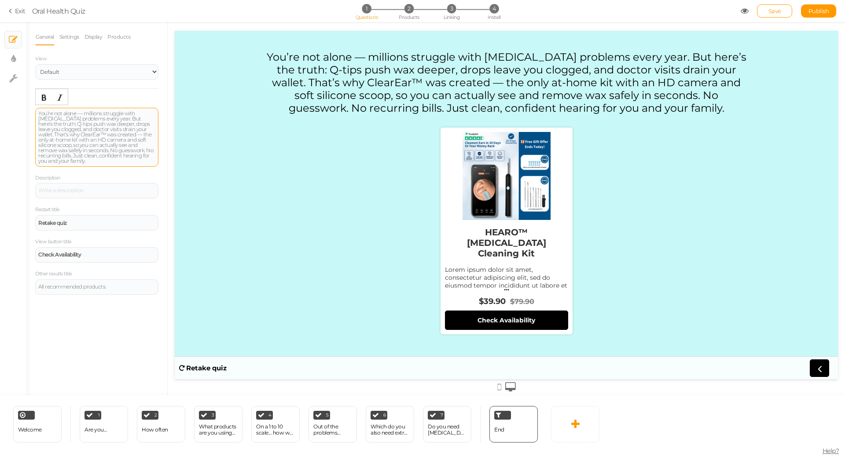
click at [109, 133] on div "You’re not alone — millions struggle with earwax problems every year. But here’…" at bounding box center [96, 137] width 117 height 53
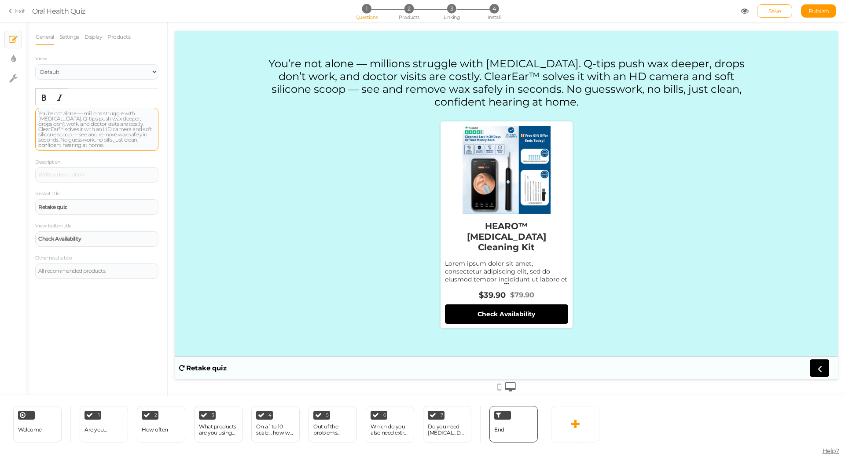
click at [82, 115] on div "You’re not alone — millions struggle with earwax. Q-tips push wax deeper, drops…" at bounding box center [96, 129] width 117 height 37
click at [105, 121] on div "You’re not alone, millions struggle with earwax. Q-tips push wax deeper, drops …" at bounding box center [96, 129] width 117 height 37
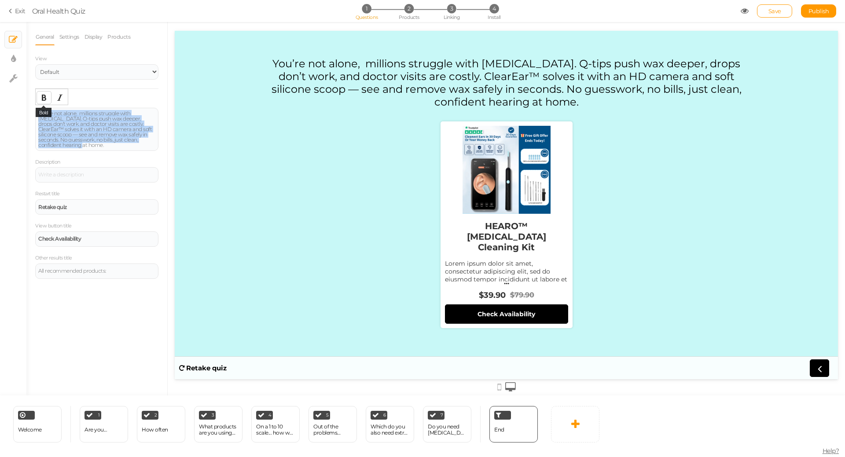
click at [46, 94] on icon "Bold" at bounding box center [44, 97] width 7 height 7
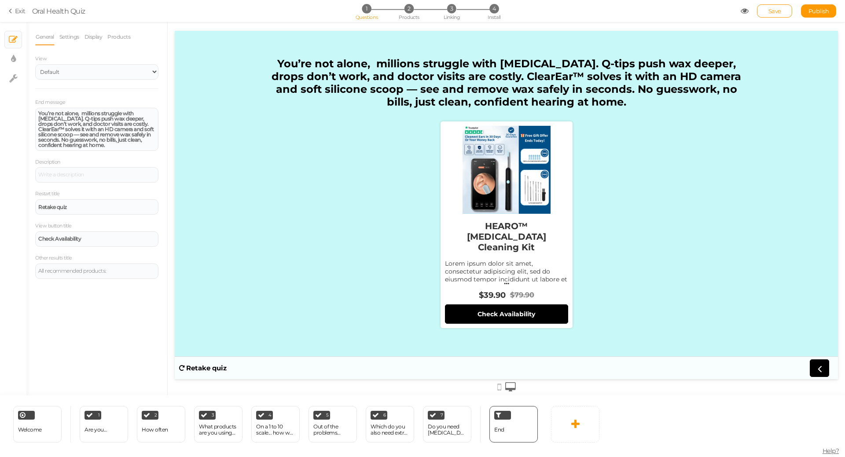
drag, startPoint x: 467, startPoint y: 232, endPoint x: 516, endPoint y: 233, distance: 49.8
click at [516, 233] on div "HEARO™ [MEDICAL_DATA] Cleaning Kit" at bounding box center [506, 237] width 123 height 46
click at [121, 133] on strong "You’re not alone, millions struggle with earwax. Q-tips push wax deeper, drops …" at bounding box center [95, 129] width 115 height 38
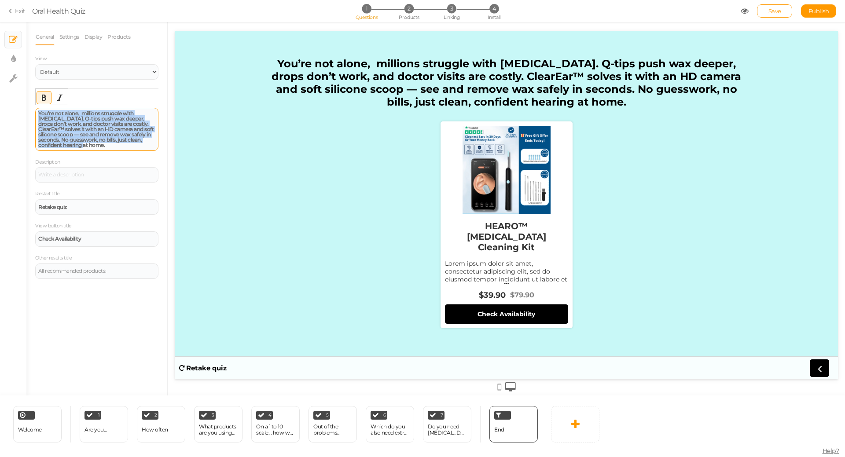
click at [114, 124] on strong "You’re not alone, millions struggle with earwax. Q-tips push wax deeper, drops …" at bounding box center [95, 129] width 115 height 38
click at [115, 124] on strong "You’re not alone, millions struggle with earwax. Q-tips push wax deeper, drops …" at bounding box center [95, 129] width 115 height 38
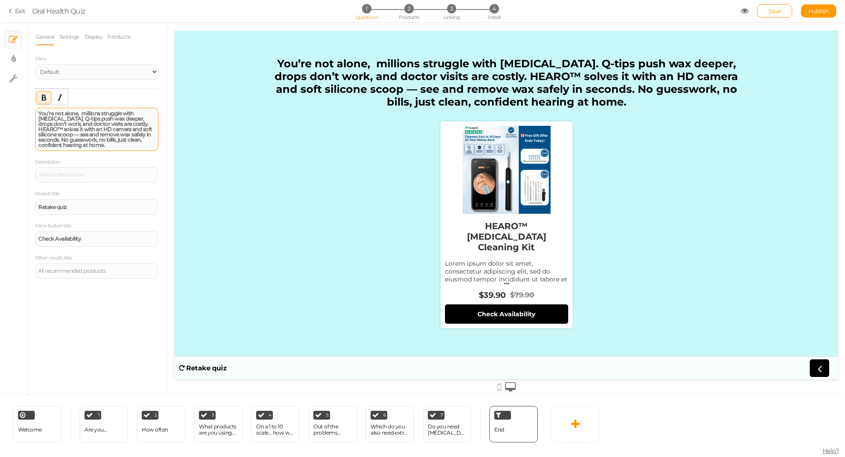
click at [137, 129] on strong "You’re not alone, millions struggle with earwax. Q-tips push wax deeper, drops …" at bounding box center [95, 129] width 114 height 38
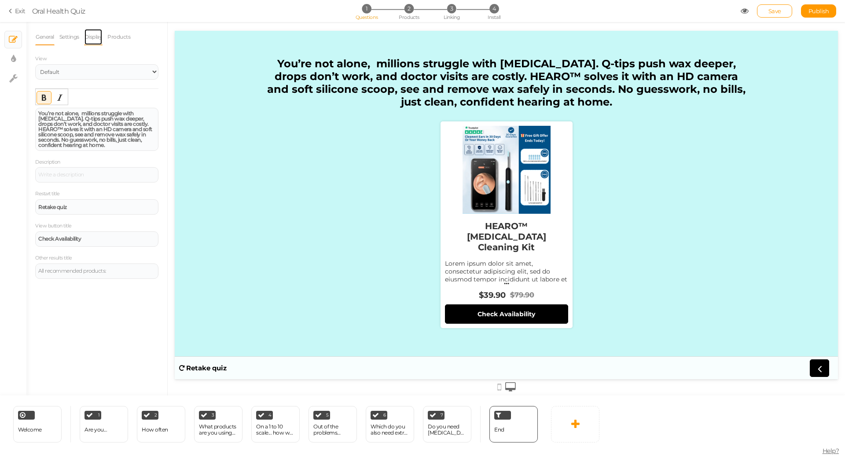
click at [91, 37] on link "Display" at bounding box center [93, 37] width 19 height 17
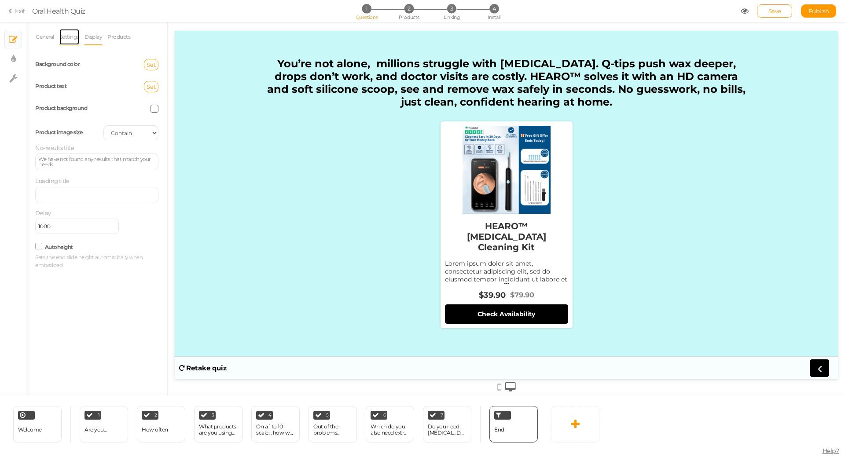
click at [66, 33] on link "Settings" at bounding box center [69, 37] width 21 height 17
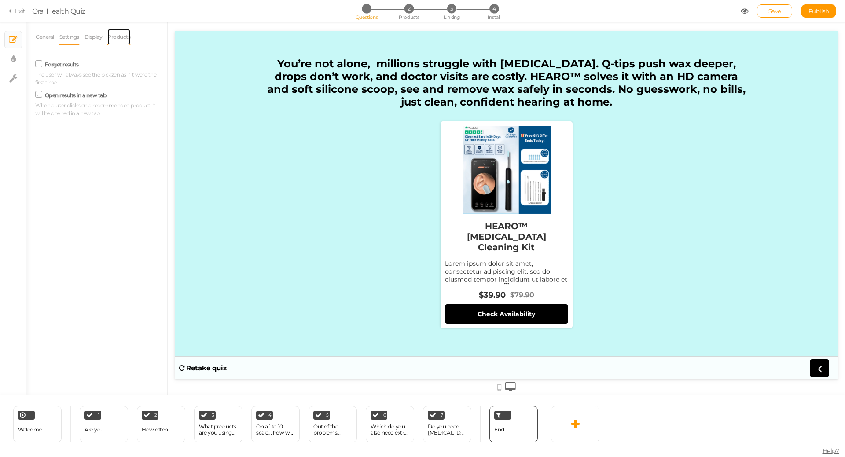
click at [108, 38] on link "Products" at bounding box center [119, 37] width 24 height 17
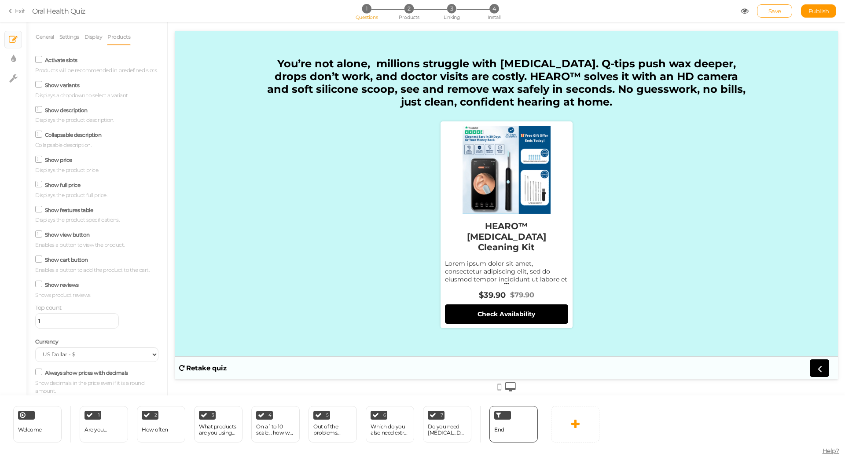
click at [39, 109] on icon at bounding box center [39, 109] width 4 height 0
click at [0, 0] on input "Show description" at bounding box center [0, 0] width 0 height 0
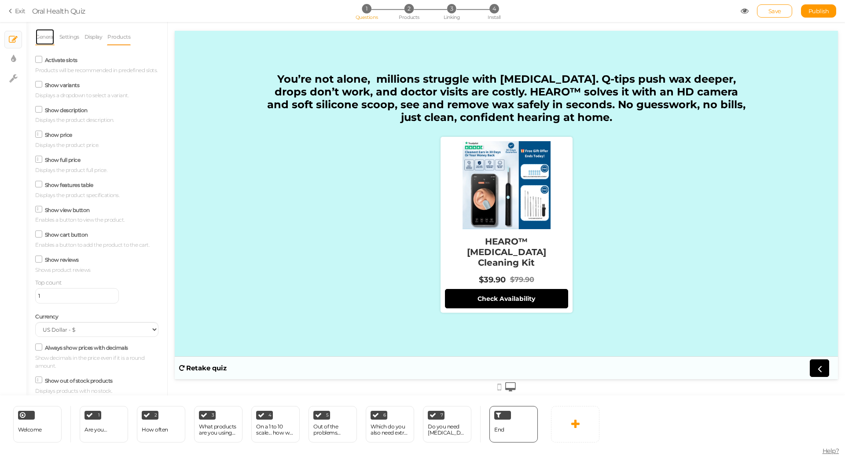
click at [49, 37] on link "General" at bounding box center [44, 37] width 19 height 17
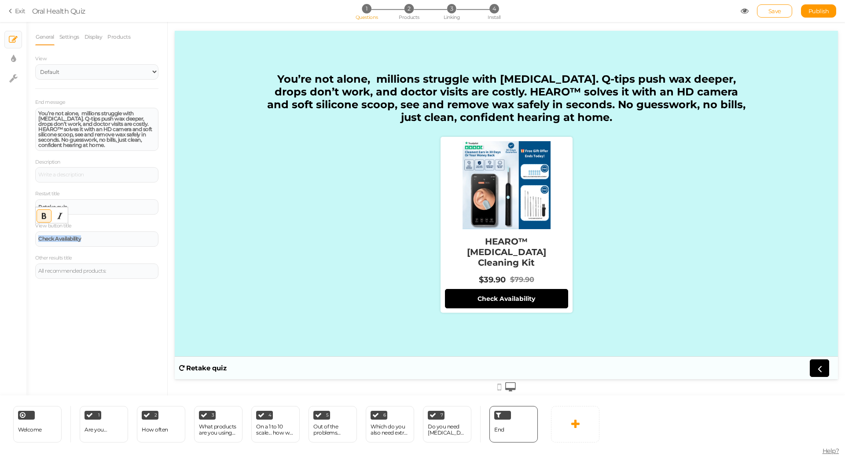
drag, startPoint x: 89, startPoint y: 234, endPoint x: 20, endPoint y: 245, distance: 70.1
click at [21, 246] on div "× Slides × Display settings × Settings General Settings Display Products View D…" at bounding box center [422, 209] width 845 height 374
click at [115, 35] on link "Products" at bounding box center [119, 37] width 24 height 17
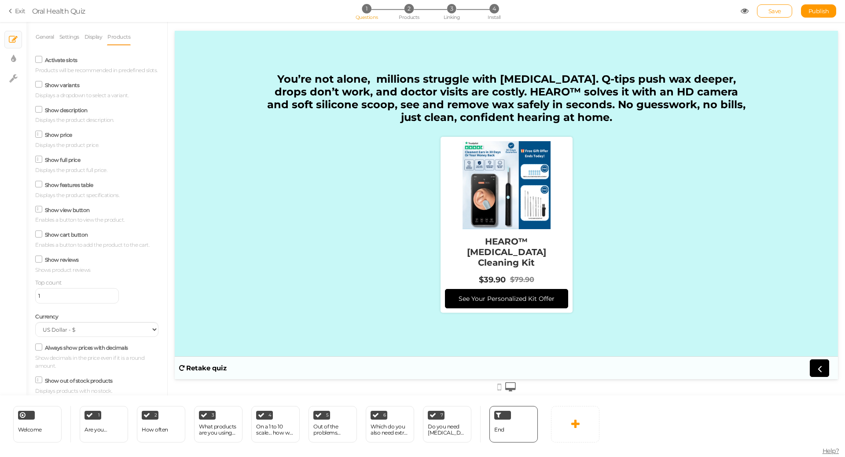
click at [55, 138] on label "Show price" at bounding box center [58, 135] width 27 height 7
click at [0, 0] on input "Show price" at bounding box center [0, 0] width 0 height 0
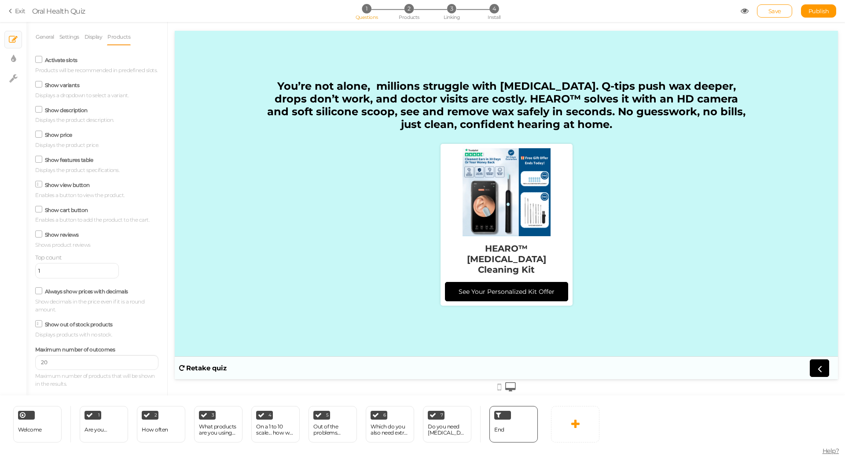
click at [47, 46] on div "General Settings Display Products View Default Top End message You’re not alone…" at bounding box center [96, 209] width 123 height 360
click at [44, 41] on link "General" at bounding box center [44, 37] width 19 height 17
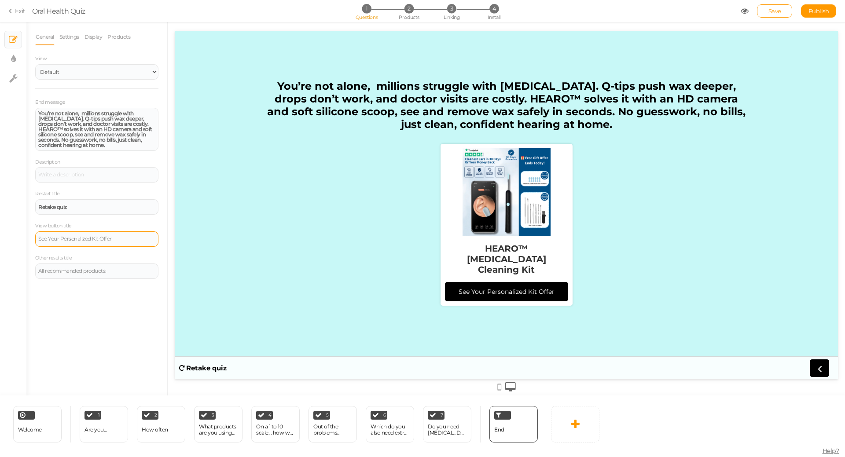
click at [77, 236] on div "See Your Personalized Kit Offer" at bounding box center [96, 238] width 117 height 5
click at [47, 216] on icon "Bold" at bounding box center [44, 216] width 7 height 7
click at [98, 269] on div "All recommended products:" at bounding box center [96, 271] width 117 height 5
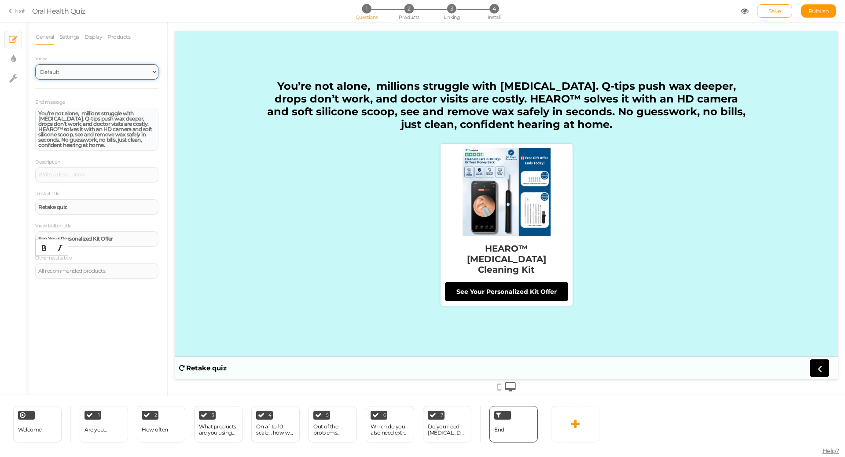
click at [93, 70] on select "Default Top" at bounding box center [96, 71] width 123 height 15
click at [35, 64] on select "Default Top" at bounding box center [96, 71] width 123 height 15
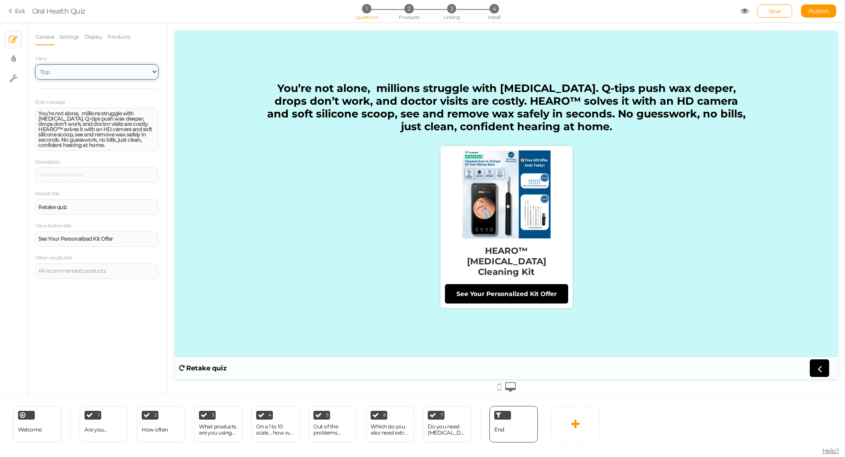
click at [87, 71] on select "Default Top" at bounding box center [96, 71] width 123 height 15
select select "1"
click at [35, 64] on select "Default Top" at bounding box center [96, 71] width 123 height 15
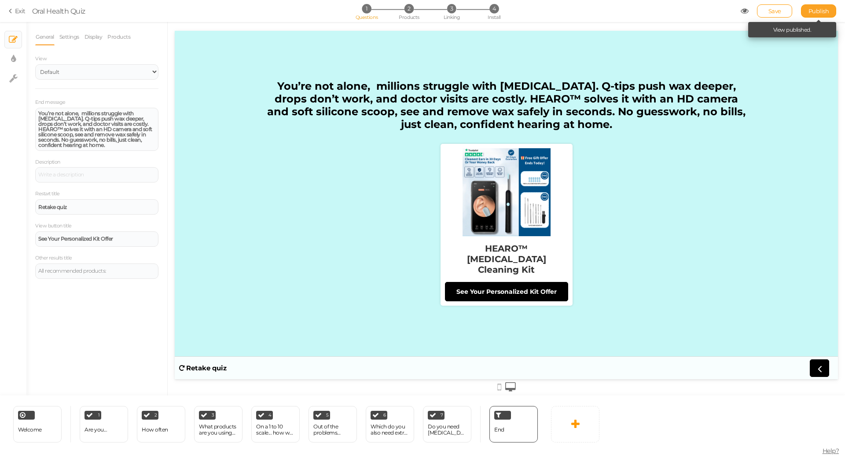
click at [804, 13] on link "Publish" at bounding box center [818, 10] width 35 height 13
click at [461, 5] on span "×" at bounding box center [460, 8] width 6 height 13
click at [415, 11] on li "2 Products" at bounding box center [409, 8] width 41 height 9
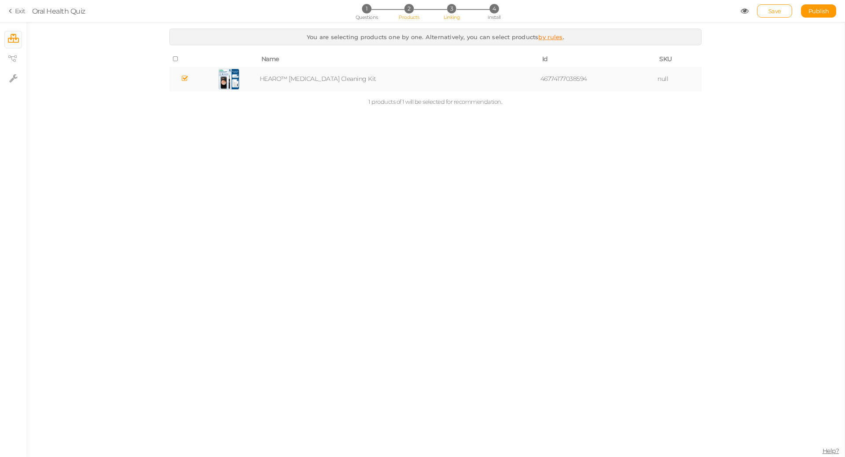
click at [455, 9] on span "3" at bounding box center [451, 8] width 9 height 9
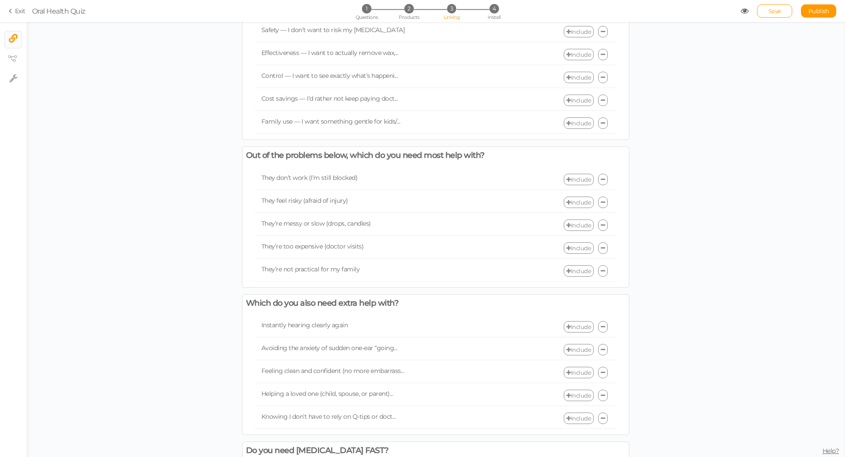
scroll to position [615, 0]
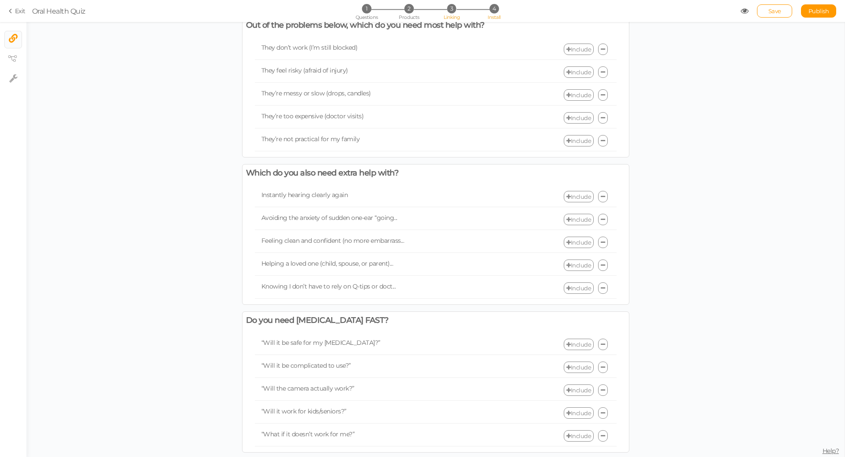
click at [498, 10] on span "4" at bounding box center [494, 8] width 9 height 9
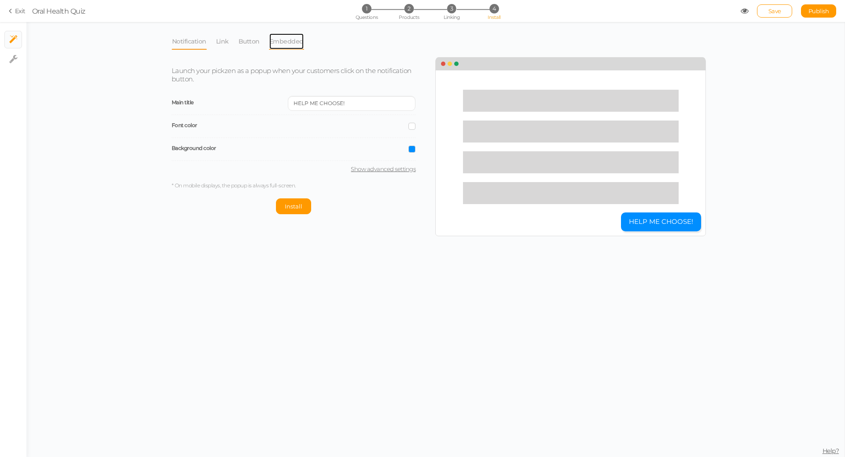
click at [287, 40] on link "Embedded" at bounding box center [286, 41] width 35 height 17
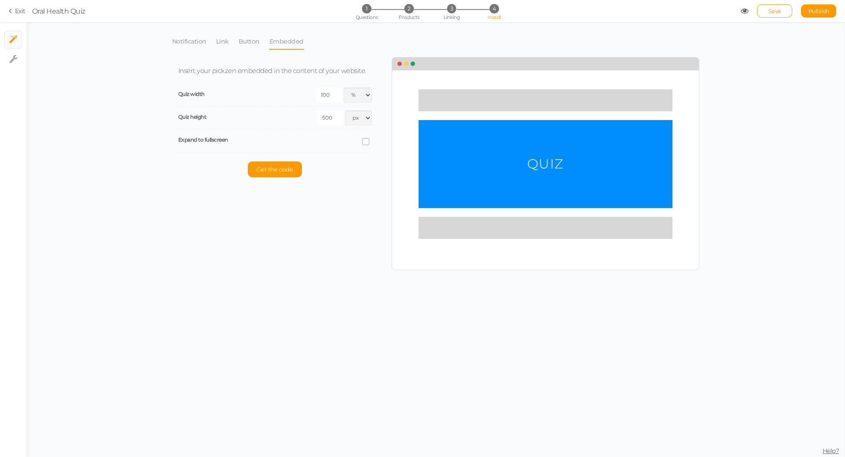
click at [366, 140] on icon at bounding box center [366, 142] width 12 height 4
click at [0, 0] on input "checkbox" at bounding box center [0, 0] width 0 height 0
select select "dark"
click at [365, 142] on icon at bounding box center [366, 142] width 4 height 0
click at [0, 0] on input "checkbox" at bounding box center [0, 0] width 0 height 0
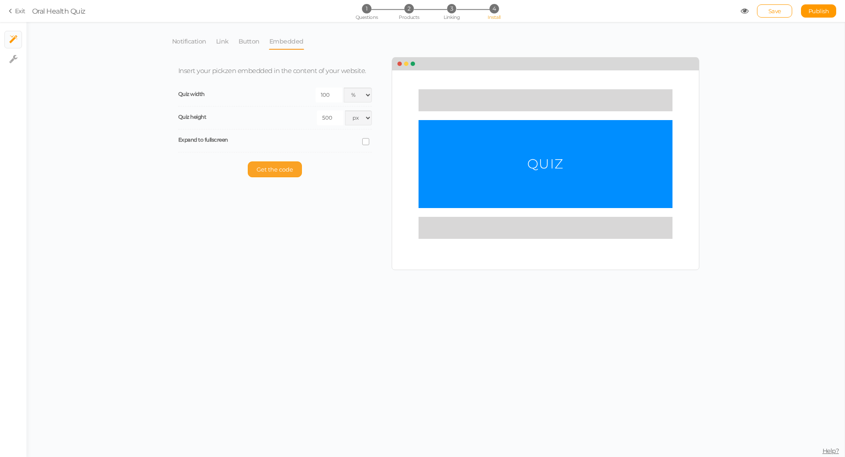
click at [290, 172] on span "Get the code" at bounding box center [275, 169] width 37 height 7
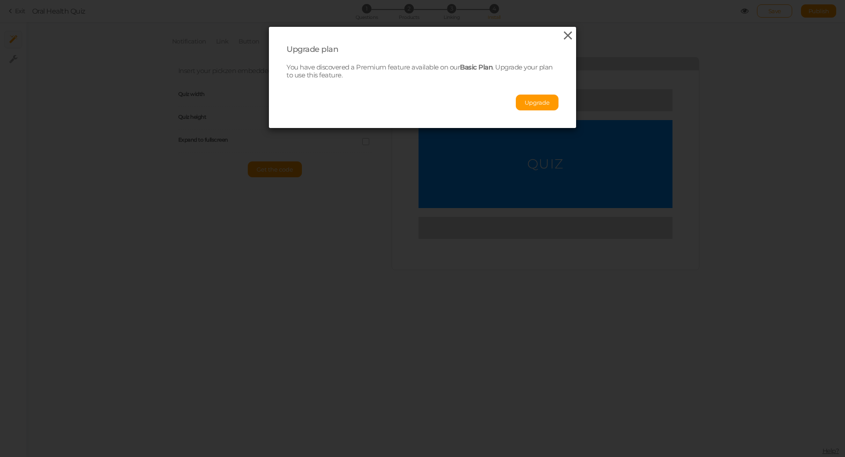
click at [565, 33] on icon at bounding box center [568, 35] width 13 height 13
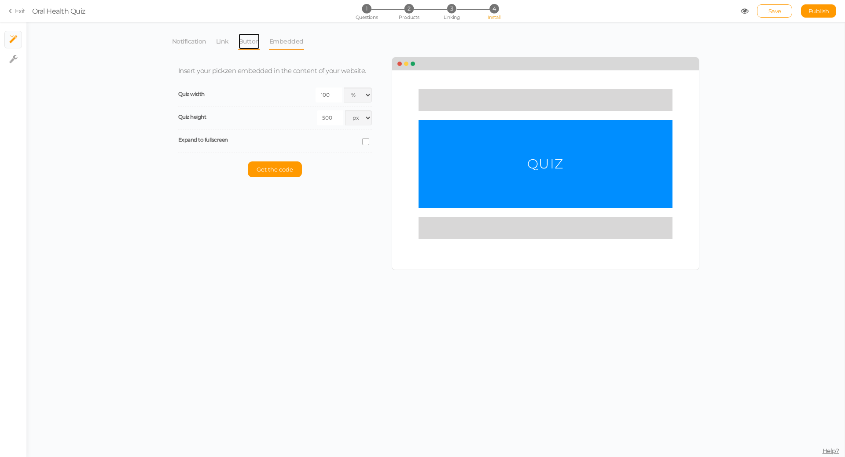
click at [240, 41] on link "Button" at bounding box center [249, 41] width 22 height 17
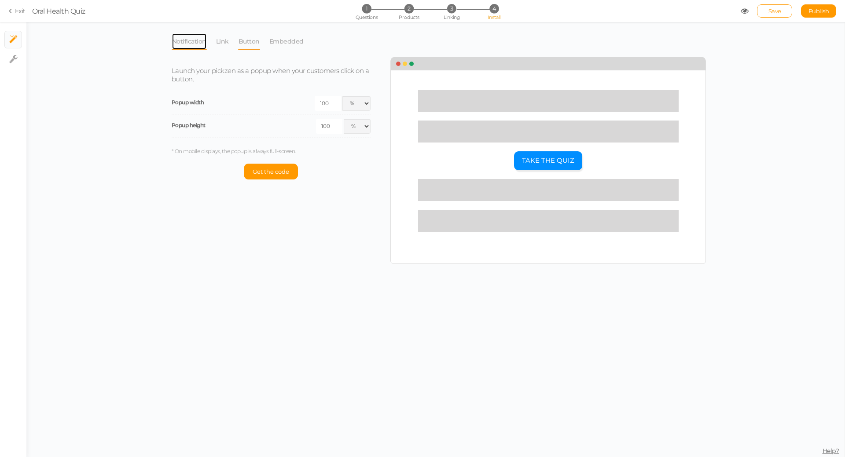
click at [193, 49] on link "Notification" at bounding box center [189, 41] width 35 height 17
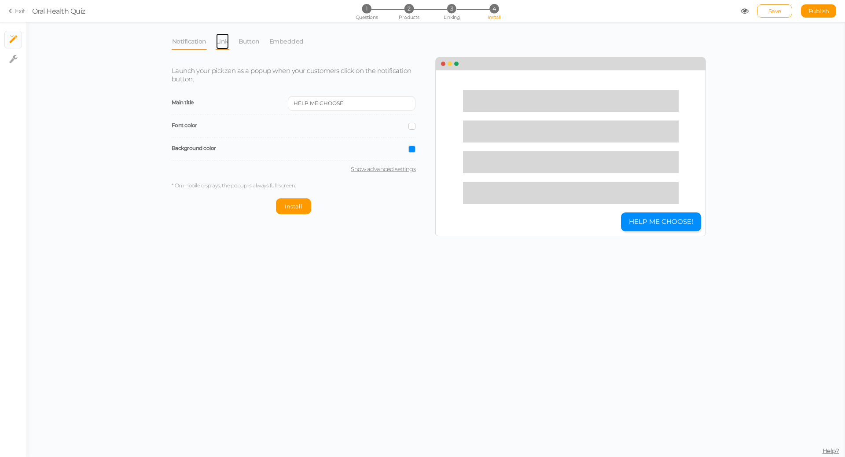
click at [220, 41] on link "Link" at bounding box center [223, 41] width 14 height 17
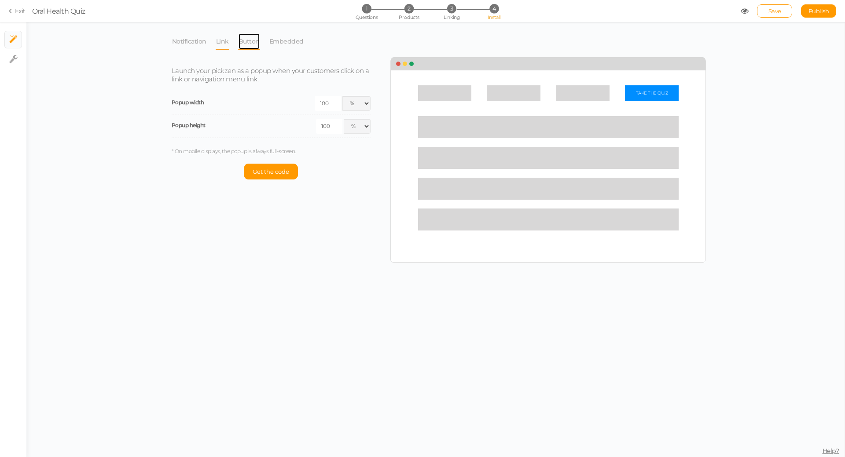
click at [254, 38] on link "Button" at bounding box center [249, 41] width 22 height 17
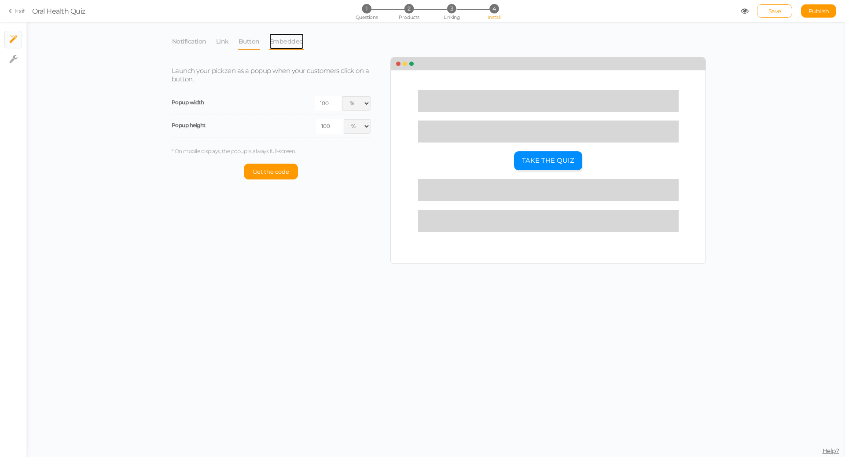
click at [284, 37] on link "Embedded" at bounding box center [286, 41] width 35 height 17
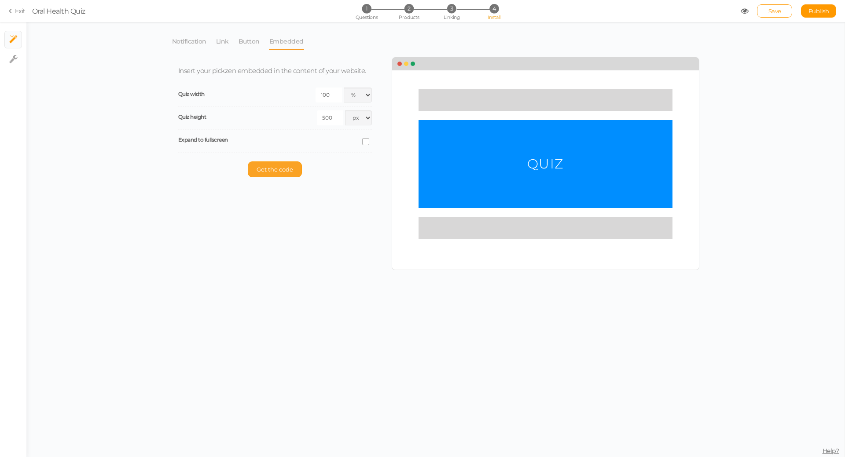
click at [276, 172] on span "Get the code" at bounding box center [275, 169] width 37 height 7
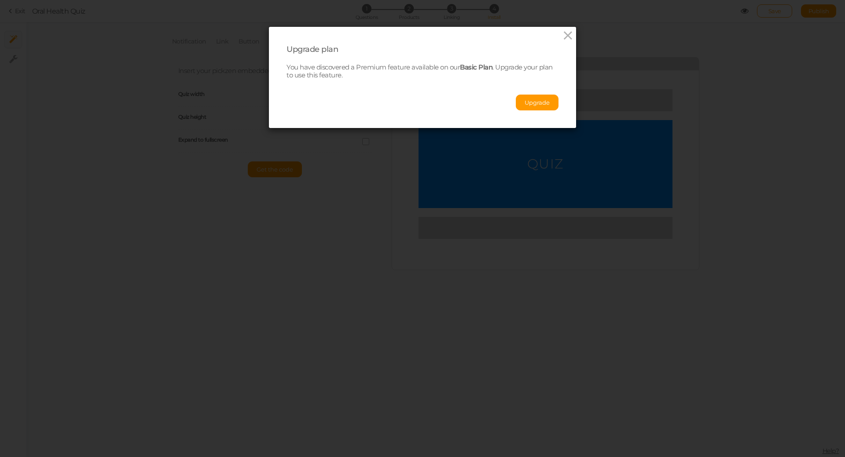
click at [529, 103] on button "Upgrade" at bounding box center [537, 103] width 43 height 16
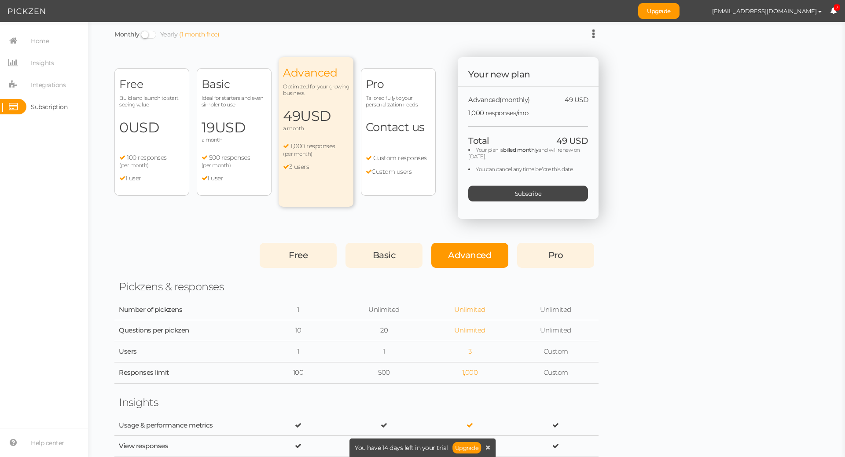
click at [246, 139] on span "a month" at bounding box center [234, 139] width 65 height 7
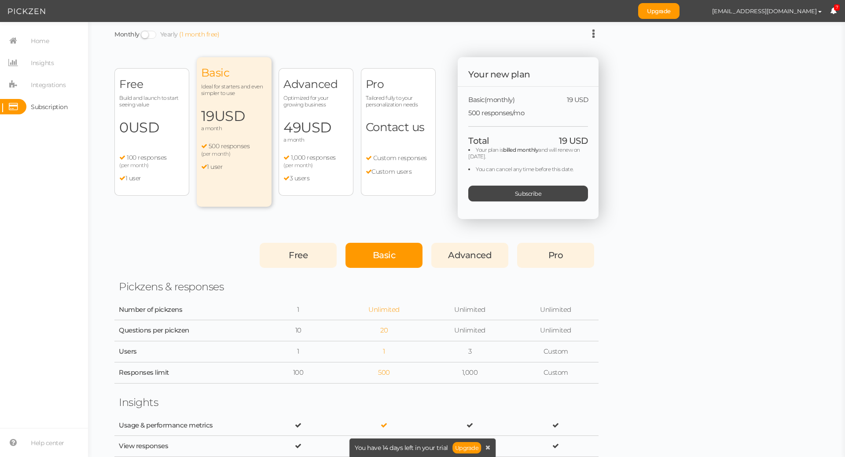
click at [151, 36] on span at bounding box center [148, 35] width 15 height 8
click at [0, 0] on input "Monthly Yearly (1 month free)" at bounding box center [0, 0] width 0 height 0
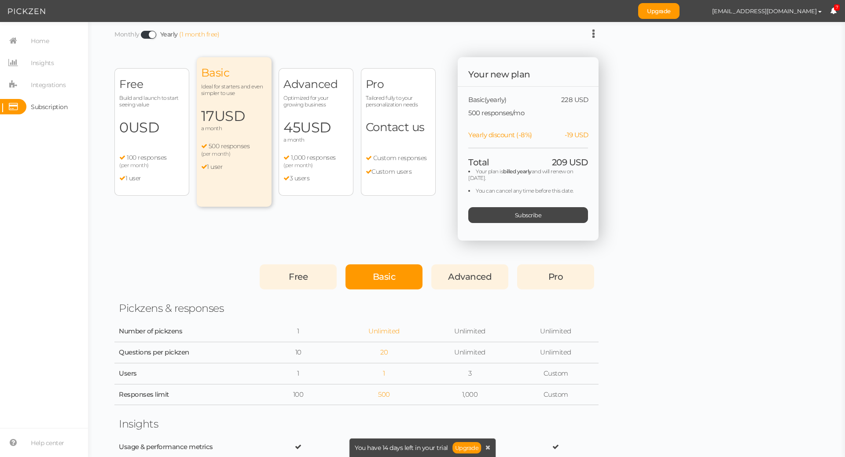
click at [151, 34] on span at bounding box center [148, 35] width 15 height 8
click at [0, 0] on input "Monthly Yearly (1 month free)" at bounding box center [0, 0] width 0 height 0
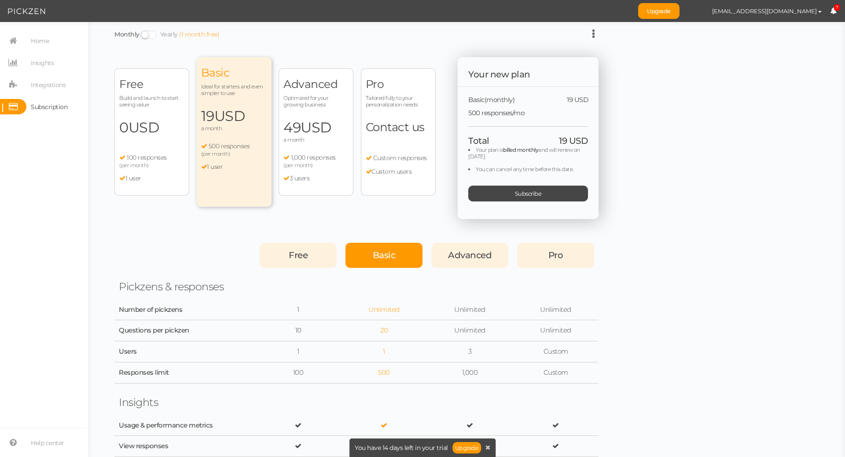
click at [152, 33] on span at bounding box center [148, 35] width 15 height 8
click at [0, 0] on input "Monthly Yearly (1 month free)" at bounding box center [0, 0] width 0 height 0
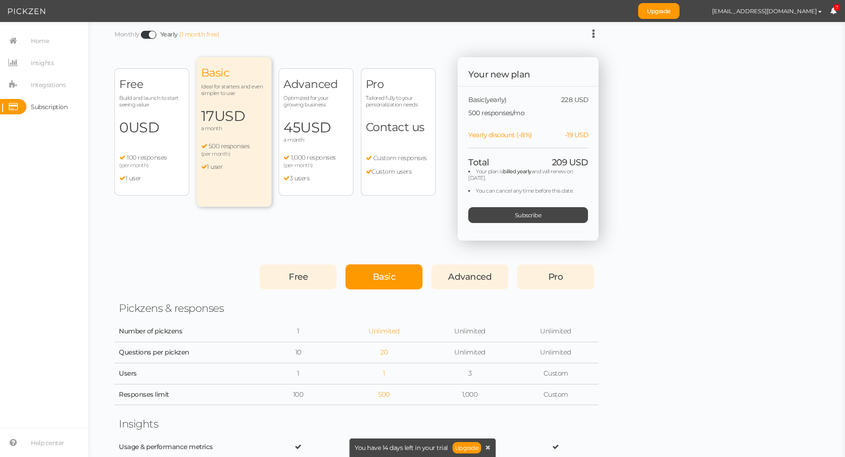
click at [152, 33] on span at bounding box center [148, 35] width 15 height 8
click at [0, 0] on input "Monthly Yearly (1 month free)" at bounding box center [0, 0] width 0 height 0
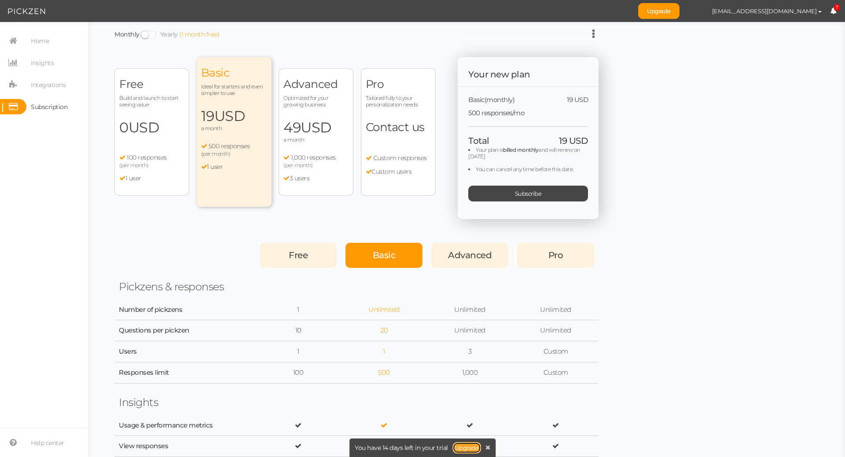
click at [466, 447] on link "Upgrade" at bounding box center [467, 447] width 29 height 11
click at [461, 448] on link "Upgrade" at bounding box center [467, 447] width 29 height 11
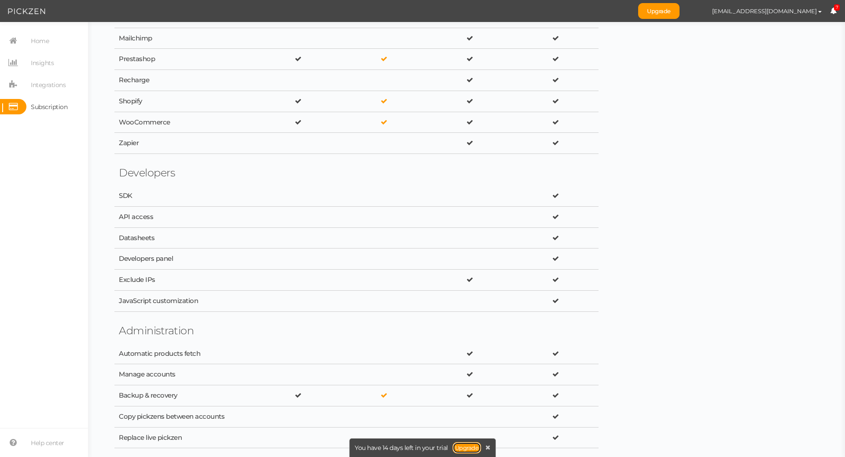
scroll to position [1403, 0]
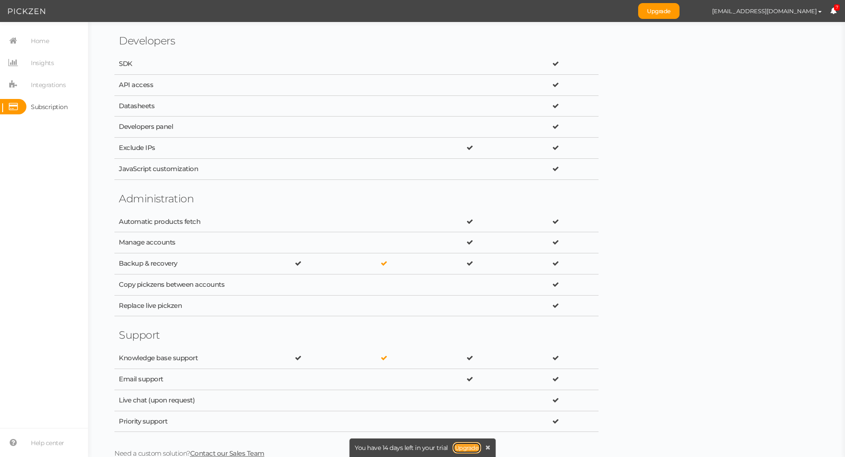
click at [472, 449] on link "Upgrade" at bounding box center [467, 447] width 29 height 11
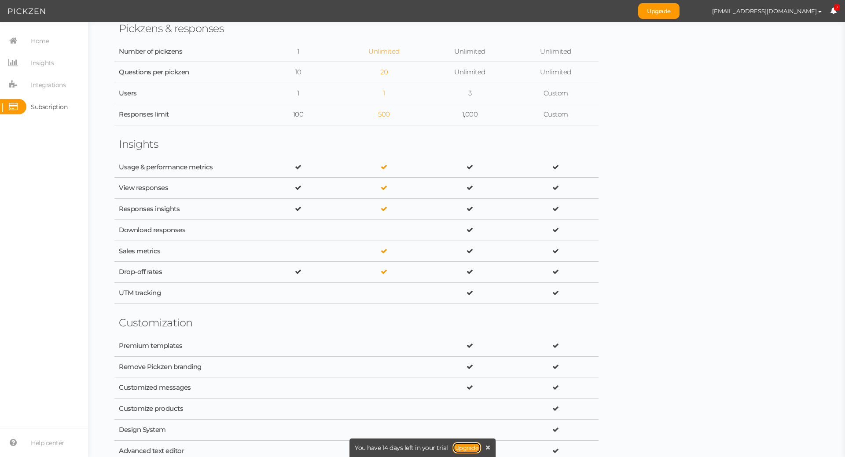
scroll to position [0, 0]
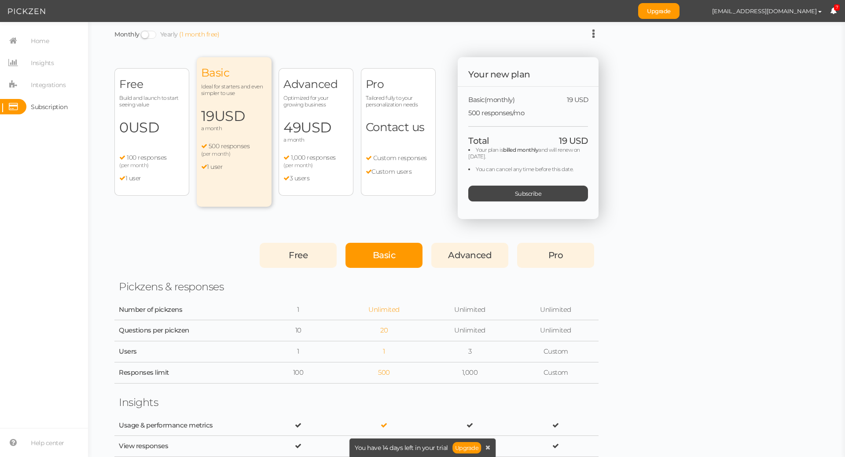
click at [536, 192] on span "Subscribe" at bounding box center [528, 193] width 27 height 7
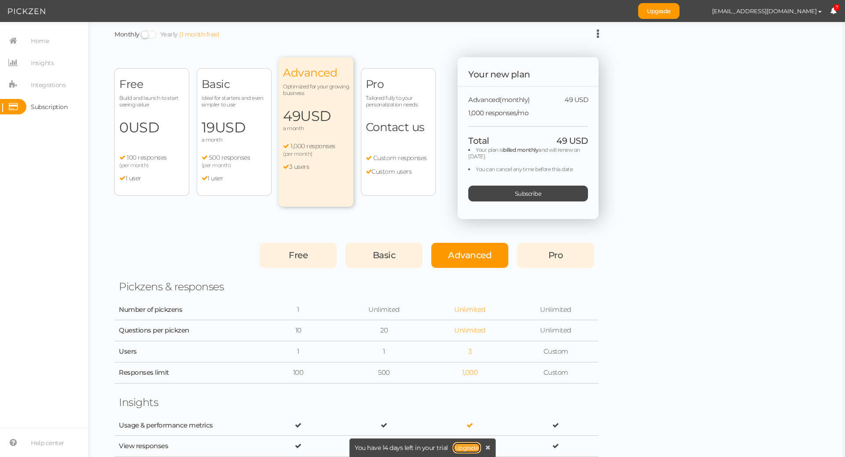
click at [464, 450] on link "Upgrade" at bounding box center [467, 447] width 29 height 11
click at [464, 449] on link "Upgrade" at bounding box center [467, 447] width 29 height 11
click at [218, 122] on span "USD" at bounding box center [230, 127] width 31 height 17
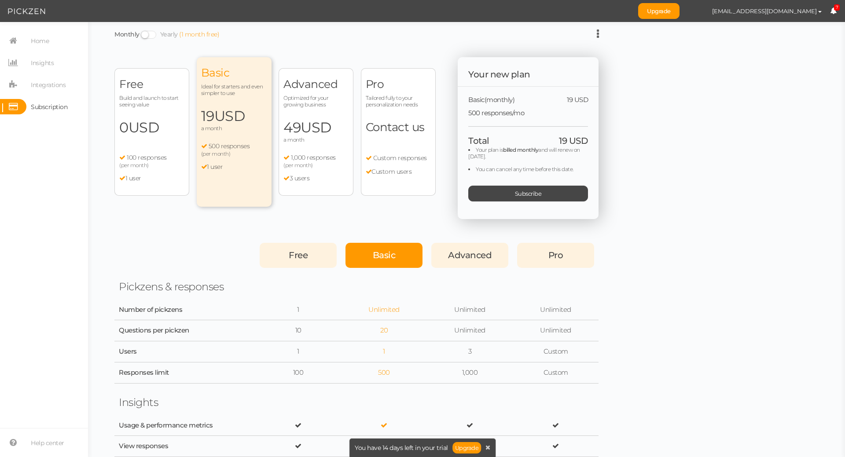
click at [671, 20] on span "Upgrade aliosmantosun39@gmail.com Preferences Help Log out 7" at bounding box center [741, 11] width 207 height 22
click at [675, 15] on link "Upgrade" at bounding box center [658, 11] width 41 height 16
click at [462, 451] on link "Upgrade" at bounding box center [467, 447] width 29 height 11
click at [549, 194] on div "Subscribe" at bounding box center [528, 194] width 120 height 16
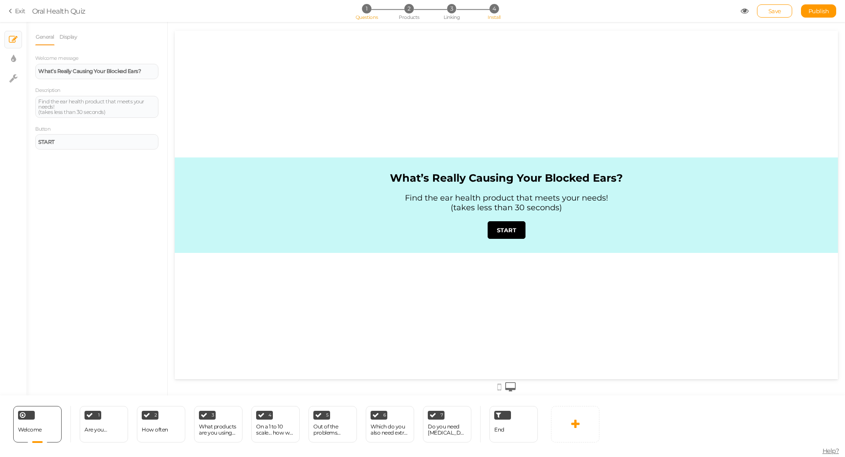
click at [494, 11] on span "4" at bounding box center [494, 8] width 9 height 9
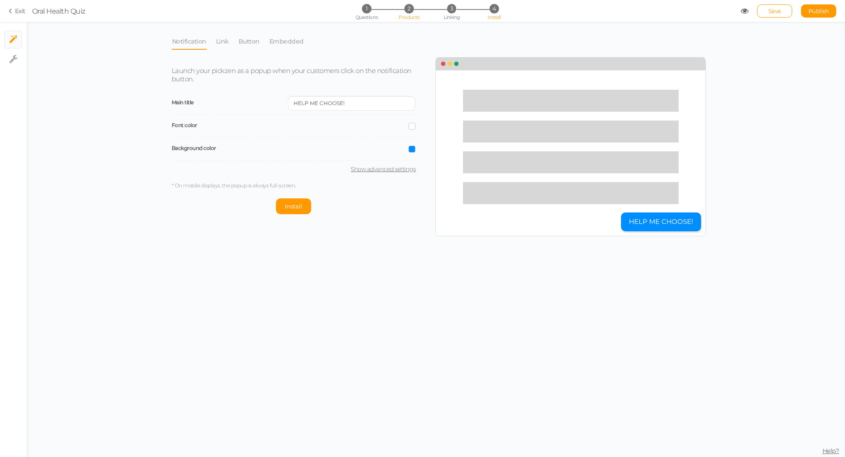
click at [412, 11] on span "2" at bounding box center [409, 8] width 9 height 9
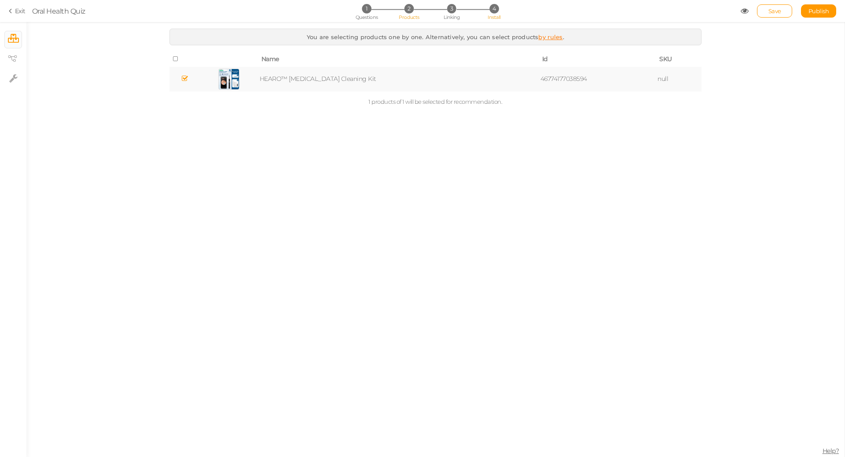
click at [495, 9] on span "4" at bounding box center [494, 8] width 9 height 9
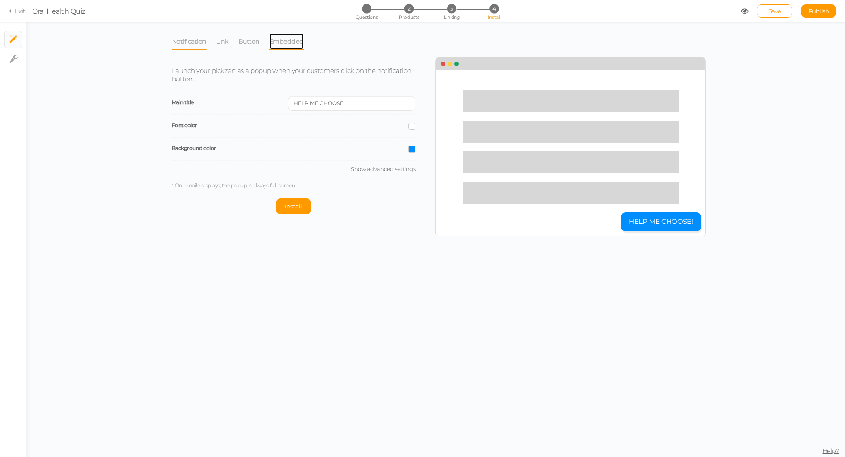
click at [277, 44] on link "Embedded" at bounding box center [286, 41] width 35 height 17
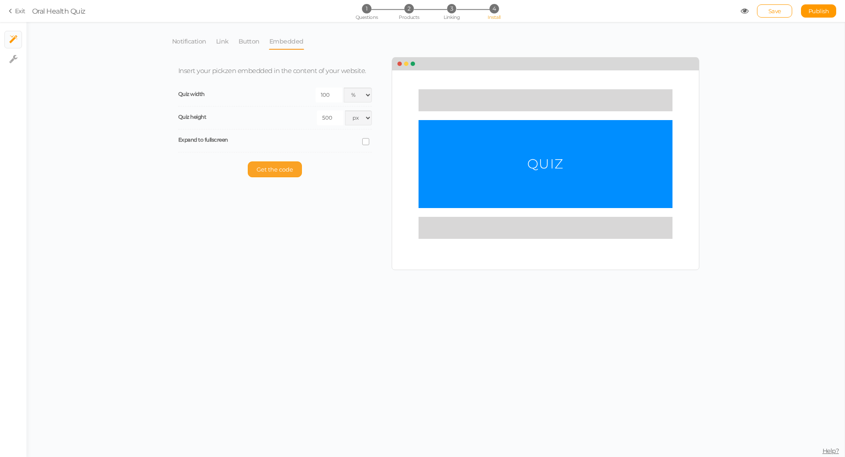
click at [287, 170] on span "Get the code" at bounding box center [275, 169] width 37 height 7
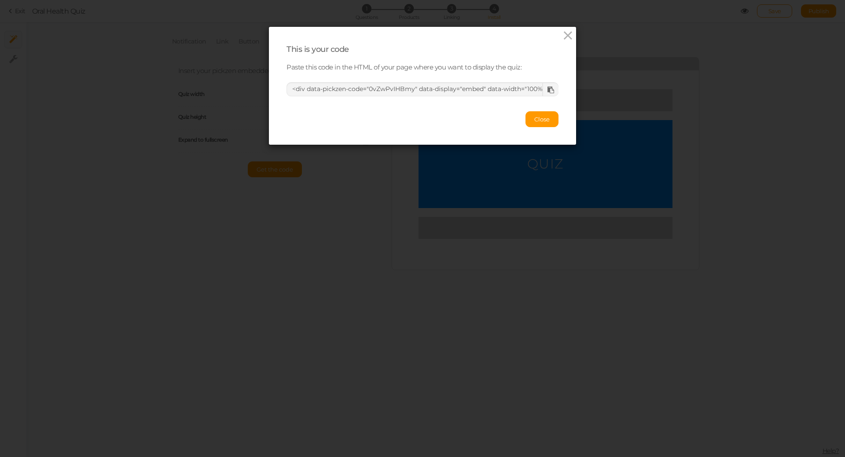
click at [549, 89] on icon at bounding box center [551, 90] width 7 height 7
click at [567, 34] on icon at bounding box center [568, 35] width 13 height 13
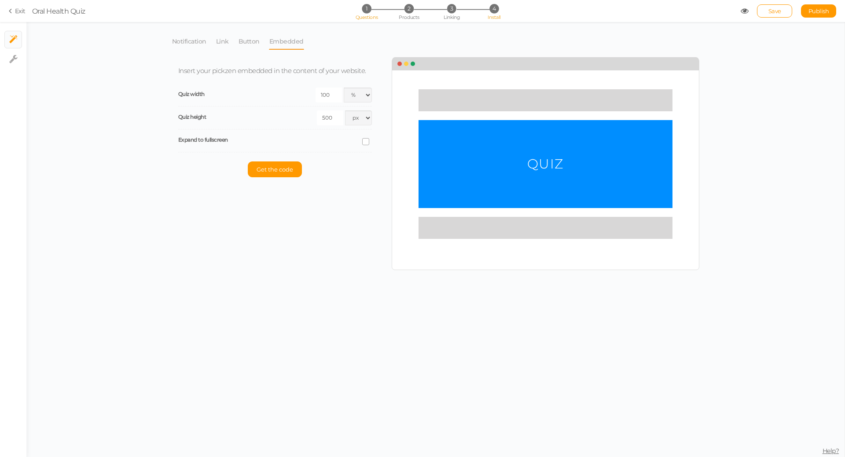
click at [370, 7] on span "1" at bounding box center [366, 8] width 9 height 9
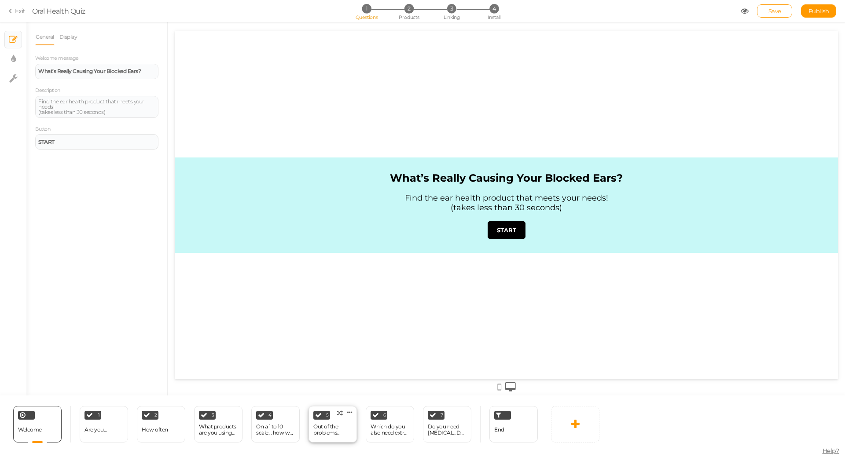
click at [328, 430] on div "Out of the problems below, which do you need most help with?" at bounding box center [332, 430] width 39 height 12
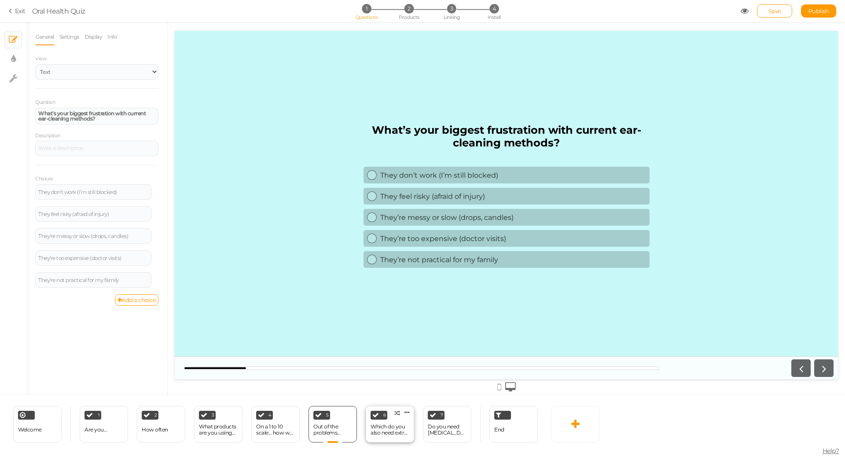
click at [374, 428] on div "Which do you also need extra help with?" at bounding box center [390, 430] width 39 height 12
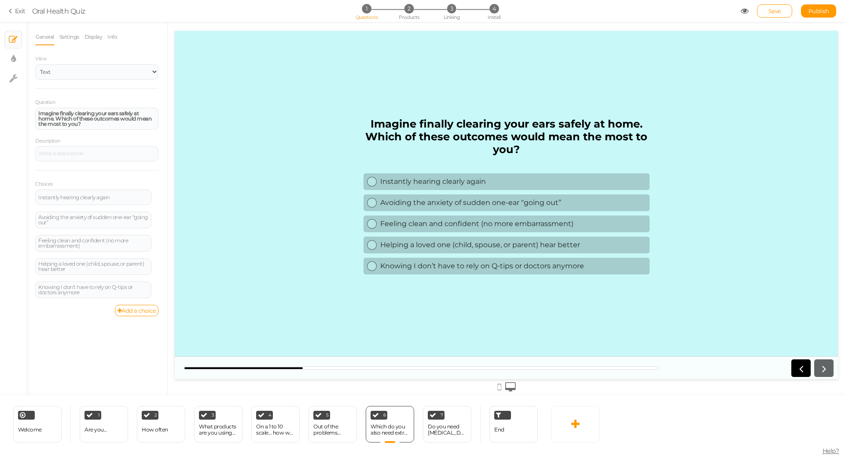
click at [81, 33] on li "Settings" at bounding box center [71, 37] width 25 height 17
click at [74, 38] on link "Settings" at bounding box center [69, 37] width 21 height 17
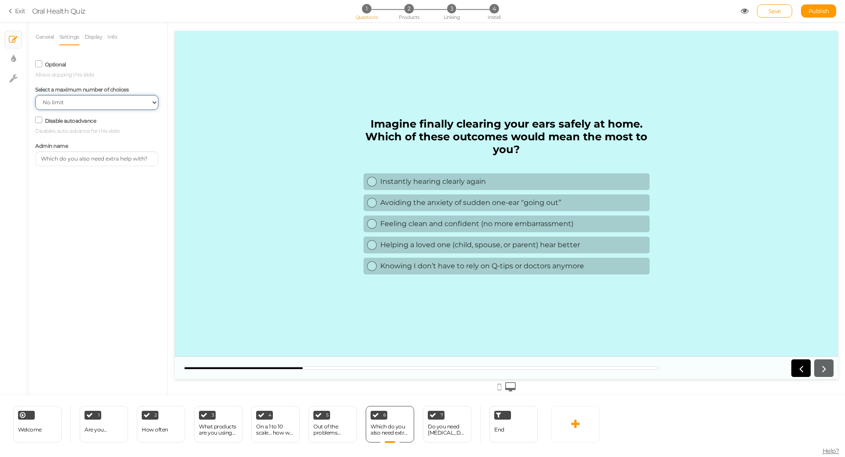
click at [107, 104] on select "No limit 1 2 3 4 5 6 7 8 9 10" at bounding box center [96, 102] width 123 height 15
select select "1"
click at [35, 96] on select "No limit 1 2 3 4 5 6 7 8 9 10" at bounding box center [96, 102] width 123 height 15
click at [102, 128] on small "Disables auto-advance for this slide." at bounding box center [77, 131] width 85 height 8
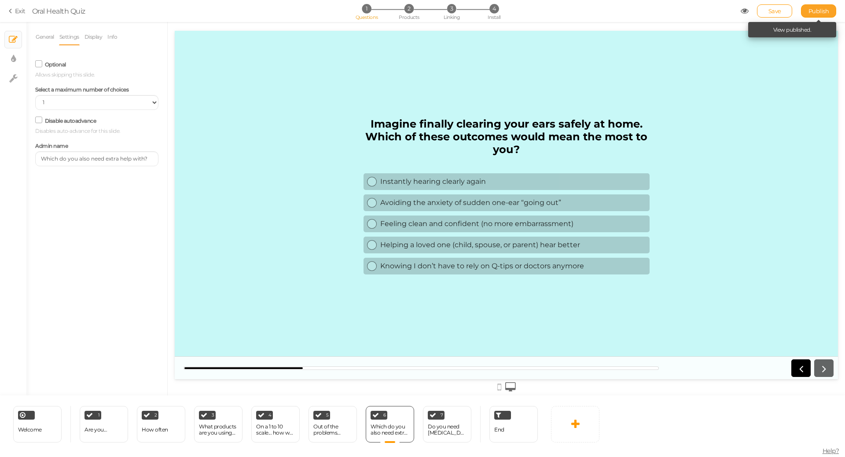
click at [825, 11] on span "Publish" at bounding box center [819, 10] width 21 height 7
click at [495, 7] on span "4" at bounding box center [494, 8] width 9 height 9
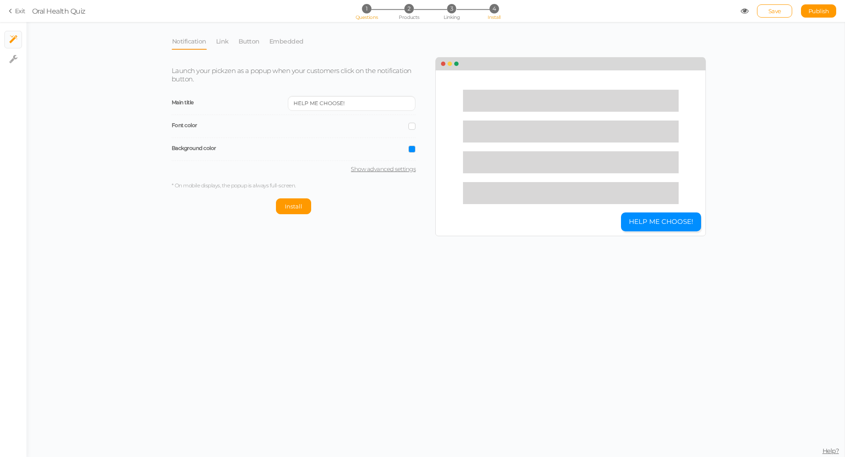
click at [376, 14] on span "Questions" at bounding box center [367, 17] width 22 height 6
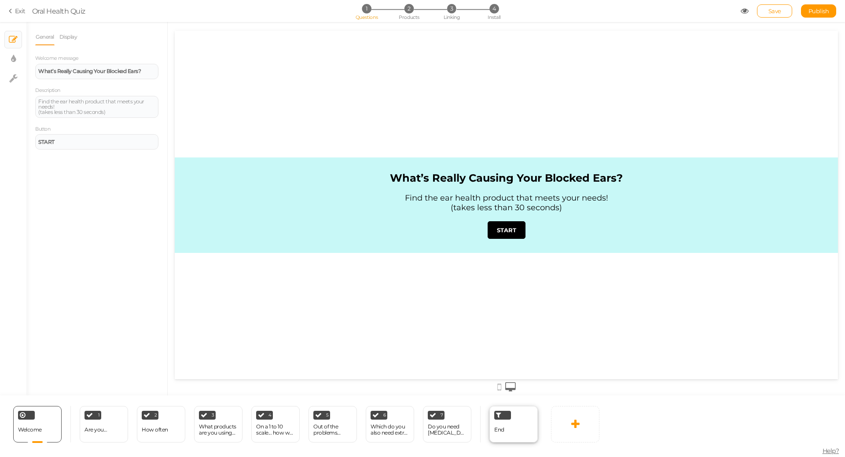
click at [506, 436] on div "End" at bounding box center [514, 424] width 48 height 37
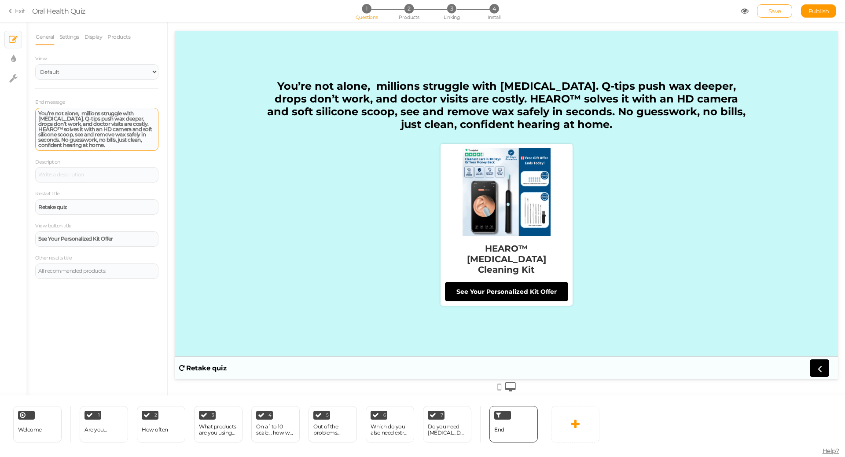
click at [63, 129] on strong "You’re not alone, millions struggle with [MEDICAL_DATA]. Q-tips push wax deeper…" at bounding box center [95, 129] width 114 height 38
paste div
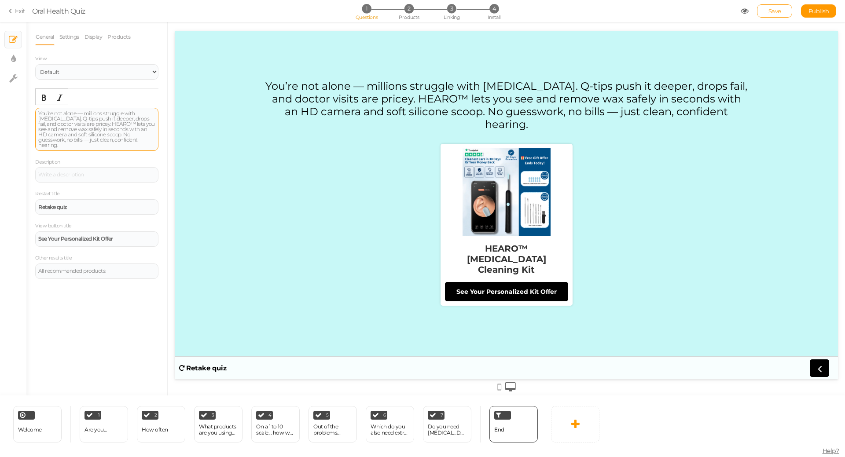
click at [83, 114] on div "You’re not alone — millions struggle with [MEDICAL_DATA]. Q-tips push it deeper…" at bounding box center [96, 129] width 117 height 37
click at [142, 136] on div "You’re not alone, millions struggle with [MEDICAL_DATA]. Q-tips push it deeper,…" at bounding box center [96, 129] width 117 height 37
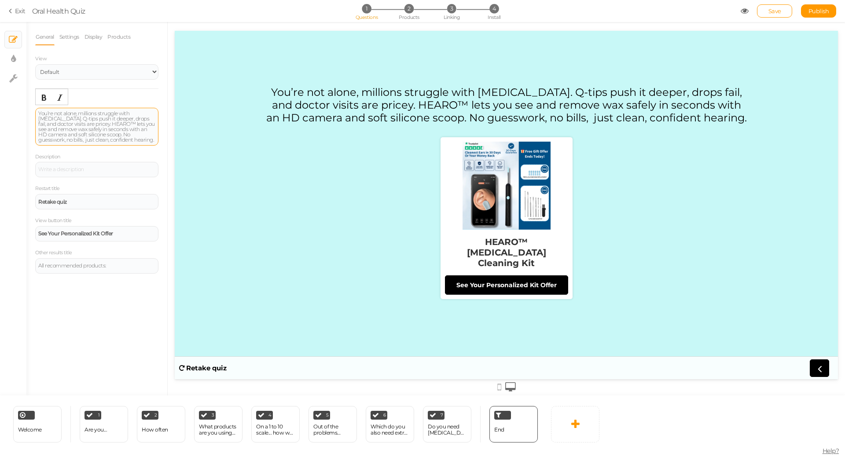
click at [81, 115] on div "You’re not alone, millions struggle with [MEDICAL_DATA]. Q-tips push it deeper,…" at bounding box center [96, 127] width 117 height 32
click at [42, 97] on icon "Bold" at bounding box center [44, 97] width 7 height 7
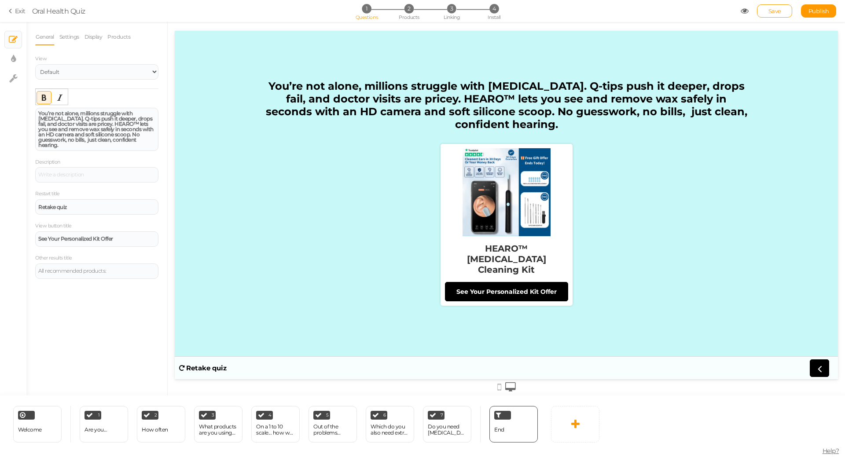
click at [47, 97] on icon "Bold" at bounding box center [44, 97] width 7 height 7
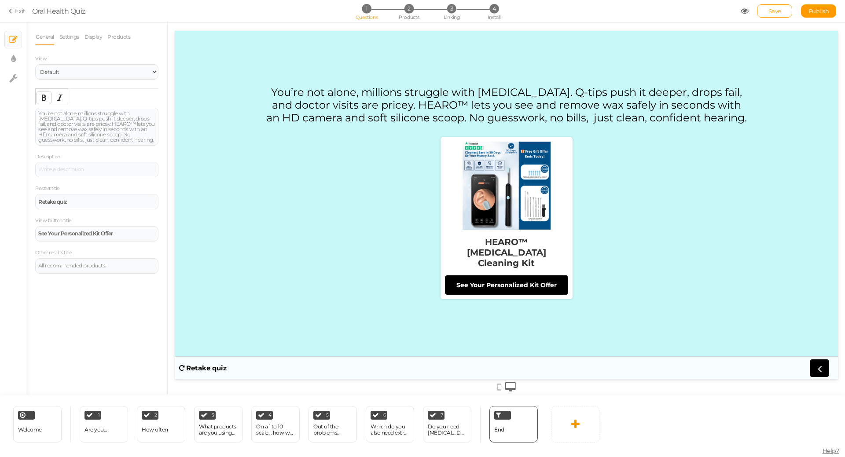
click at [47, 97] on icon "Bold" at bounding box center [44, 97] width 7 height 7
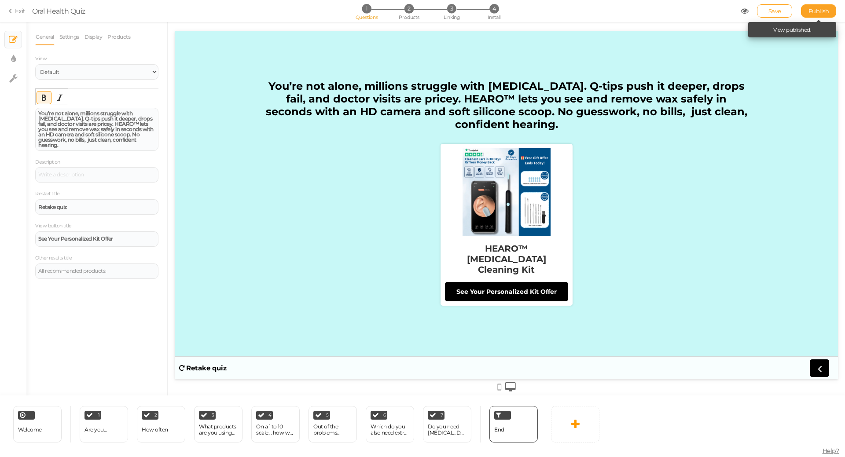
click at [814, 12] on span "Publish" at bounding box center [819, 10] width 21 height 7
click at [814, 12] on section "Exit Oral Health Quiz 1 Questions 2 Products 3 Linking 4 Install Save Publish V…" at bounding box center [422, 11] width 845 height 22
click at [499, 14] on span "Install" at bounding box center [494, 17] width 13 height 6
select select "pct"
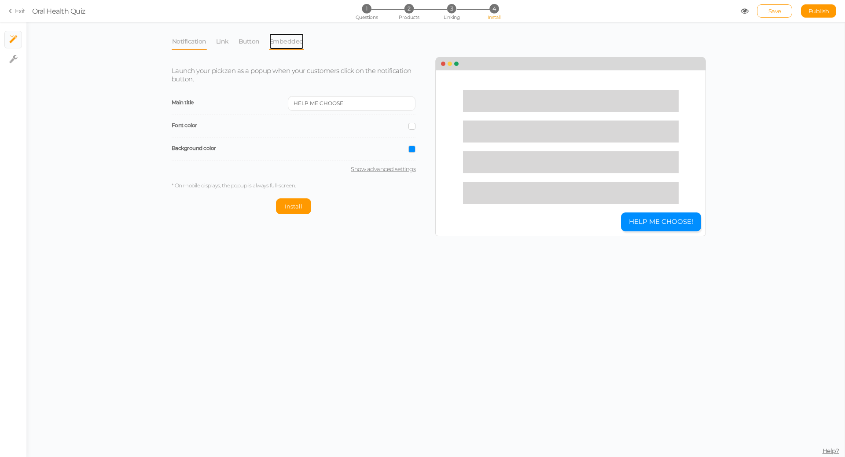
click at [291, 42] on link "Embedded" at bounding box center [286, 41] width 35 height 17
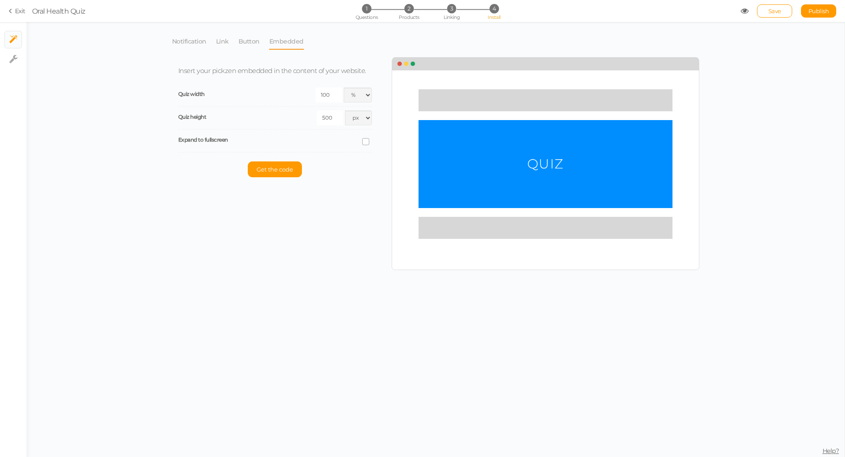
click at [366, 141] on icon at bounding box center [366, 142] width 12 height 4
click at [0, 0] on input "checkbox" at bounding box center [0, 0] width 0 height 0
click at [338, 158] on select "Light Dark" at bounding box center [320, 163] width 103 height 15
select select "light"
click at [269, 156] on select "Light Dark" at bounding box center [320, 163] width 103 height 15
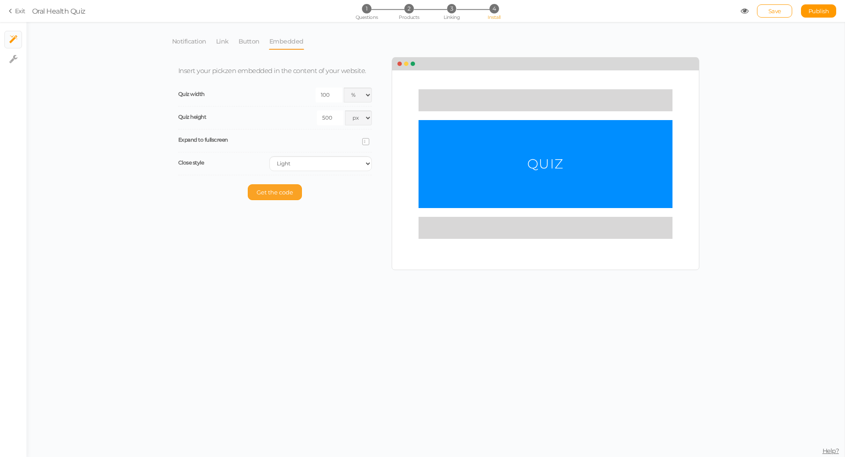
click at [287, 191] on span "Get the code" at bounding box center [275, 192] width 37 height 7
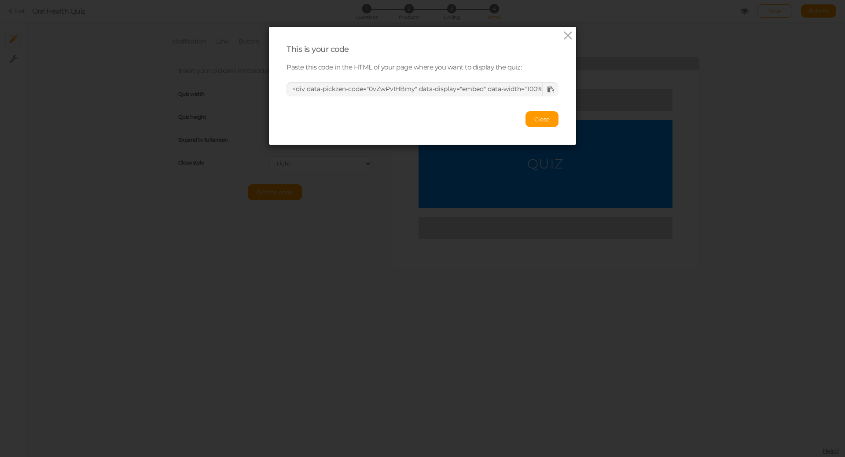
click at [548, 88] on icon at bounding box center [551, 90] width 7 height 7
click at [565, 32] on icon at bounding box center [568, 35] width 13 height 13
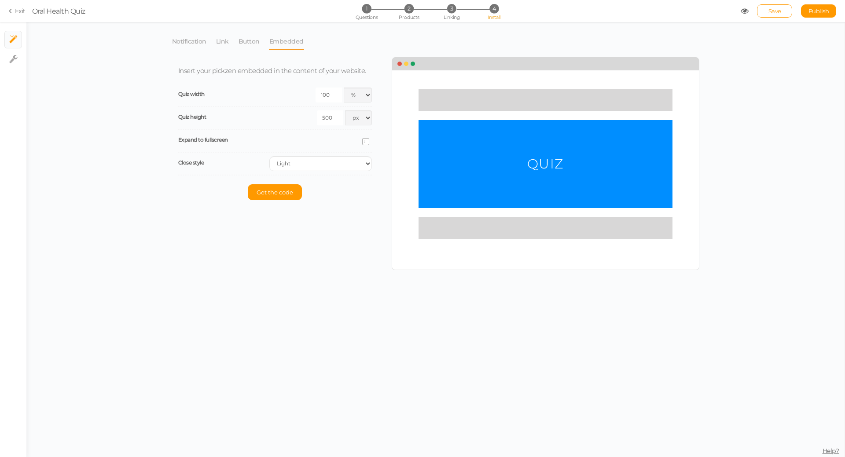
click at [366, 142] on icon at bounding box center [366, 142] width 4 height 0
click at [0, 0] on input "checkbox" at bounding box center [0, 0] width 0 height 0
click at [335, 122] on input "500" at bounding box center [330, 118] width 26 height 15
drag, startPoint x: 323, startPoint y: 119, endPoint x: 291, endPoint y: 115, distance: 31.6
click at [296, 117] on div "500 px % vh" at bounding box center [323, 118] width 97 height 15
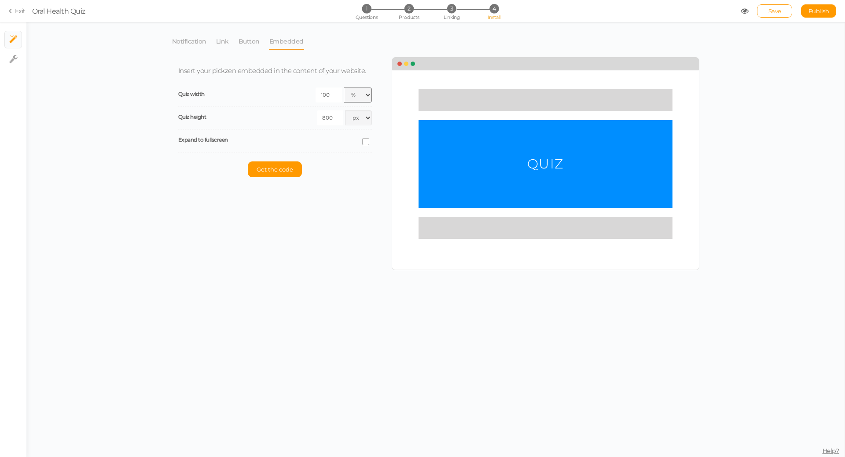
type input "800"
click at [358, 96] on select "px % vw" at bounding box center [358, 95] width 28 height 15
click at [358, 95] on select "px % vw" at bounding box center [358, 95] width 28 height 15
click at [334, 98] on input "100" at bounding box center [329, 95] width 26 height 15
click at [350, 96] on select "px % vw" at bounding box center [358, 95] width 28 height 15
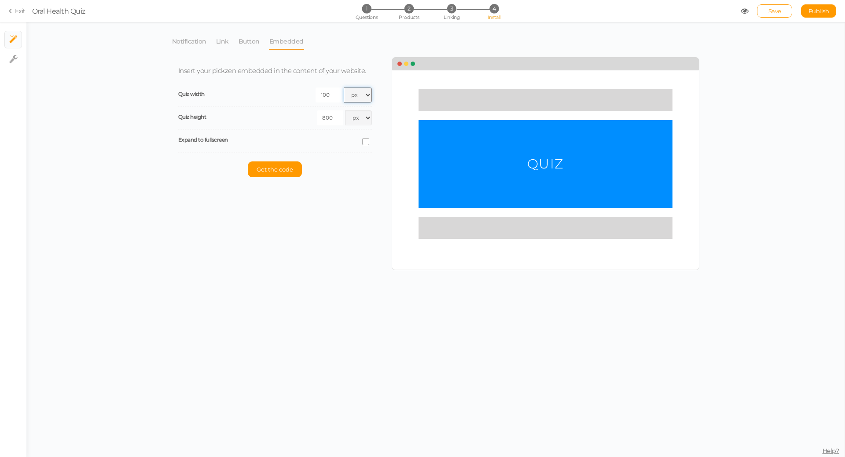
click at [344, 88] on select "px % vw" at bounding box center [358, 95] width 28 height 15
drag, startPoint x: 334, startPoint y: 102, endPoint x: 283, endPoint y: 103, distance: 50.6
click at [284, 103] on div "Quiz width 100 px % vw" at bounding box center [275, 95] width 194 height 23
click at [374, 98] on div "Insert your pickzen embedded in the content of your website. Quiz width 100 px …" at bounding box center [282, 122] width 220 height 128
click at [365, 96] on select "px % vw" at bounding box center [358, 95] width 28 height 15
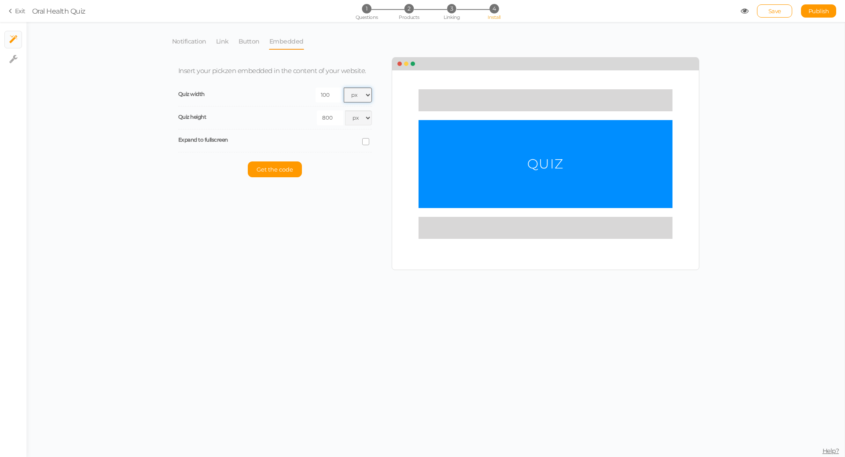
select select "pct"
click at [344, 88] on select "px % vw" at bounding box center [358, 95] width 28 height 15
drag, startPoint x: 335, startPoint y: 119, endPoint x: 293, endPoint y: 111, distance: 42.9
click at [293, 111] on div "800 px % vh" at bounding box center [323, 118] width 97 height 15
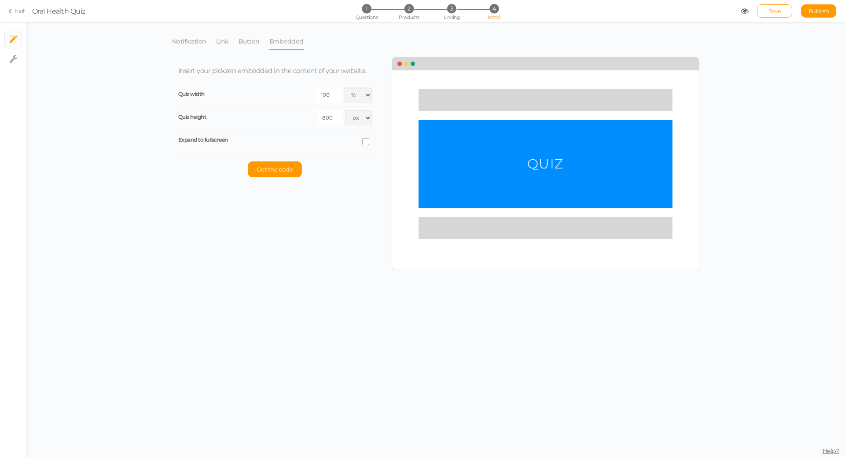
click at [334, 117] on input "800" at bounding box center [330, 118] width 26 height 15
click at [286, 125] on div "800 px % vh" at bounding box center [323, 118] width 97 height 15
click at [283, 170] on span "Get the code" at bounding box center [275, 169] width 37 height 7
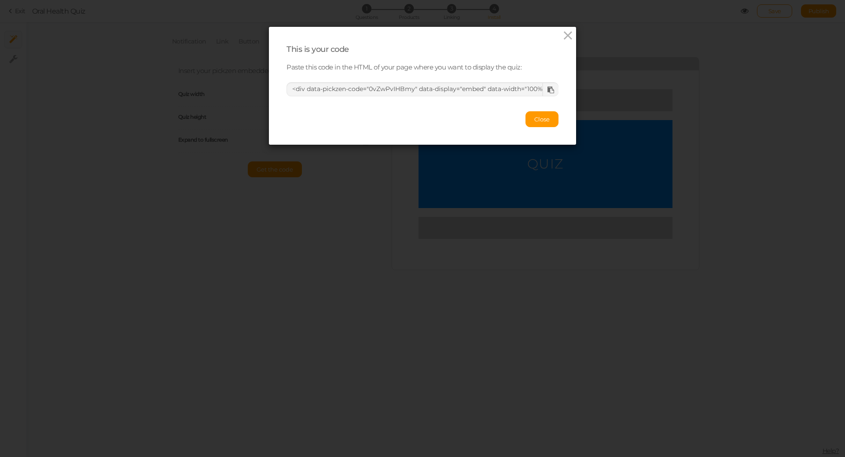
click at [548, 92] on icon at bounding box center [551, 90] width 7 height 7
click at [565, 35] on icon at bounding box center [568, 35] width 13 height 13
click at [564, 35] on icon at bounding box center [568, 35] width 13 height 13
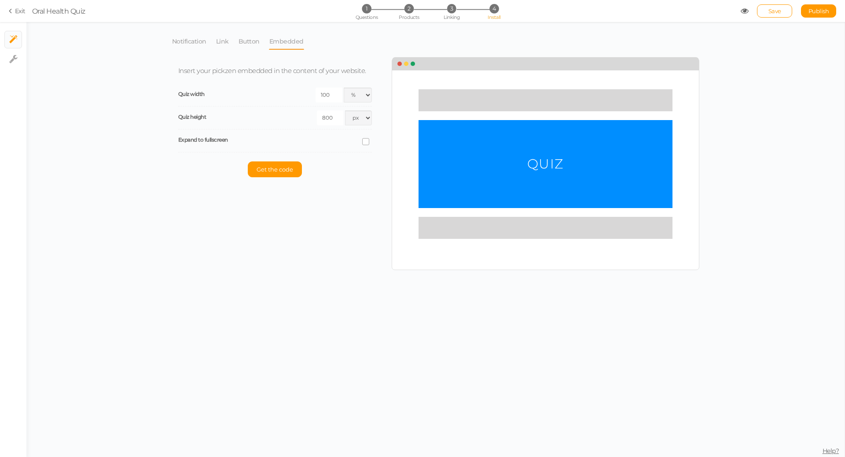
click at [404, 14] on div "1 Questions 2 Products 3 Linking 4 Install" at bounding box center [422, 12] width 184 height 16
click at [365, 19] on span "Questions" at bounding box center [367, 17] width 22 height 6
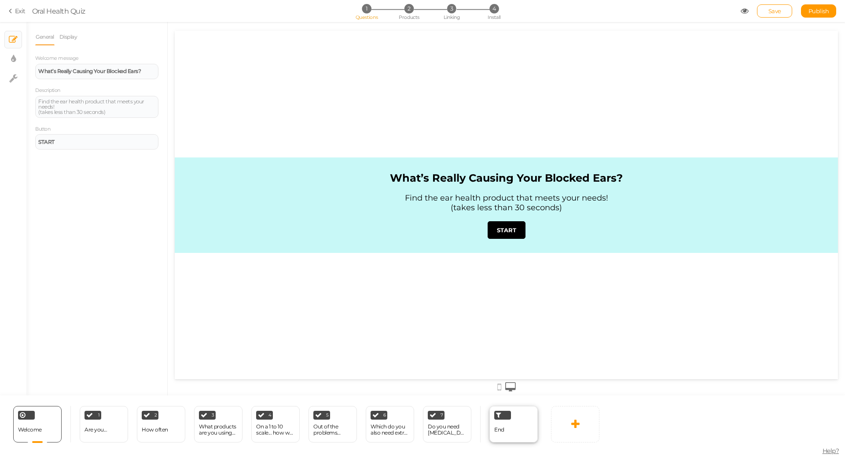
click at [514, 430] on div "End" at bounding box center [514, 424] width 48 height 37
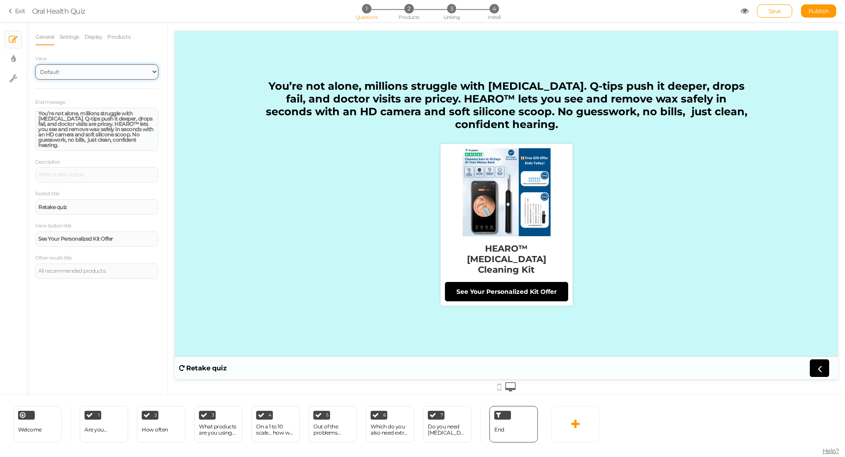
click at [85, 66] on select "Default Top" at bounding box center [96, 71] width 123 height 15
click at [35, 64] on select "Default Top" at bounding box center [96, 71] width 123 height 15
click at [83, 96] on div "View Default Top End message You’re not alone, millions struggle with [MEDICAL_…" at bounding box center [96, 166] width 123 height 225
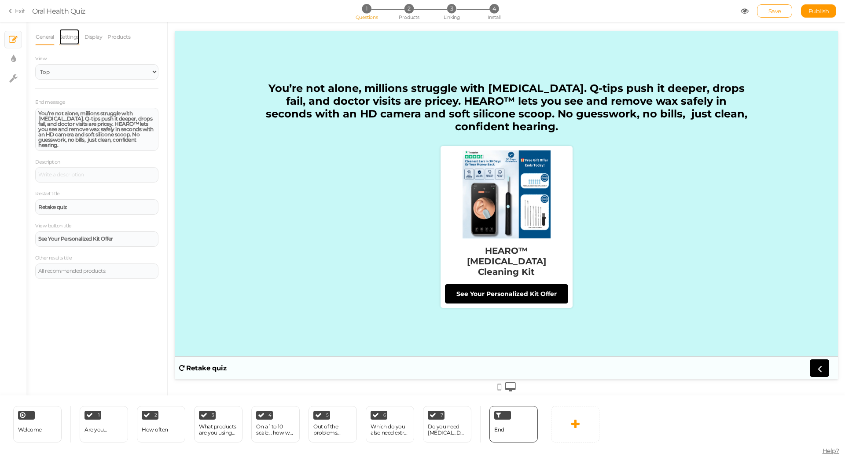
click at [70, 29] on link "Settings" at bounding box center [69, 37] width 21 height 17
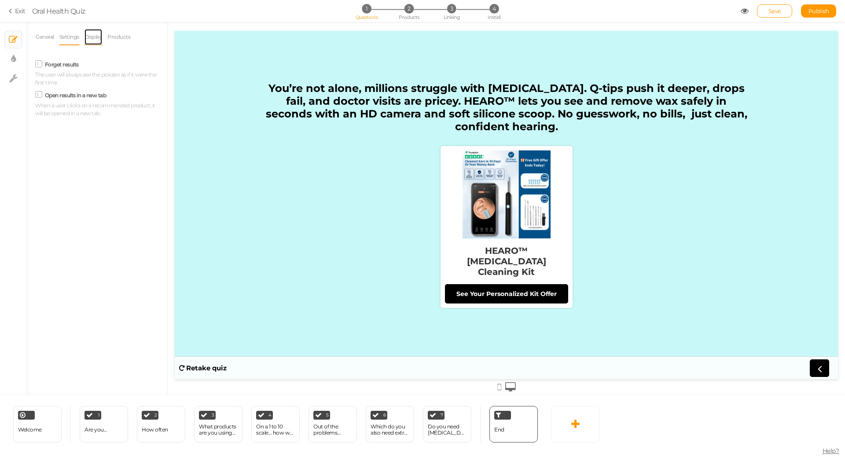
click at [97, 39] on link "Display" at bounding box center [93, 37] width 19 height 17
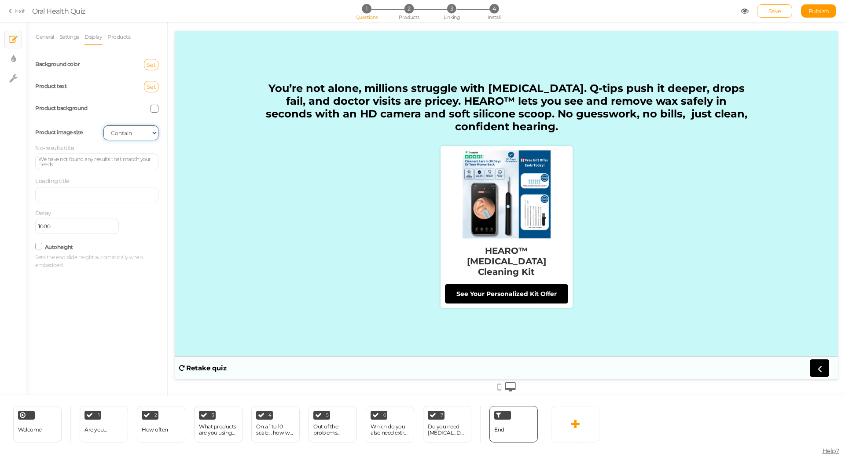
click at [145, 134] on select "Cover Contain Default" at bounding box center [130, 132] width 55 height 15
click at [138, 221] on div "Delay 1000" at bounding box center [96, 221] width 123 height 25
click at [117, 40] on link "Products" at bounding box center [119, 37] width 24 height 17
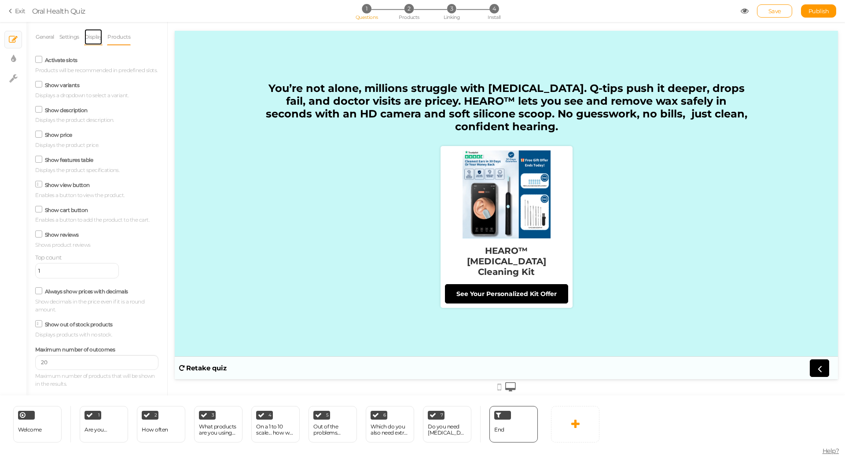
click at [101, 40] on link "Display" at bounding box center [93, 37] width 19 height 17
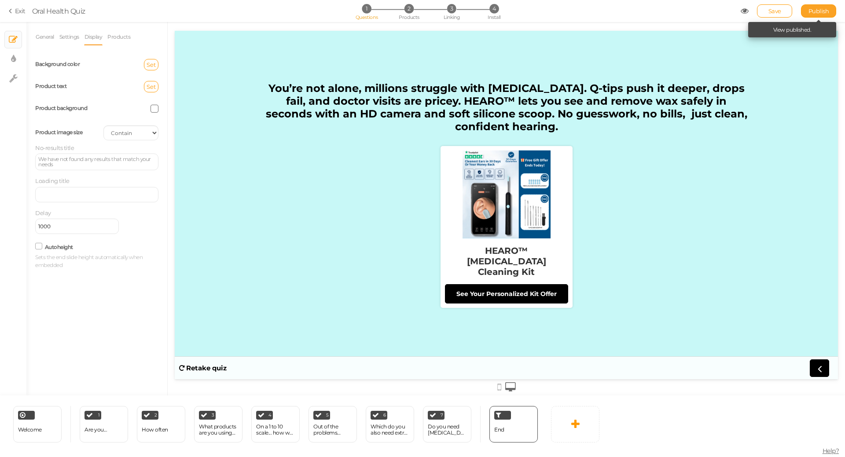
click at [815, 14] on span "Publish" at bounding box center [819, 10] width 21 height 7
click at [45, 29] on link "General" at bounding box center [44, 37] width 19 height 17
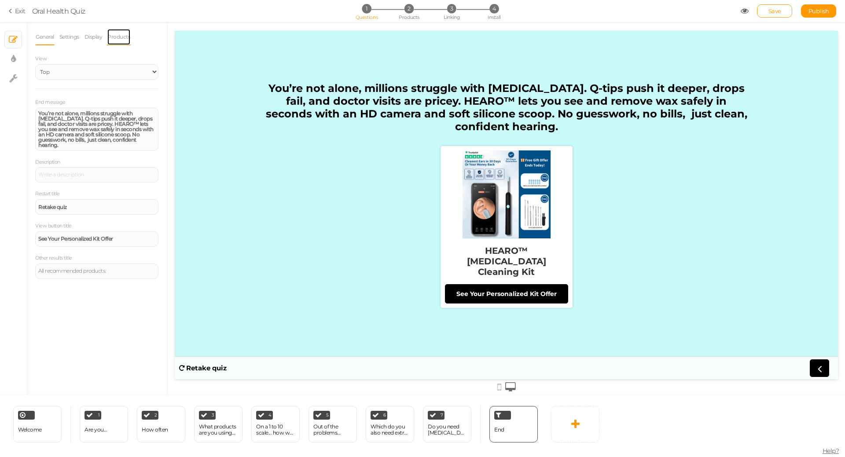
click at [113, 37] on link "Products" at bounding box center [119, 37] width 24 height 17
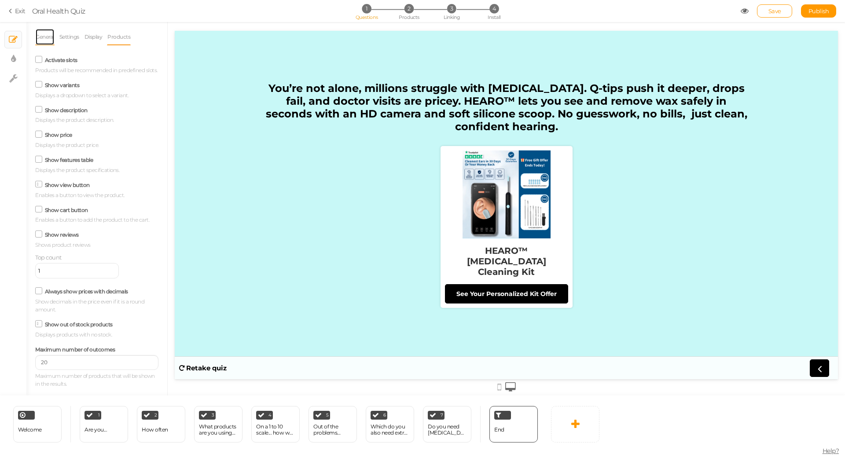
click at [52, 29] on link "General" at bounding box center [44, 37] width 19 height 17
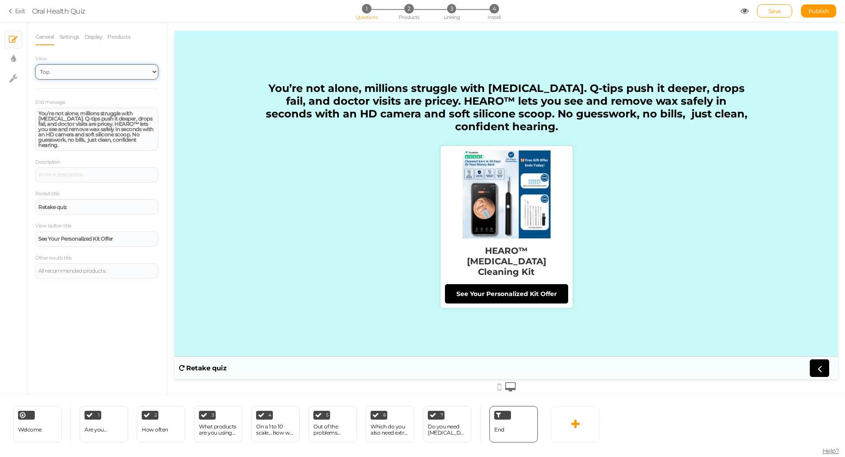
click at [66, 66] on select "Default Top" at bounding box center [96, 71] width 123 height 15
select select "1"
click at [35, 64] on select "Default Top" at bounding box center [96, 71] width 123 height 15
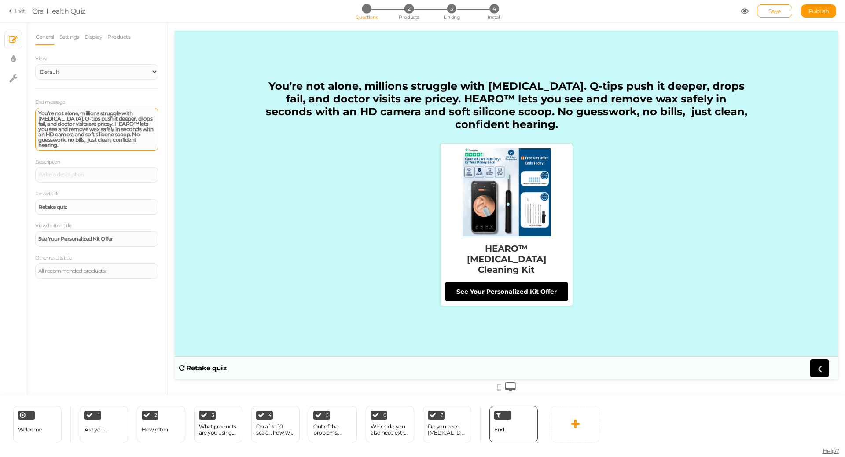
click at [88, 130] on strong "You’re not alone, millions struggle with [MEDICAL_DATA]. Q-tips push it deeper,…" at bounding box center [95, 129] width 115 height 38
click at [116, 130] on strong "You’re not alone, millions struggle with [MEDICAL_DATA]. Q-tips push it deeper,…" at bounding box center [95, 129] width 115 height 38
click at [112, 128] on strong "You’re not alone, millions struggle with [MEDICAL_DATA]. Q-tips push it deeper,…" at bounding box center [95, 129] width 115 height 38
drag, startPoint x: 112, startPoint y: 128, endPoint x: 114, endPoint y: 137, distance: 9.1
click at [114, 137] on strong "You’re not alone, millions struggle with [MEDICAL_DATA]. Q-tips push it deeper,…" at bounding box center [95, 129] width 115 height 38
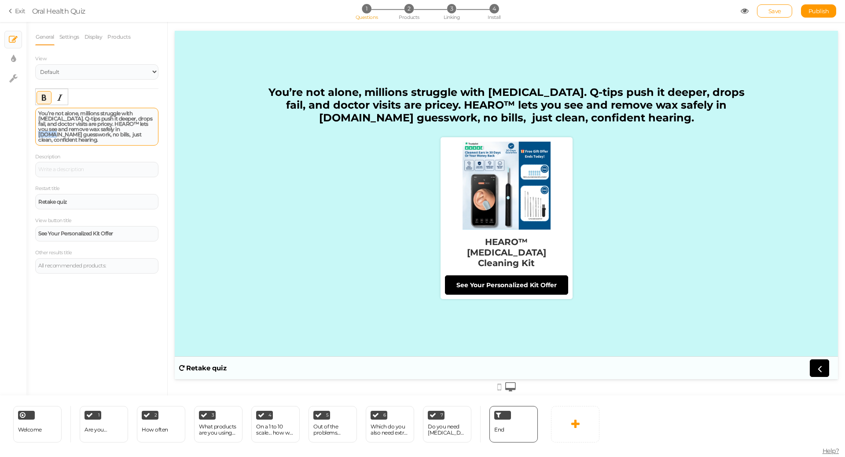
drag, startPoint x: 111, startPoint y: 130, endPoint x: 129, endPoint y: 131, distance: 17.2
click at [129, 131] on strong "You’re not alone, millions struggle with [MEDICAL_DATA]. Q-tips push it deeper,…" at bounding box center [95, 126] width 114 height 33
click at [142, 134] on div "You’re not alone, millions struggle with [MEDICAL_DATA]. Q-tips push it deeper,…" at bounding box center [96, 127] width 117 height 32
click at [140, 134] on div "You’re not alone, millions struggle with [MEDICAL_DATA]. Q-tips push it deeper,…" at bounding box center [96, 127] width 117 height 32
click at [113, 127] on strong "You’re not alone, millions struggle with [MEDICAL_DATA]. Q-tips push it deeper,…" at bounding box center [95, 126] width 114 height 33
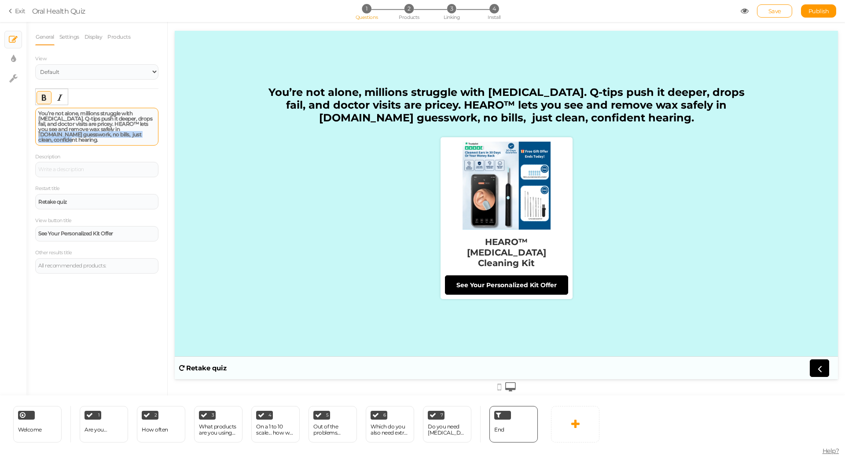
drag, startPoint x: 114, startPoint y: 127, endPoint x: 143, endPoint y: 132, distance: 28.6
click at [143, 132] on div "You’re not alone, millions struggle with [MEDICAL_DATA]. Q-tips push it deeper,…" at bounding box center [96, 127] width 117 height 32
drag, startPoint x: 136, startPoint y: 135, endPoint x: 126, endPoint y: 131, distance: 11.0
click at [113, 129] on div "You’re not alone, millions struggle with [MEDICAL_DATA]. Q-tips push it deeper,…" at bounding box center [96, 127] width 117 height 32
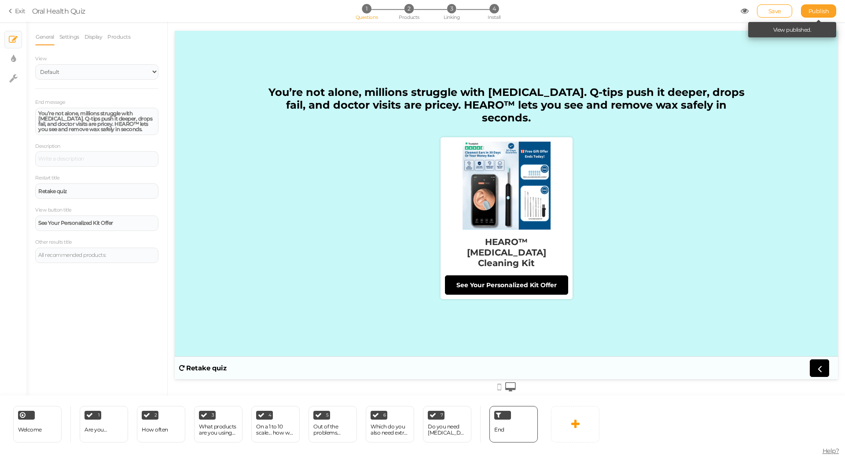
click at [815, 9] on span "Publish" at bounding box center [819, 10] width 21 height 7
click at [812, 10] on span "Publish" at bounding box center [819, 10] width 21 height 7
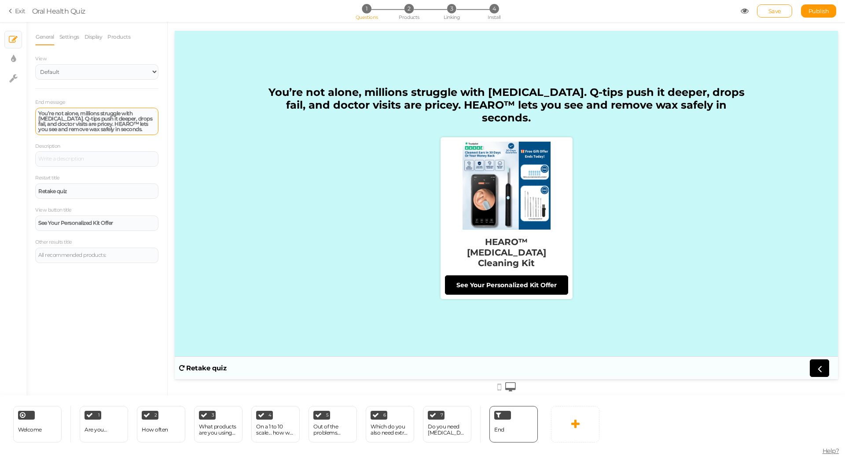
click at [38, 120] on strong "You’re not alone, millions struggle with [MEDICAL_DATA]. Q-tips push it deeper,…" at bounding box center [95, 121] width 114 height 22
drag, startPoint x: 38, startPoint y: 120, endPoint x: 74, endPoint y: 123, distance: 36.2
click at [73, 123] on strong "You’re not alone, millions struggle with [MEDICAL_DATA]. Q-tips push it deeper,…" at bounding box center [95, 121] width 114 height 22
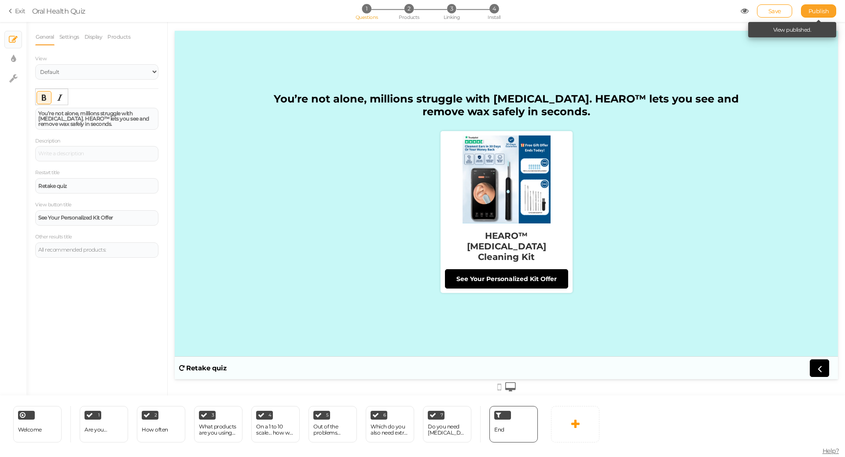
click at [829, 7] on link "Publish" at bounding box center [818, 10] width 35 height 13
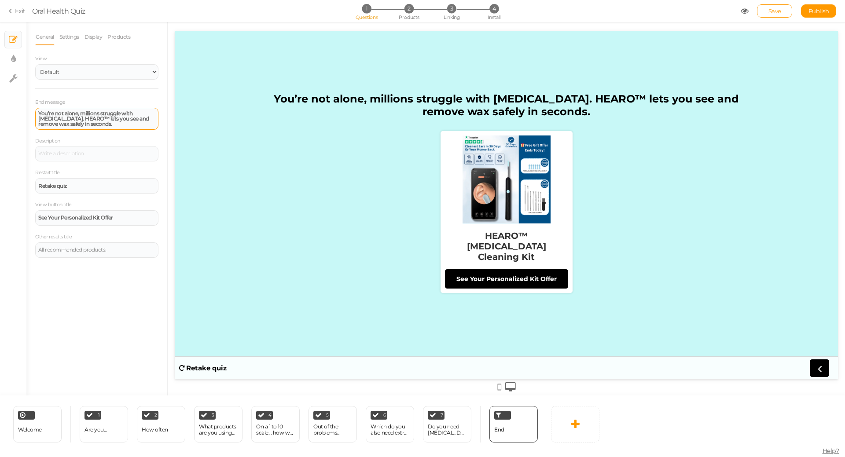
click at [79, 125] on div "You’re not alone, millions struggle with [MEDICAL_DATA]. HEARO™ lets you see an…" at bounding box center [96, 119] width 117 height 16
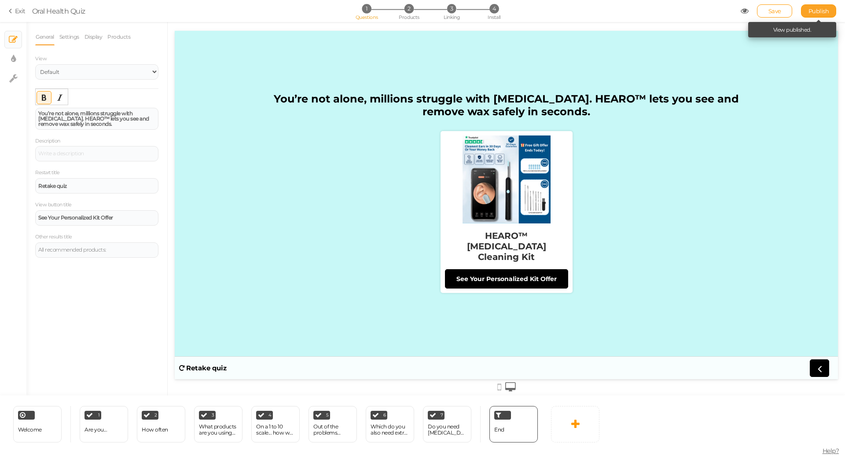
click at [831, 15] on link "Publish" at bounding box center [818, 10] width 35 height 13
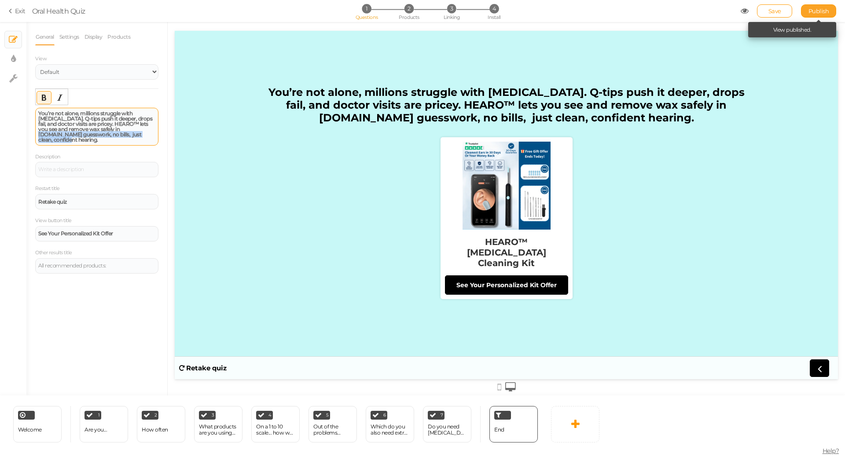
click at [822, 12] on span "Publish" at bounding box center [819, 10] width 21 height 7
click at [498, 10] on span "4" at bounding box center [494, 8] width 9 height 9
select select "pct"
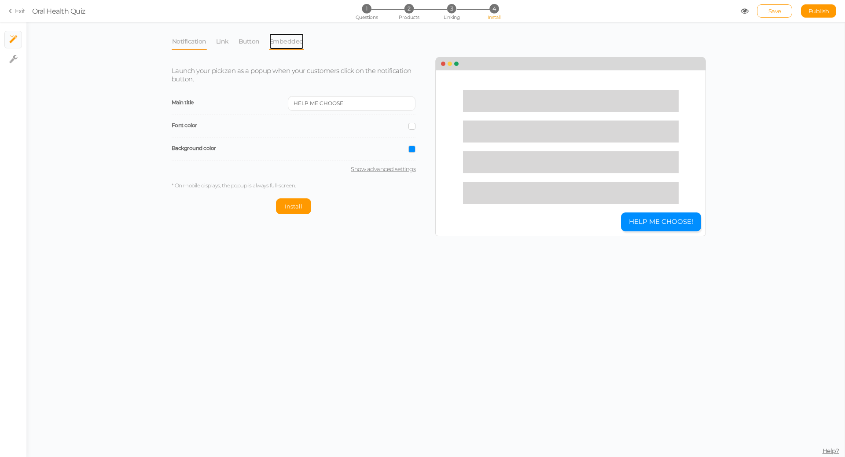
click at [282, 43] on link "Embedded" at bounding box center [286, 41] width 35 height 17
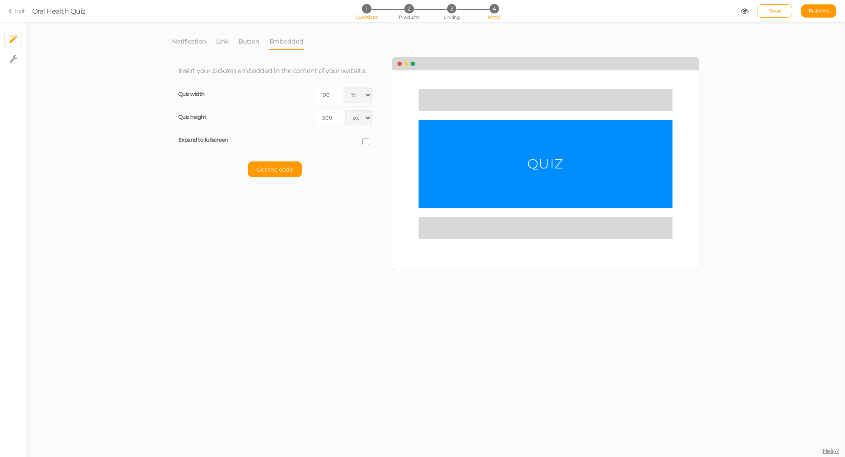
click at [368, 12] on span "1" at bounding box center [366, 8] width 9 height 9
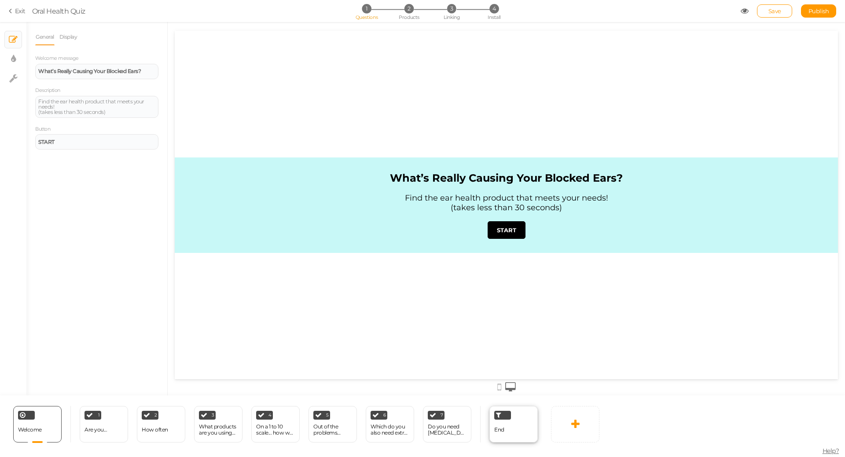
click at [513, 429] on div "End" at bounding box center [514, 424] width 48 height 37
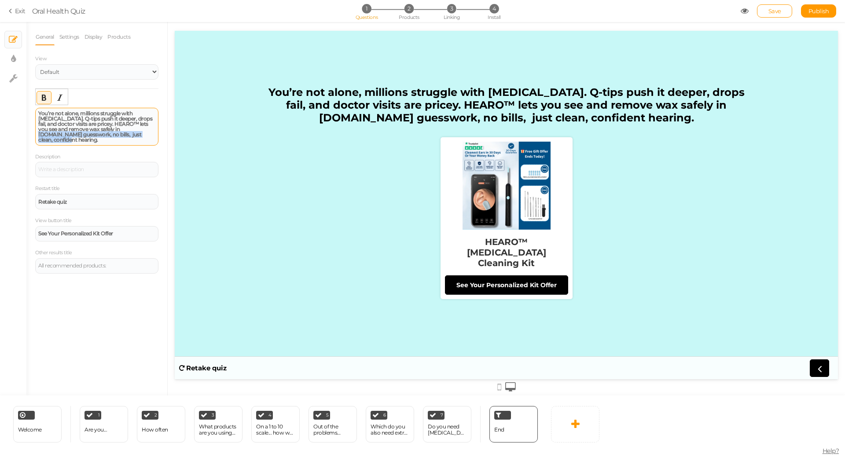
drag, startPoint x: 111, startPoint y: 128, endPoint x: 136, endPoint y: 133, distance: 25.9
click at [136, 133] on div "You’re not alone, millions struggle with [MEDICAL_DATA]. Q-tips push it deeper,…" at bounding box center [96, 127] width 117 height 32
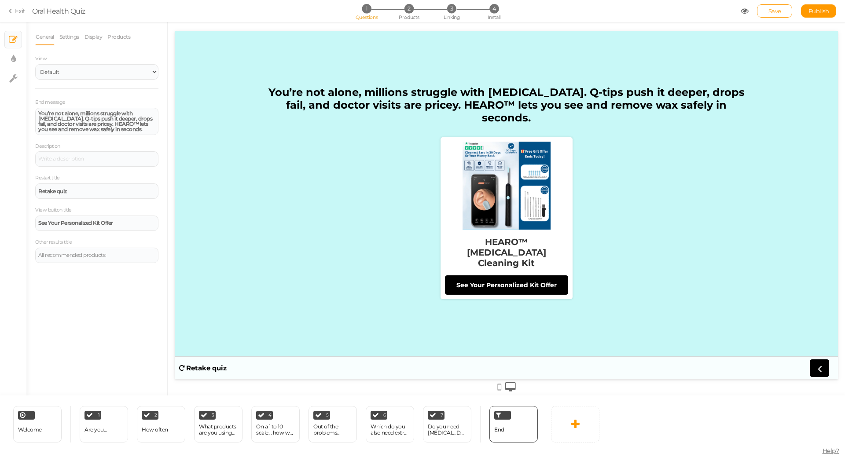
click at [815, 18] on section "Exit Oral Health Quiz 1 Questions 2 Products 3 Linking 4 Install Save Publish V…" at bounding box center [422, 11] width 845 height 22
click at [819, 13] on span "Publish" at bounding box center [819, 10] width 21 height 7
click at [134, 120] on strong "You’re not alone, millions struggle with [MEDICAL_DATA]. Q-tips push it deeper,…" at bounding box center [95, 121] width 114 height 22
click at [72, 44] on link "Settings" at bounding box center [69, 37] width 21 height 17
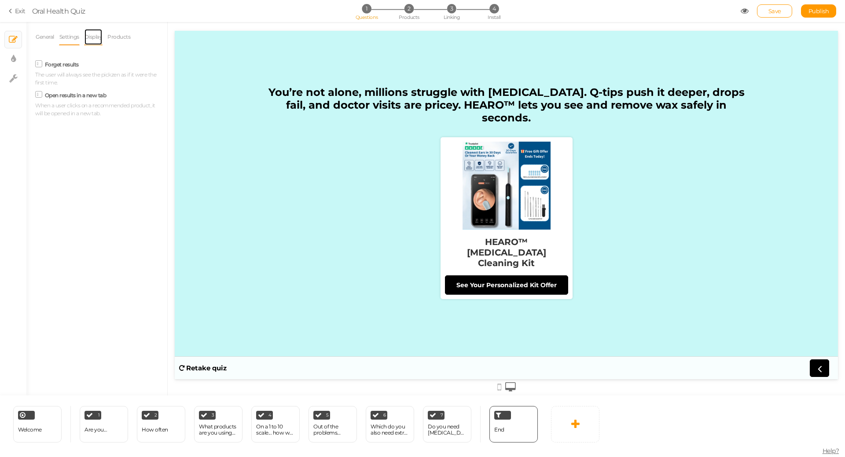
click at [90, 38] on link "Display" at bounding box center [93, 37] width 19 height 17
click at [108, 86] on div "Set" at bounding box center [131, 86] width 68 height 11
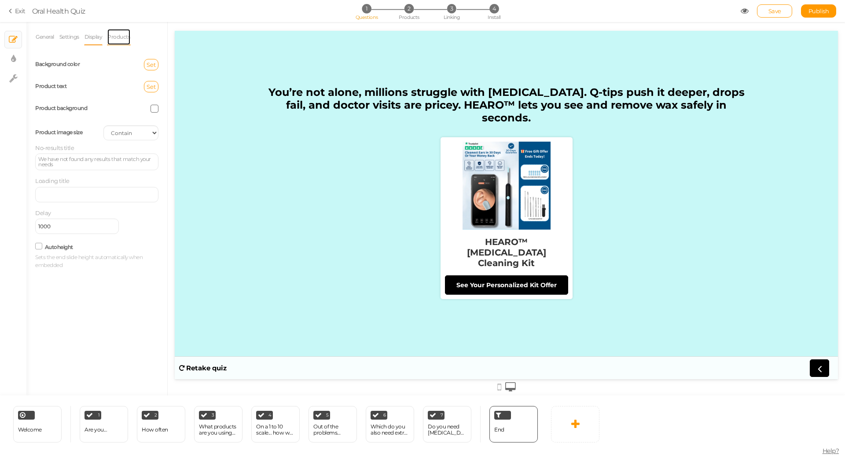
click at [116, 40] on link "Products" at bounding box center [119, 37] width 24 height 17
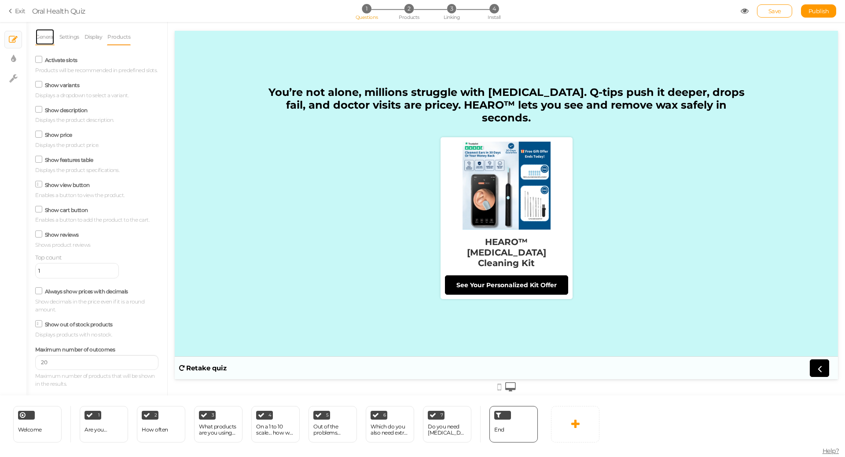
click at [49, 40] on link "General" at bounding box center [44, 37] width 19 height 17
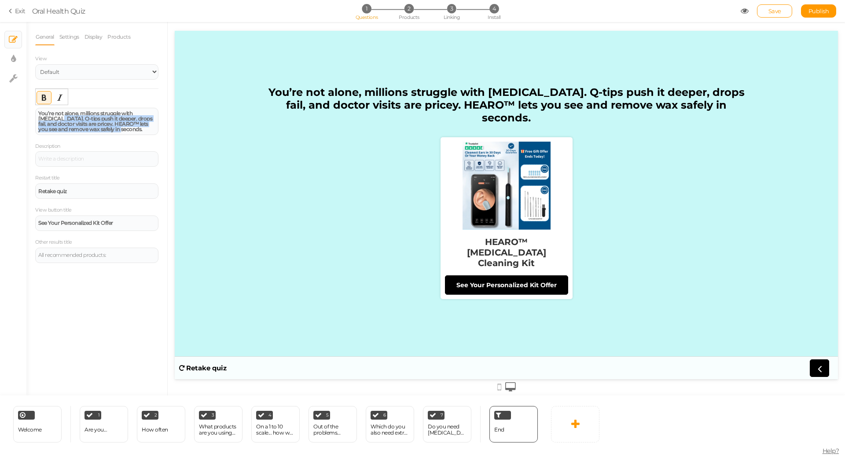
drag, startPoint x: 38, startPoint y: 118, endPoint x: 171, endPoint y: 126, distance: 133.7
click at [171, 126] on div "× Slides × Display settings × Settings General Settings Display Products View D…" at bounding box center [422, 209] width 845 height 374
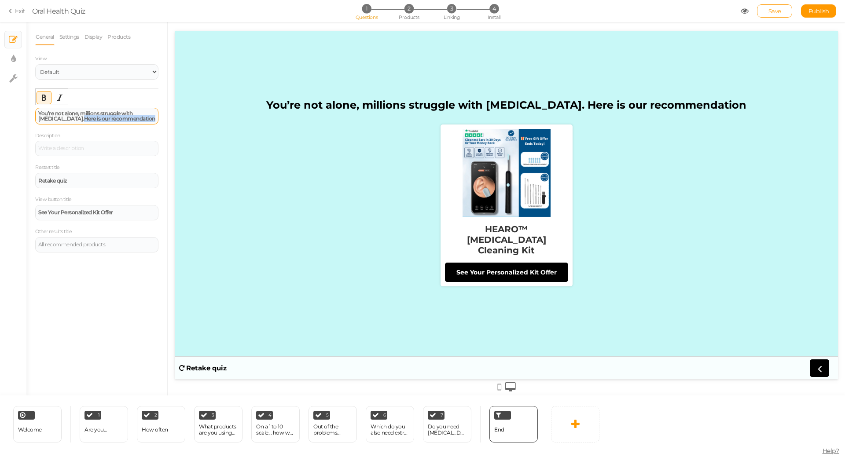
drag, startPoint x: 135, startPoint y: 118, endPoint x: 61, endPoint y: 118, distance: 74.0
click at [60, 118] on div "You’re not alone, millions struggle with [MEDICAL_DATA]. Here is our recommenda…" at bounding box center [96, 116] width 117 height 11
click at [60, 118] on strong "You’re not alone, millions struggle with [MEDICAL_DATA]. Here is our recommenda…" at bounding box center [96, 116] width 117 height 12
click at [132, 116] on div "You’re not alone, millions struggle with [MEDICAL_DATA]. Here is our recommenda…" at bounding box center [96, 116] width 117 height 11
drag, startPoint x: 126, startPoint y: 117, endPoint x: 59, endPoint y: 116, distance: 66.9
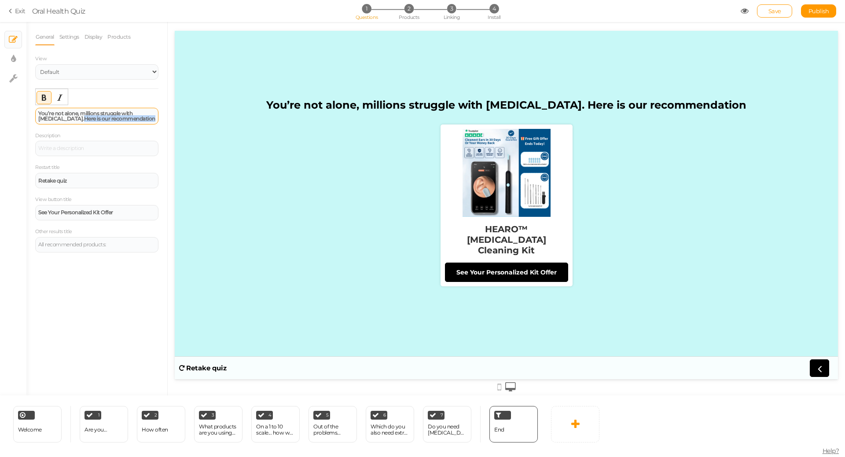
click at [59, 116] on div "You’re not alone, millions struggle with [MEDICAL_DATA]. Here is our recommenda…" at bounding box center [96, 116] width 117 height 11
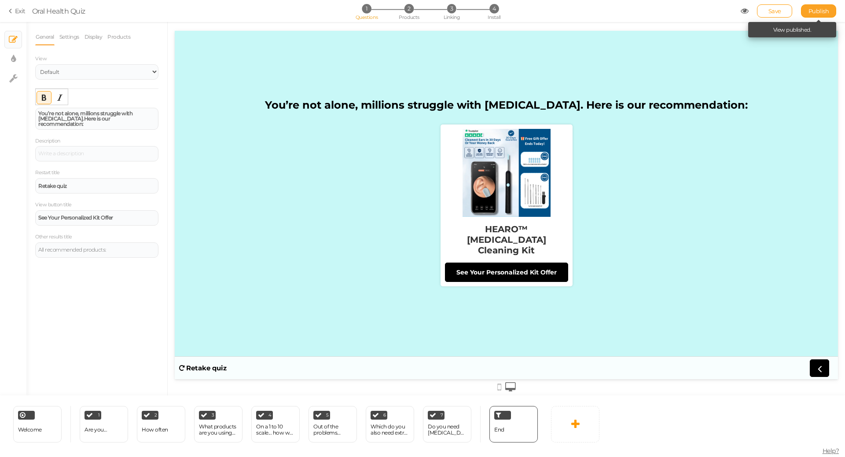
click at [817, 7] on link "Publish" at bounding box center [818, 10] width 35 height 13
click at [499, 4] on li "4 Install" at bounding box center [494, 8] width 41 height 9
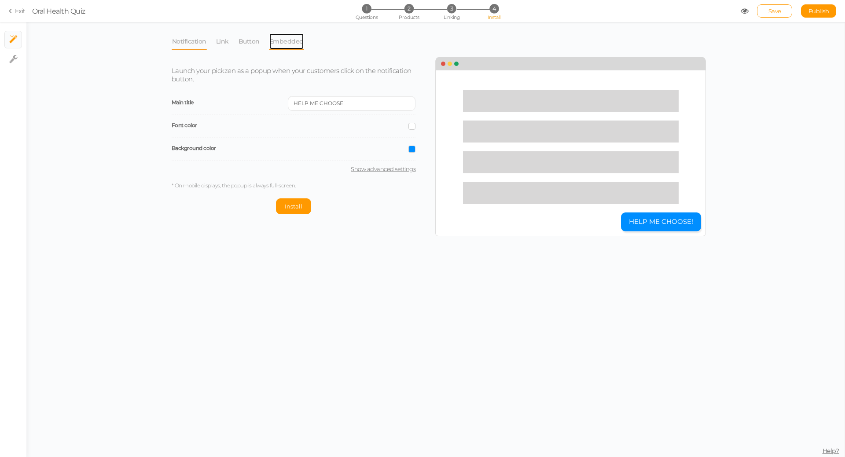
click at [284, 40] on link "Embedded" at bounding box center [286, 41] width 35 height 17
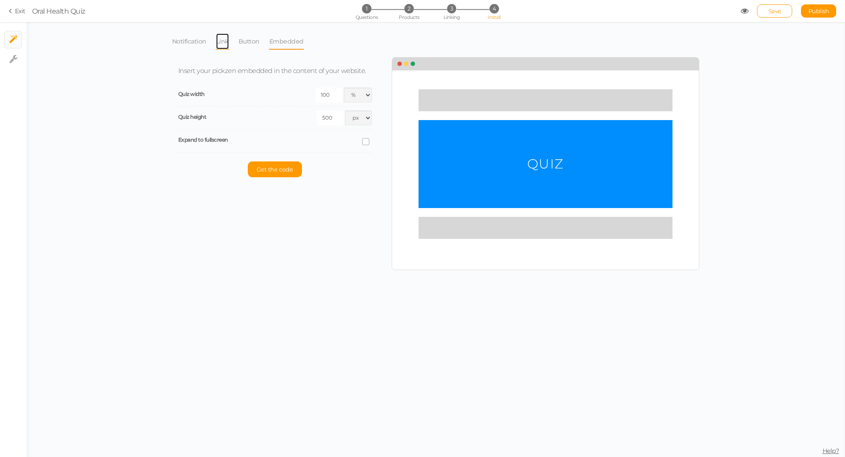
click at [225, 42] on link "Link" at bounding box center [223, 41] width 14 height 17
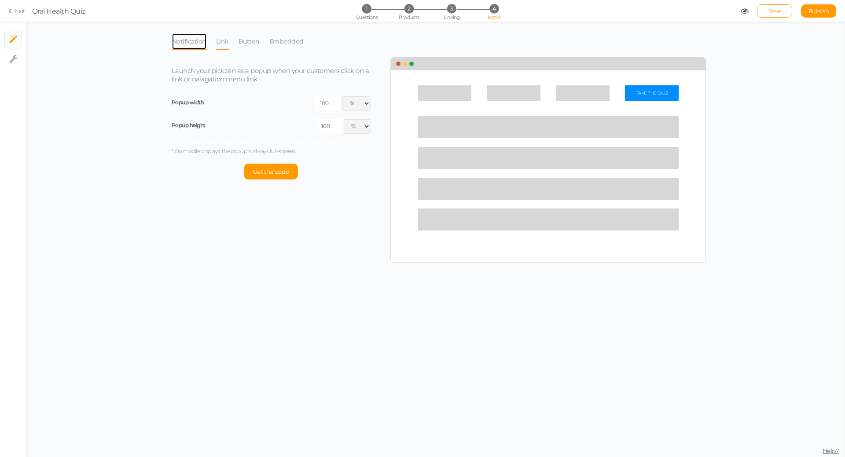
click at [190, 42] on link "Notification" at bounding box center [189, 41] width 35 height 17
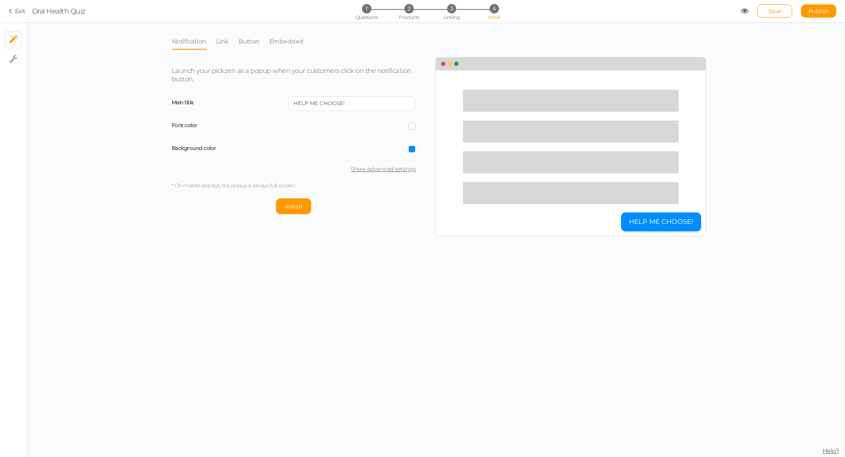
click at [411, 148] on span at bounding box center [412, 149] width 7 height 7
click at [462, 180] on colorpicker-hue at bounding box center [460, 178] width 7 height 44
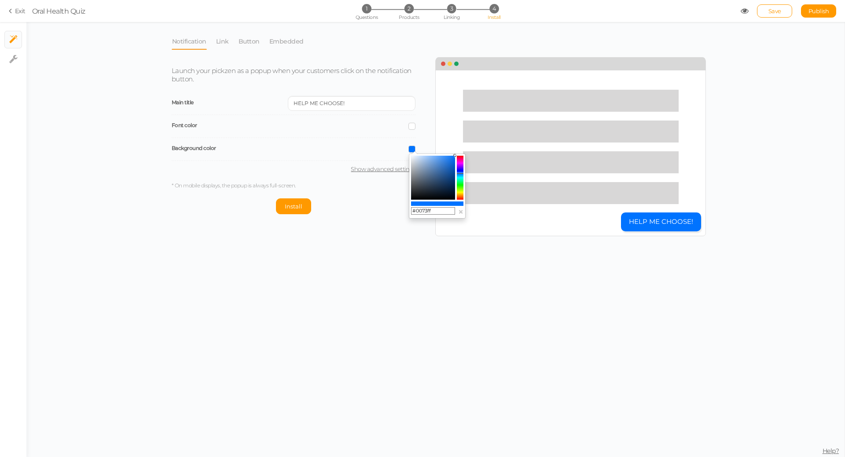
type input "#0082ff"
drag, startPoint x: 461, startPoint y: 178, endPoint x: 460, endPoint y: 174, distance: 4.6
click at [460, 174] on icon at bounding box center [460, 173] width 7 height 1
click at [291, 45] on link "Embedded" at bounding box center [286, 41] width 35 height 17
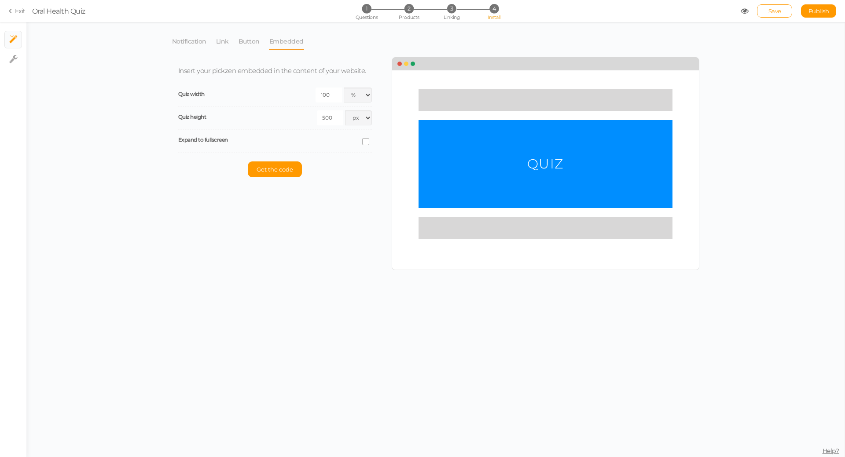
click at [59, 11] on div "Oral Health Quiz" at bounding box center [58, 11] width 53 height 11
click at [80, 10] on div "Oral Health Quiz" at bounding box center [58, 11] width 53 height 11
click at [46, 12] on div "Oral Health Quiz" at bounding box center [58, 11] width 53 height 11
click at [32, 11] on div "Oral Health Quiz" at bounding box center [58, 11] width 53 height 11
click at [18, 7] on link "Exit" at bounding box center [17, 11] width 17 height 9
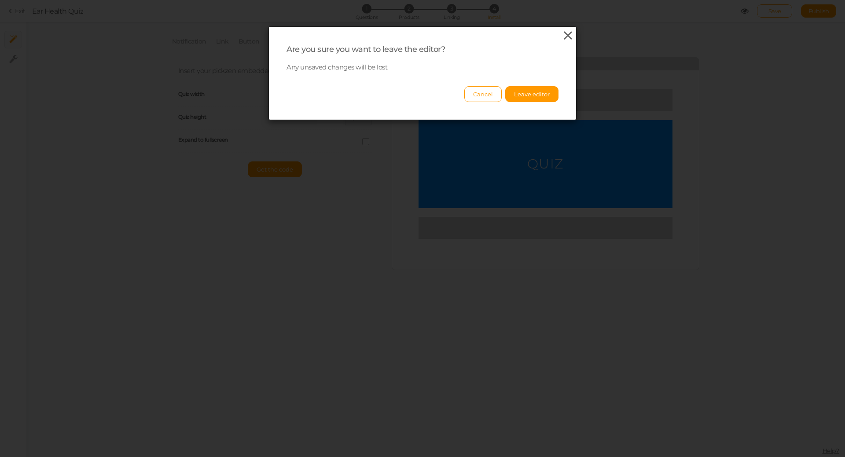
click at [567, 31] on icon at bounding box center [568, 35] width 13 height 13
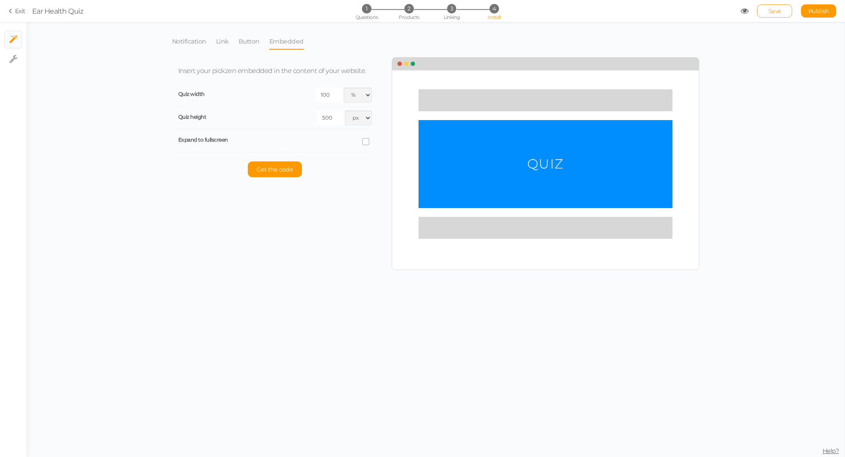
click at [781, 13] on link "Save" at bounding box center [774, 10] width 35 height 13
click at [18, 11] on link "Exit" at bounding box center [17, 11] width 17 height 9
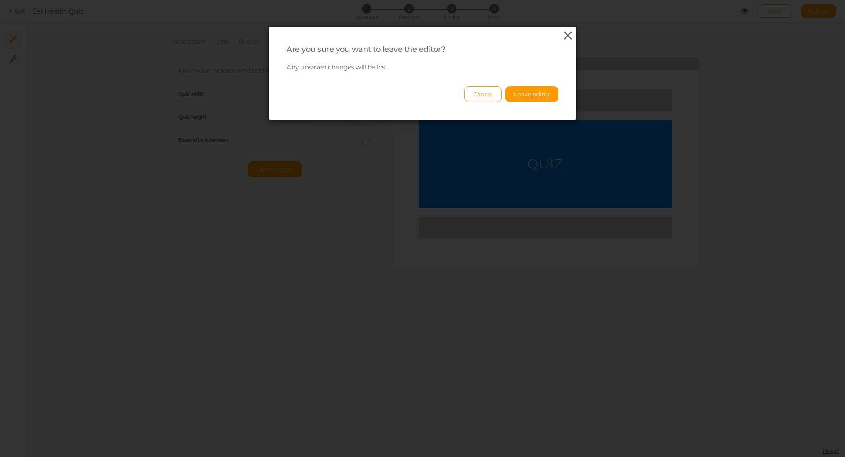
click at [565, 34] on icon at bounding box center [568, 35] width 13 height 13
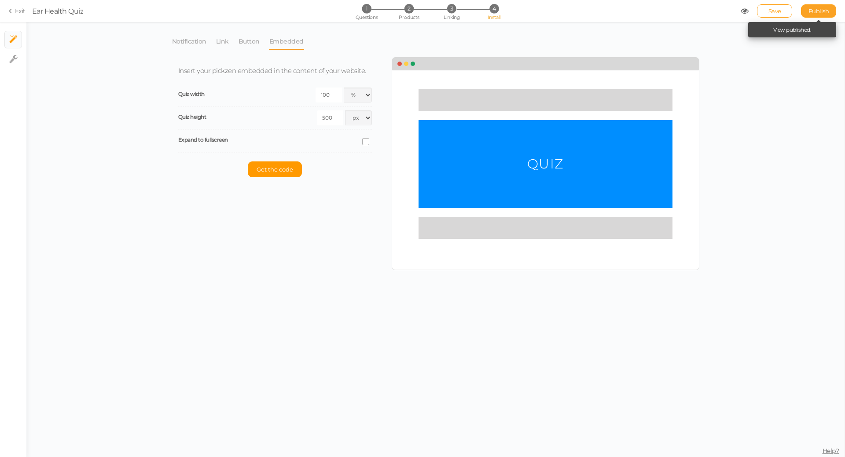
click at [822, 11] on span "Publish" at bounding box center [819, 10] width 21 height 7
click at [17, 15] on link "Exit" at bounding box center [17, 11] width 17 height 9
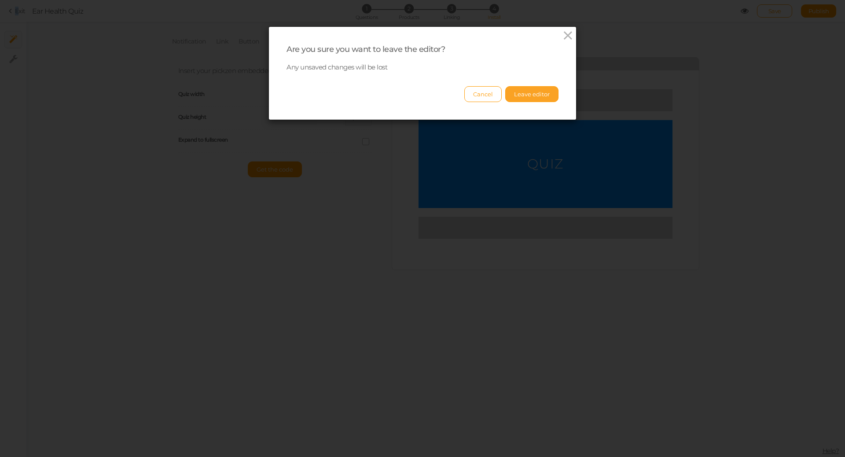
click at [545, 96] on button "Leave editor" at bounding box center [531, 94] width 53 height 16
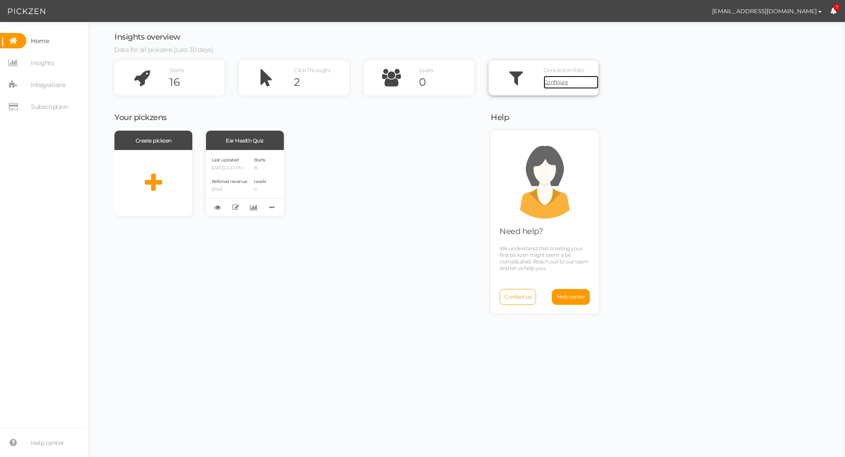
click at [564, 82] on span "Configure" at bounding box center [556, 82] width 25 height 7
click at [261, 177] on div "Starts 16 Leads 0" at bounding box center [260, 183] width 12 height 55
click at [55, 91] on span "Integrations" at bounding box center [48, 85] width 35 height 14
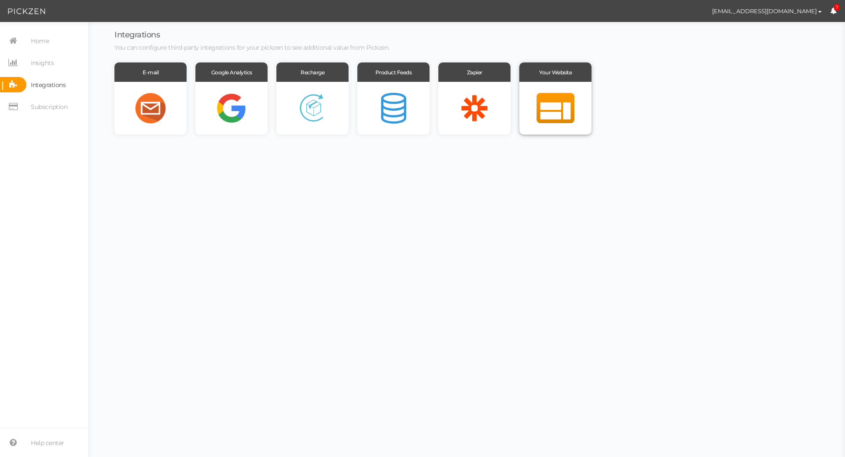
click at [576, 103] on div at bounding box center [556, 108] width 72 height 53
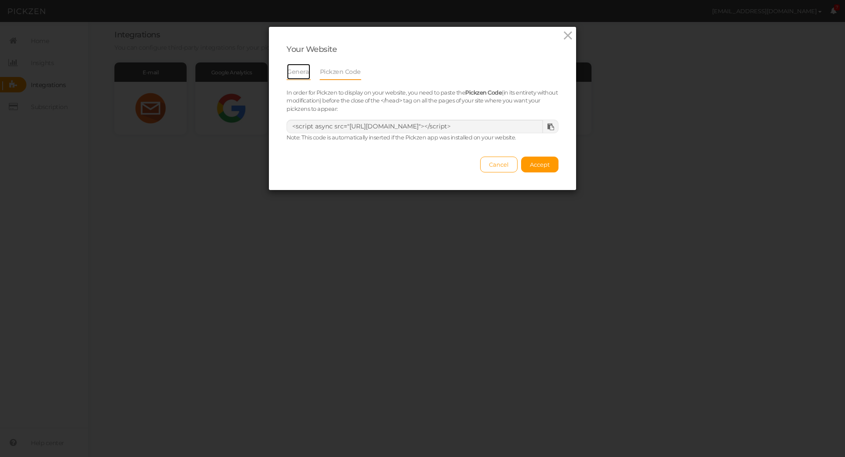
click at [293, 68] on link "General" at bounding box center [299, 71] width 24 height 17
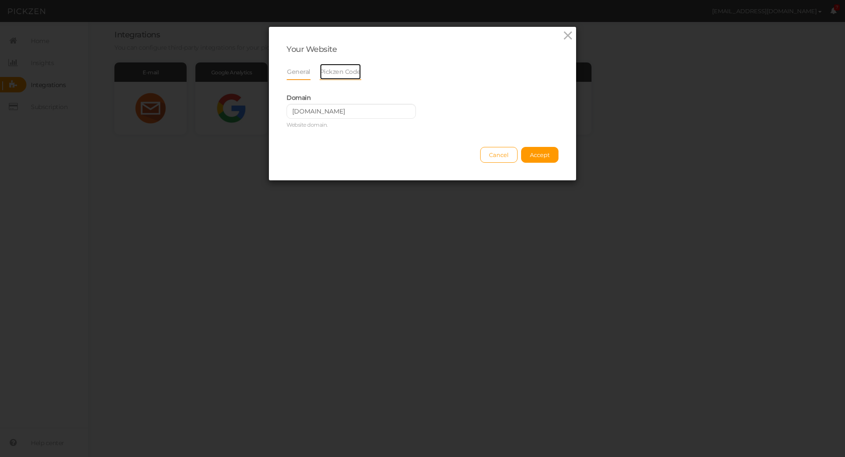
click at [350, 70] on link "Pickzen Code" at bounding box center [341, 71] width 42 height 17
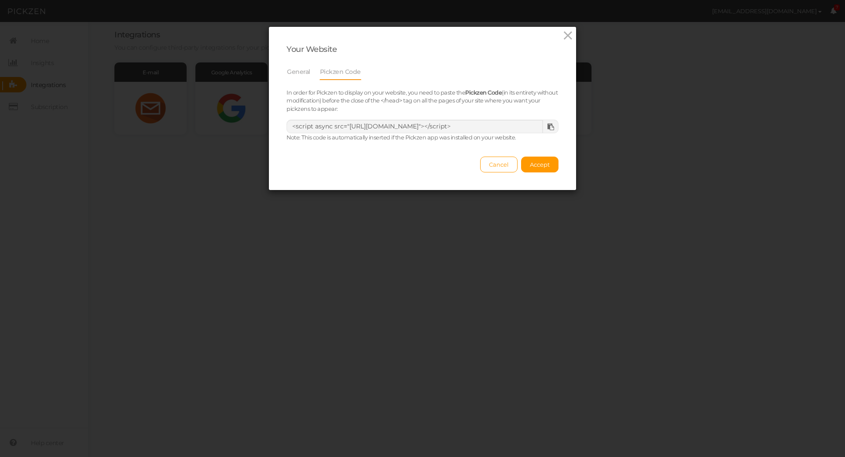
click at [548, 126] on icon at bounding box center [551, 127] width 7 height 7
click at [556, 39] on div "Your Website General Pickzen Code In order for Pickzen to display on your websi…" at bounding box center [422, 108] width 307 height 163
click at [563, 37] on icon at bounding box center [568, 35] width 13 height 13
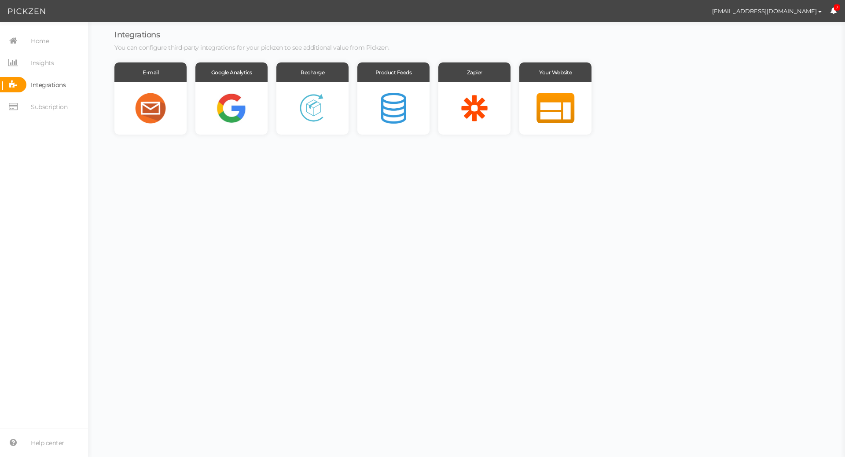
click at [839, 7] on span "7" at bounding box center [837, 7] width 6 height 7
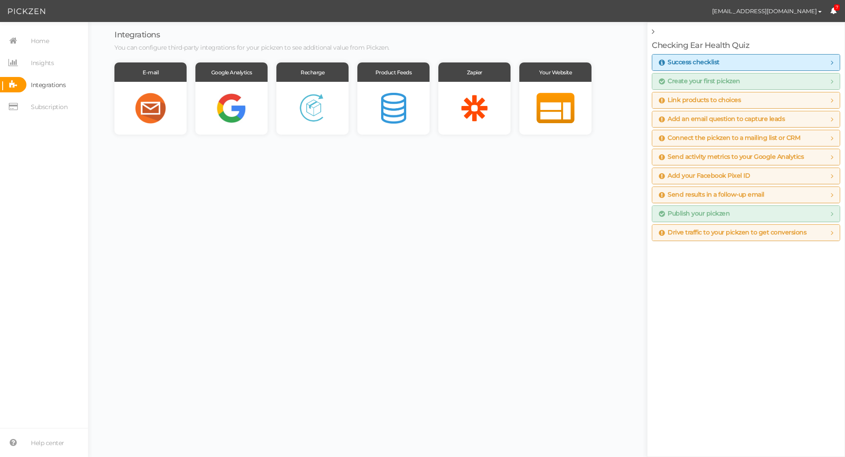
click at [734, 173] on span "Add your Facebook Pixel ID" at bounding box center [704, 176] width 91 height 7
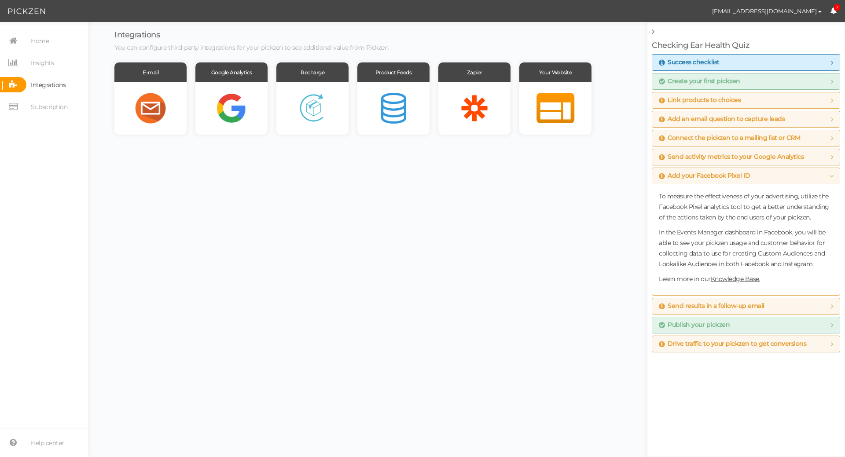
drag, startPoint x: 739, startPoint y: 276, endPoint x: 502, endPoint y: 290, distance: 237.7
click at [485, 290] on body "[EMAIL_ADDRESS][DOMAIN_NAME] Preferences Help Log out 7 × Close A wider screen …" at bounding box center [422, 228] width 845 height 457
click at [745, 345] on span "Drive traffic to your pickzen to get conversions" at bounding box center [732, 344] width 147 height 7
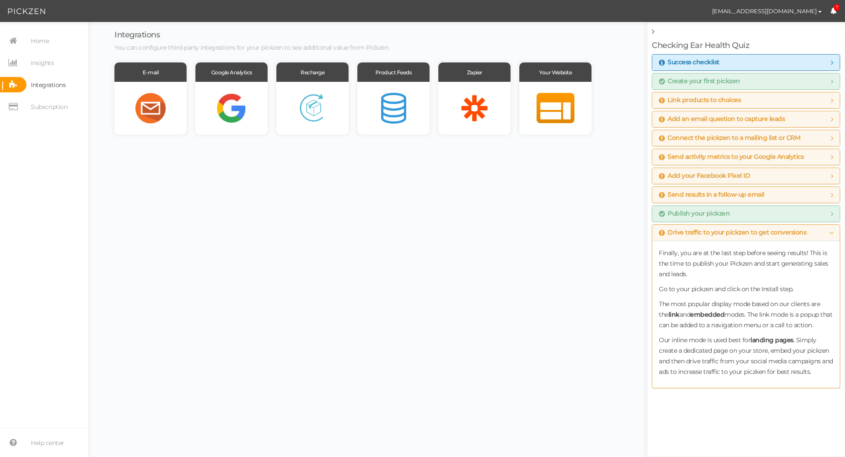
click at [756, 229] on span "Drive traffic to your pickzen to get conversions" at bounding box center [732, 232] width 147 height 7
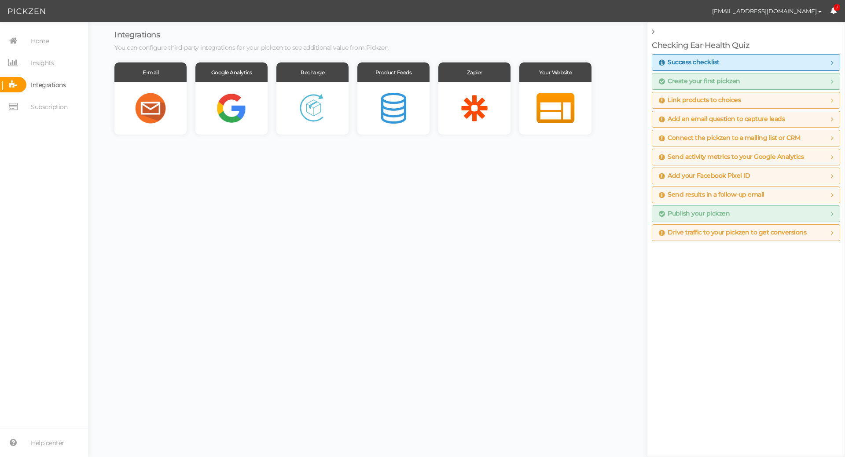
click at [723, 213] on span "Publish your pickzen" at bounding box center [694, 213] width 71 height 7
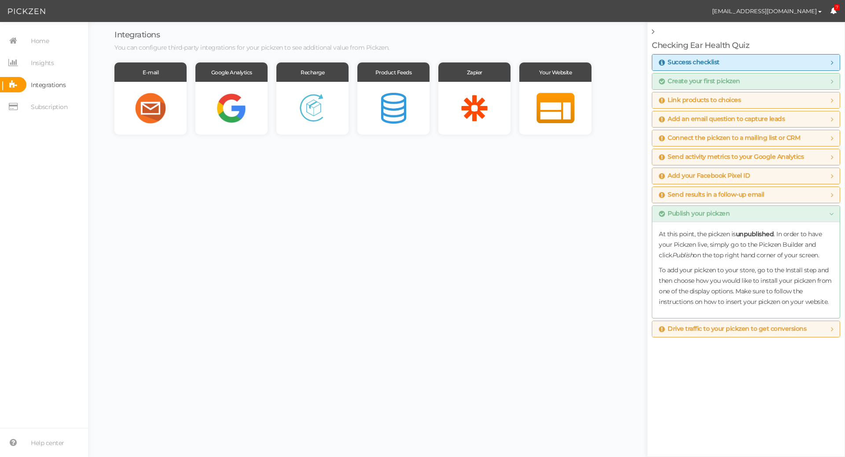
click at [724, 211] on span "Publish your pickzen" at bounding box center [694, 213] width 71 height 7
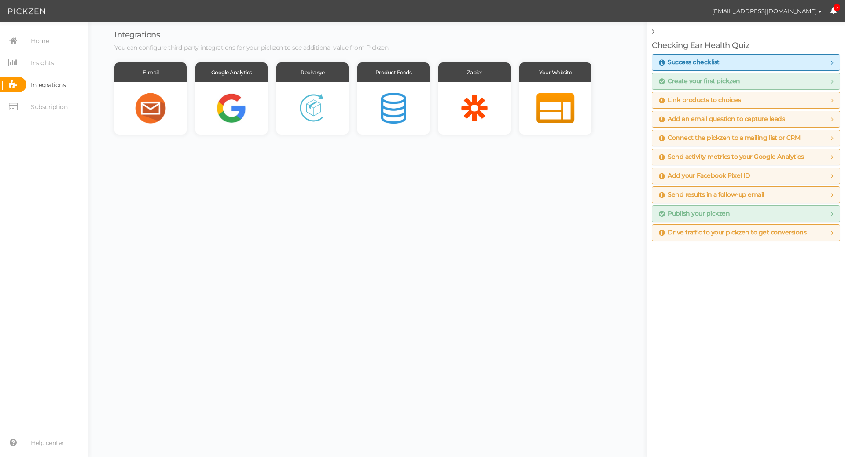
click at [724, 211] on span "Publish your pickzen" at bounding box center [694, 213] width 71 height 7
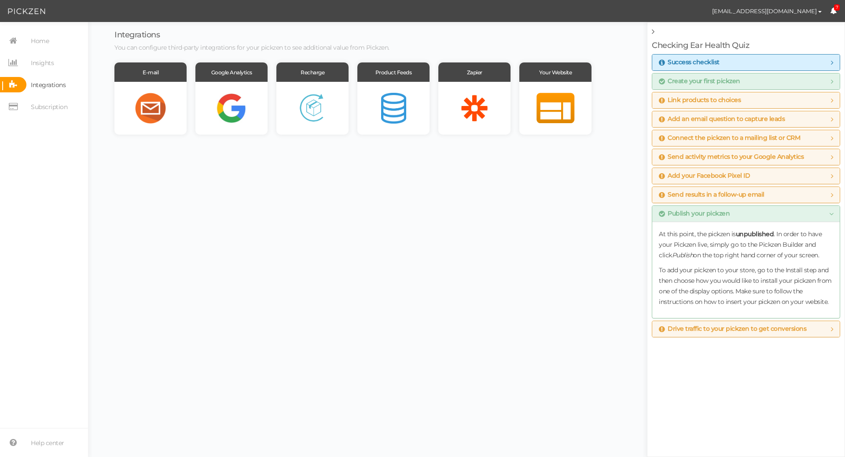
click at [724, 211] on span "Publish your pickzen" at bounding box center [694, 213] width 71 height 7
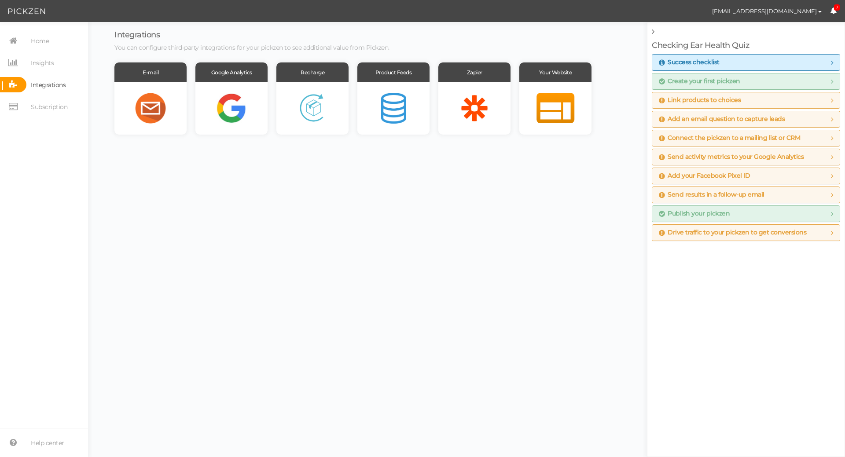
click at [719, 62] on span "Success checklist" at bounding box center [746, 62] width 174 height 7
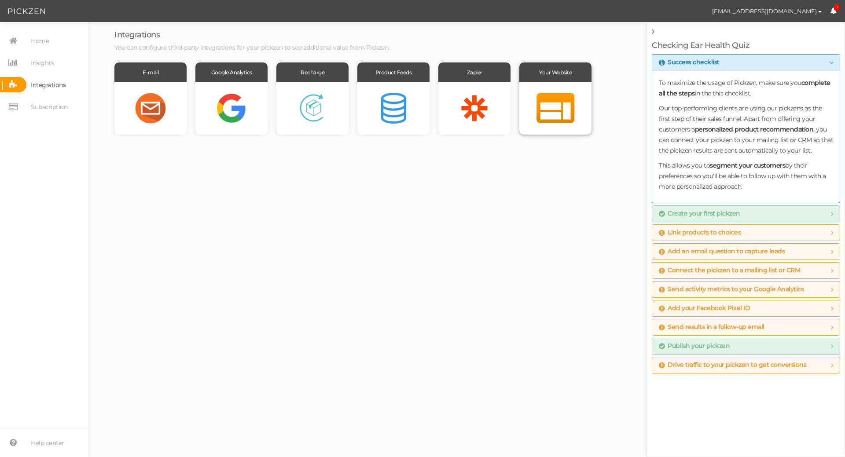
click at [543, 103] on div at bounding box center [556, 108] width 72 height 53
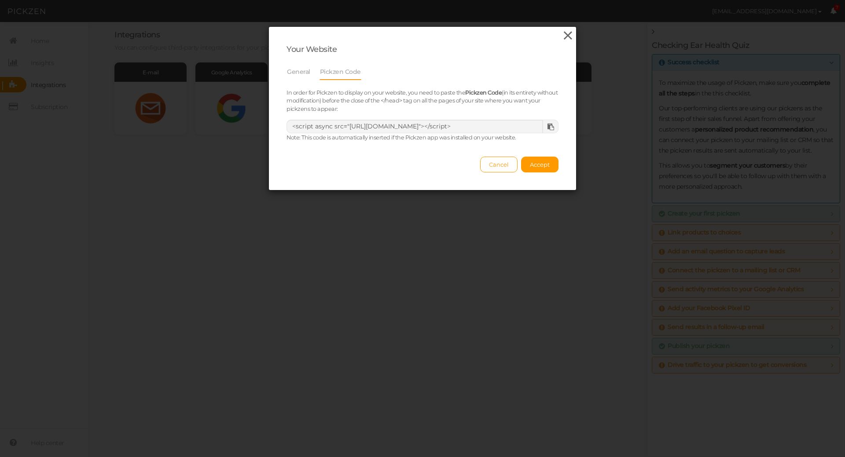
click at [565, 33] on icon at bounding box center [568, 35] width 13 height 13
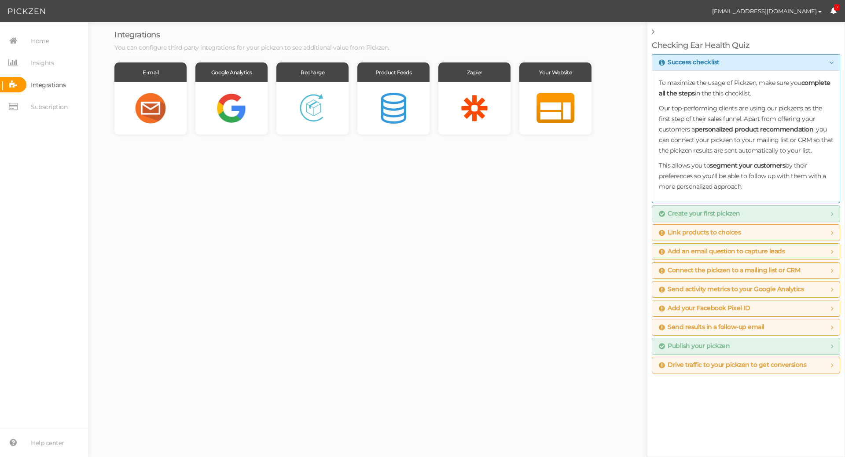
click at [815, 63] on span "Success checklist" at bounding box center [746, 62] width 174 height 7
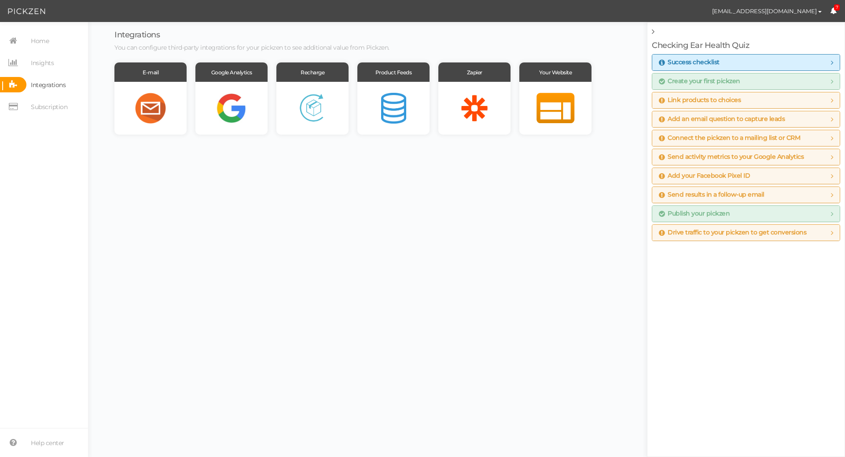
click at [735, 192] on span "Send results in a follow-up email" at bounding box center [712, 195] width 106 height 7
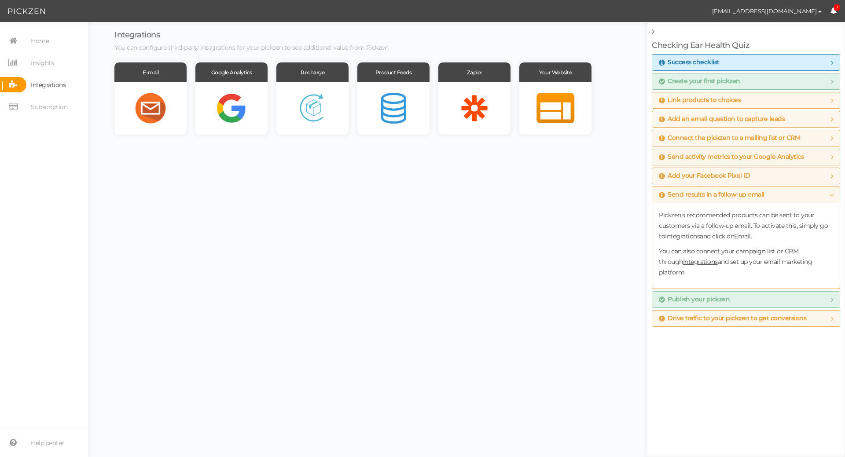
click at [735, 192] on span "Send results in a follow-up email" at bounding box center [712, 195] width 106 height 7
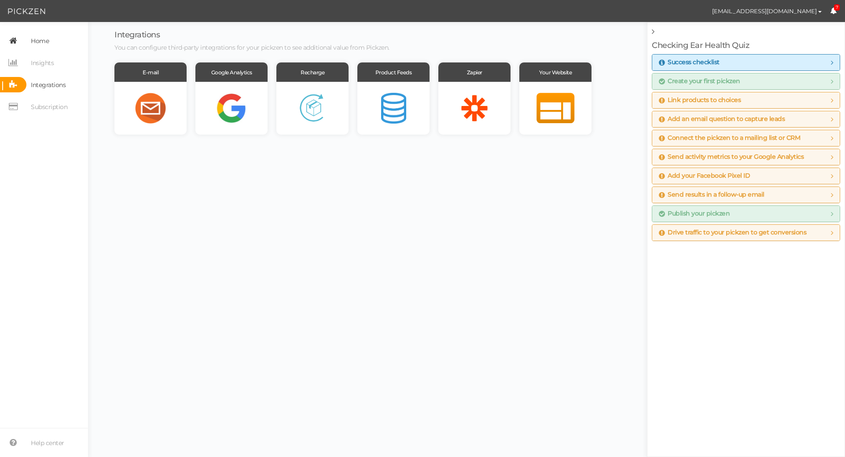
click at [37, 47] on span "Home" at bounding box center [40, 41] width 18 height 14
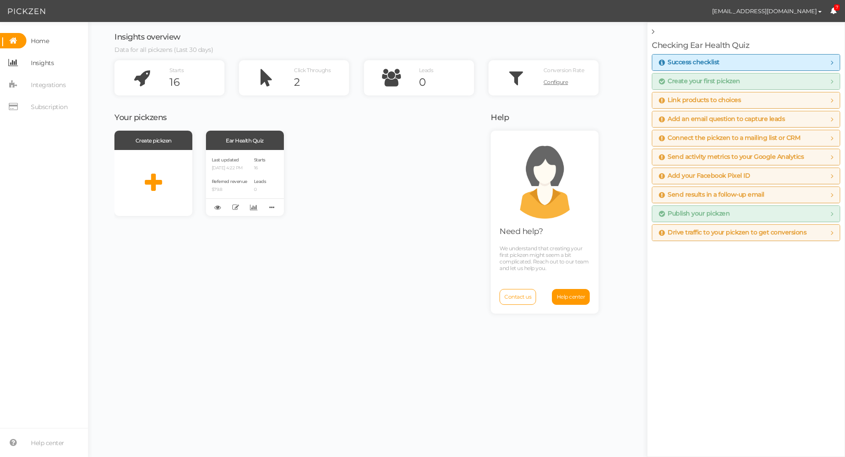
click at [46, 63] on span "Insights" at bounding box center [42, 63] width 23 height 14
